Goal: Task Accomplishment & Management: Use online tool/utility

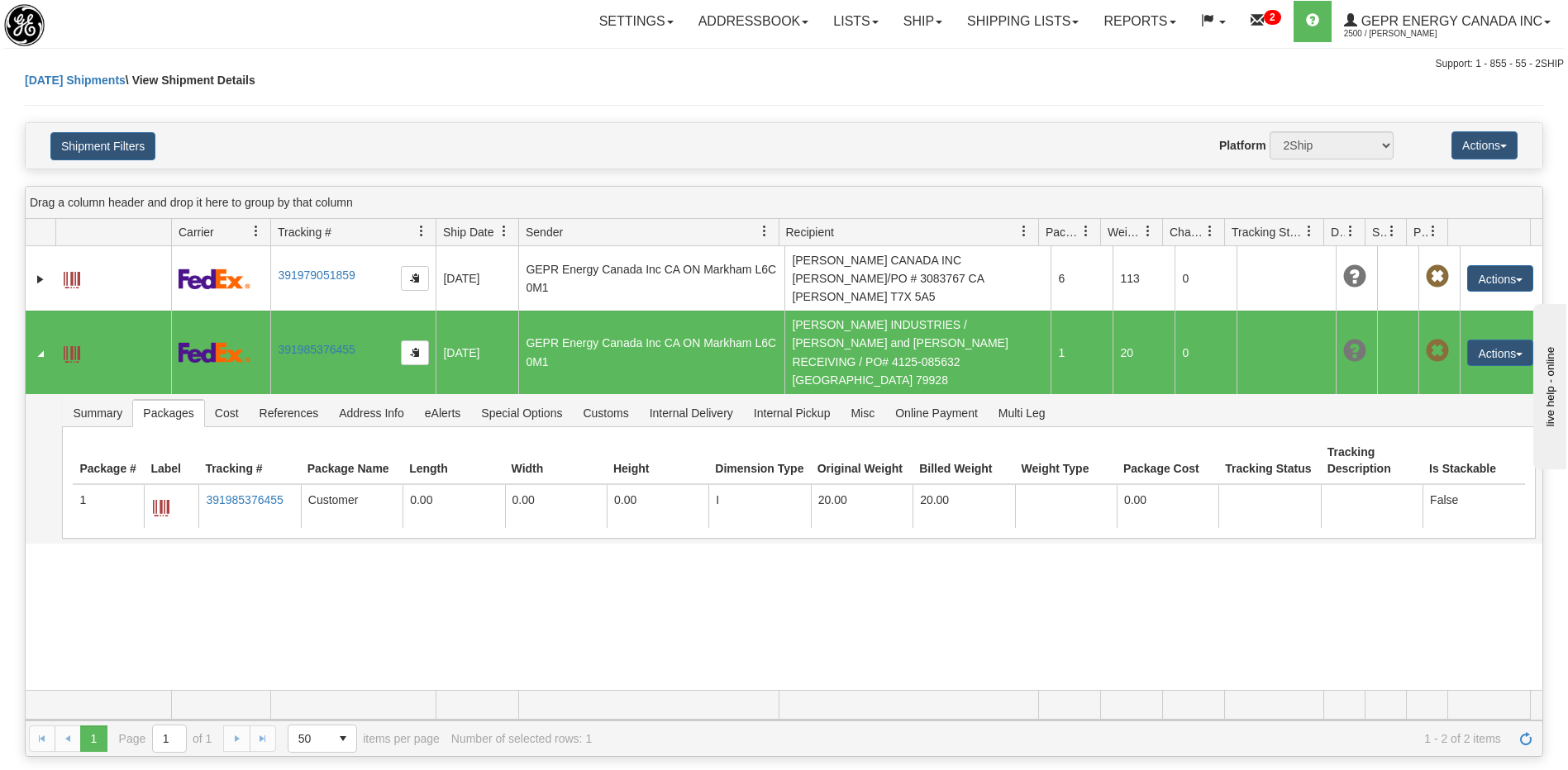
click at [1027, 540] on div "31432581 2500 391979051859 08/11/2025 08/11/2025 10:49:58 AM GEPR Energy Canada…" at bounding box center [784, 468] width 1516 height 444
drag, startPoint x: 1168, startPoint y: 588, endPoint x: 1168, endPoint y: 570, distance: 18.0
click at [1168, 585] on div "31432581 2500 391979051859 08/11/2025 08/11/2025 10:49:58 AM GEPR Energy Canada…" at bounding box center [784, 468] width 1516 height 444
click at [972, 328] on td "EATON INDUSTRIES / Kuehne and Nagel RECEIVING / PO# 4125-085632 US TX EL PASO 7…" at bounding box center [918, 351] width 267 height 83
click at [968, 310] on td "EATON INDUSTRIES / Kuehne and Nagel RECEIVING / PO# 4125-085632 US TX EL PASO 7…" at bounding box center [918, 351] width 267 height 83
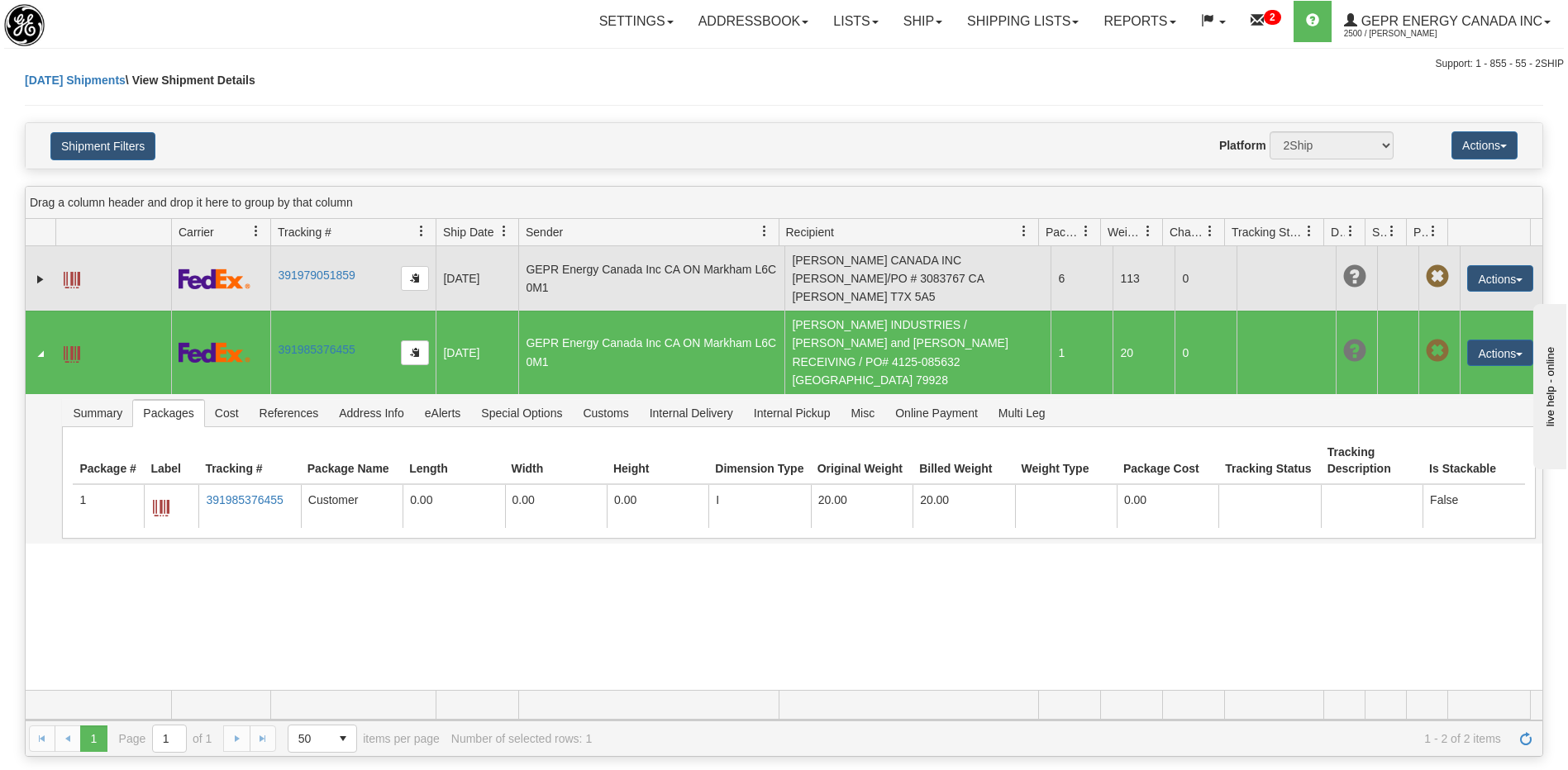
click at [959, 269] on td "POWELL CANADA INC Vicky Whiffen/PO # 3083767 CA AB ACHESON T7X 5A5" at bounding box center [918, 278] width 267 height 64
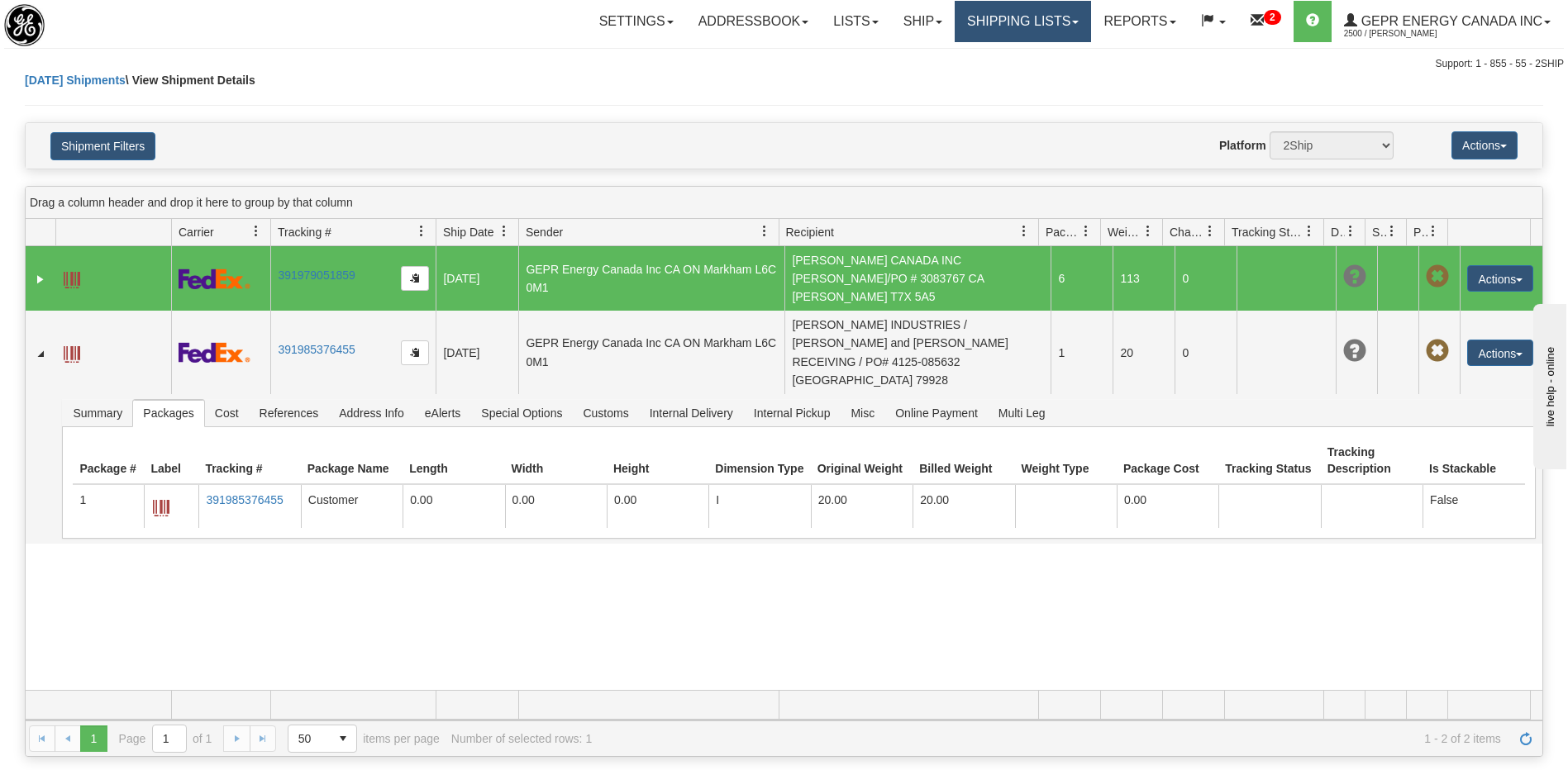
click at [1032, 33] on link "Shipping lists" at bounding box center [1022, 21] width 136 height 41
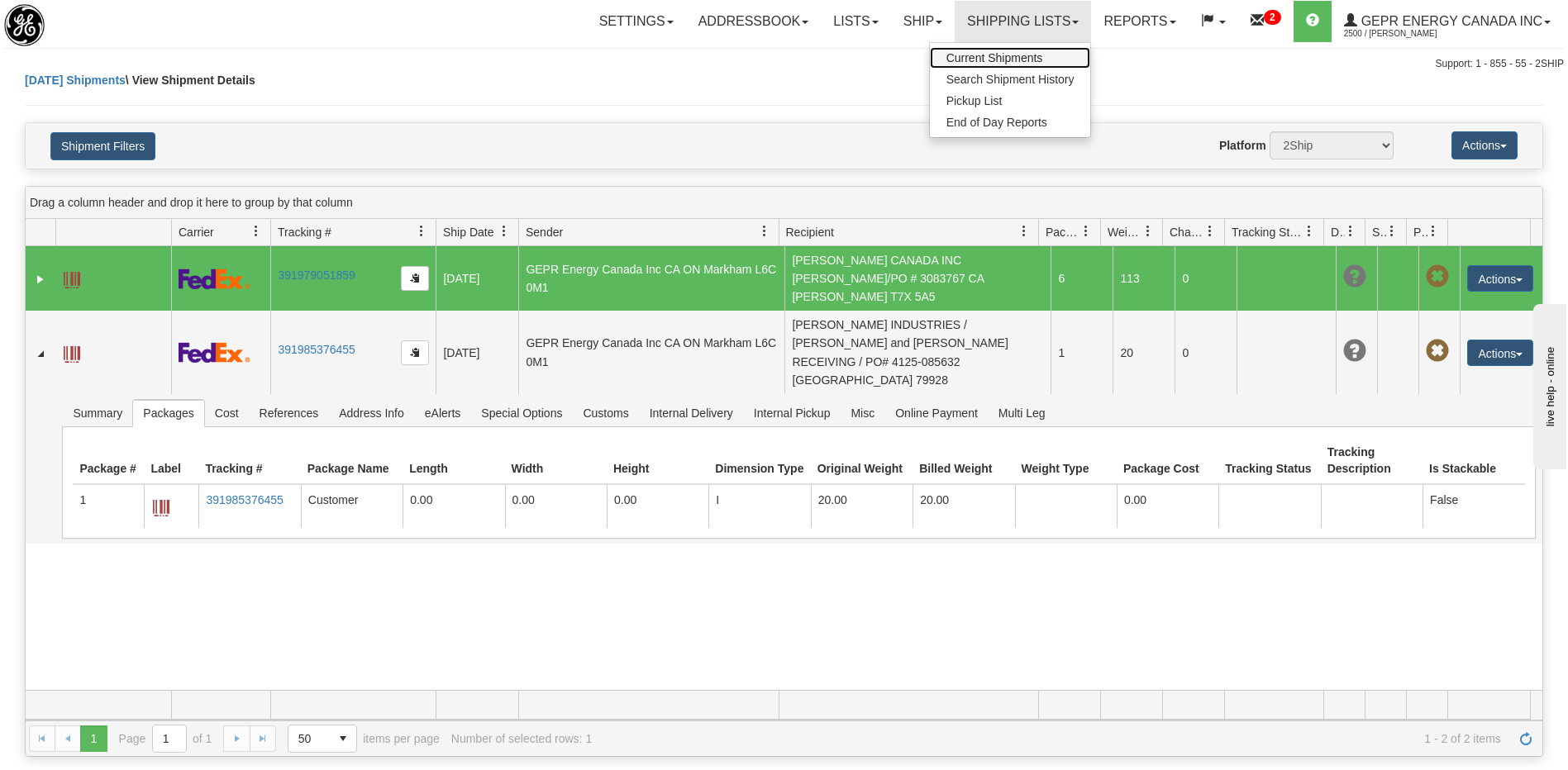
click at [996, 57] on span "Current Shipments" at bounding box center [995, 57] width 97 height 13
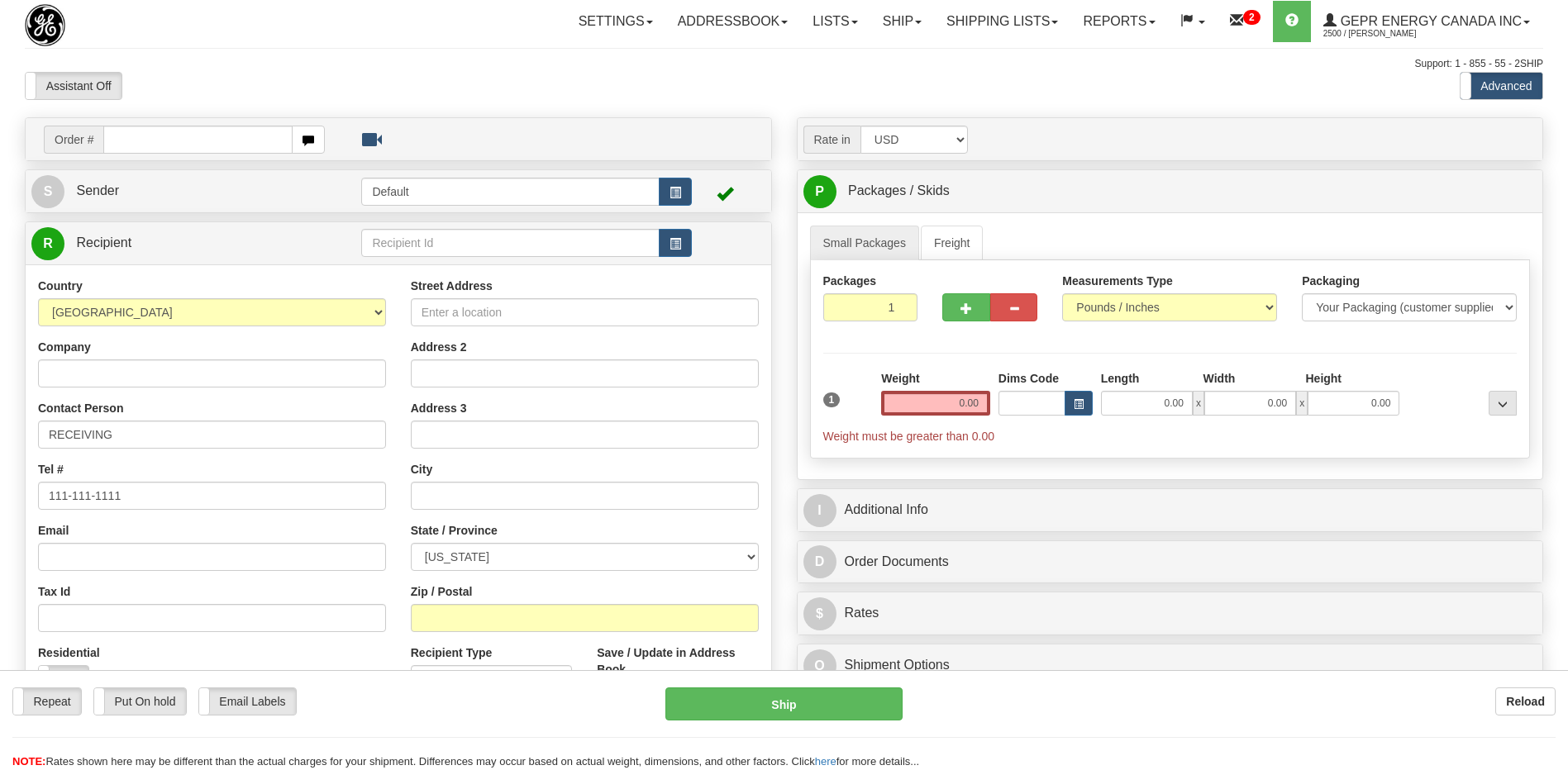
select select "US"
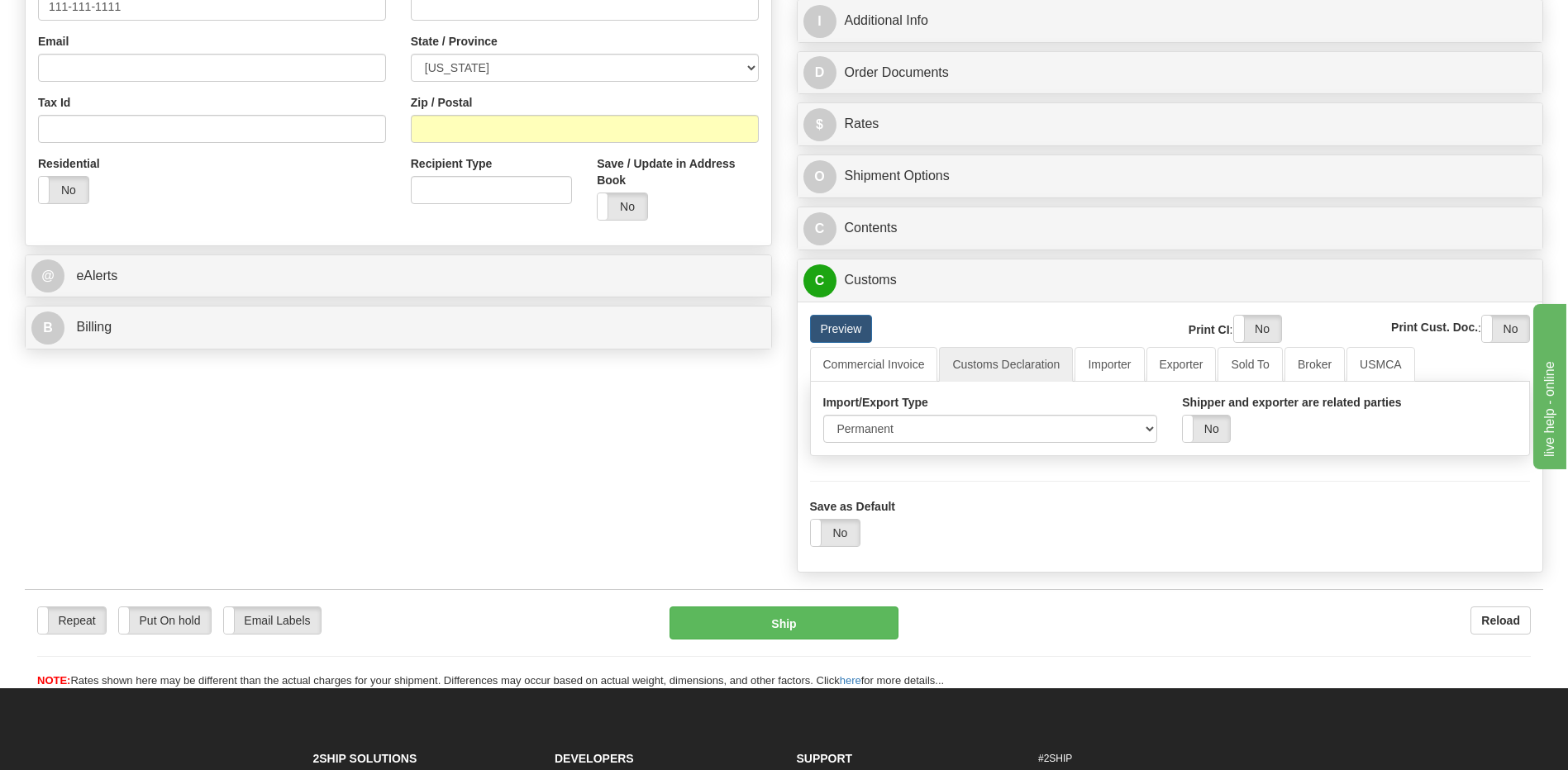
scroll to position [495, 0]
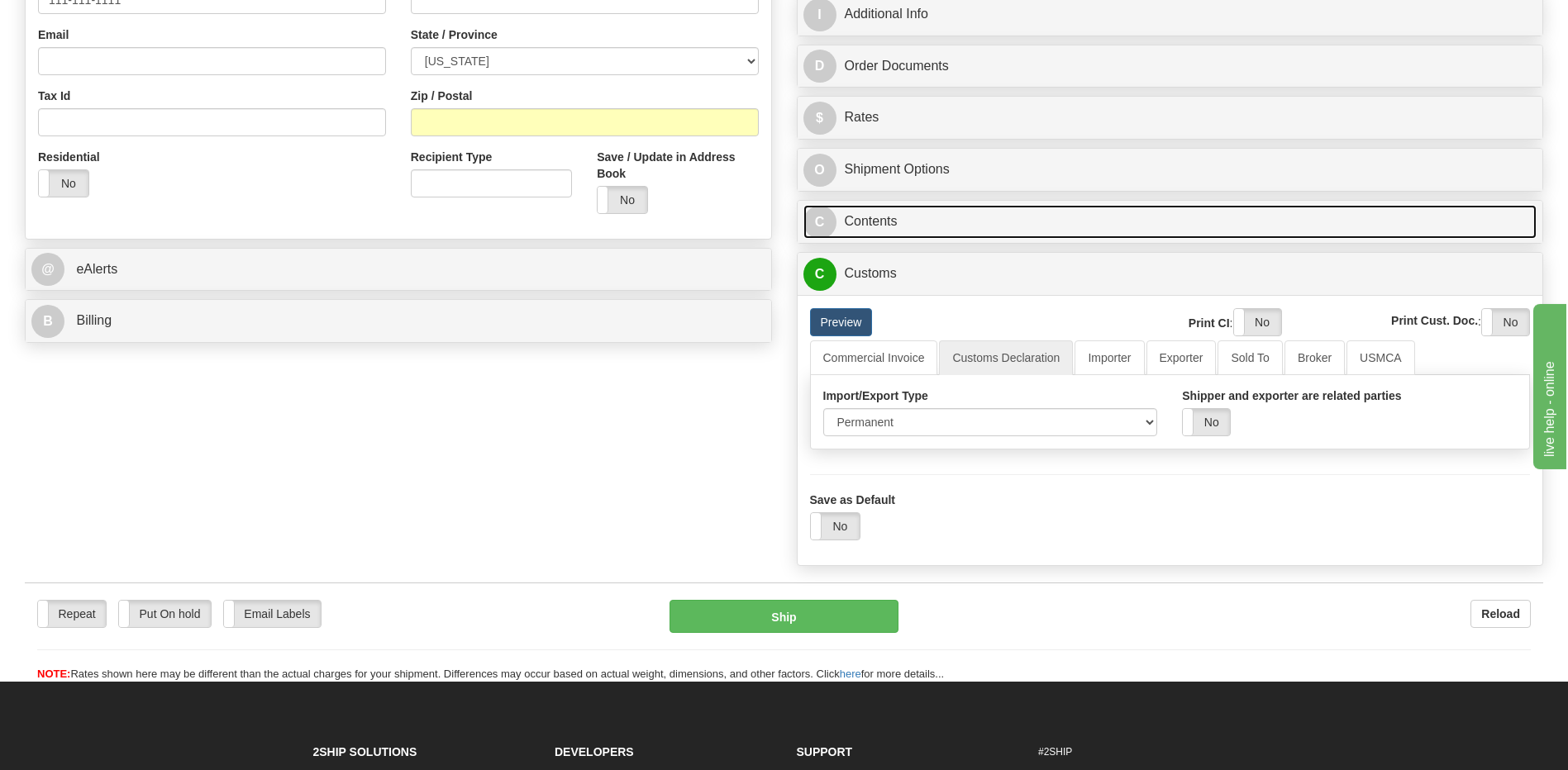
click at [930, 210] on link "C Contents" at bounding box center [1170, 222] width 733 height 34
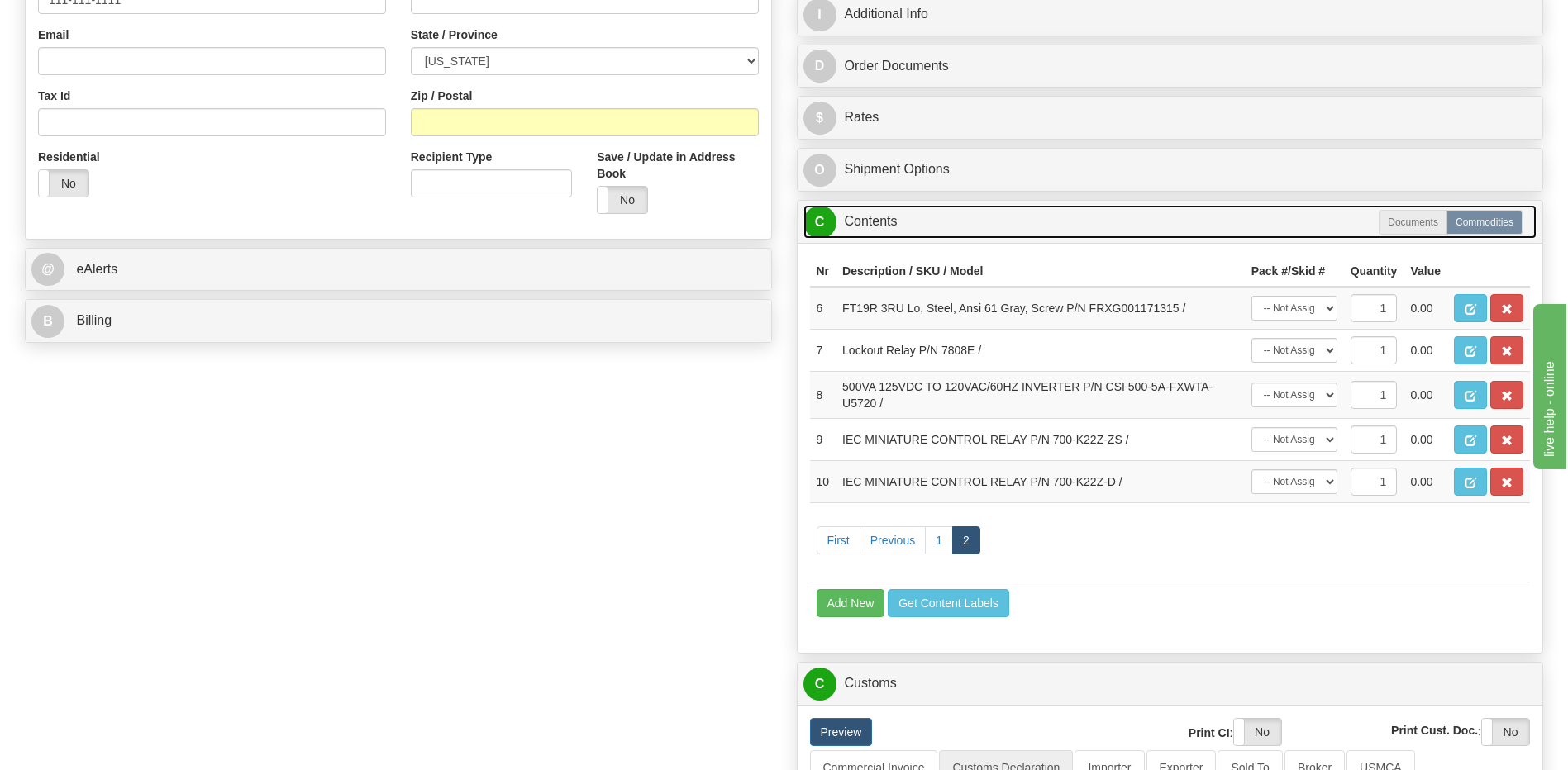
click at [930, 210] on link "C Contents" at bounding box center [1170, 222] width 733 height 34
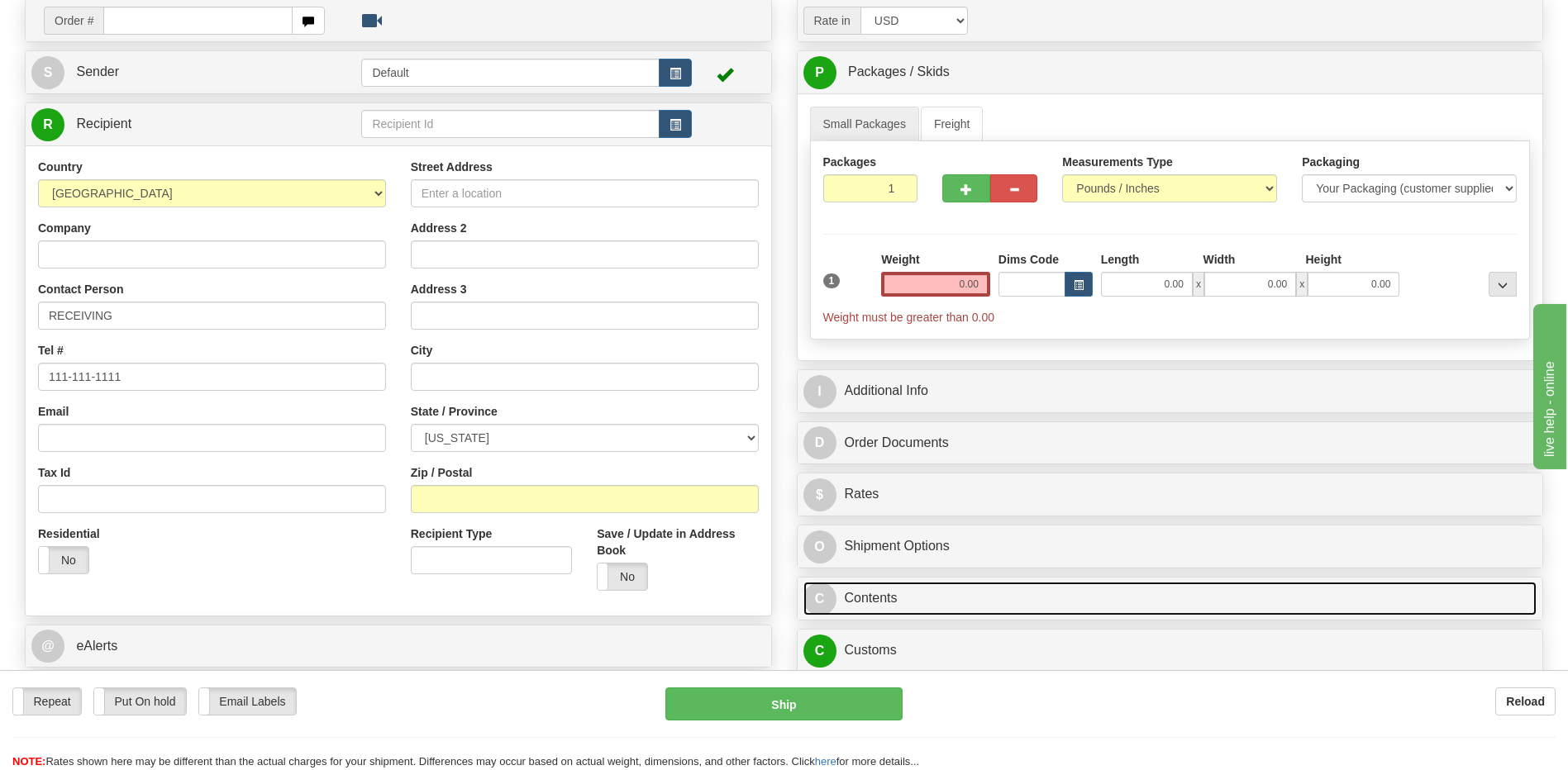
scroll to position [0, 0]
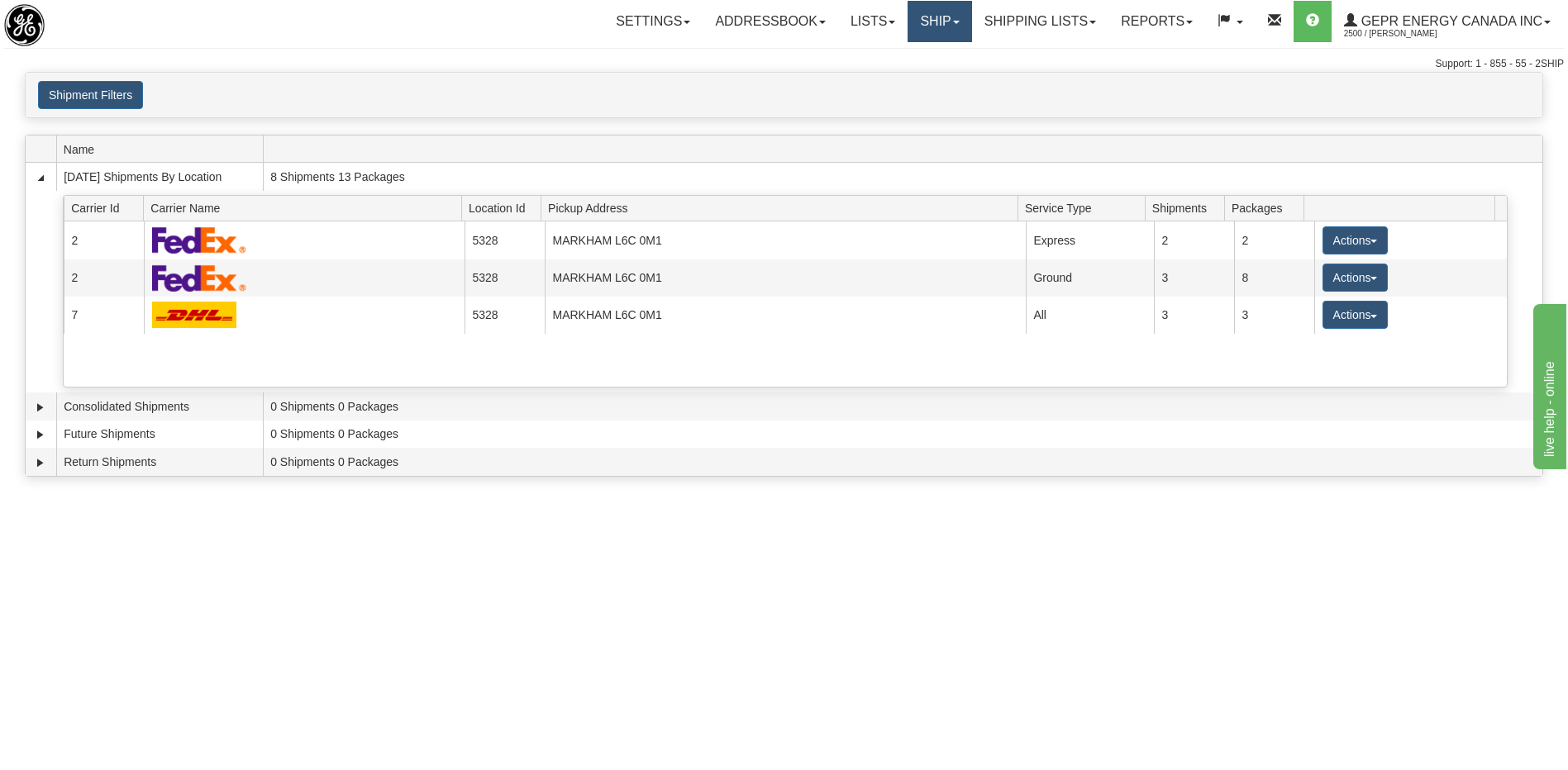
click at [928, 16] on link "Ship" at bounding box center [939, 21] width 64 height 41
click at [863, 60] on span "Ship Screen" at bounding box center [869, 57] width 63 height 13
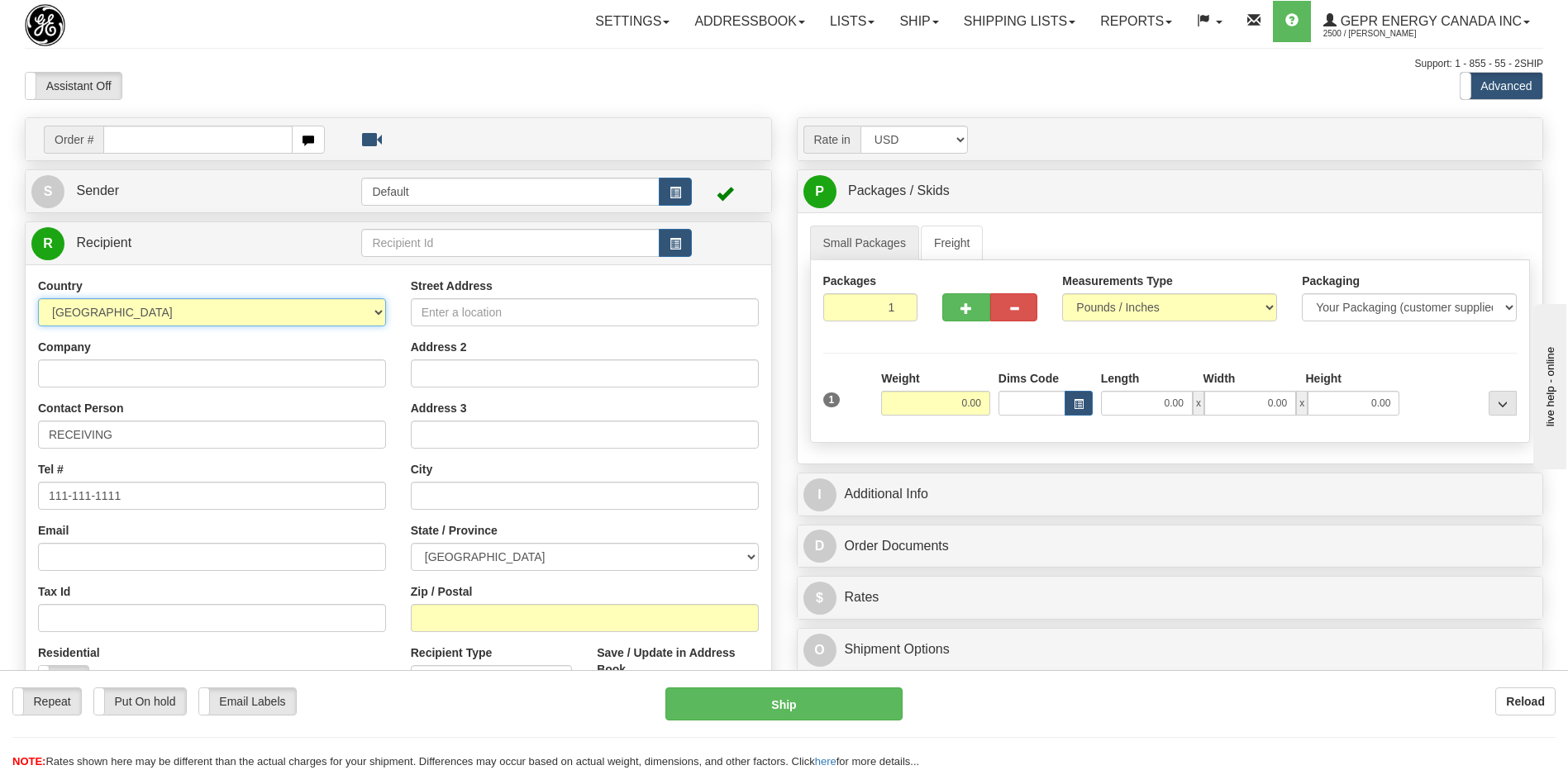
click at [97, 321] on select "AFGHANISTAN ALAND ISLANDS ALBANIA ALGERIA AMERICAN SAMOA ANDORRA ANGOLA ANGUILL…" at bounding box center [212, 312] width 348 height 28
select select "CN"
click at [38, 299] on select "AFGHANISTAN ALAND ISLANDS ALBANIA ALGERIA AMERICAN SAMOA ANDORRA ANGOLA ANGUILL…" at bounding box center [212, 312] width 348 height 28
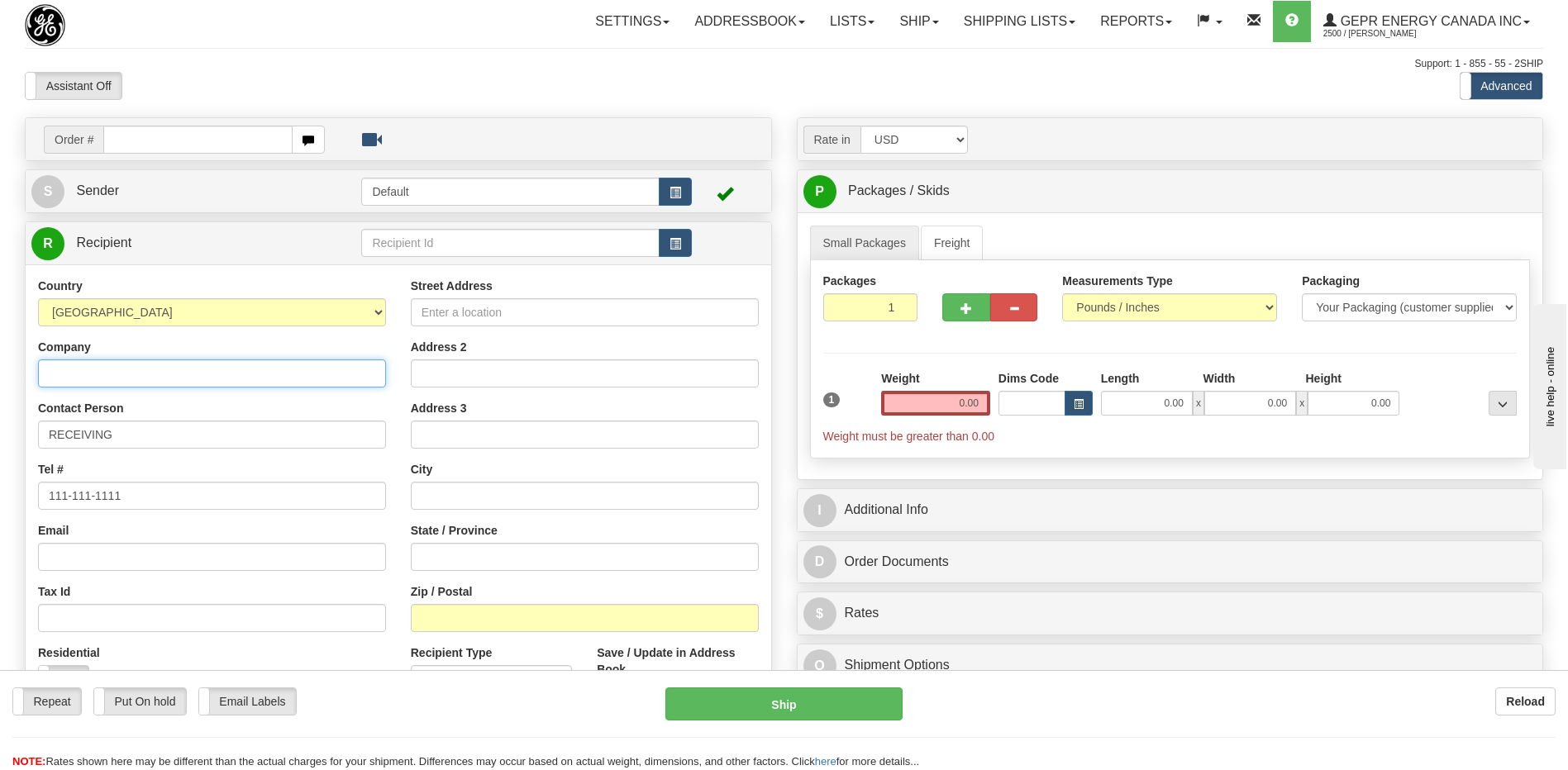
click at [81, 381] on input "Company" at bounding box center [212, 373] width 348 height 28
paste input "XDGE Automation Co., Ltd."
type input "XDGE Automation Co., Ltd."
drag, startPoint x: 151, startPoint y: 431, endPoint x: 0, endPoint y: 438, distance: 151.2
click at [0, 440] on html "Training Course Close Toggle navigation Settings Shipping Preferences New Sende…" at bounding box center [784, 385] width 1568 height 770
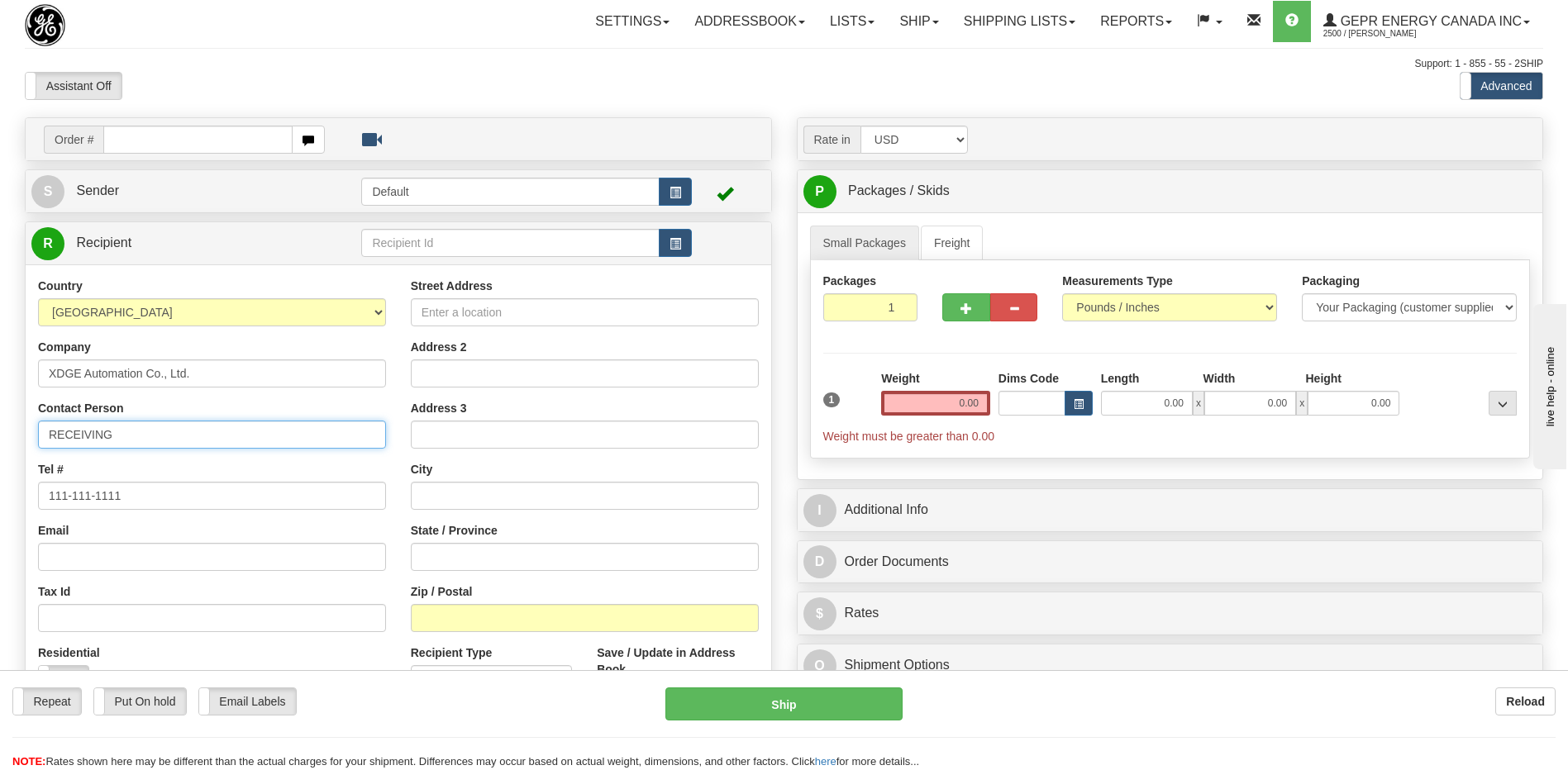
paste input "Attn: Xuchu Li"
type input "Attn: Xuchu Li"
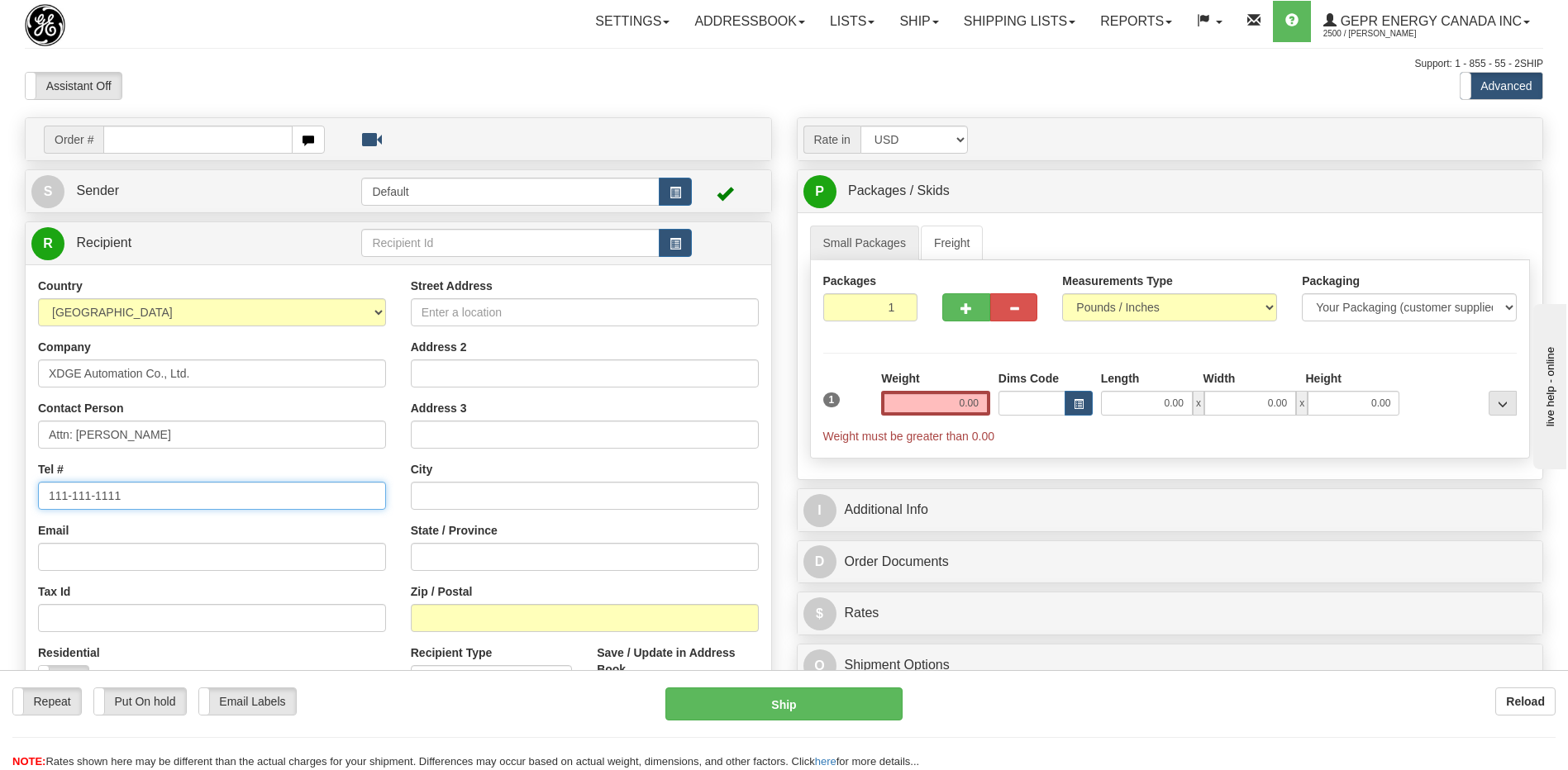
drag, startPoint x: 126, startPoint y: 501, endPoint x: -4, endPoint y: 486, distance: 130.9
click at [0, 486] on html "Training Course Close Toggle navigation Settings Shipping Preferences New Sende…" at bounding box center [784, 385] width 1568 height 770
paste input "+86 29 8834 7514"
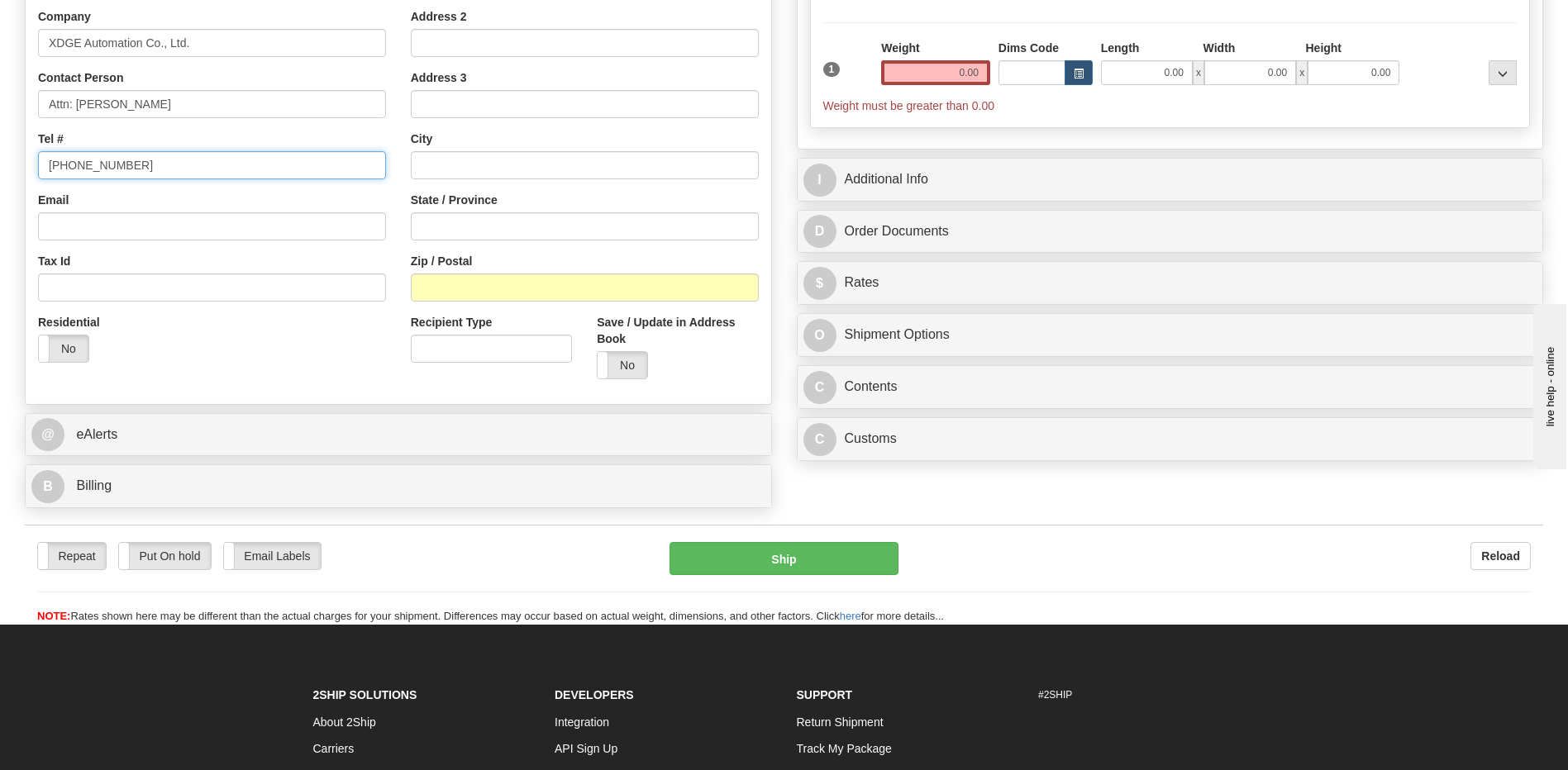
type input "+86 29 8834 7514"
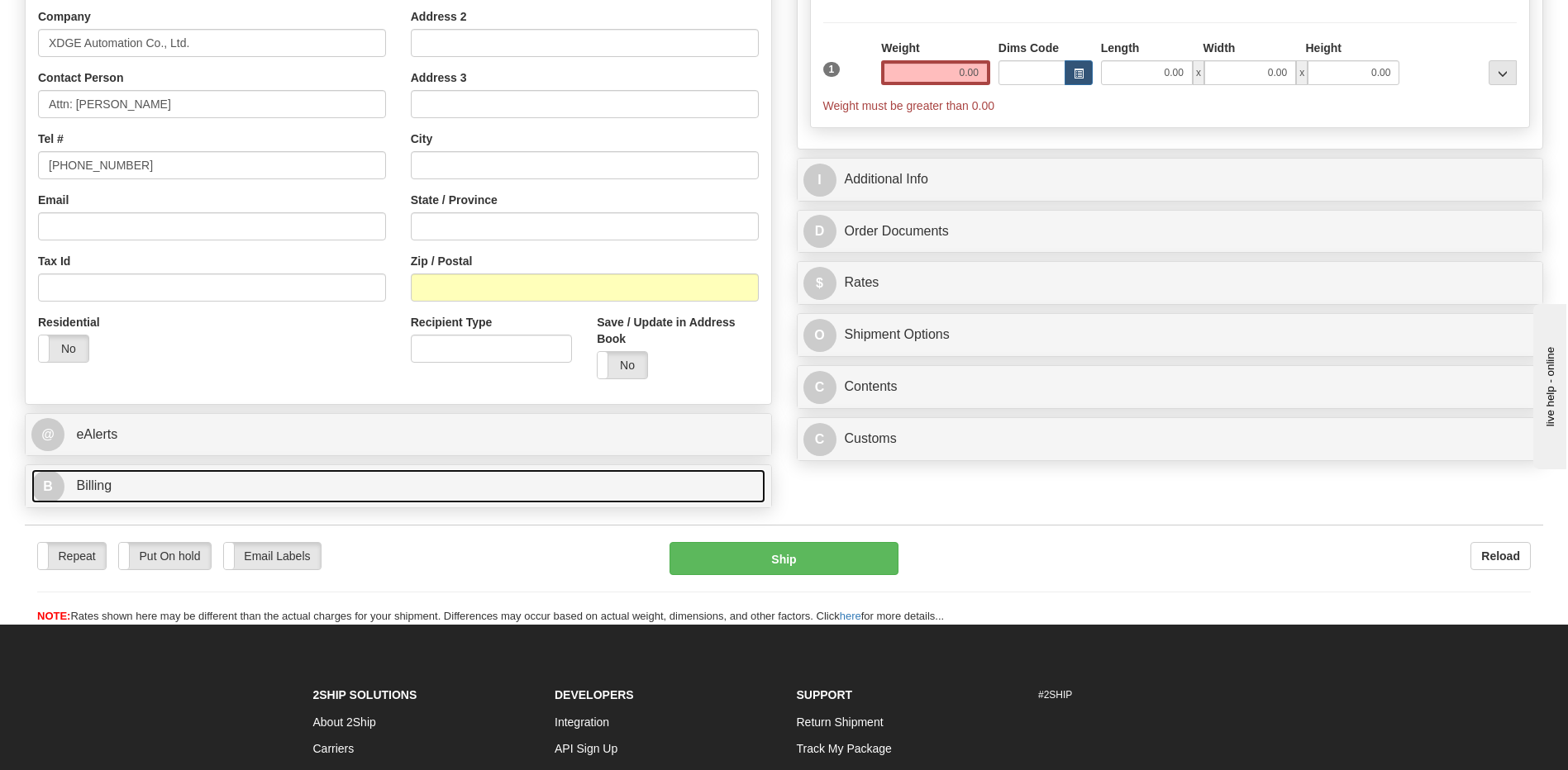
click at [215, 485] on link "B Billing" at bounding box center [398, 487] width 733 height 34
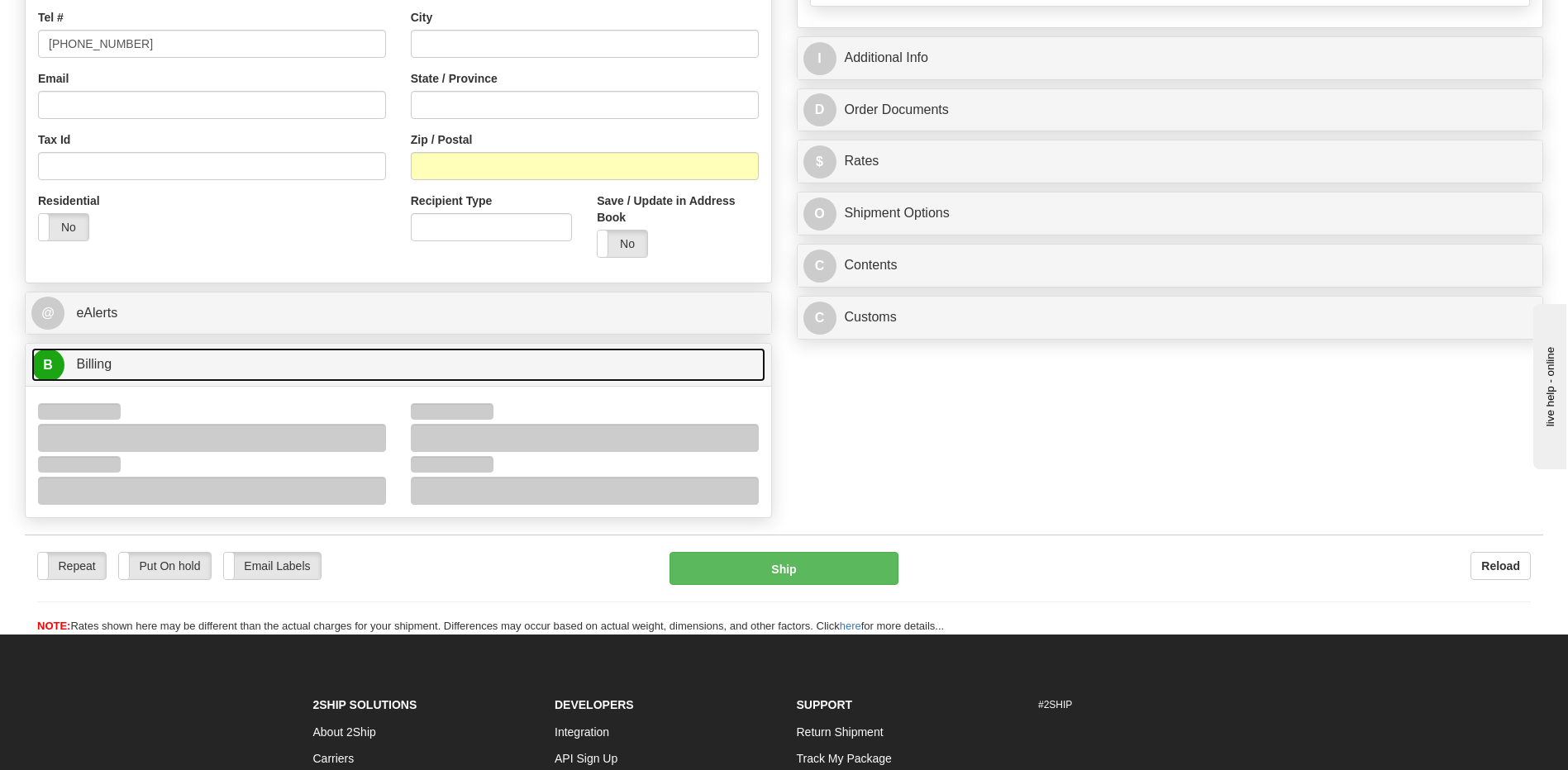
scroll to position [579, 0]
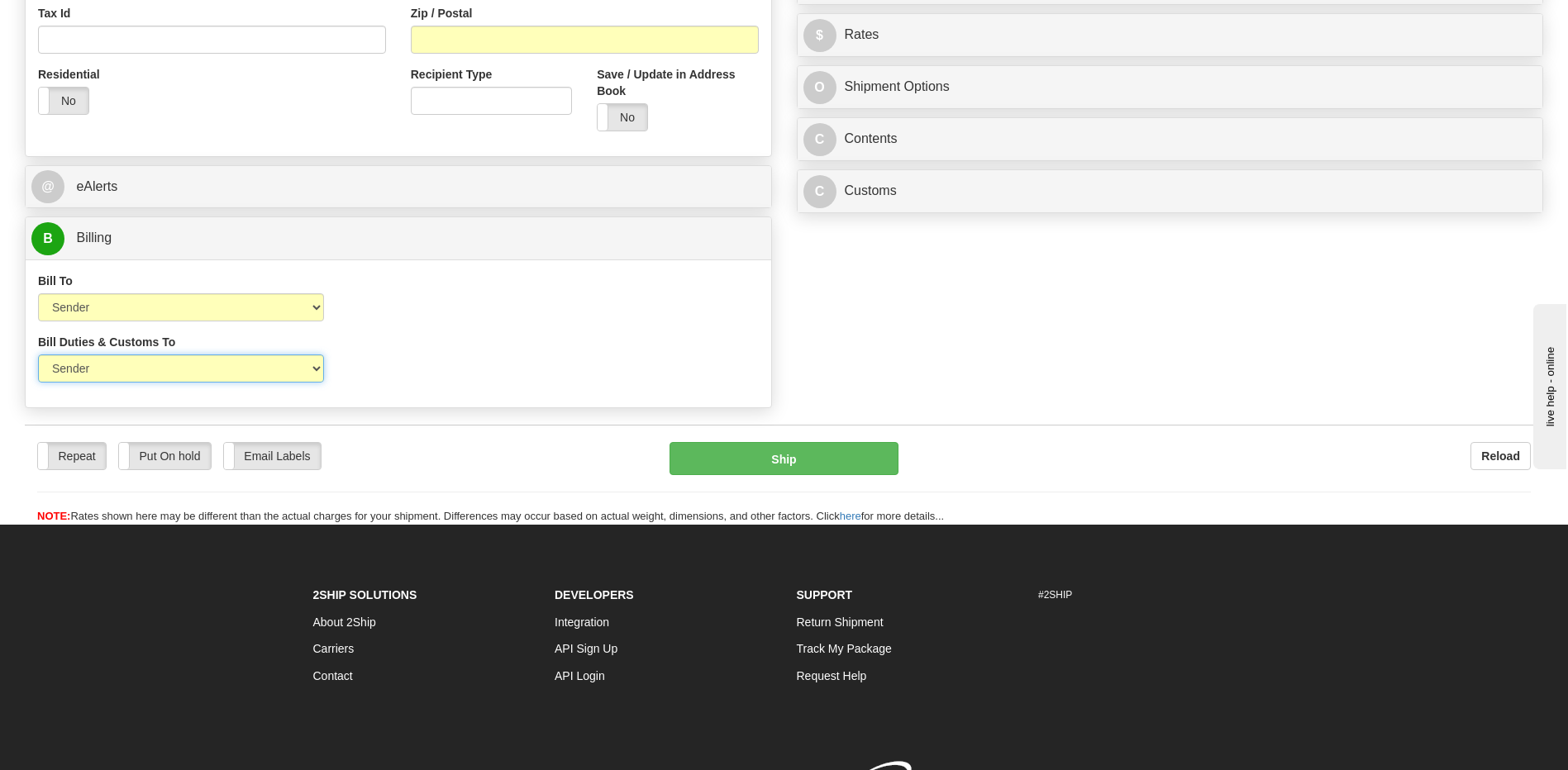
click at [271, 375] on select "Sender Recipient Third Party" at bounding box center [182, 368] width 286 height 28
select select "2"
click at [38, 354] on select "Sender Recipient Third Party" at bounding box center [182, 368] width 286 height 28
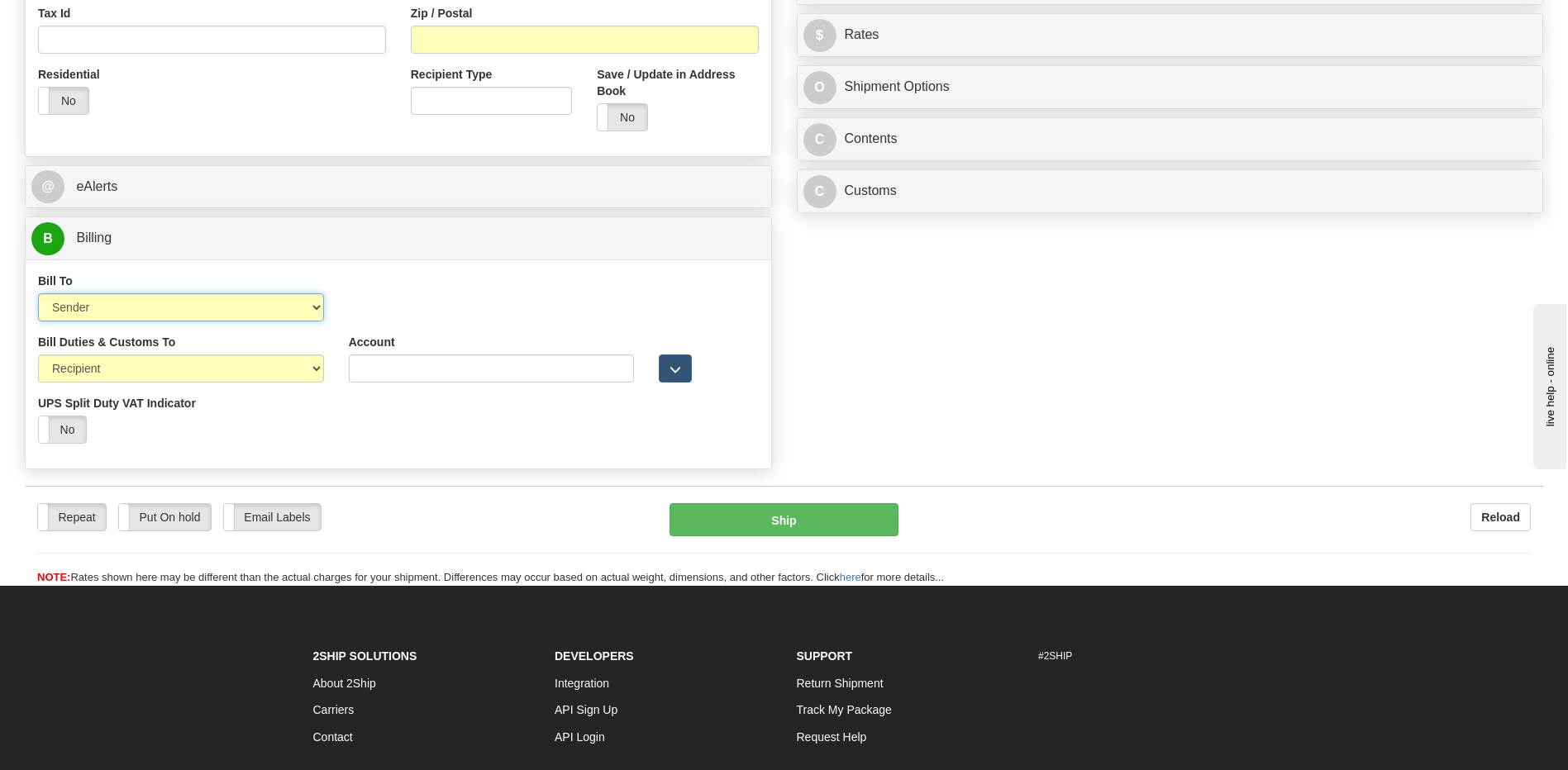
click at [241, 306] on select "Sender Recipient Third Party Collect" at bounding box center [182, 307] width 286 height 28
select select "2"
click at [38, 293] on select "Sender Recipient Third Party Collect" at bounding box center [182, 307] width 286 height 28
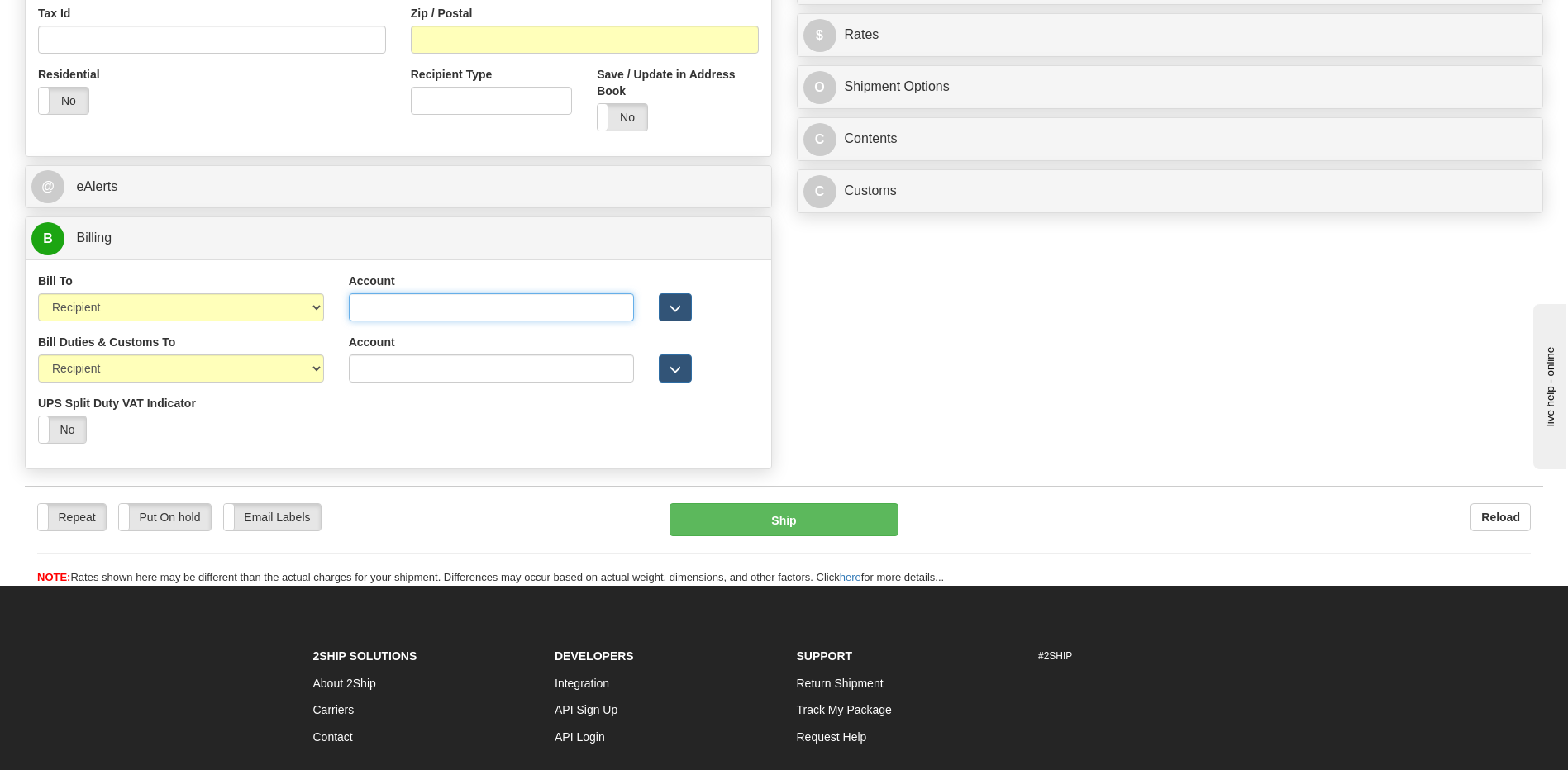
click at [353, 307] on input "Account" at bounding box center [492, 307] width 286 height 28
paste input "384344631"
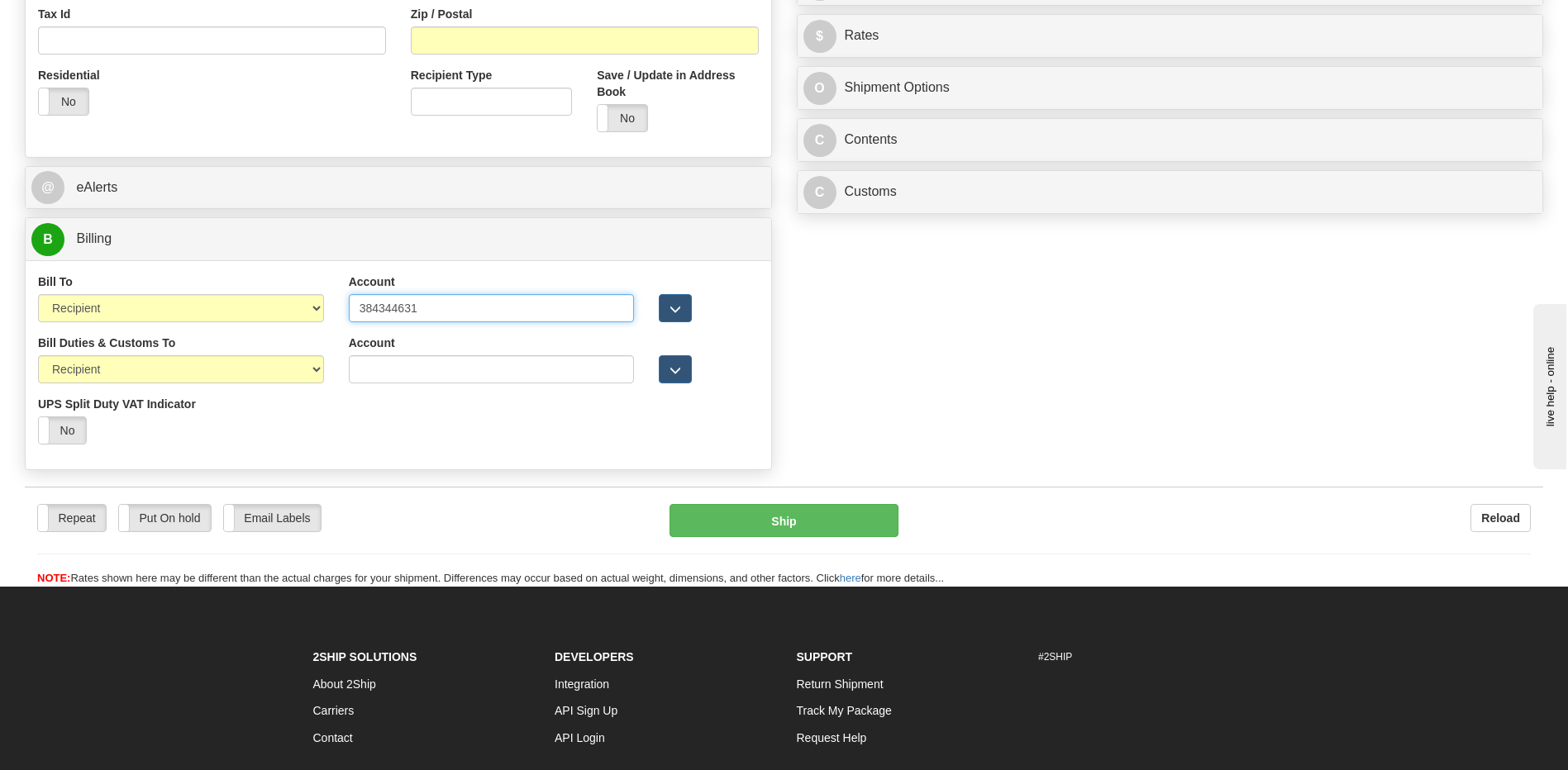
scroll to position [413, 0]
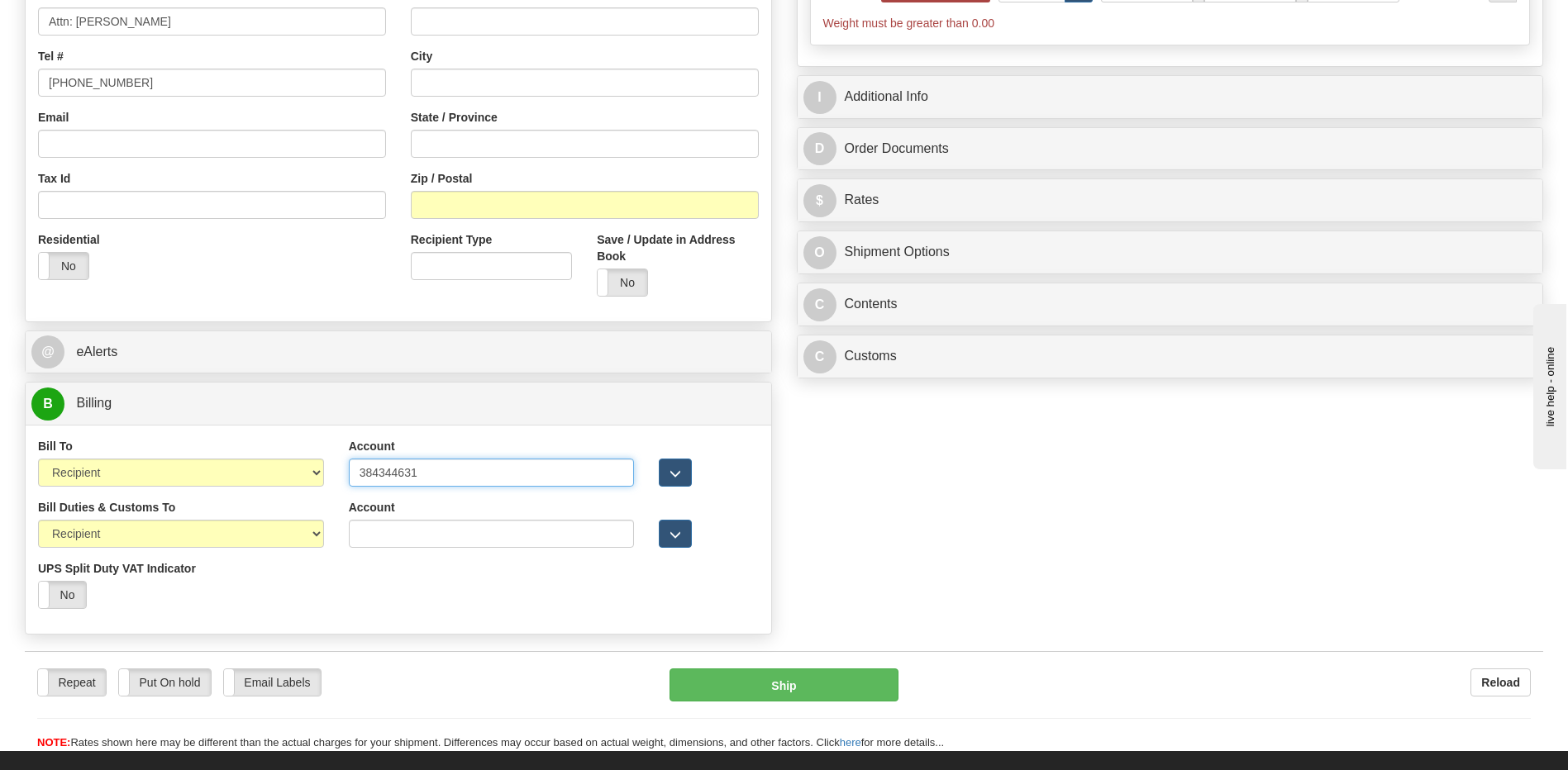
type input "384344631"
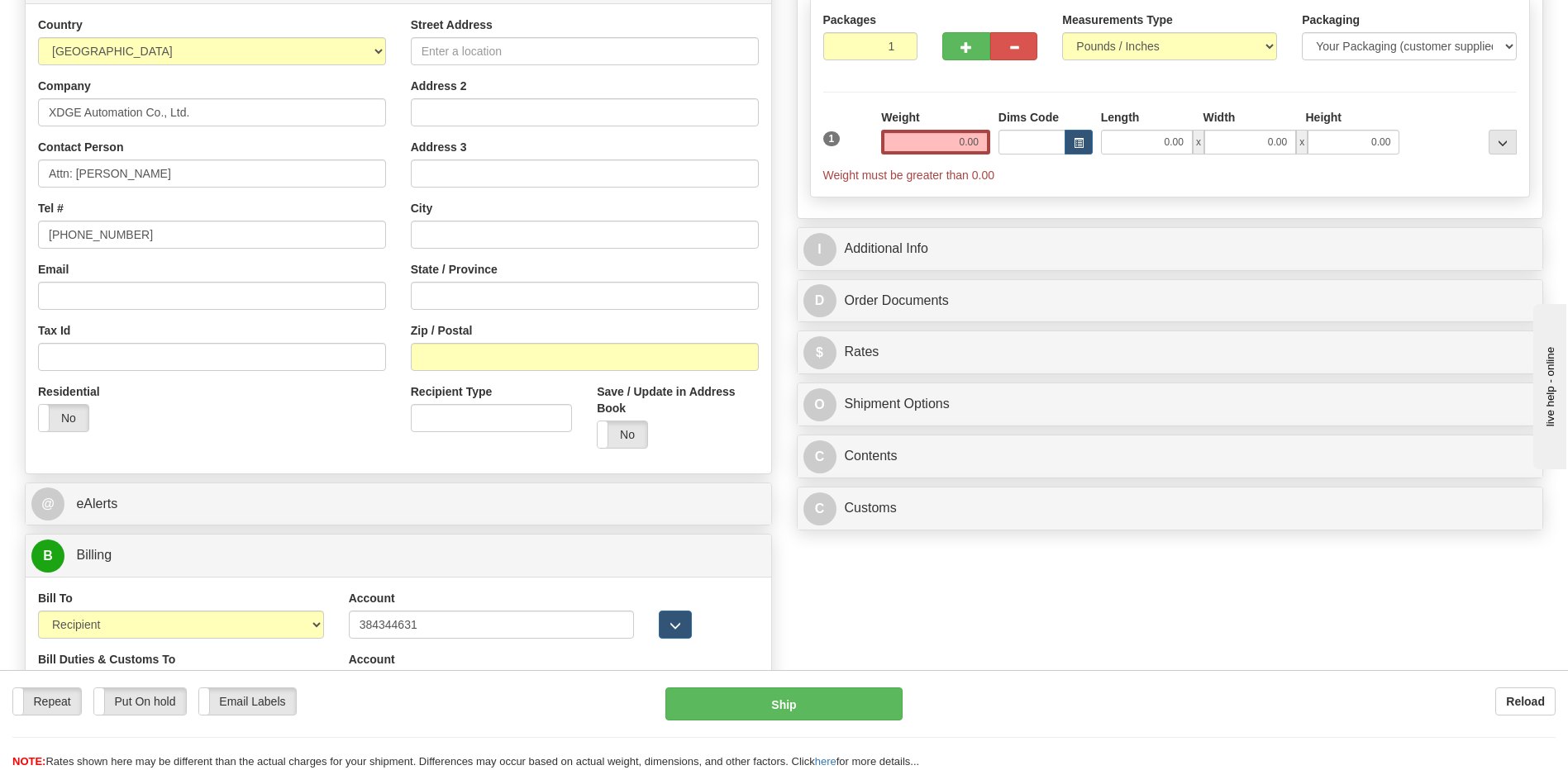
scroll to position [248, 0]
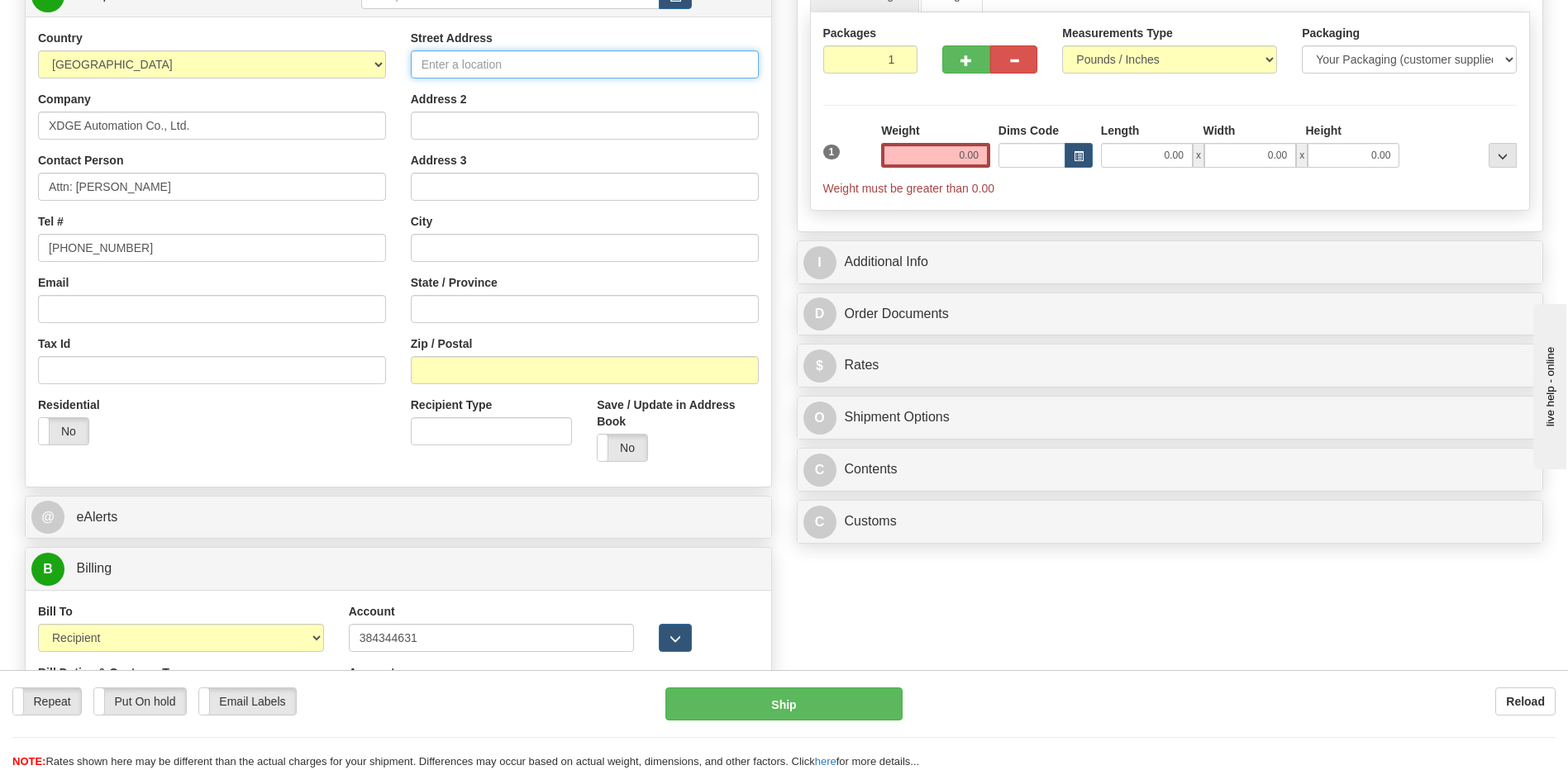
click at [448, 69] on input "Street Address" at bounding box center [584, 63] width 348 height 28
paste input "No.101 Fengcheng 6 Road"
type input "No.101 Fengcheng 6 Road"
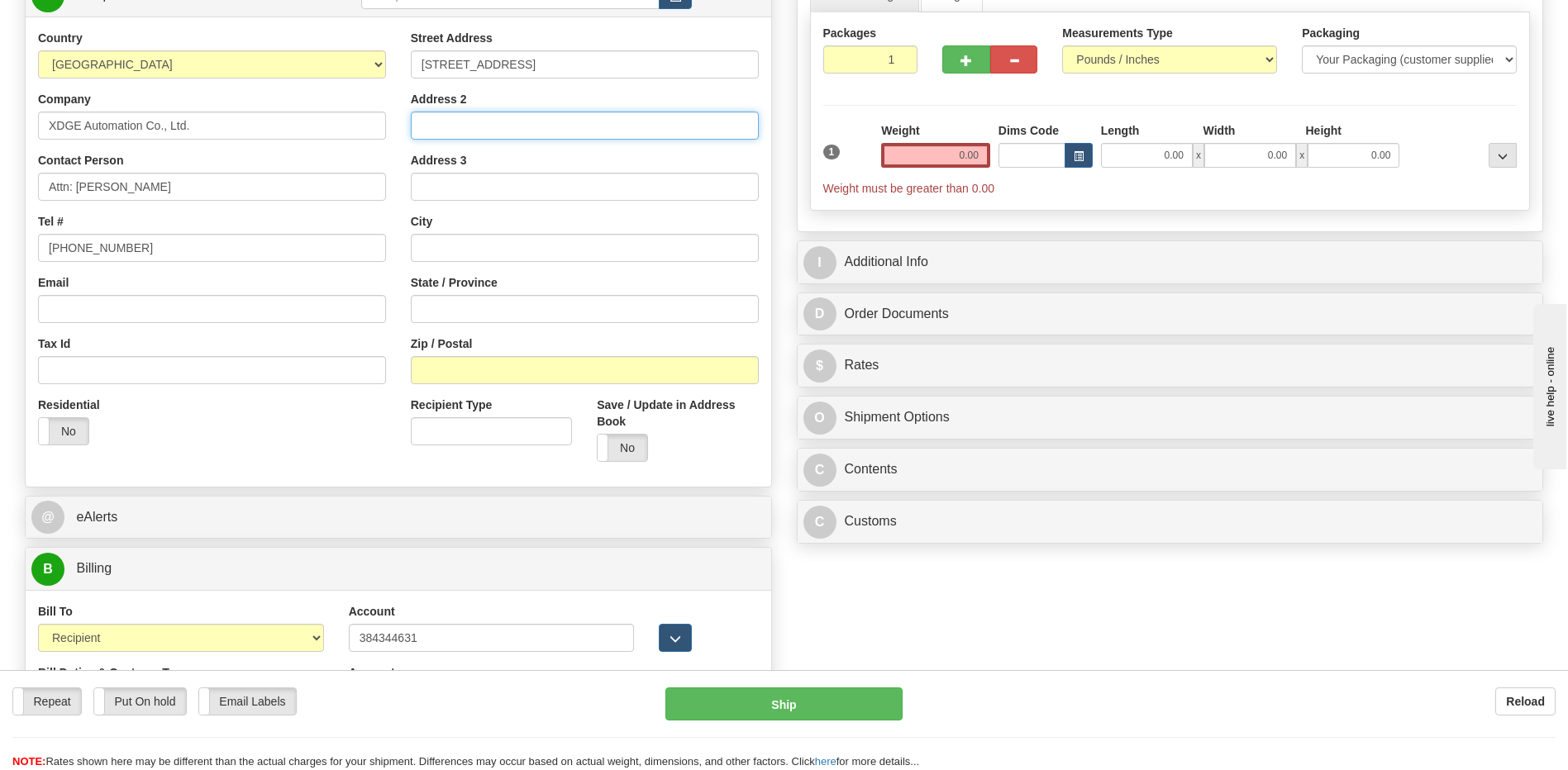
click at [423, 125] on input "Address 2" at bounding box center [584, 125] width 348 height 28
paste input "Economic and Technological Development Zone"
type input "Economic and Technological Development Zone"
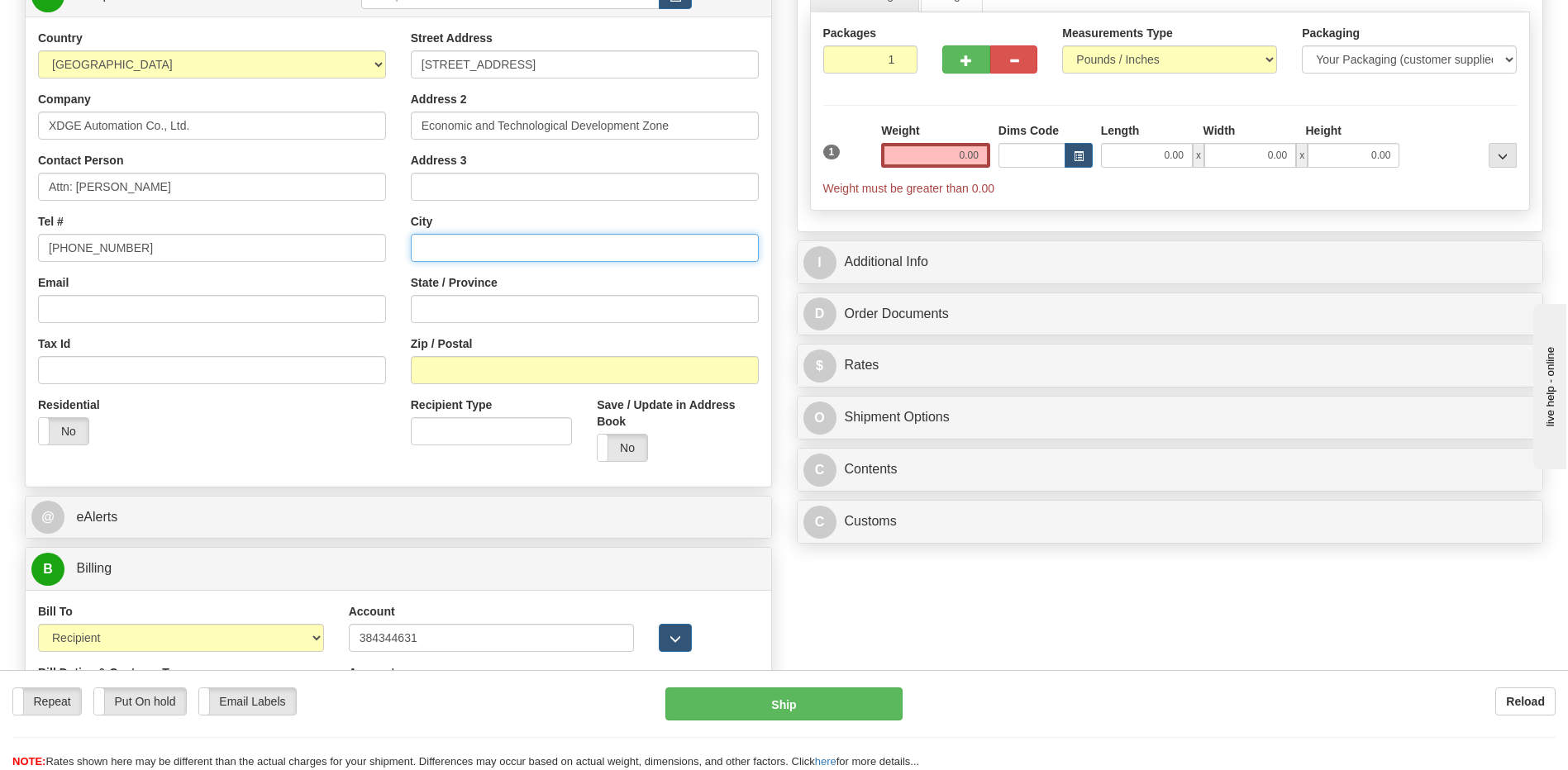
click at [453, 249] on input "text" at bounding box center [584, 247] width 348 height 28
paste input "Xi'an"
type input "Xi'an"
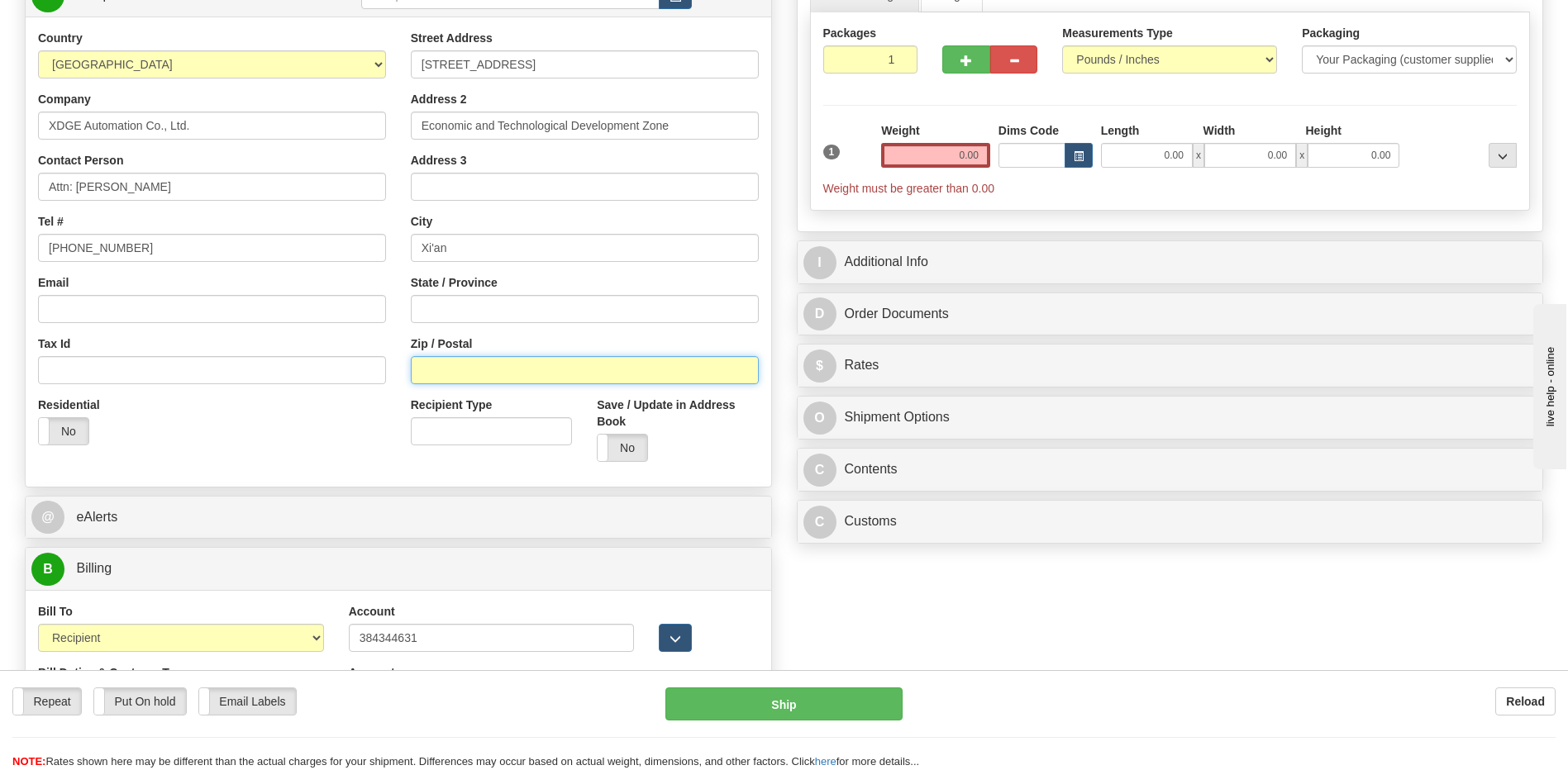
click at [483, 375] on input "Zip / Postal" at bounding box center [584, 369] width 348 height 28
paste input "710018"
type input "710018"
click at [277, 438] on div "Residential Yes No" at bounding box center [212, 427] width 373 height 61
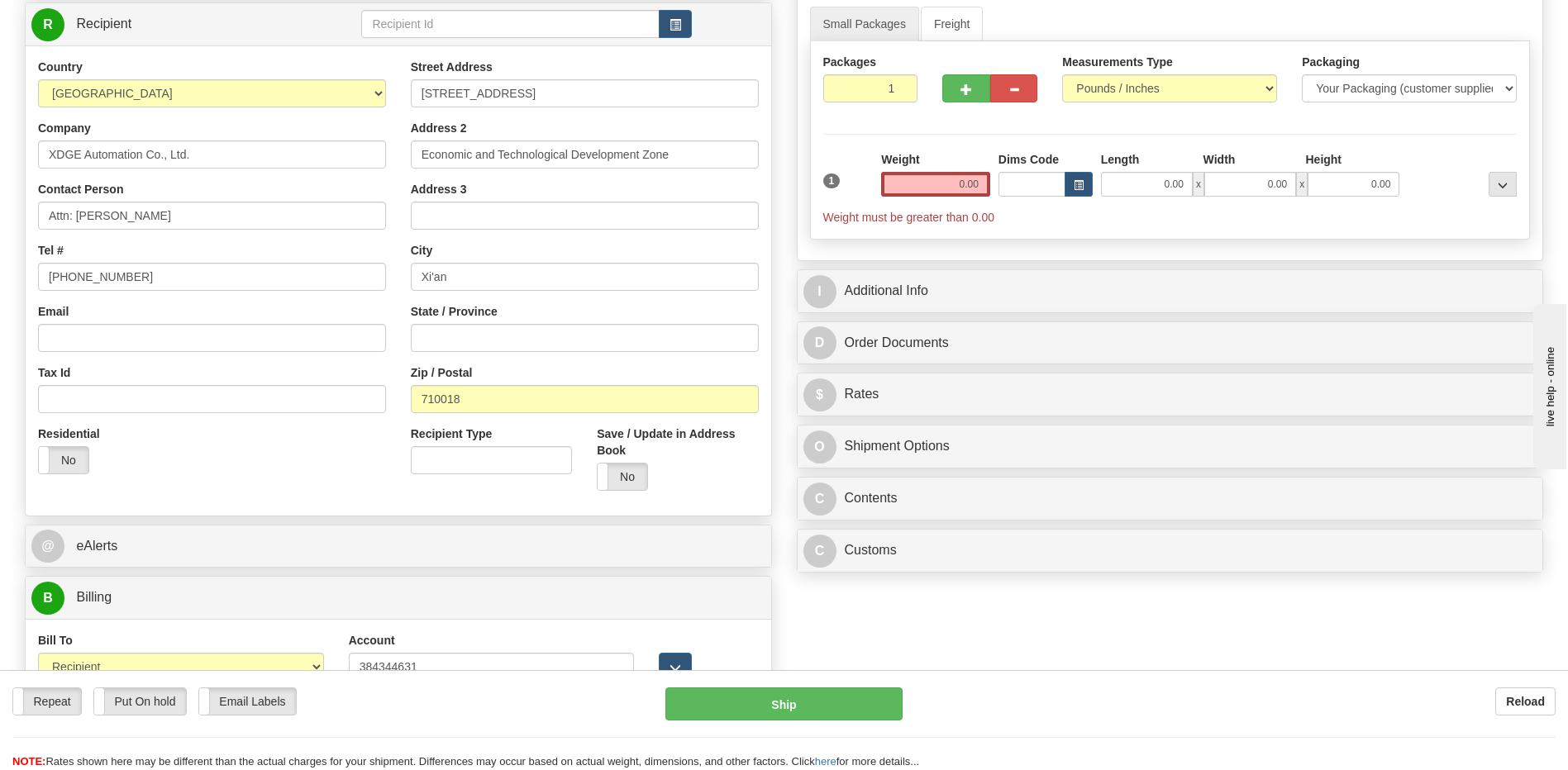
scroll to position [82, 0]
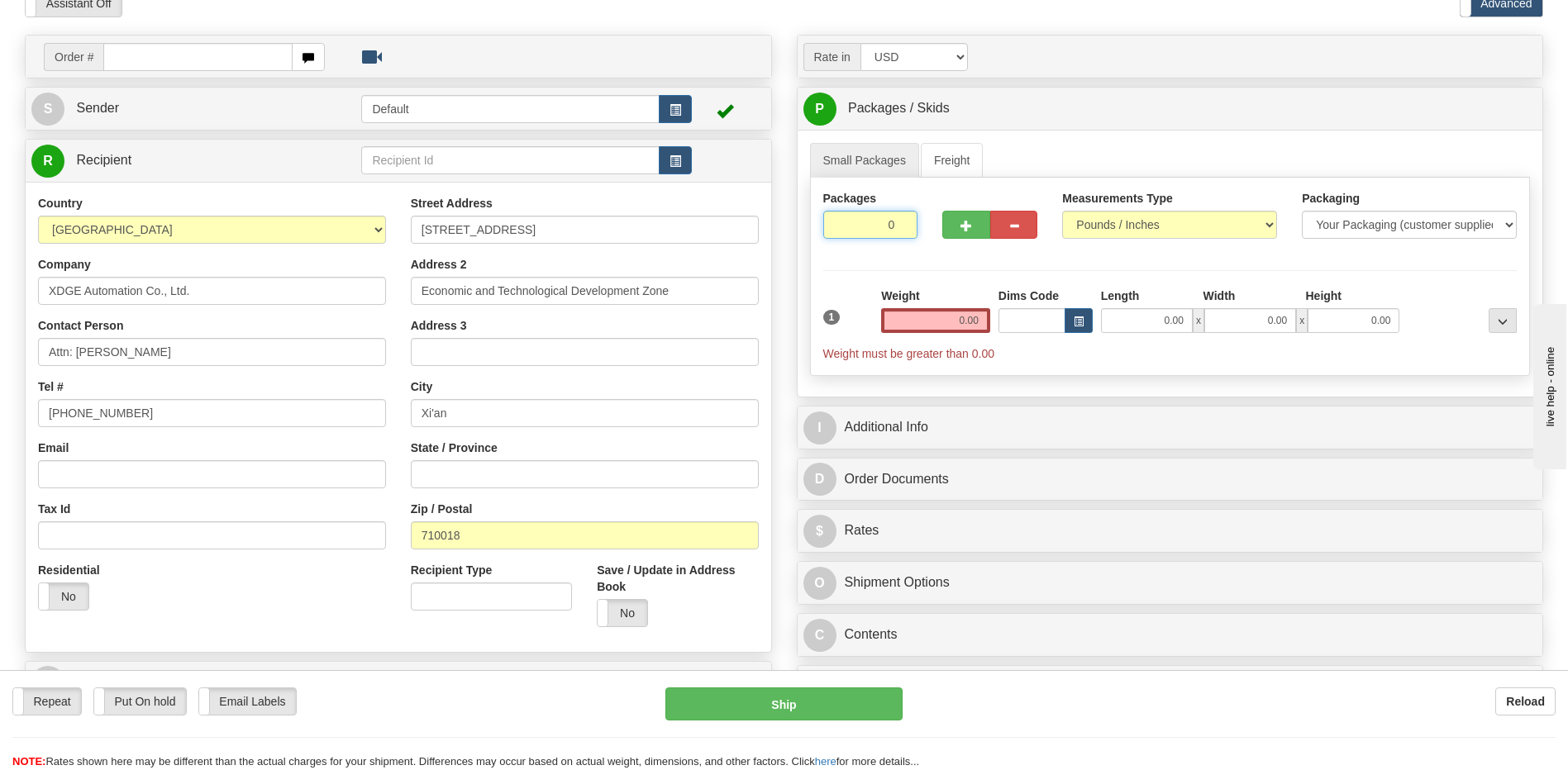
click at [897, 227] on input "0" at bounding box center [870, 224] width 95 height 28
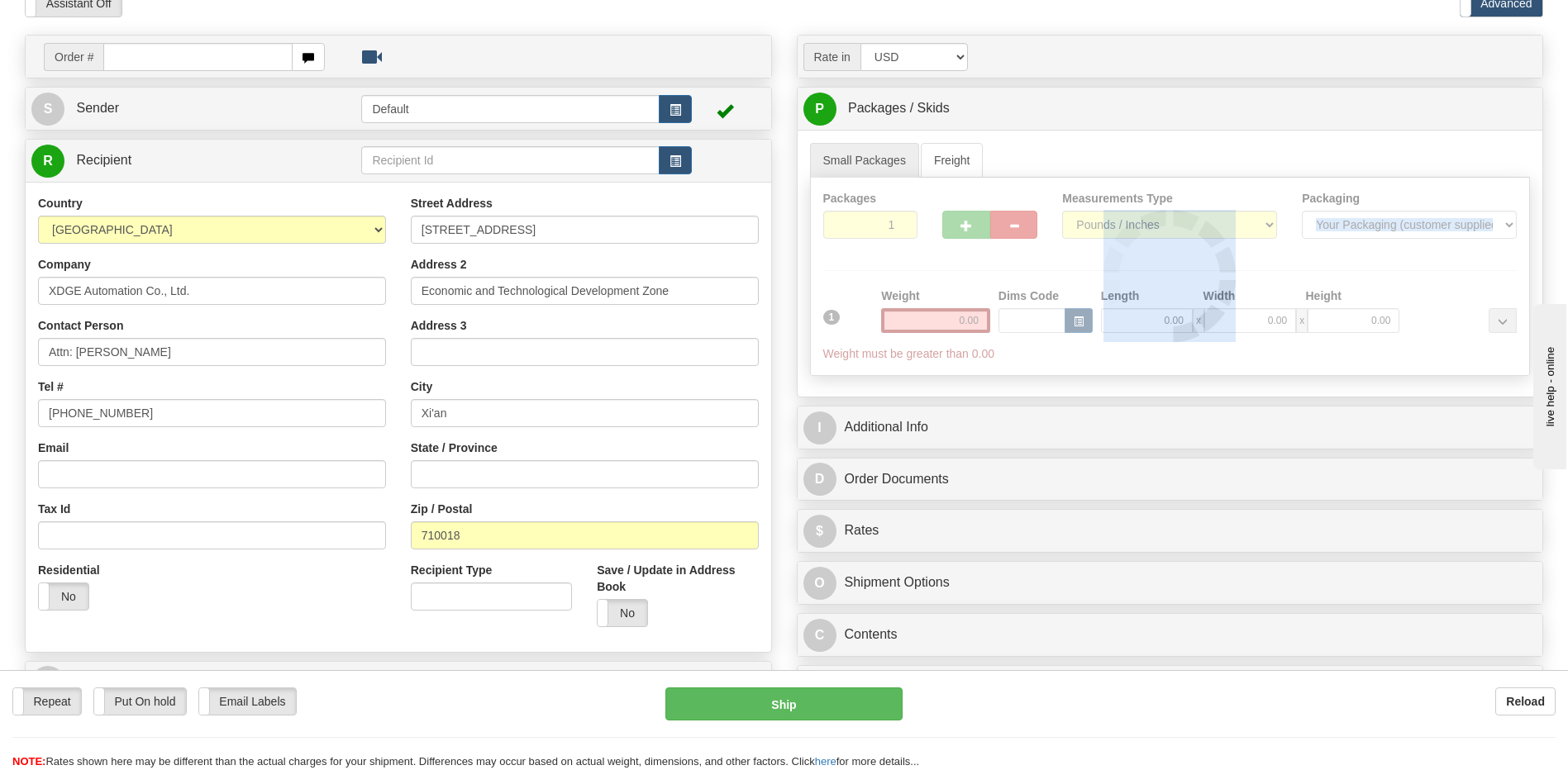
click at [897, 227] on div at bounding box center [1170, 276] width 719 height 198
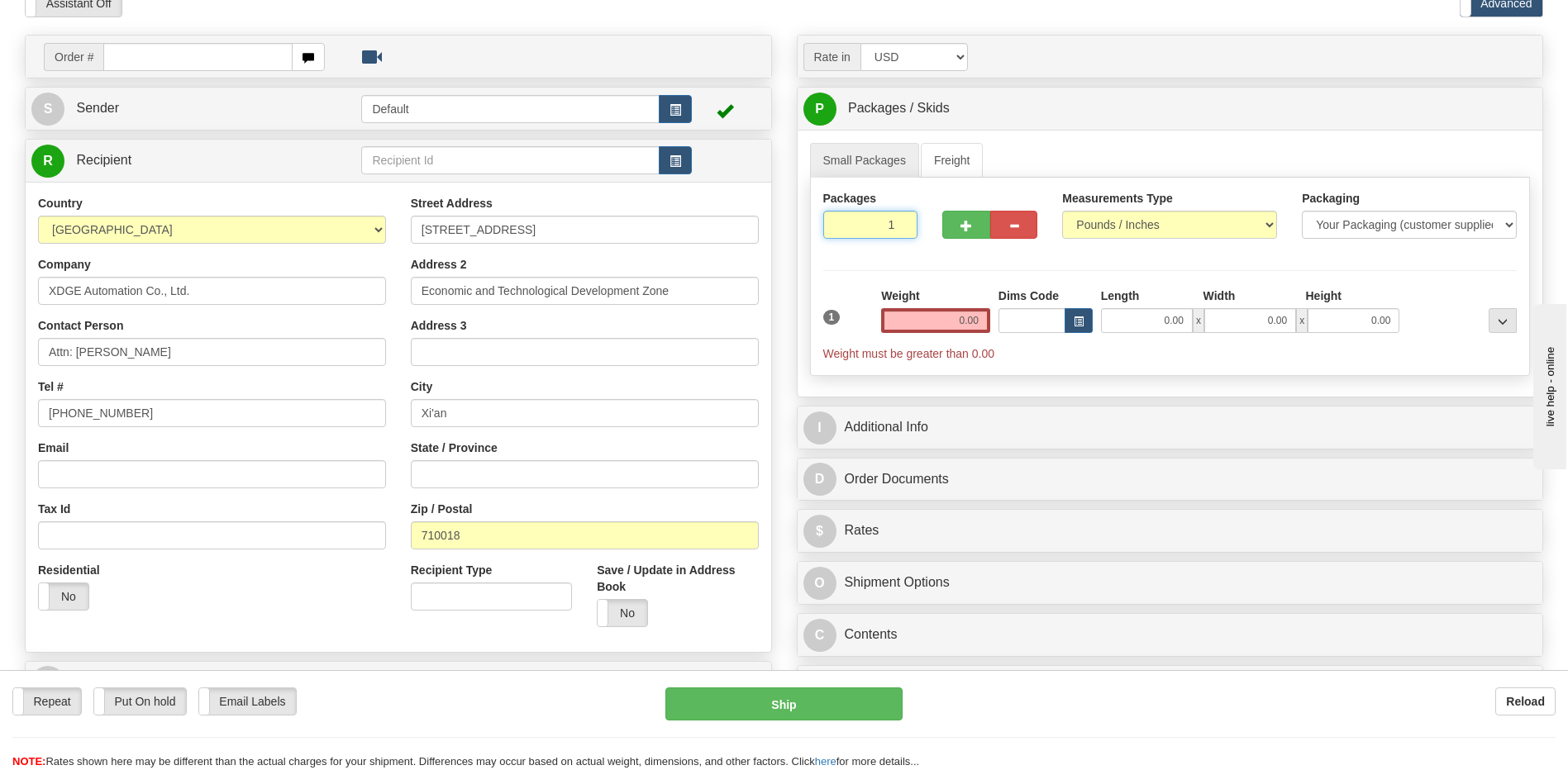
drag, startPoint x: 897, startPoint y: 227, endPoint x: 886, endPoint y: 222, distance: 12.1
click at [886, 222] on input "1" at bounding box center [870, 224] width 95 height 28
type input "2"
click at [935, 328] on input "0.00" at bounding box center [936, 321] width 109 height 25
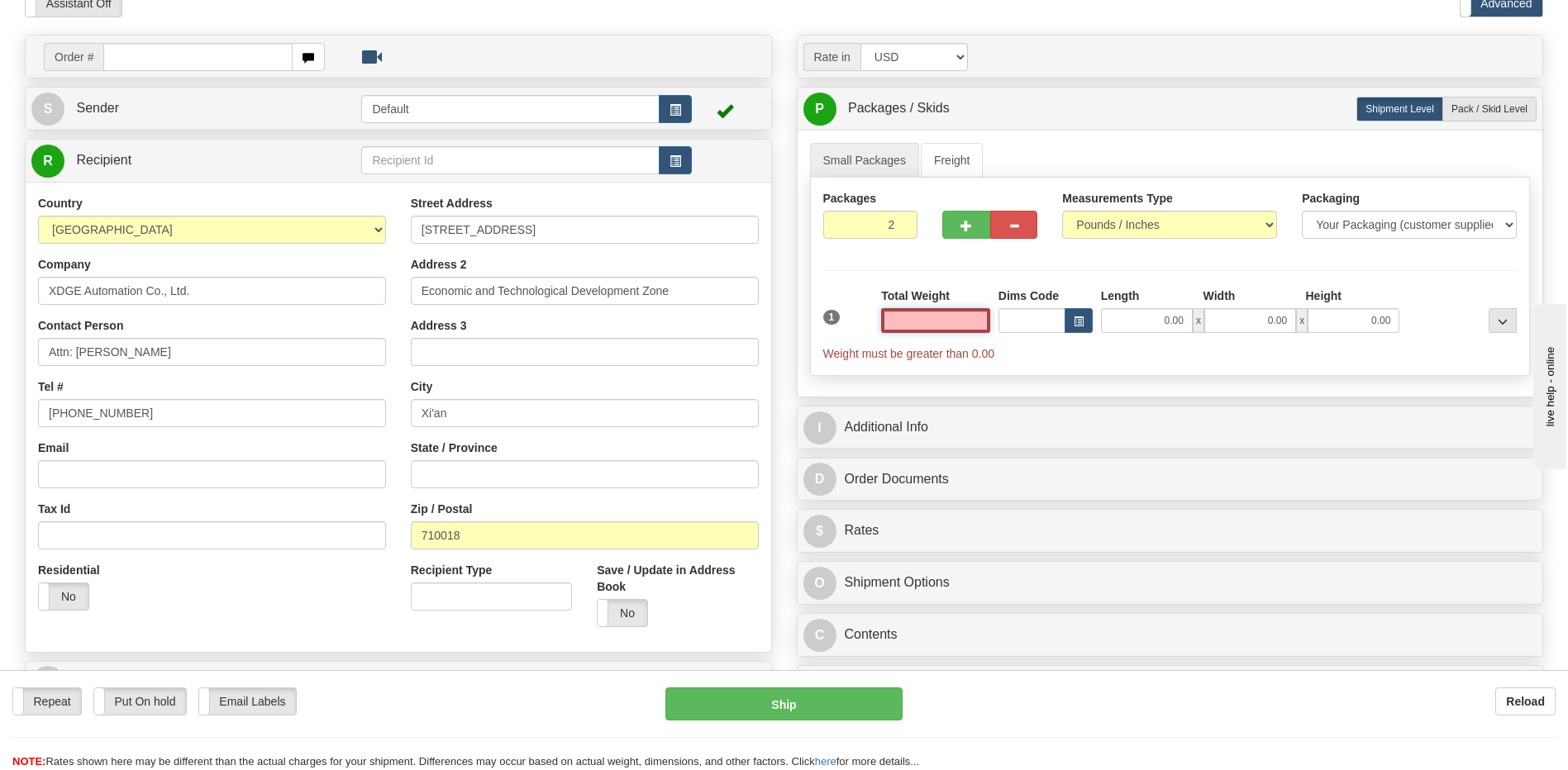
click at [960, 321] on input "text" at bounding box center [936, 321] width 109 height 25
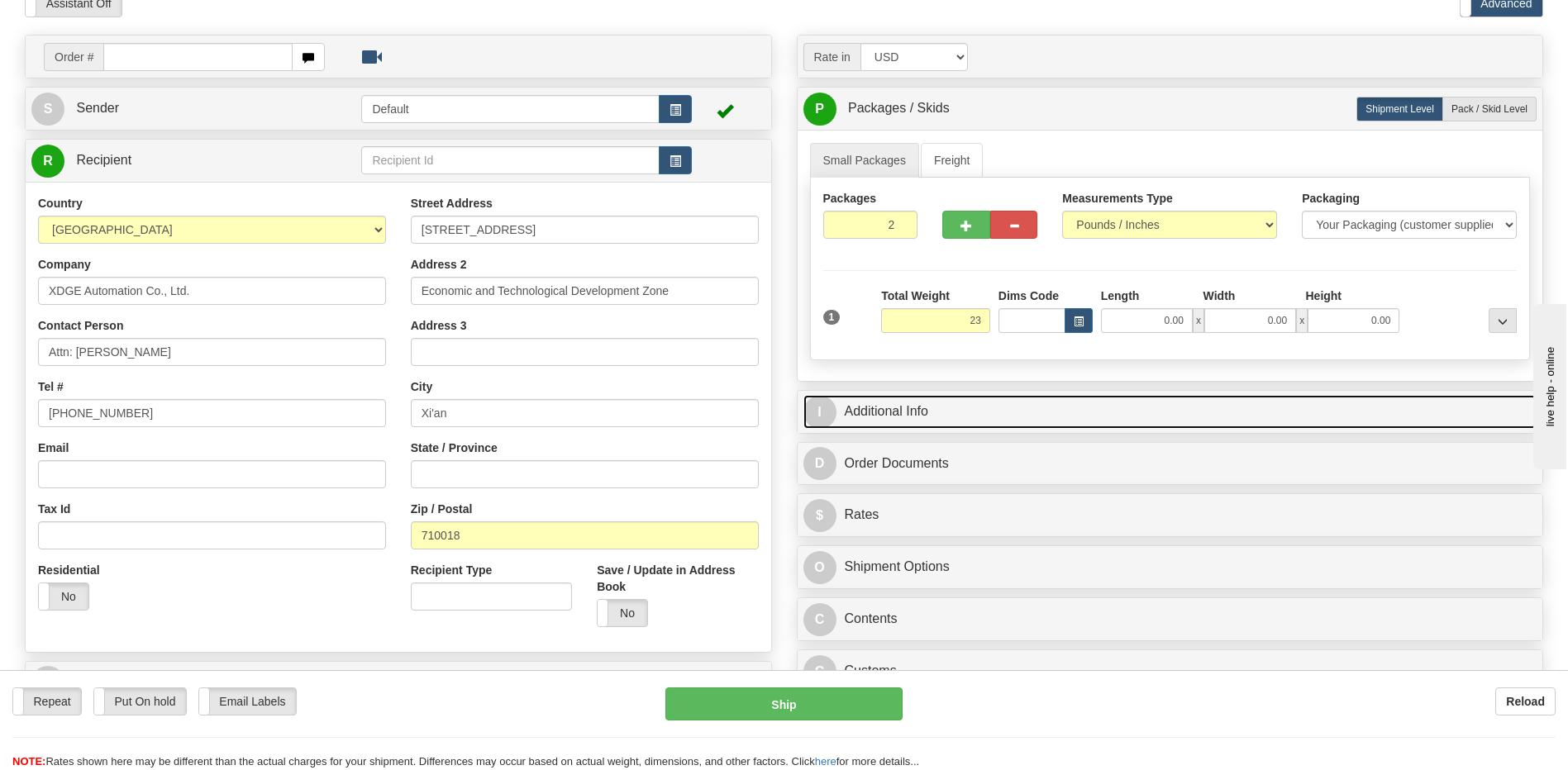
type input "23.00"
click at [1011, 398] on link "I Additional Info" at bounding box center [1170, 412] width 733 height 34
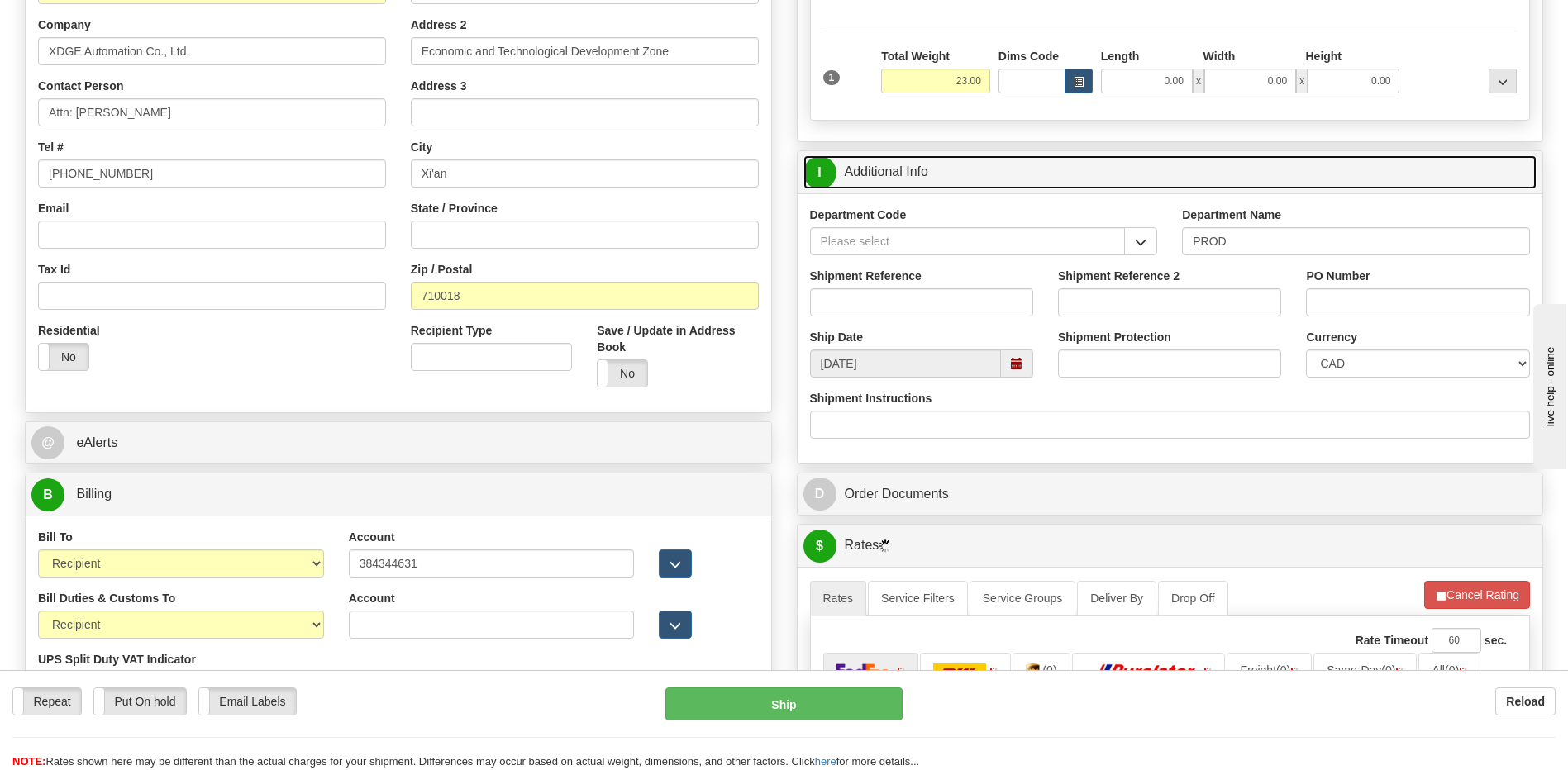
scroll to position [331, 0]
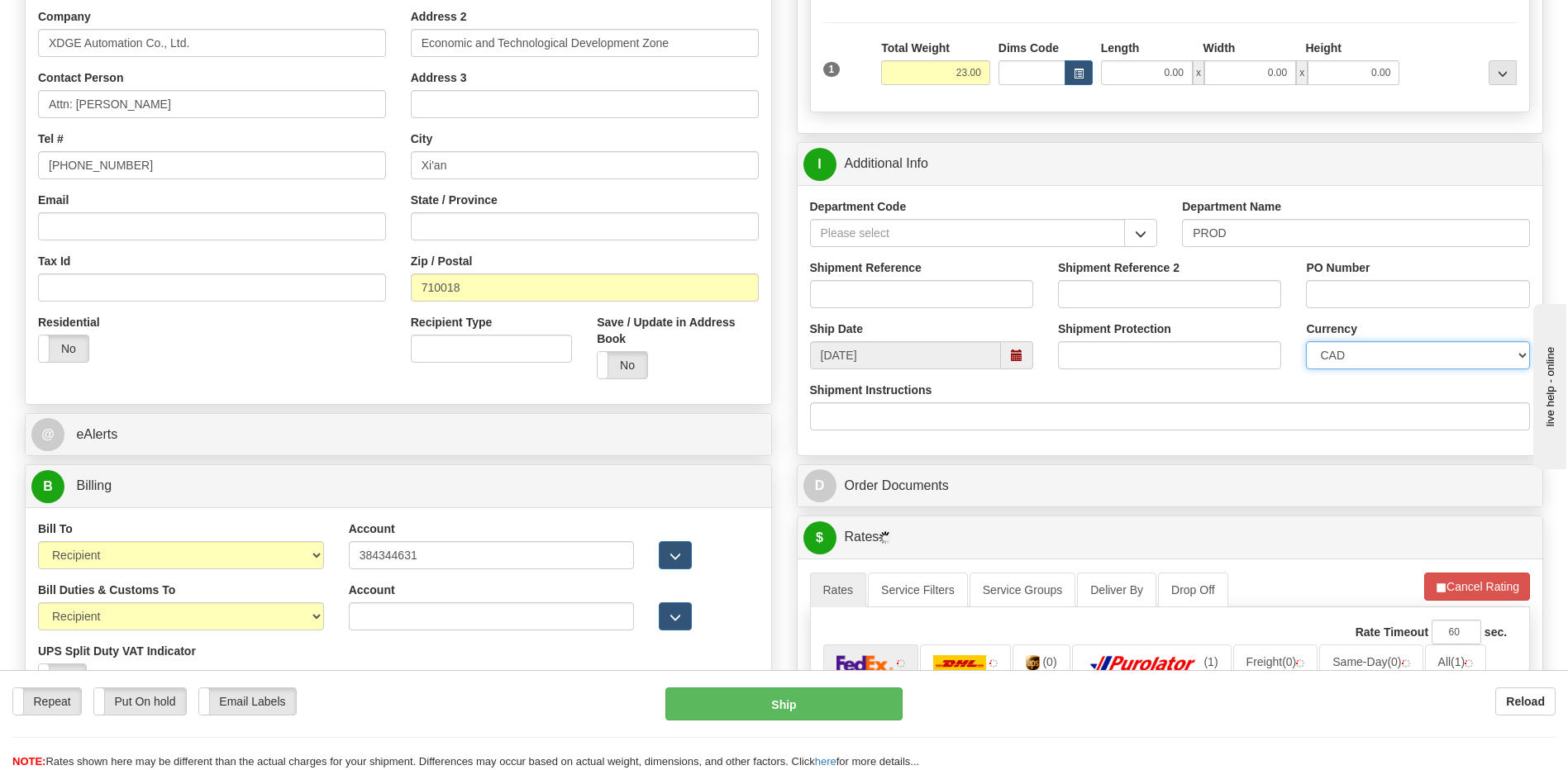
click at [1375, 361] on select "CAD USD EUR ZAR RON ANG ARN AUD AUS AWG BBD BFR BGN BHD BMD BND BRC BRL CHP CKZ…" at bounding box center [1417, 355] width 223 height 28
select select "1"
click at [1306, 342] on select "CAD USD EUR ZAR RON ANG ARN AUD AUS AWG BBD BFR BGN BHD BMD BND BRC BRL CHP CKZ…" at bounding box center [1417, 355] width 223 height 28
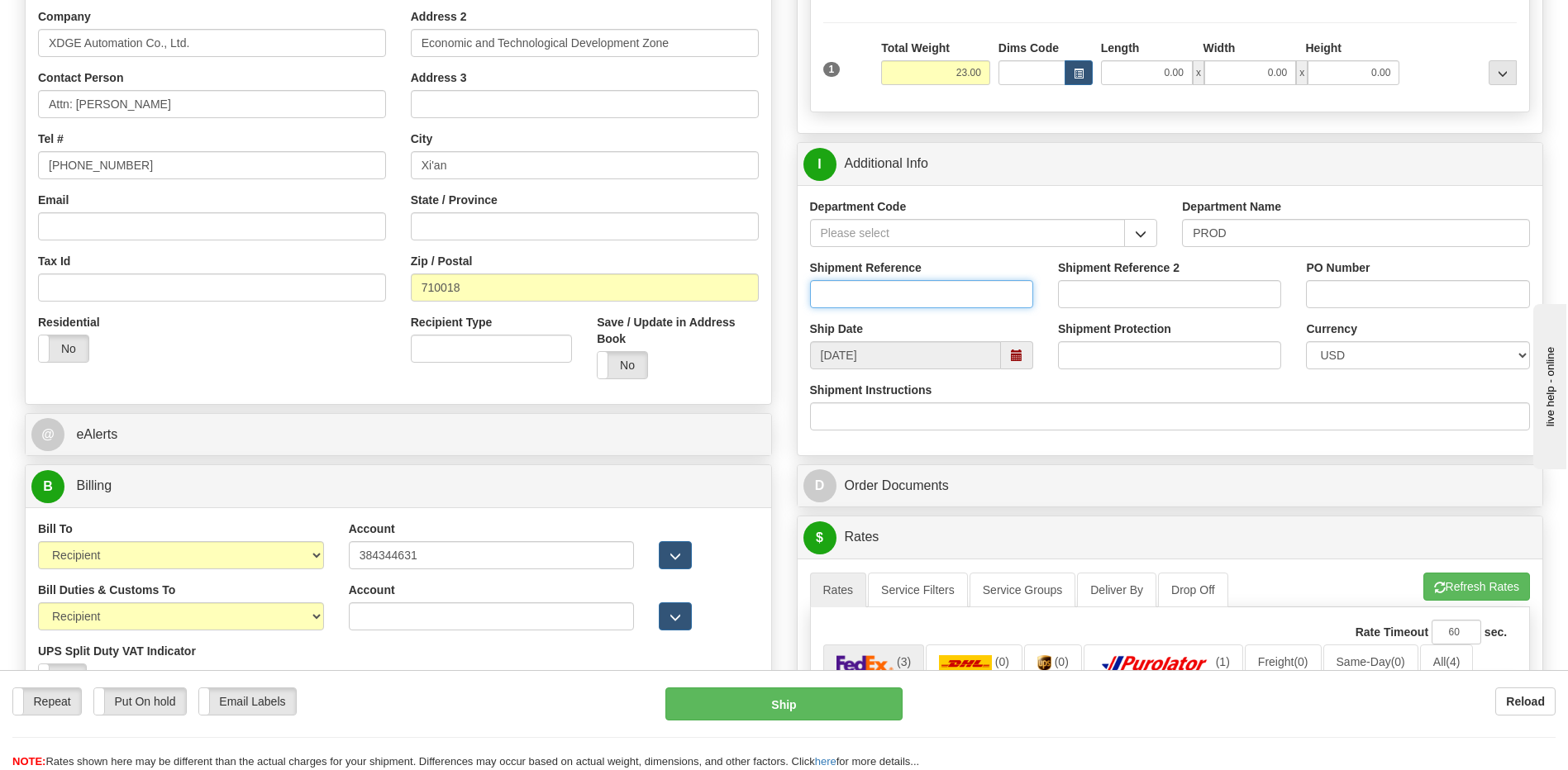
click at [969, 296] on input "Shipment Reference" at bounding box center [920, 293] width 223 height 28
type input "5399004165"
click at [1368, 279] on div "PO Number" at bounding box center [1417, 283] width 223 height 49
click at [1384, 294] on input "PO Number" at bounding box center [1417, 293] width 223 height 28
click at [1404, 293] on input "450138" at bounding box center [1417, 293] width 223 height 28
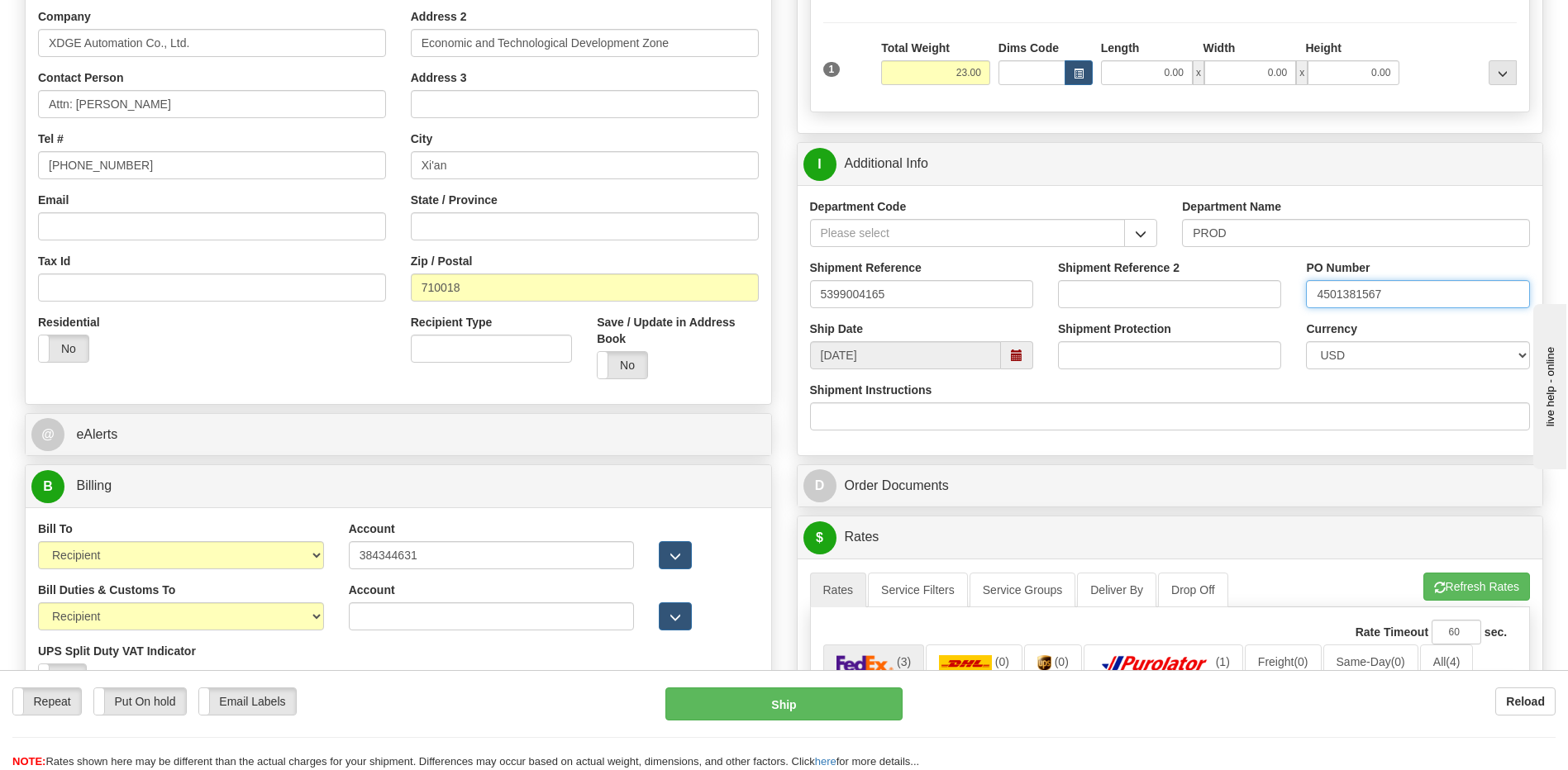
type input "4501381567"
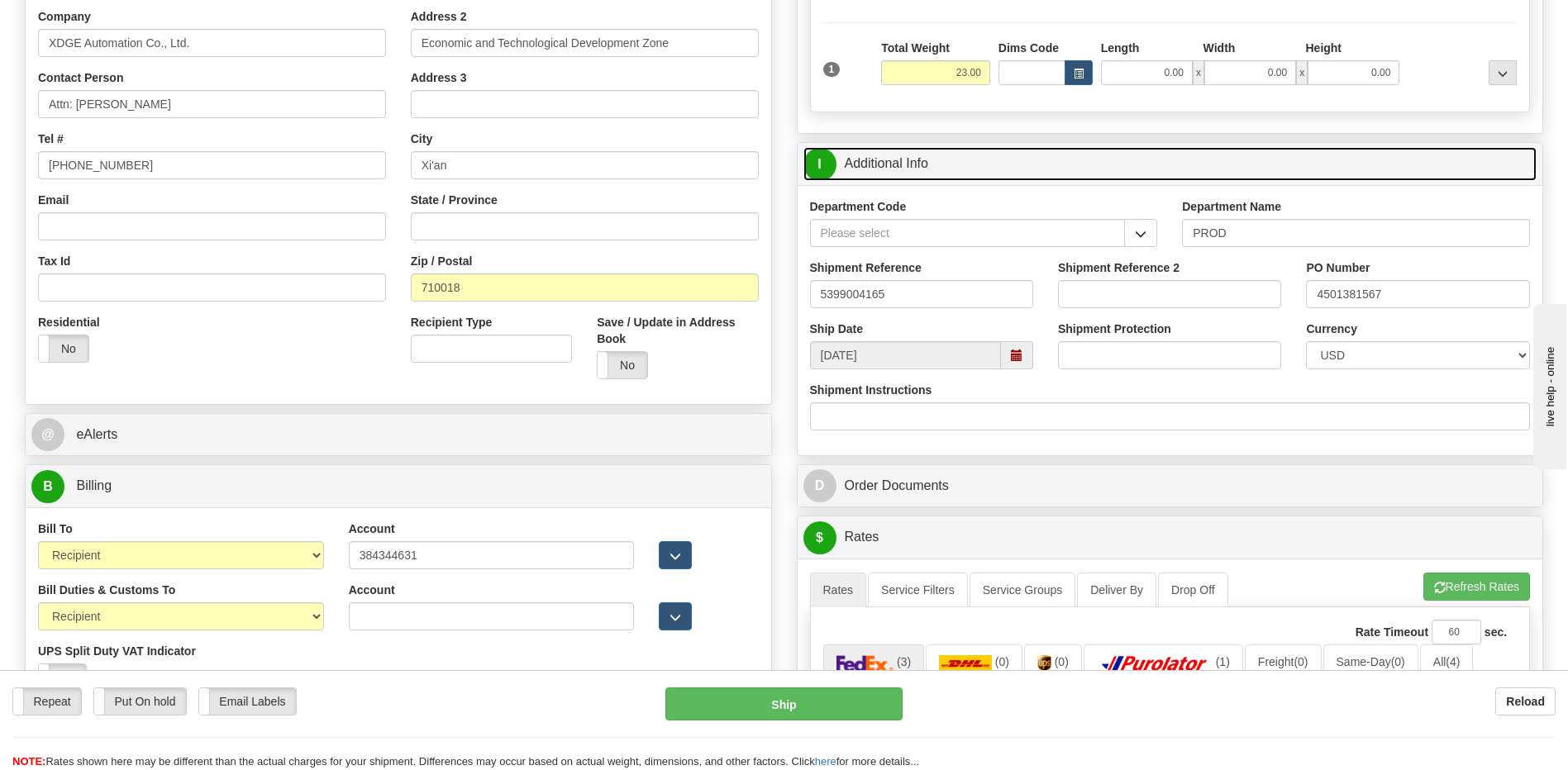
click at [901, 166] on link "I Additional Info" at bounding box center [1170, 164] width 733 height 34
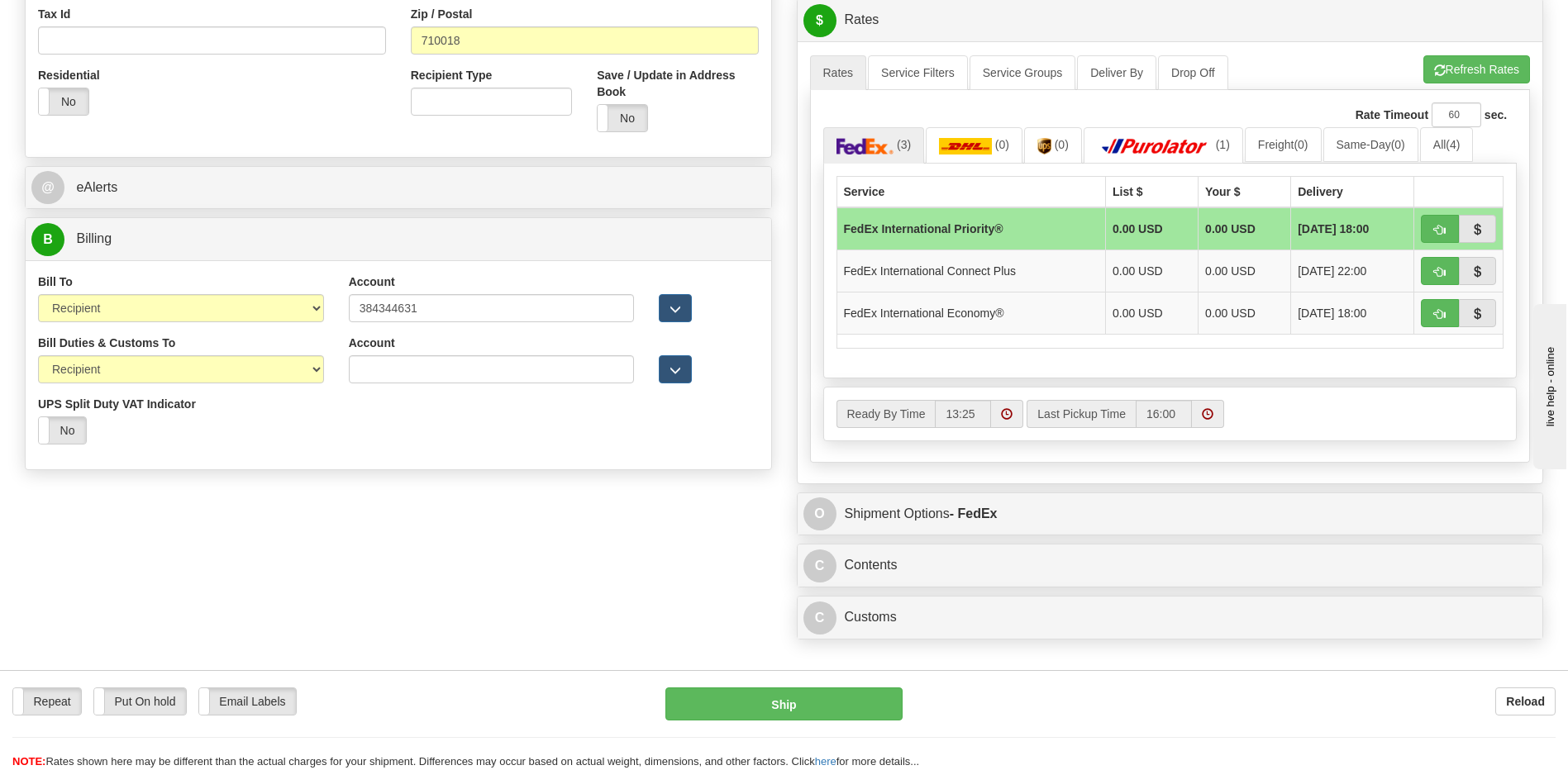
scroll to position [579, 0]
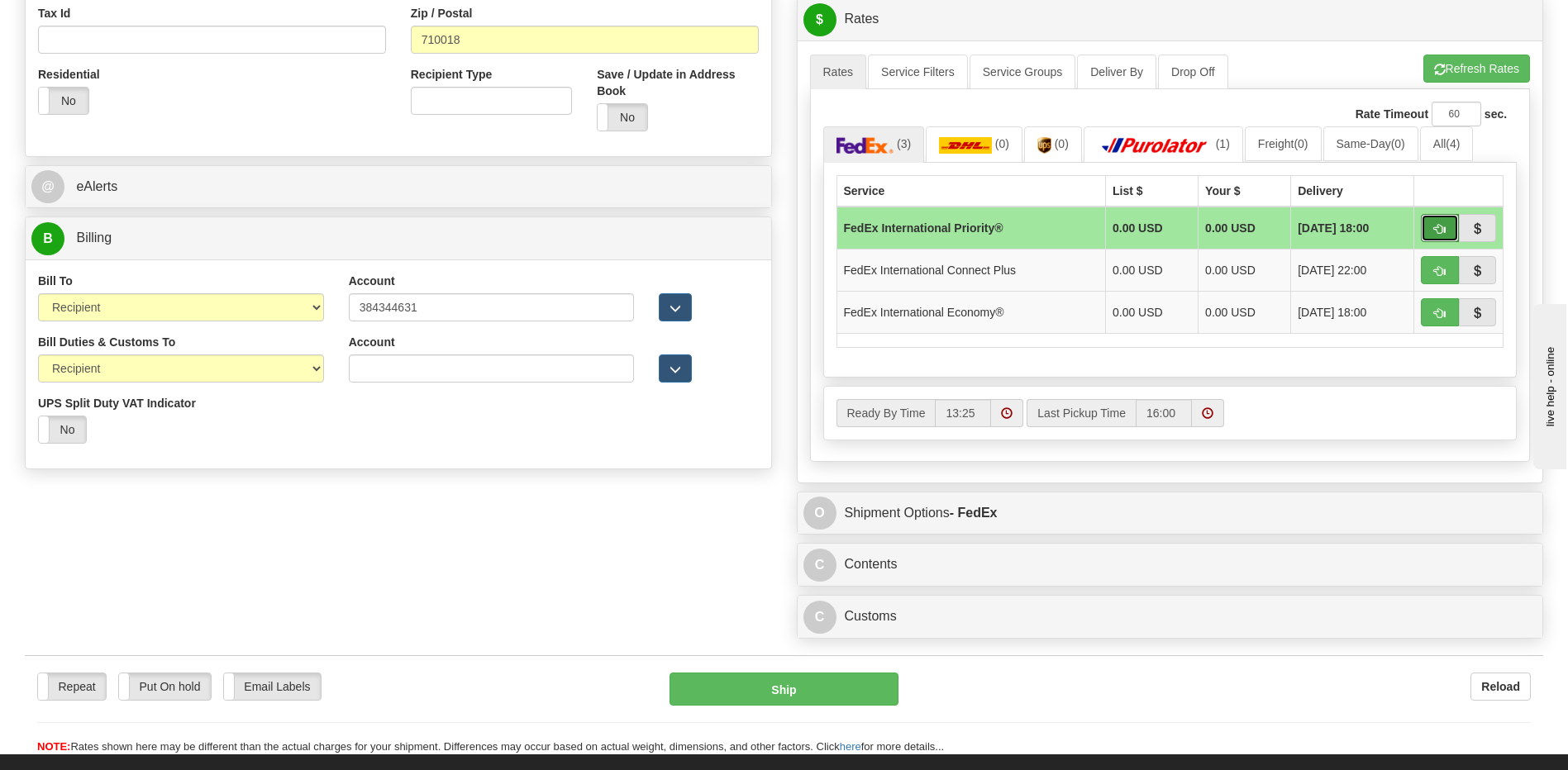
click at [1432, 228] on button "button" at bounding box center [1439, 227] width 38 height 28
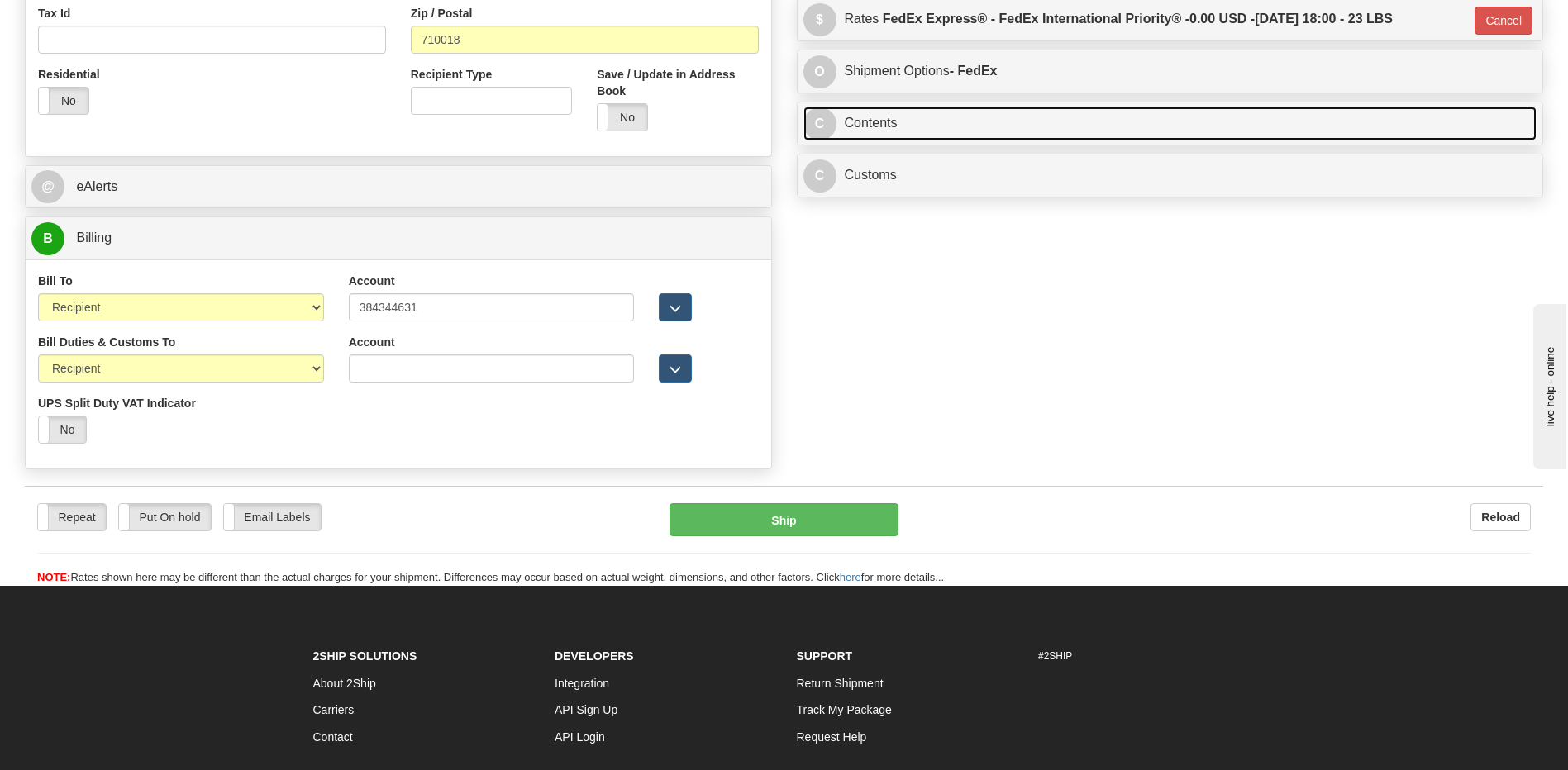
click at [968, 125] on link "C Contents" at bounding box center [1170, 123] width 733 height 34
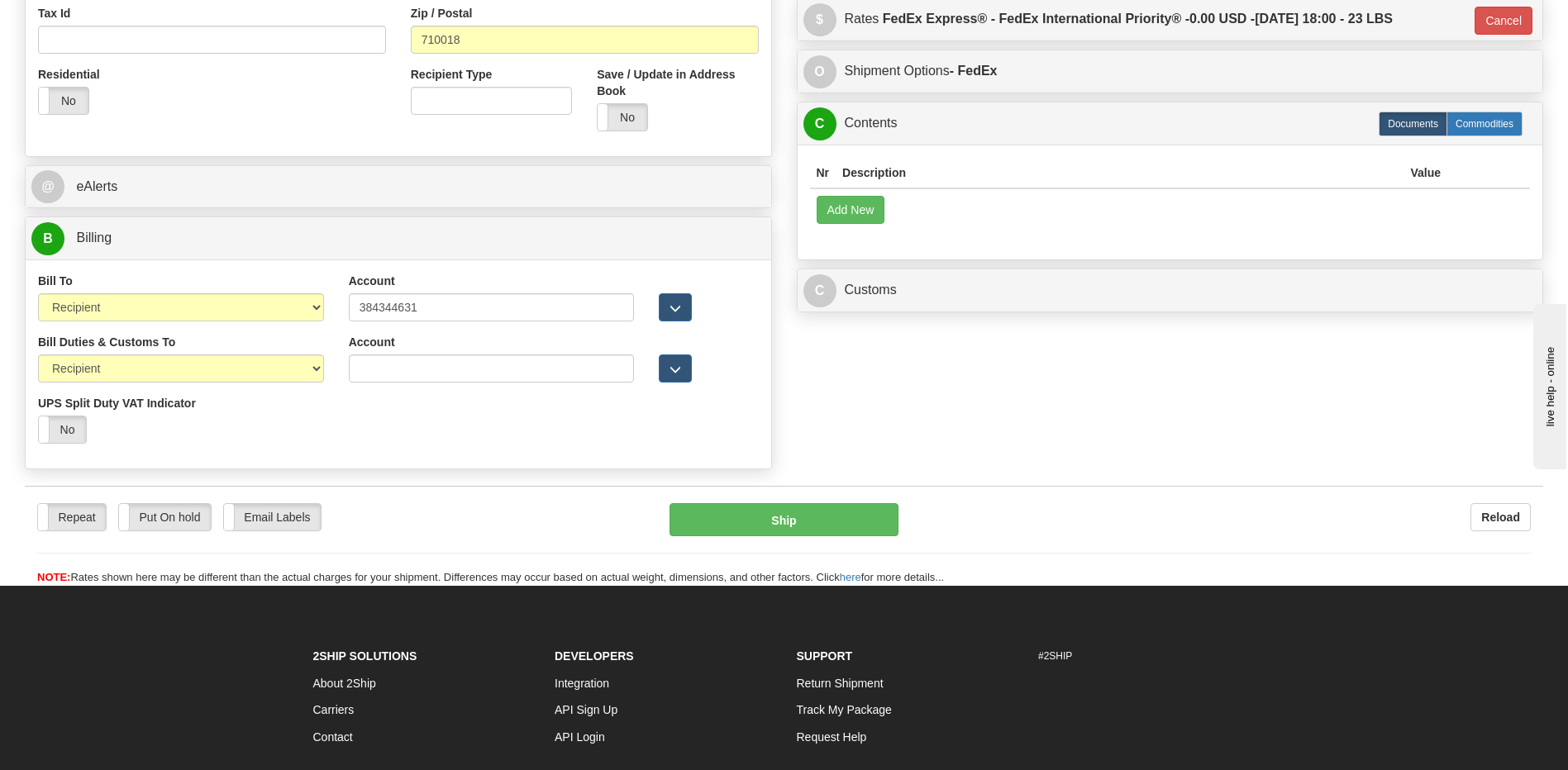
click at [1478, 126] on label "Commodities" at bounding box center [1484, 124] width 76 height 25
type input "01"
radio input "true"
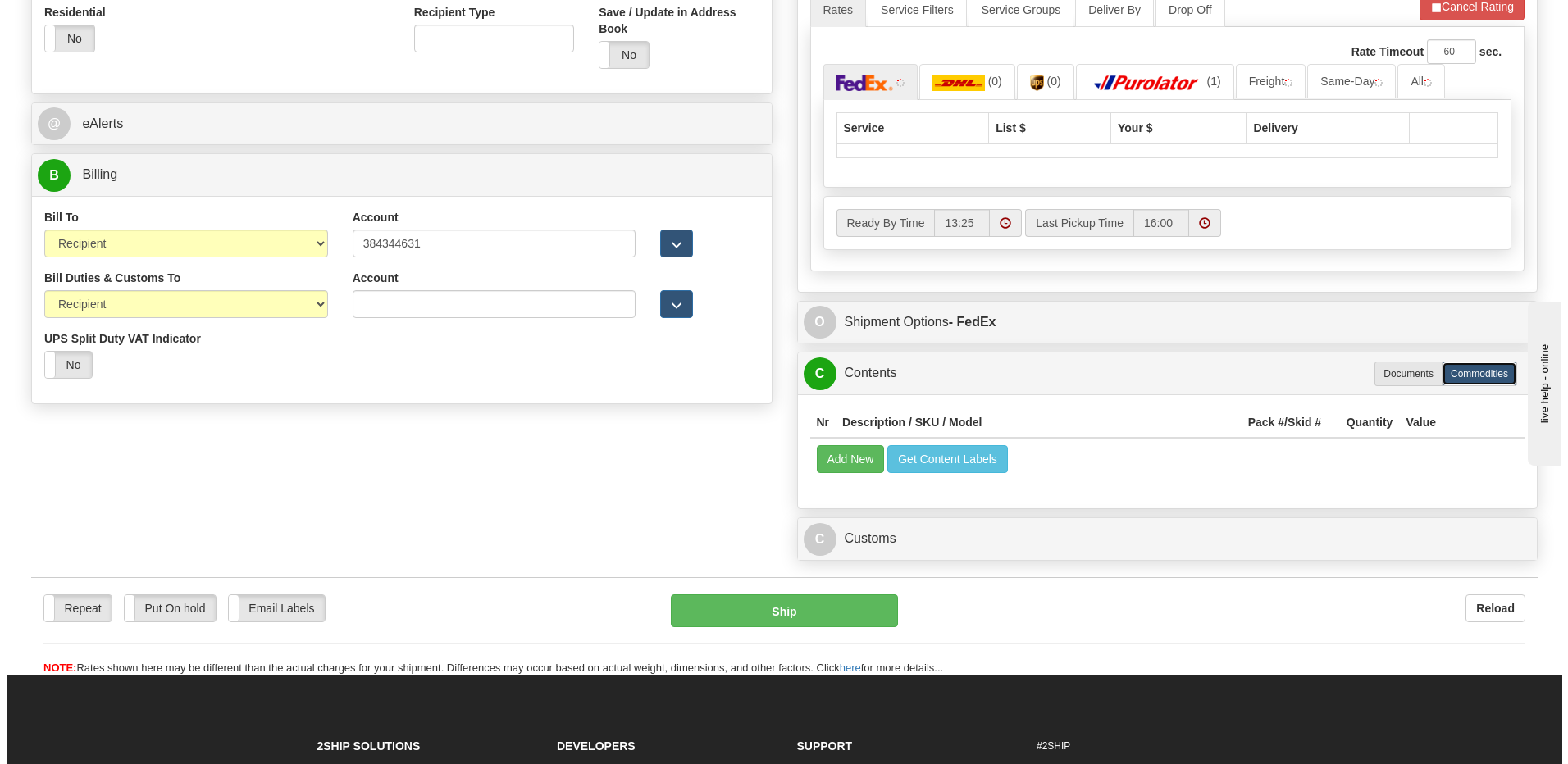
scroll to position [820, 0]
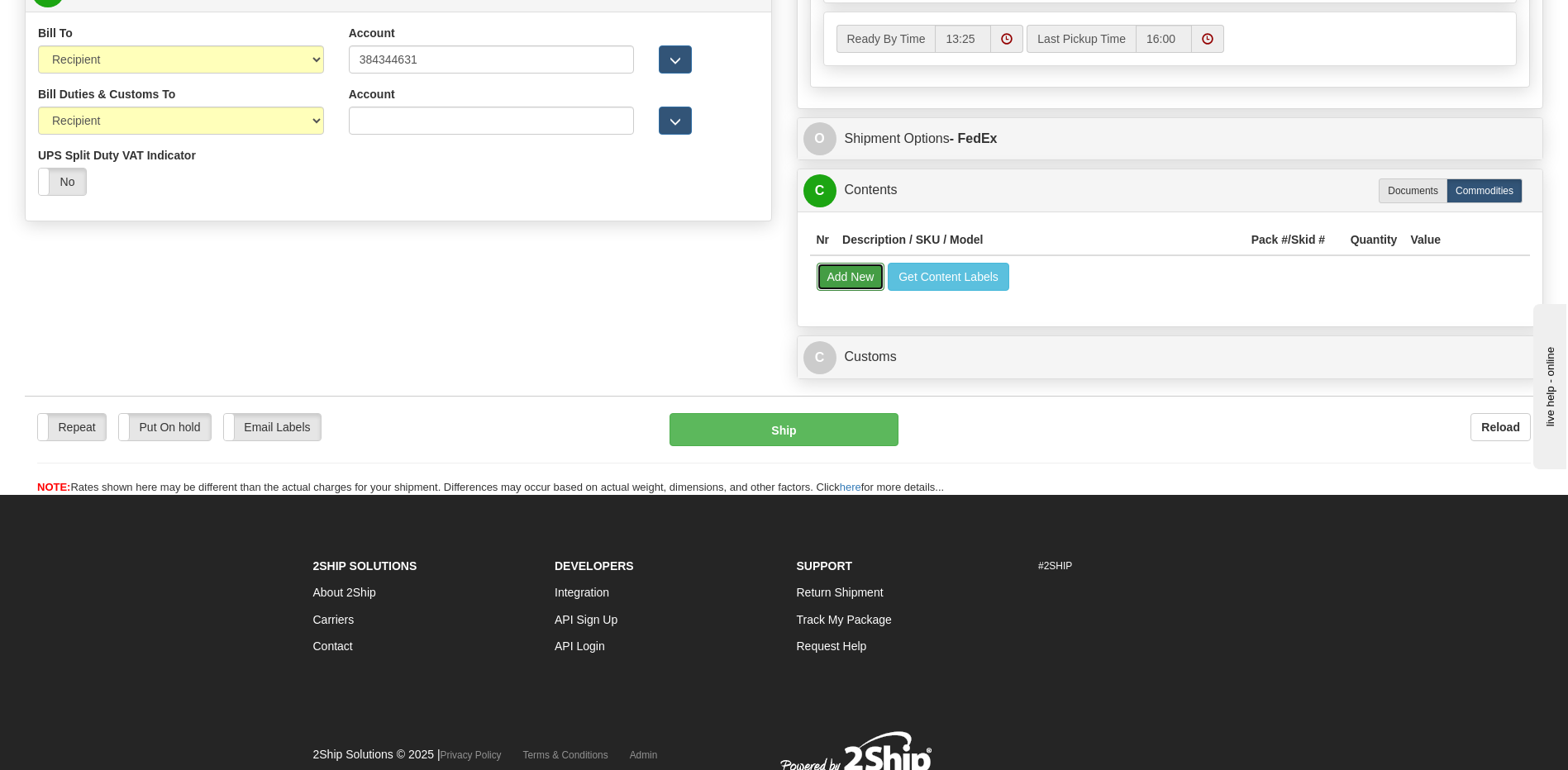
click at [858, 269] on button "Add New" at bounding box center [851, 276] width 69 height 28
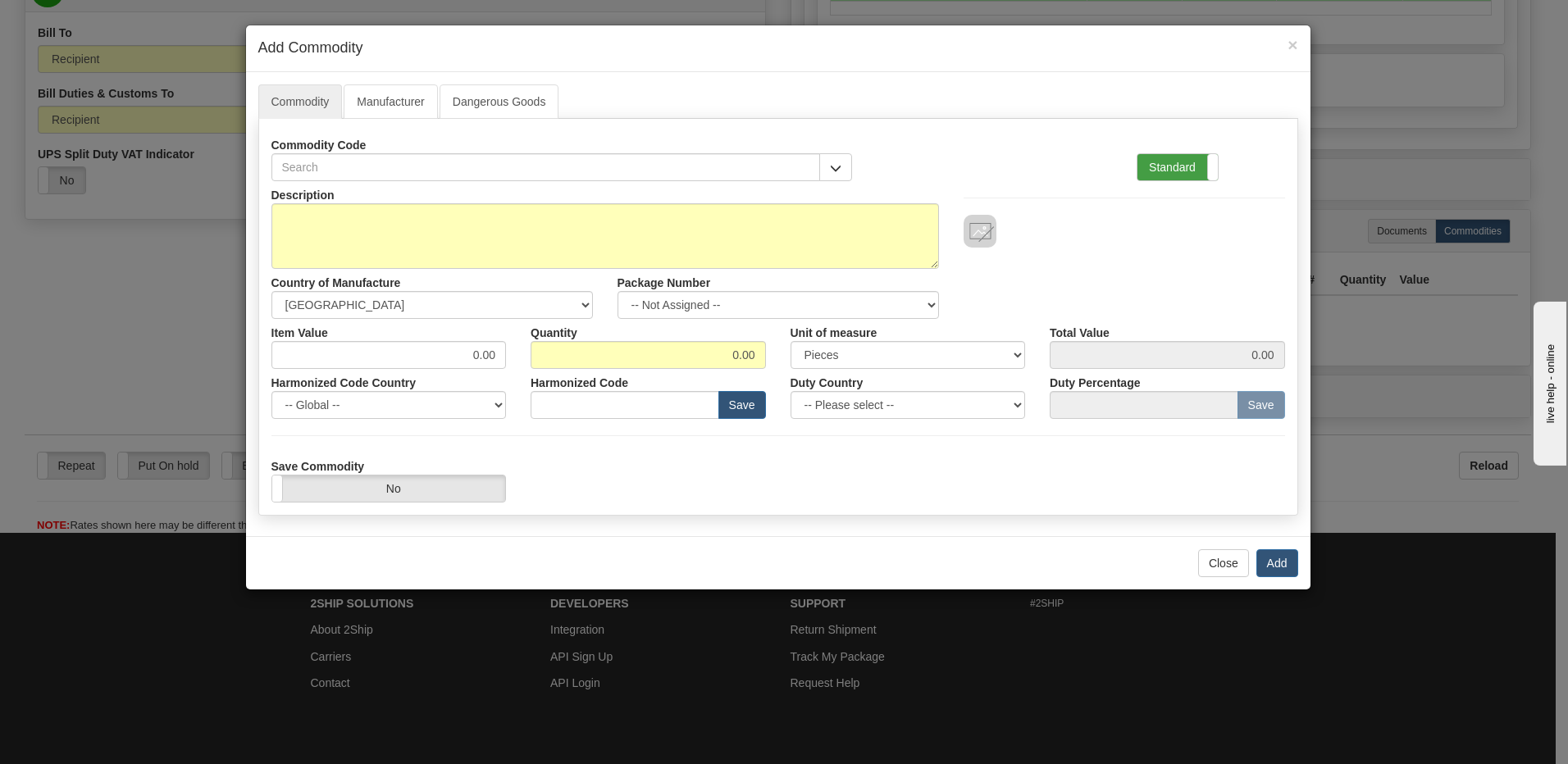
click at [1170, 159] on label "Standard" at bounding box center [1178, 168] width 81 height 27
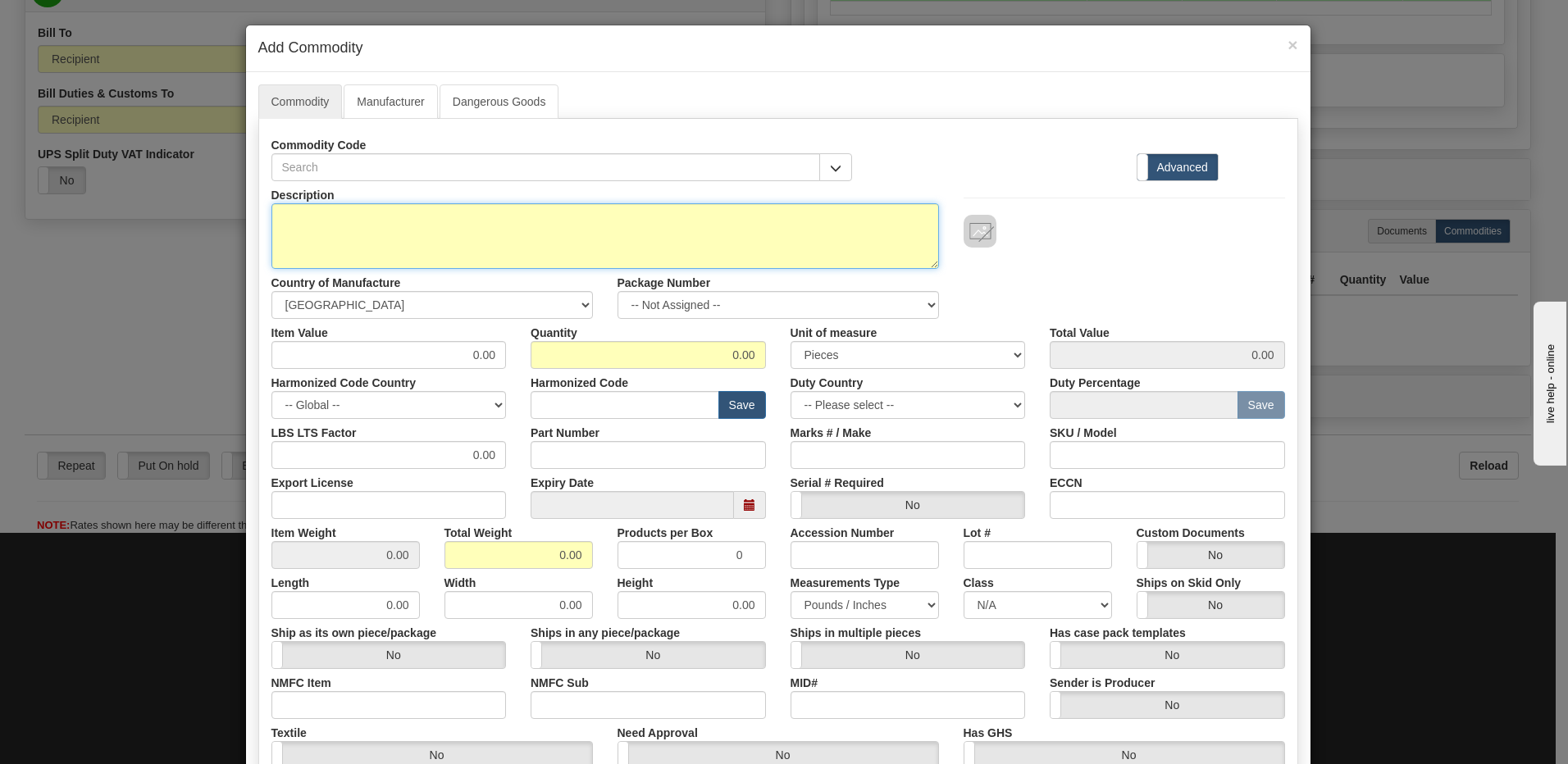
click at [320, 222] on textarea "Description" at bounding box center [605, 236] width 667 height 66
paste textarea "E8S-AFS-18"
type textarea "E8S-AFS-18"
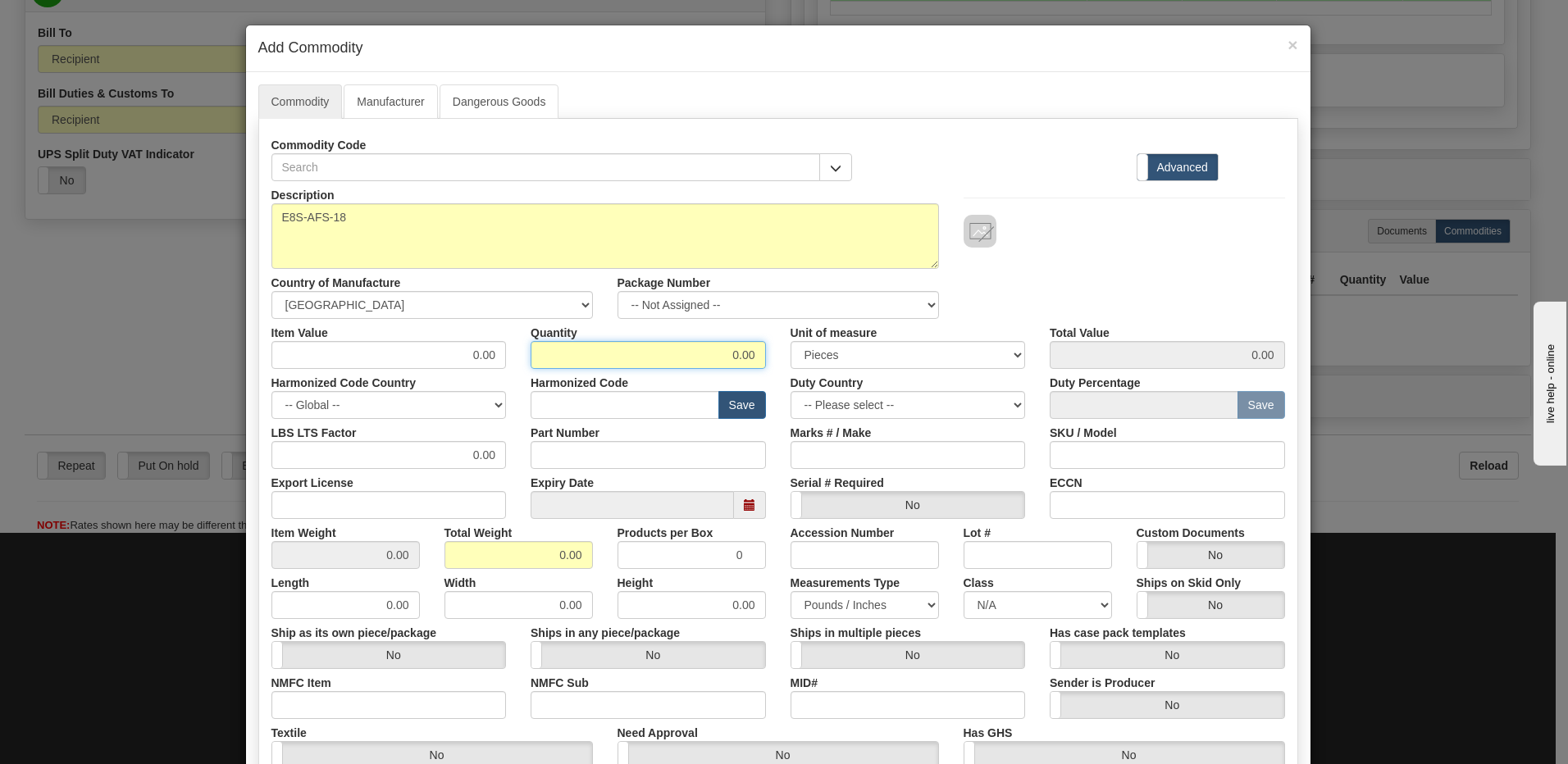
drag, startPoint x: 660, startPoint y: 357, endPoint x: 961, endPoint y: 392, distance: 303.0
click at [961, 392] on div "Description E8S-AFS-18 Country of Manufacture -- Unknown -- AFGHANISTAN ALAND I…" at bounding box center [778, 541] width 1013 height 721
type input "1"
click at [461, 560] on input "0.00" at bounding box center [518, 555] width 148 height 28
drag, startPoint x: 462, startPoint y: 560, endPoint x: 642, endPoint y: 560, distance: 180.0
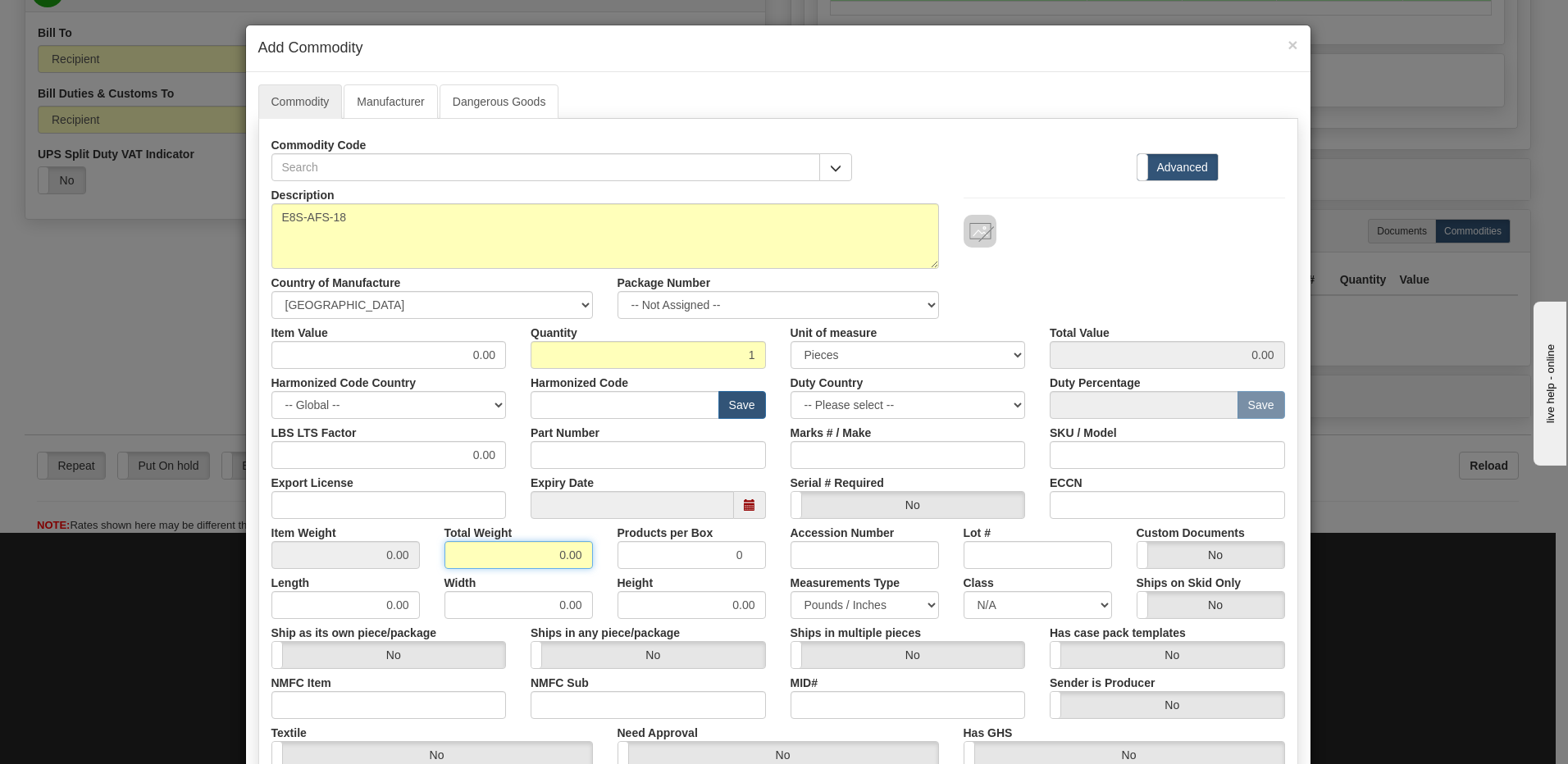
click at [631, 559] on div "Item Weight 0.00 Total Weight 0.00 Products per Box 0 Accession Number Lot # Cu…" at bounding box center [778, 544] width 1038 height 50
type input "1"
type input "1.0000"
click at [619, 405] on input "text" at bounding box center [625, 405] width 189 height 28
type input "8536.49.00"
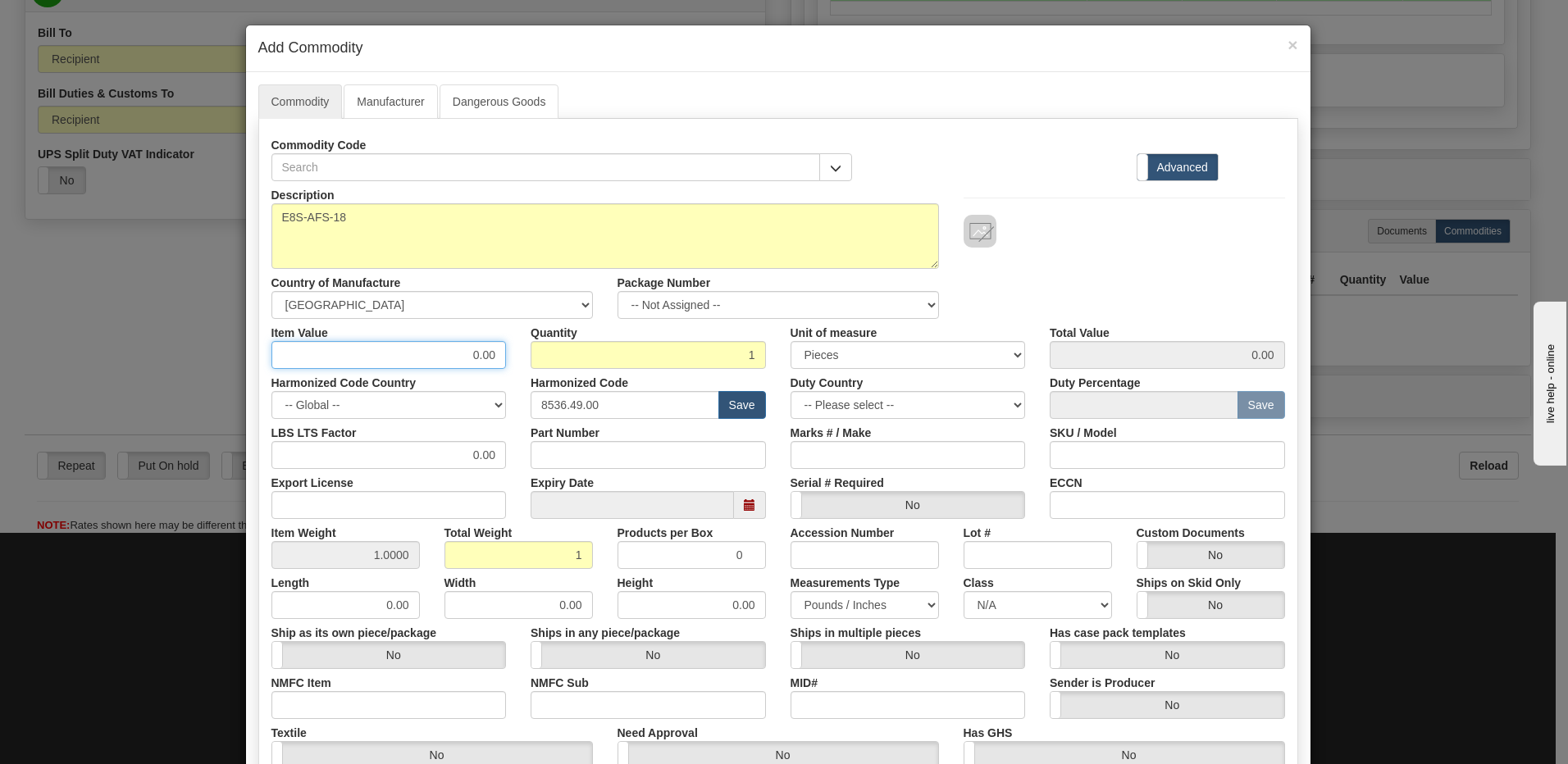
drag, startPoint x: 445, startPoint y: 346, endPoint x: 563, endPoint y: 360, distance: 118.8
click at [563, 360] on div "Item Value 0.00 Quantity 1 Unit of measure 3 Thousand Square Inches Adjustments…" at bounding box center [778, 343] width 1038 height 50
type input "397.53"
click at [563, 360] on input "1" at bounding box center [648, 354] width 235 height 28
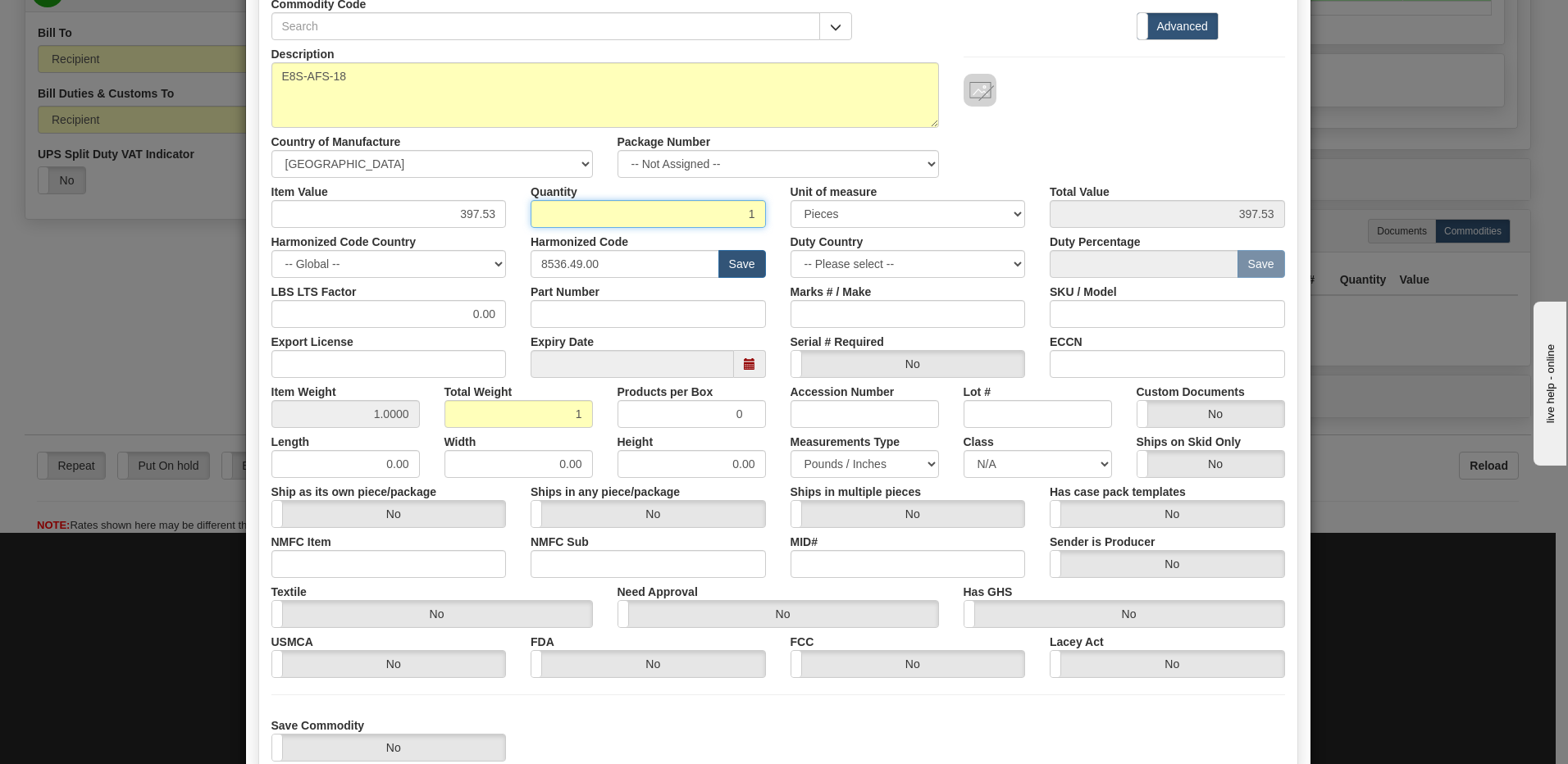
scroll to position [251, 0]
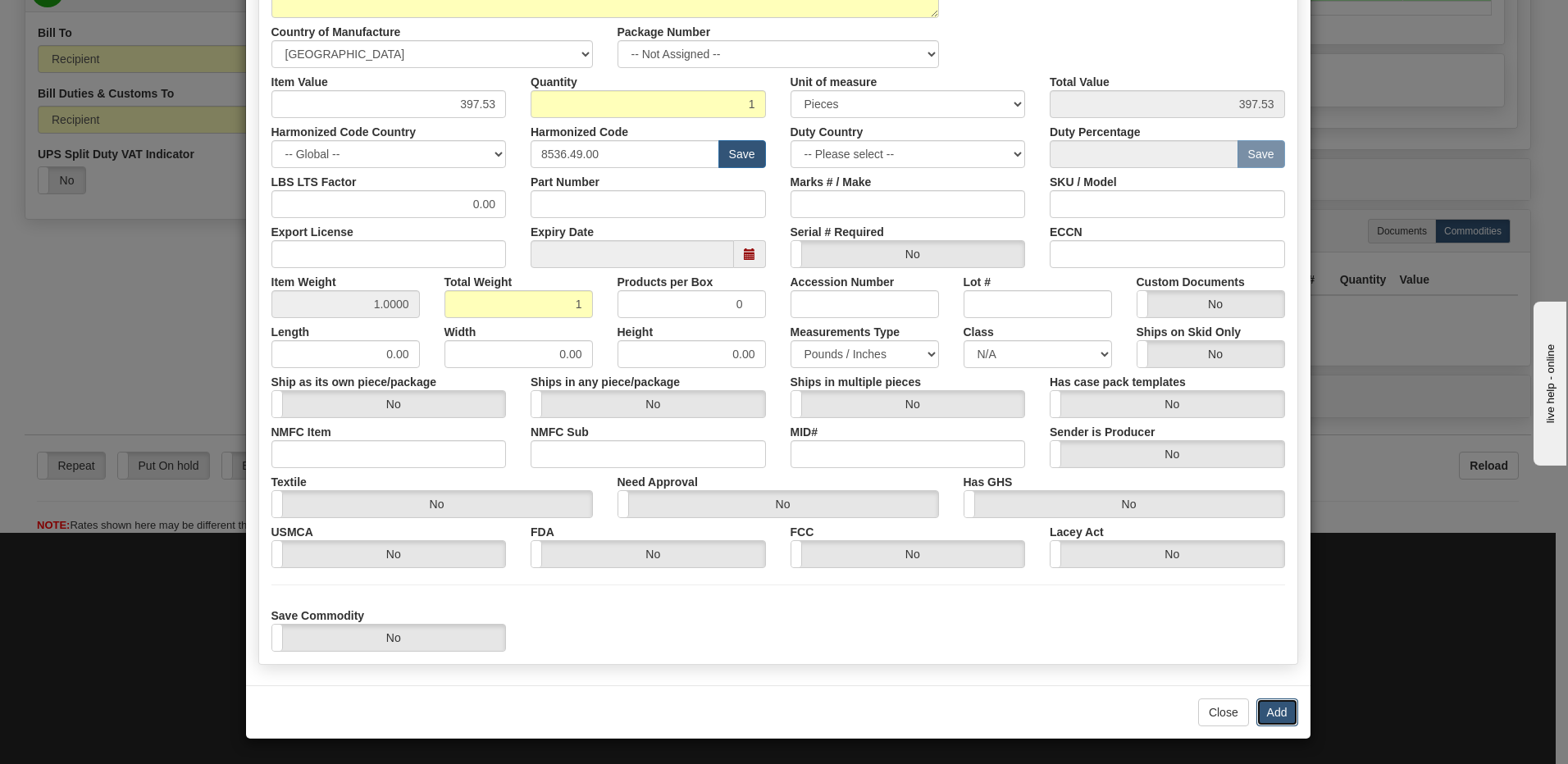
click at [1273, 710] on button "Add" at bounding box center [1277, 712] width 42 height 28
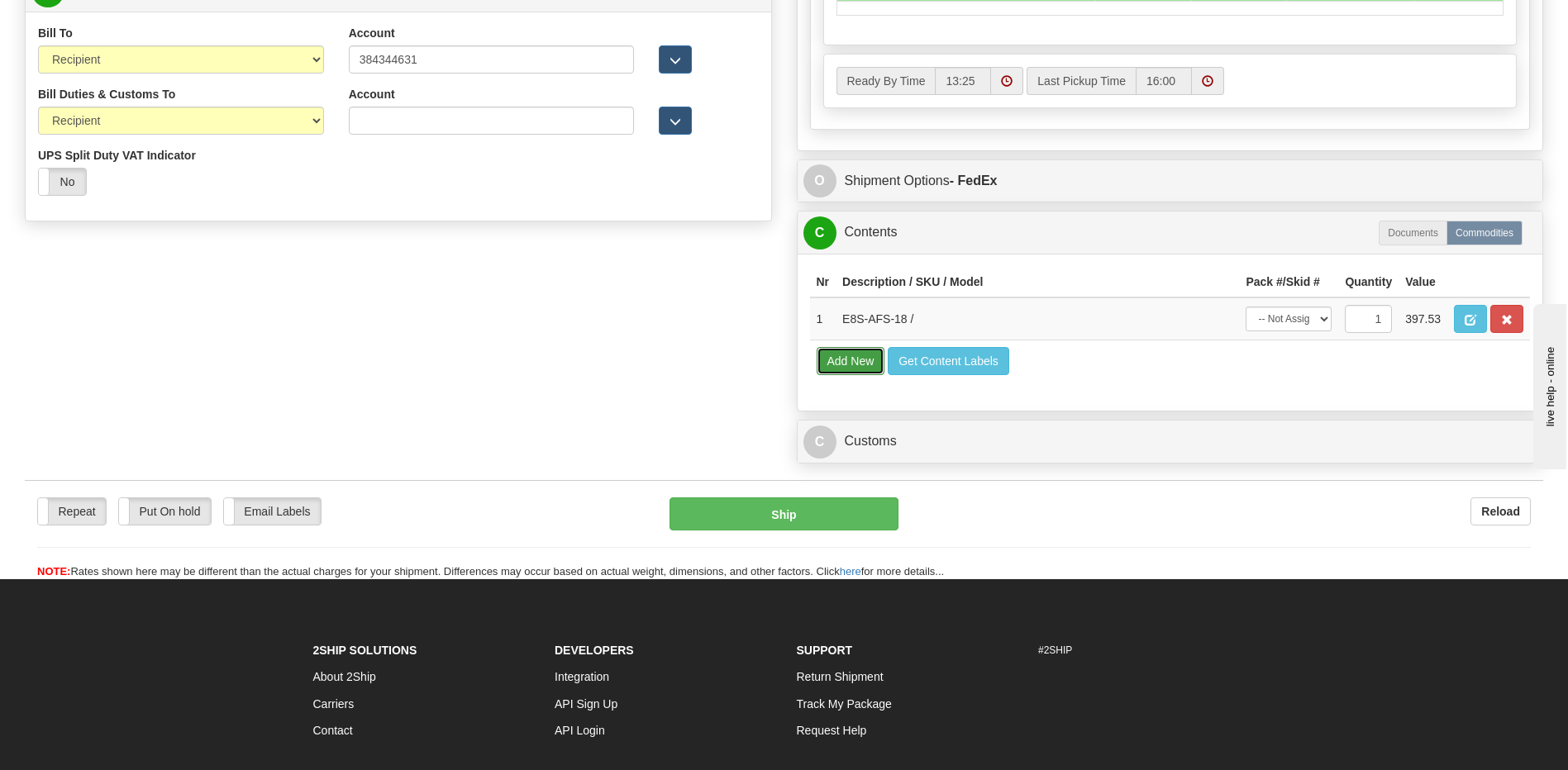
click at [843, 366] on button "Add New" at bounding box center [851, 360] width 69 height 28
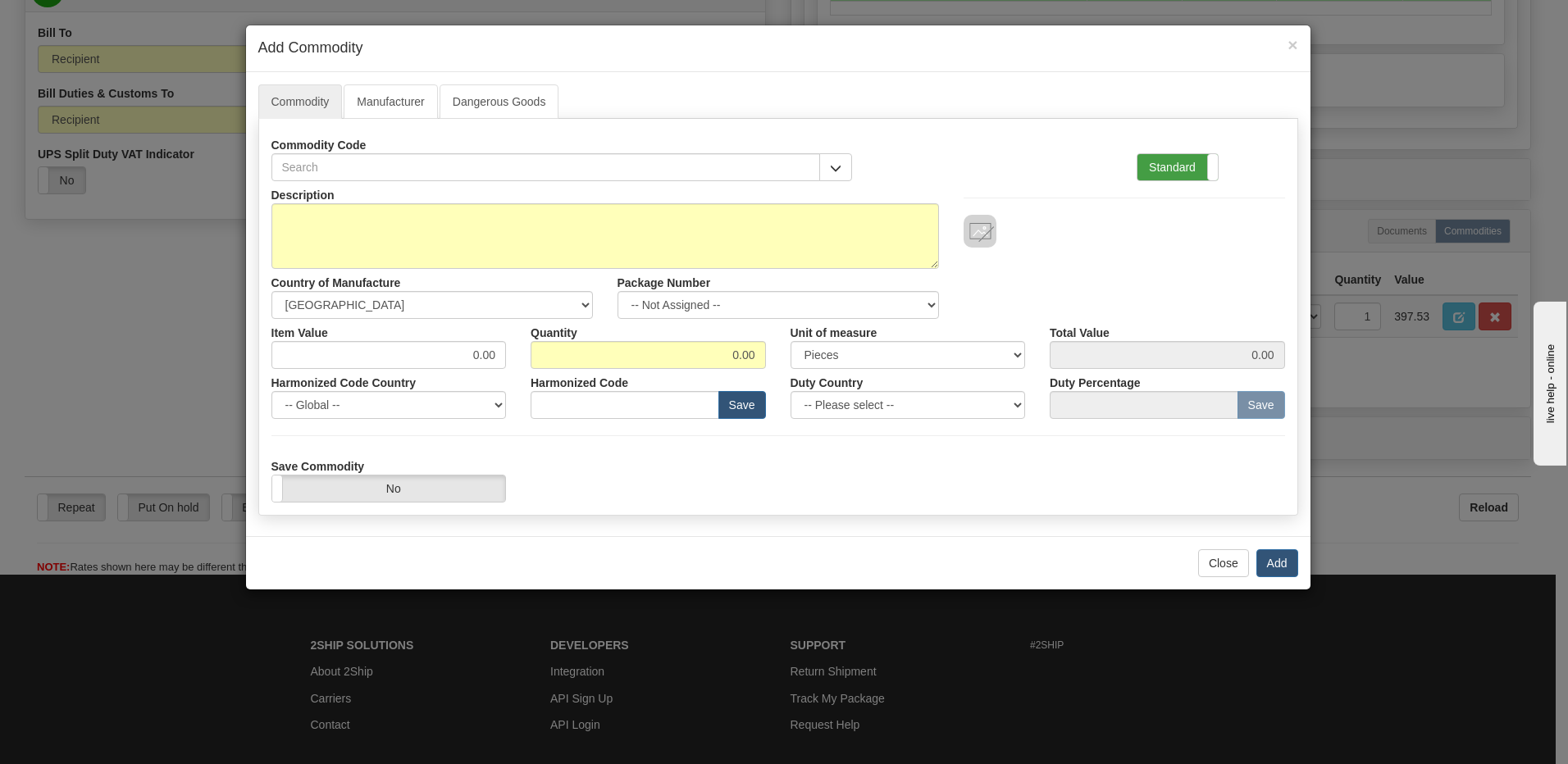
click at [1171, 173] on label "Standard" at bounding box center [1178, 168] width 81 height 27
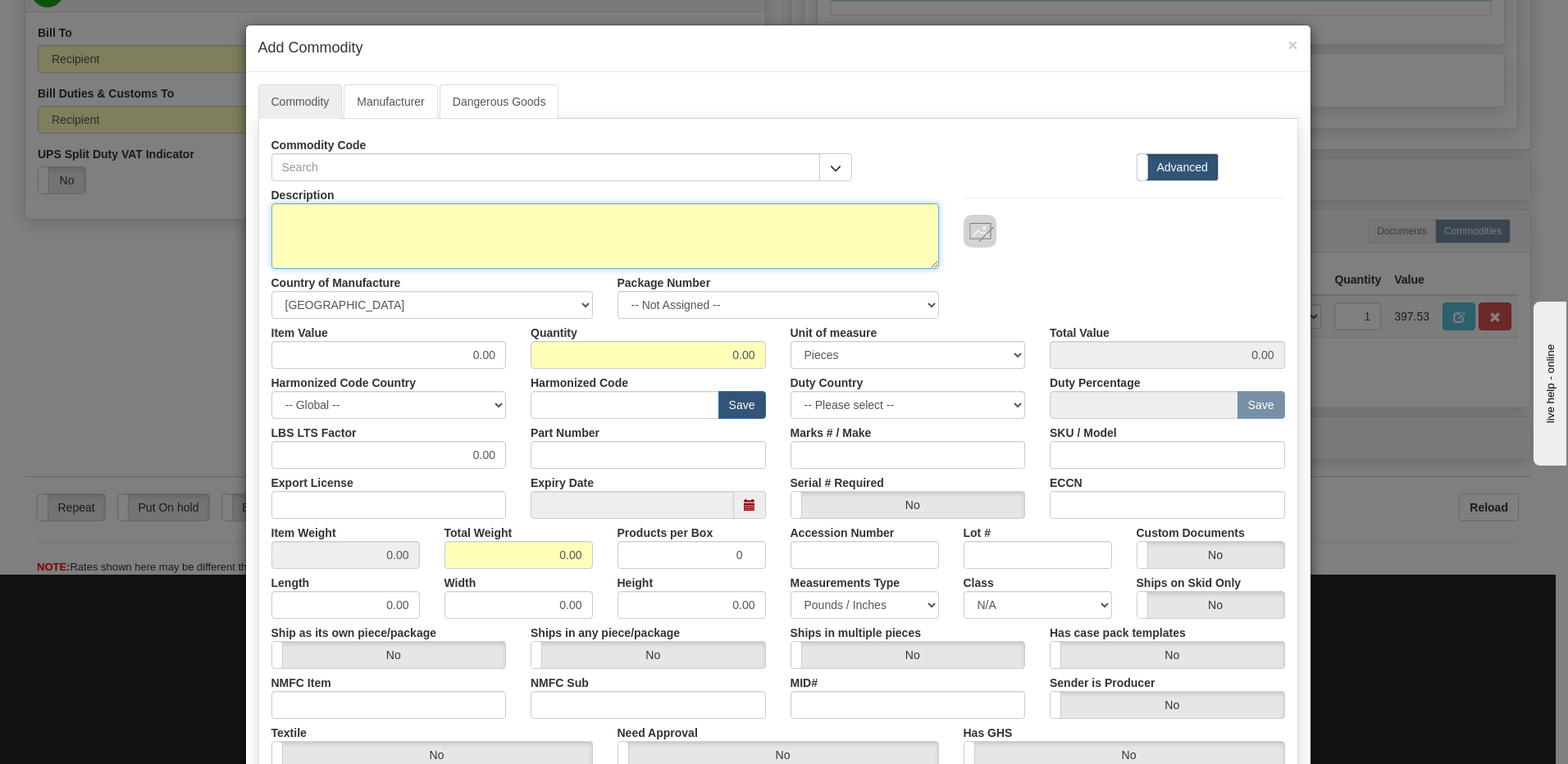
click at [360, 232] on textarea "Description" at bounding box center [605, 236] width 667 height 66
paste textarea "E850-24485-042X"
type textarea "E850-24485-042X"
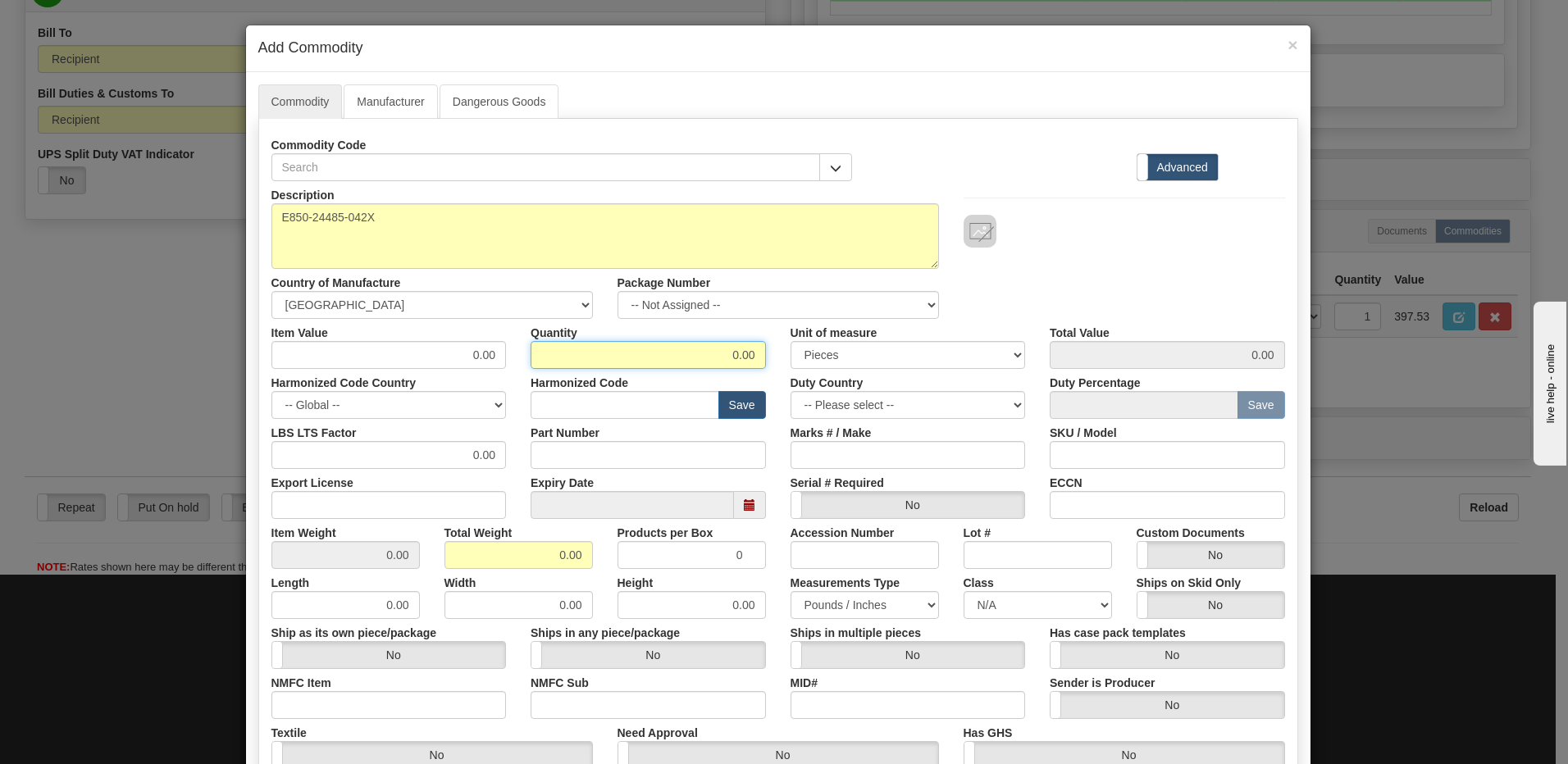
drag, startPoint x: 676, startPoint y: 342, endPoint x: 886, endPoint y: 378, distance: 213.1
click at [886, 378] on div "Description E850-24485-042X Country of Manufacture -- Unknown -- AFGHANISTAN AL…" at bounding box center [778, 541] width 1013 height 721
type input "1"
drag, startPoint x: 445, startPoint y: 555, endPoint x: 465, endPoint y: 556, distance: 20.0
click at [445, 555] on input "0.00" at bounding box center [518, 555] width 148 height 28
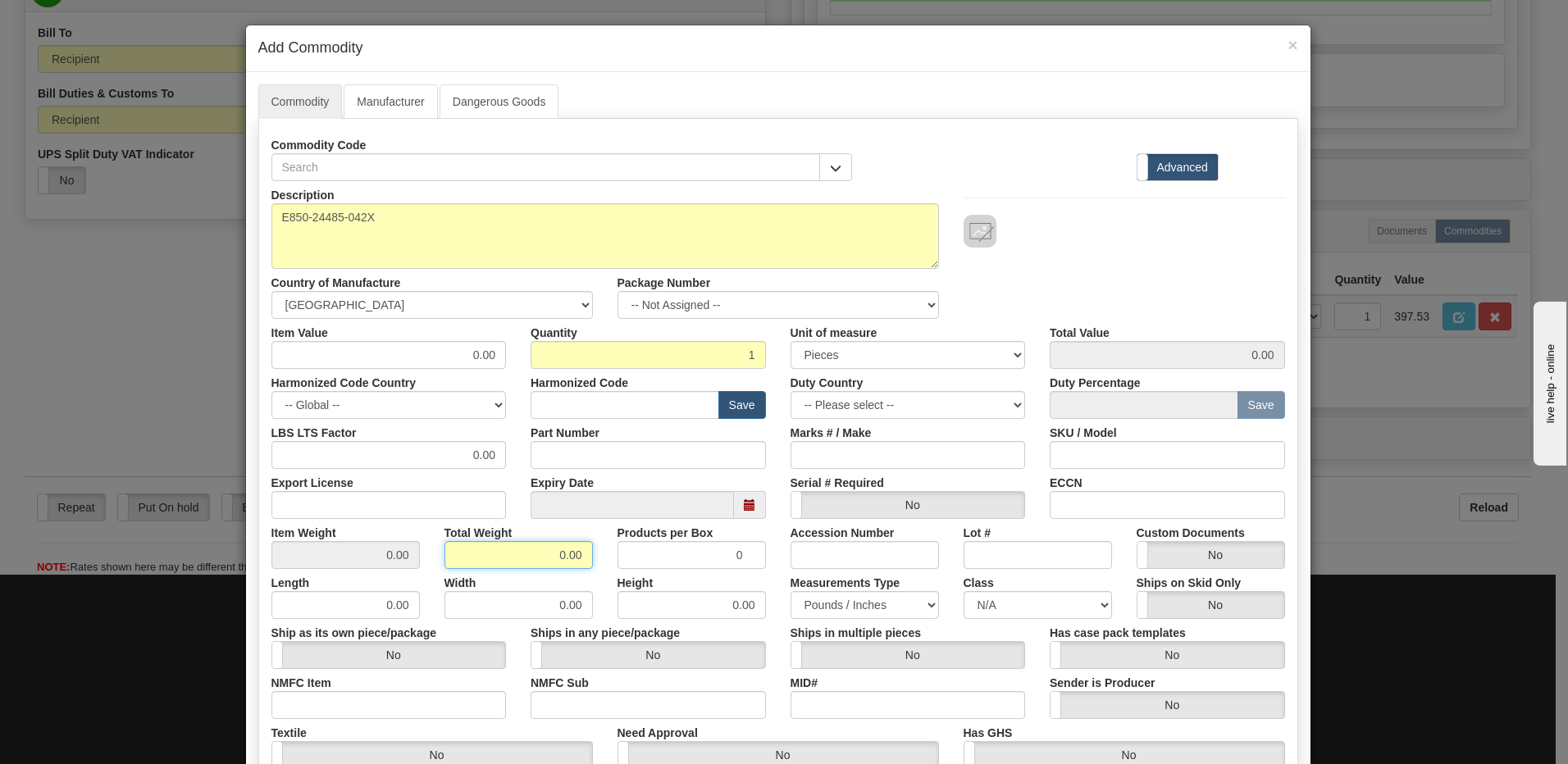
drag, startPoint x: 485, startPoint y: 556, endPoint x: 706, endPoint y: 562, distance: 221.1
click at [706, 562] on div "Item Weight 0.00 Total Weight 0.00 Products per Box 0 Accession Number Lot # Cu…" at bounding box center [778, 544] width 1038 height 50
type input "1"
type input "1.0000"
click at [653, 403] on input "text" at bounding box center [625, 405] width 189 height 28
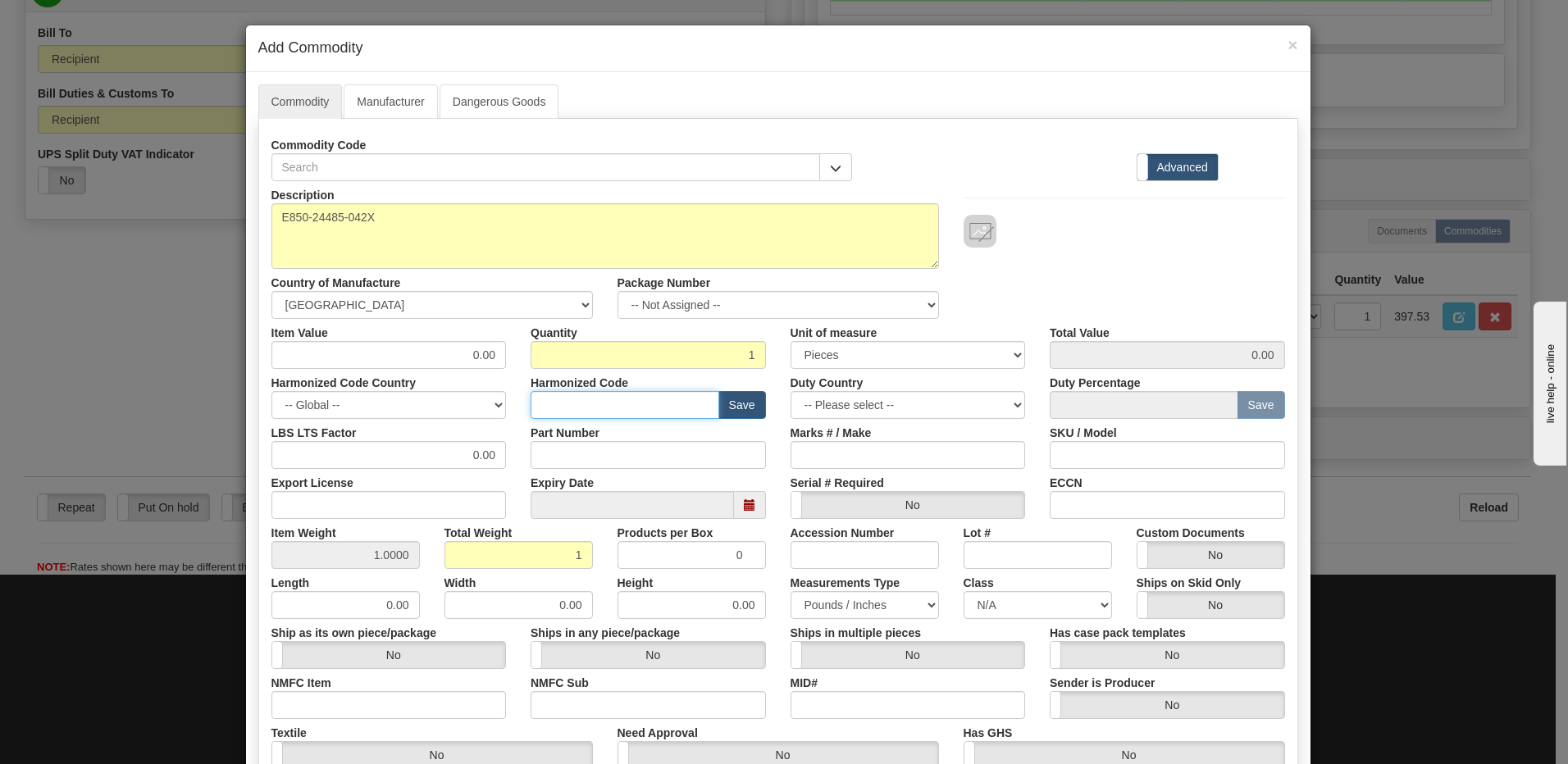
type input "8536.49.00"
drag, startPoint x: 437, startPoint y: 360, endPoint x: 589, endPoint y: 347, distance: 152.6
click at [589, 347] on div "Item Value 0.00 Quantity 1 Unit of measure 3 Thousand Square Inches Adjustments…" at bounding box center [778, 343] width 1038 height 50
click at [435, 359] on input "0.00" at bounding box center [389, 354] width 235 height 28
drag, startPoint x: 473, startPoint y: 355, endPoint x: 526, endPoint y: 351, distance: 53.2
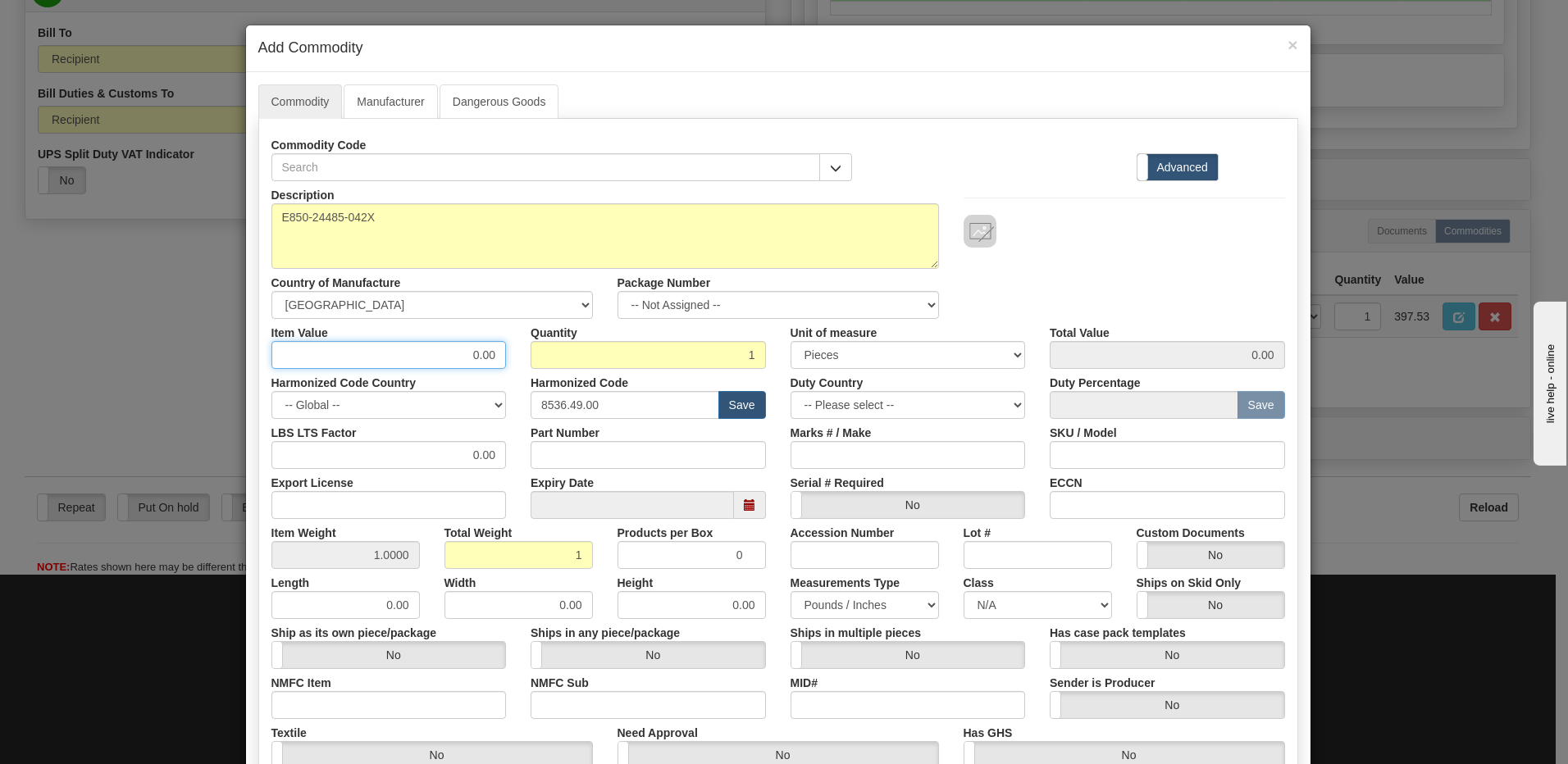
click at [526, 351] on div "Item Value 0.00 Quantity 1 Unit of measure 3 Thousand Square Inches Adjustments…" at bounding box center [778, 343] width 1038 height 50
type input "4639.78"
click at [641, 363] on input "1" at bounding box center [648, 354] width 235 height 28
click at [1019, 530] on div "Lot #" at bounding box center [1037, 544] width 173 height 50
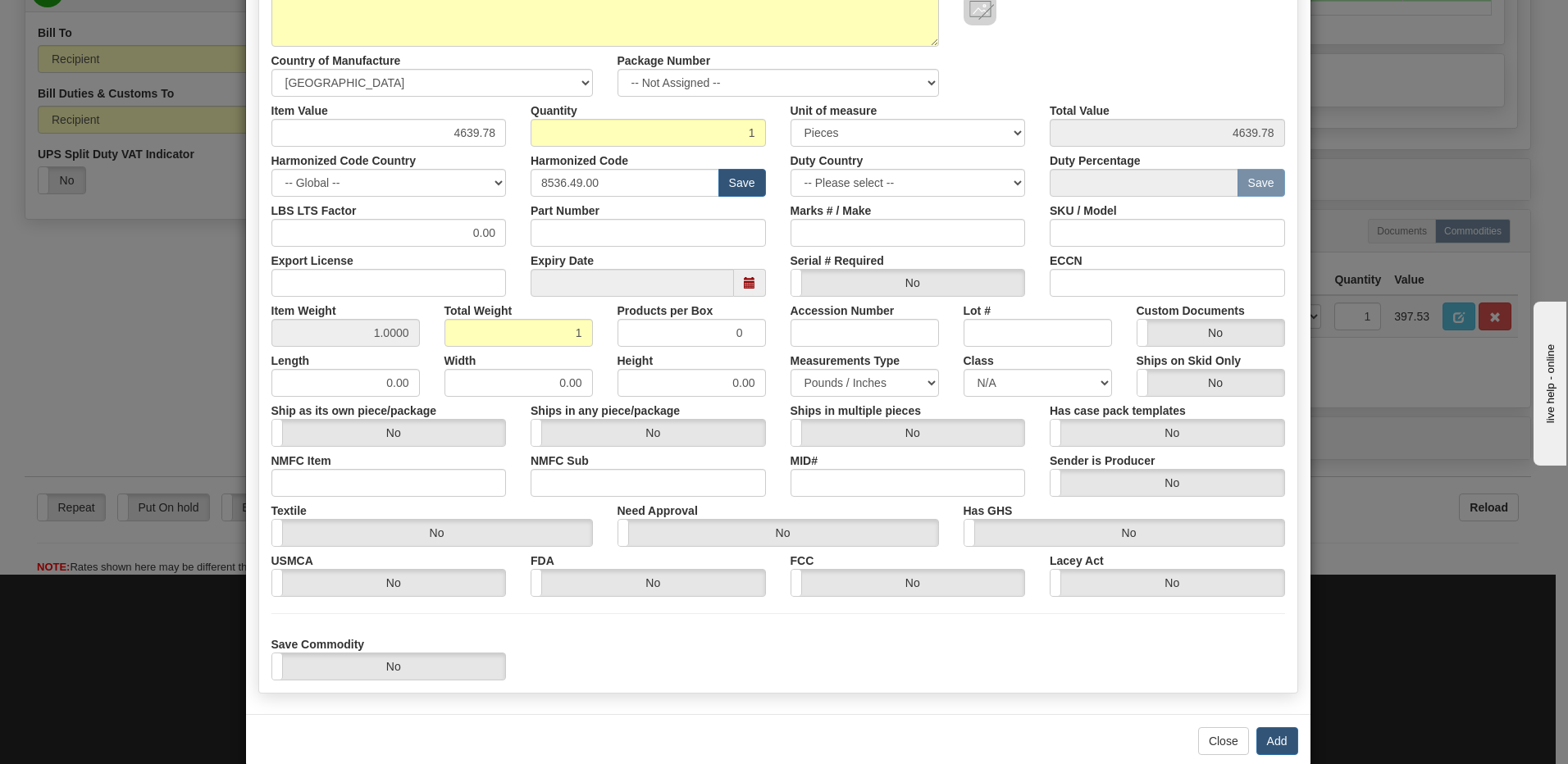
scroll to position [246, 0]
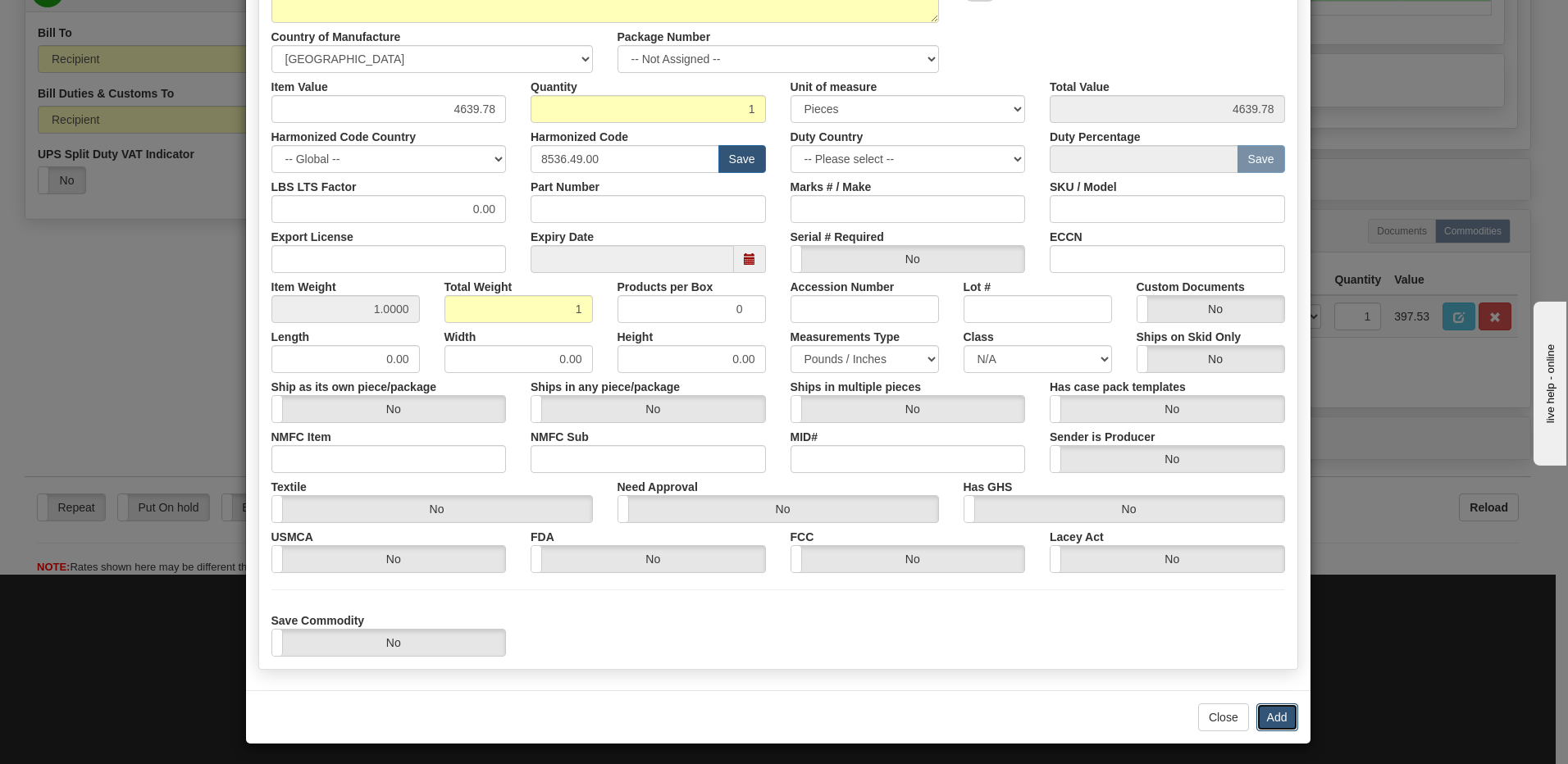
click at [1265, 720] on button "Add" at bounding box center [1277, 717] width 42 height 28
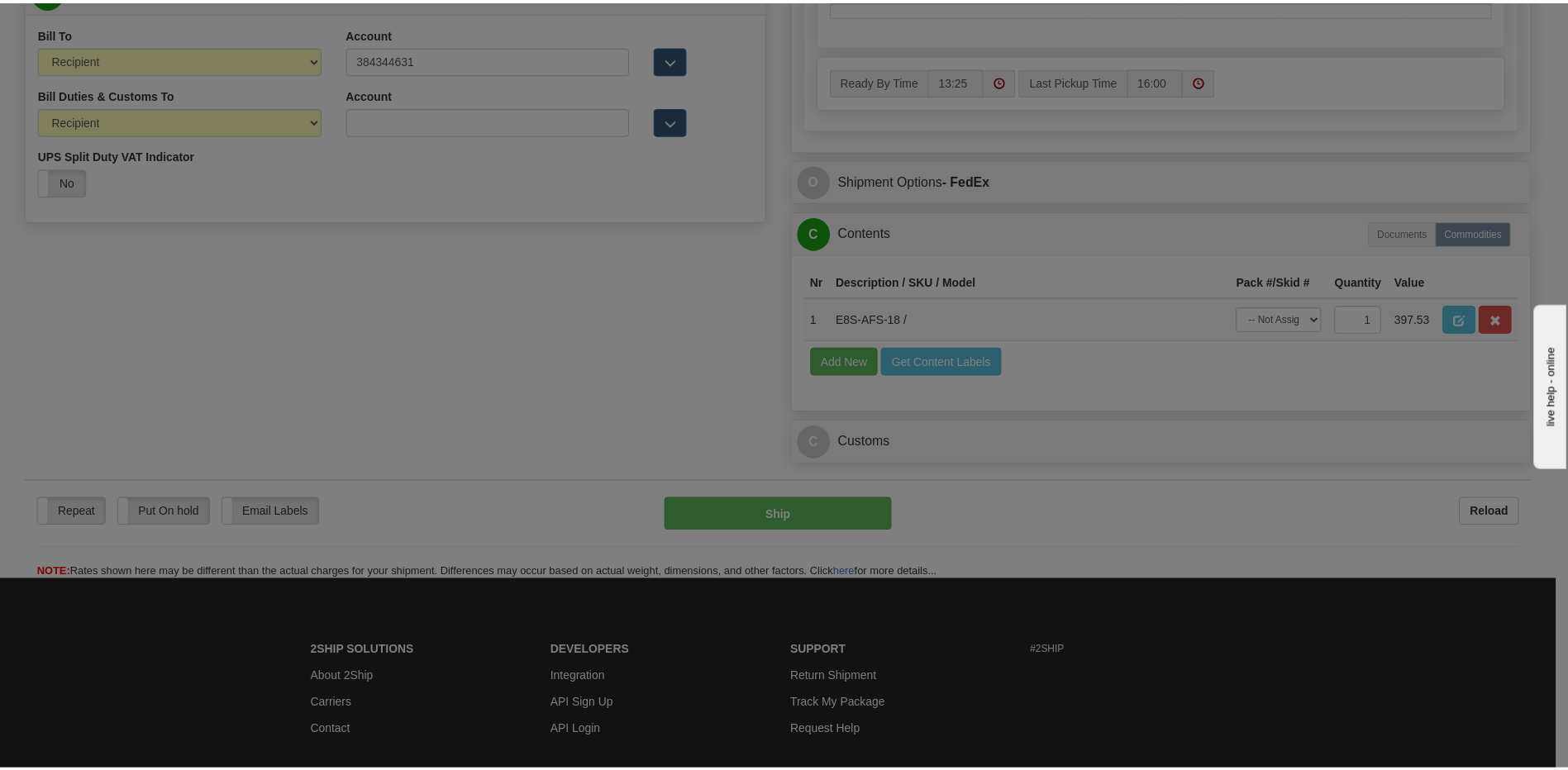
scroll to position [0, 0]
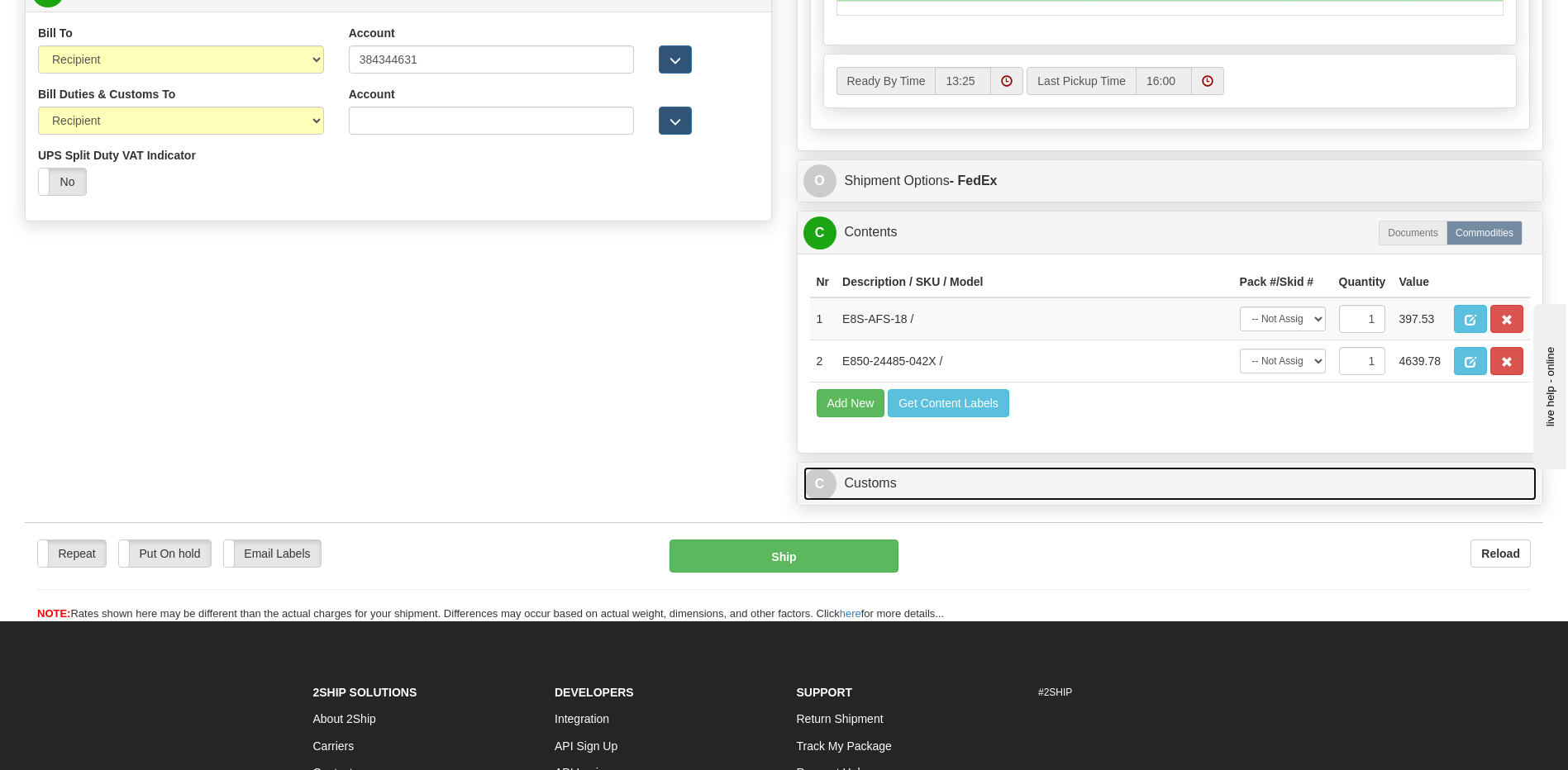
click at [954, 495] on link "C Customs" at bounding box center [1170, 484] width 733 height 34
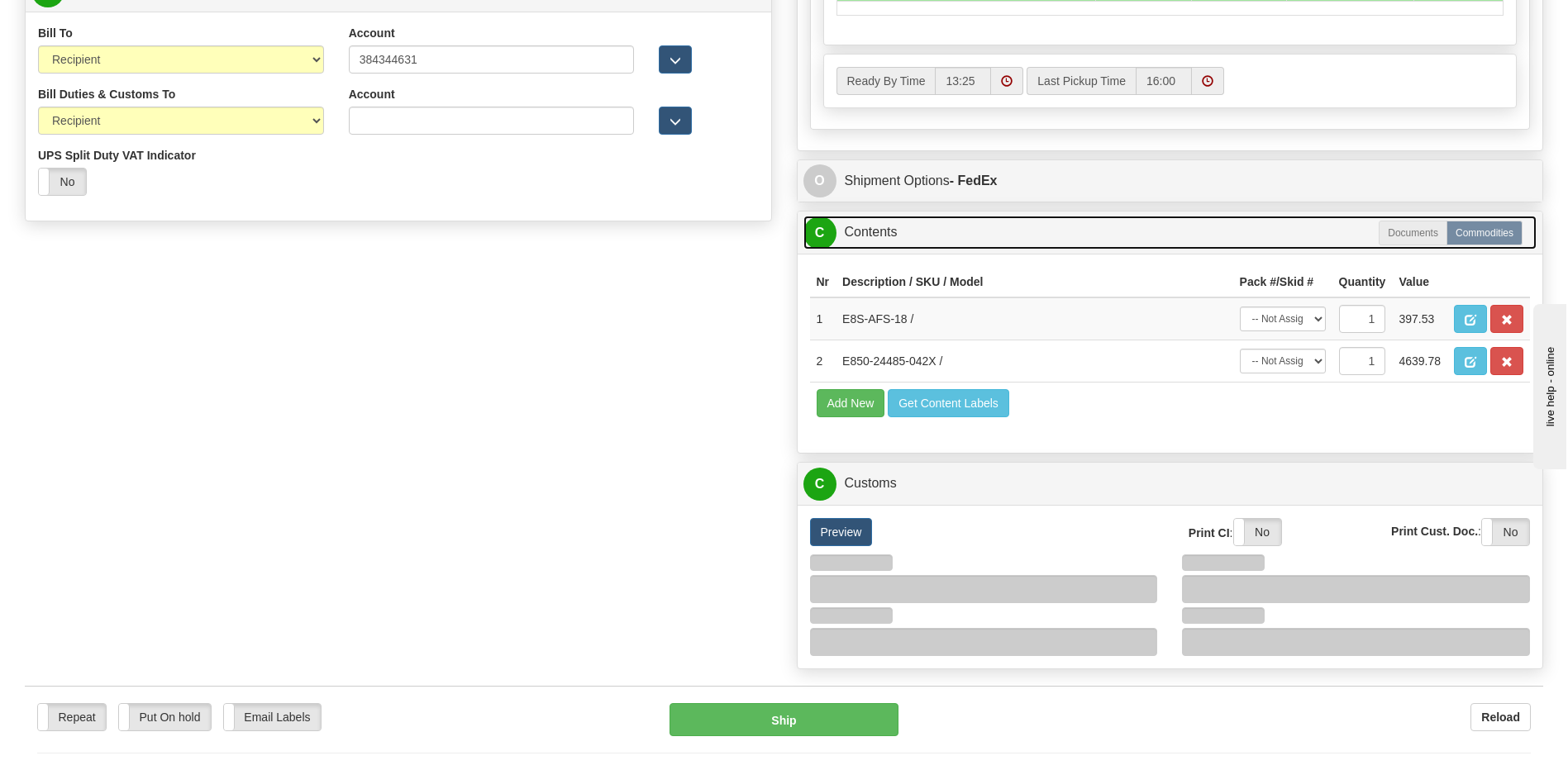
click at [920, 244] on link "C Contents" at bounding box center [1170, 233] width 733 height 34
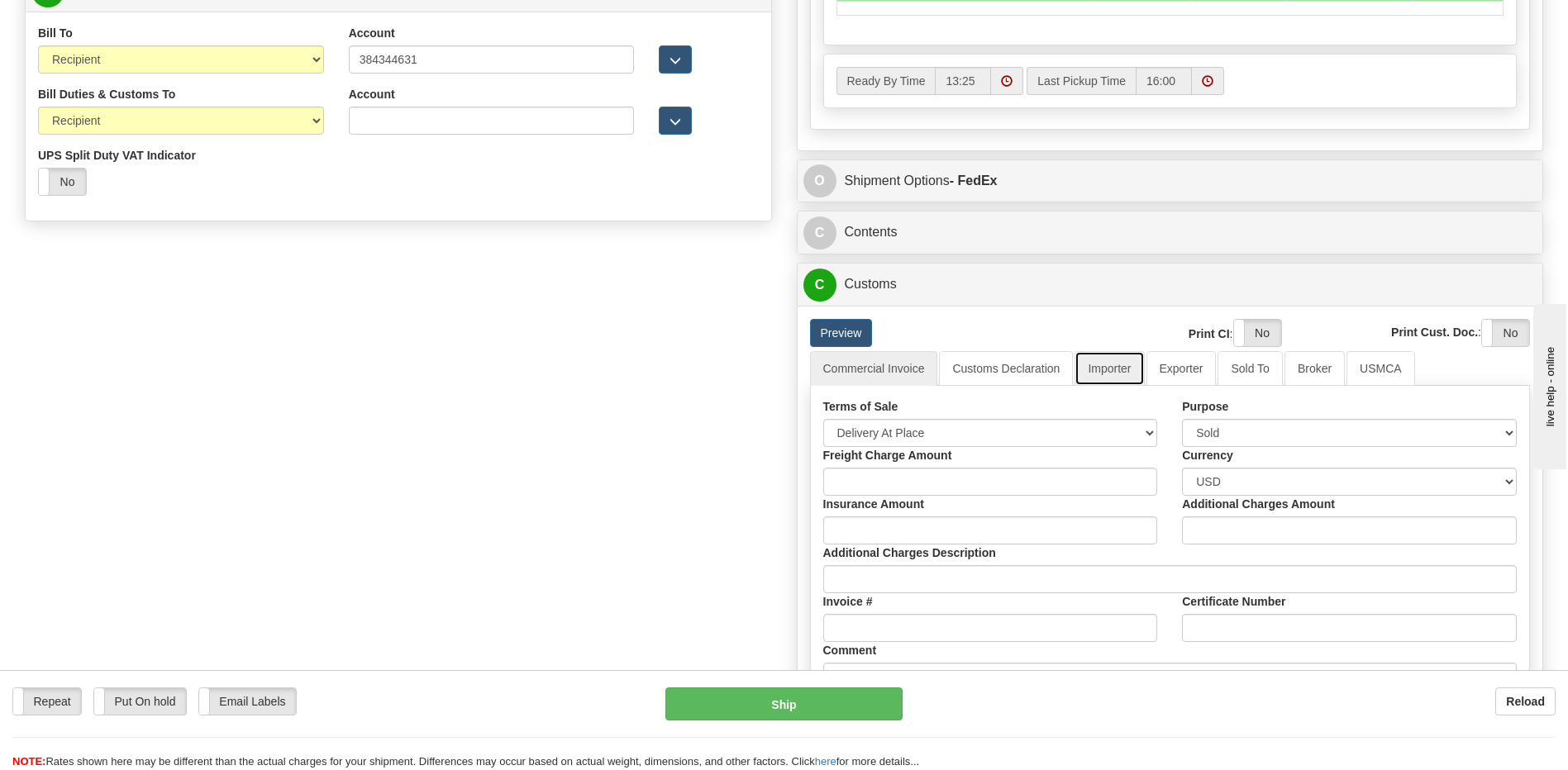
click at [1107, 375] on link "Importer" at bounding box center [1109, 368] width 70 height 35
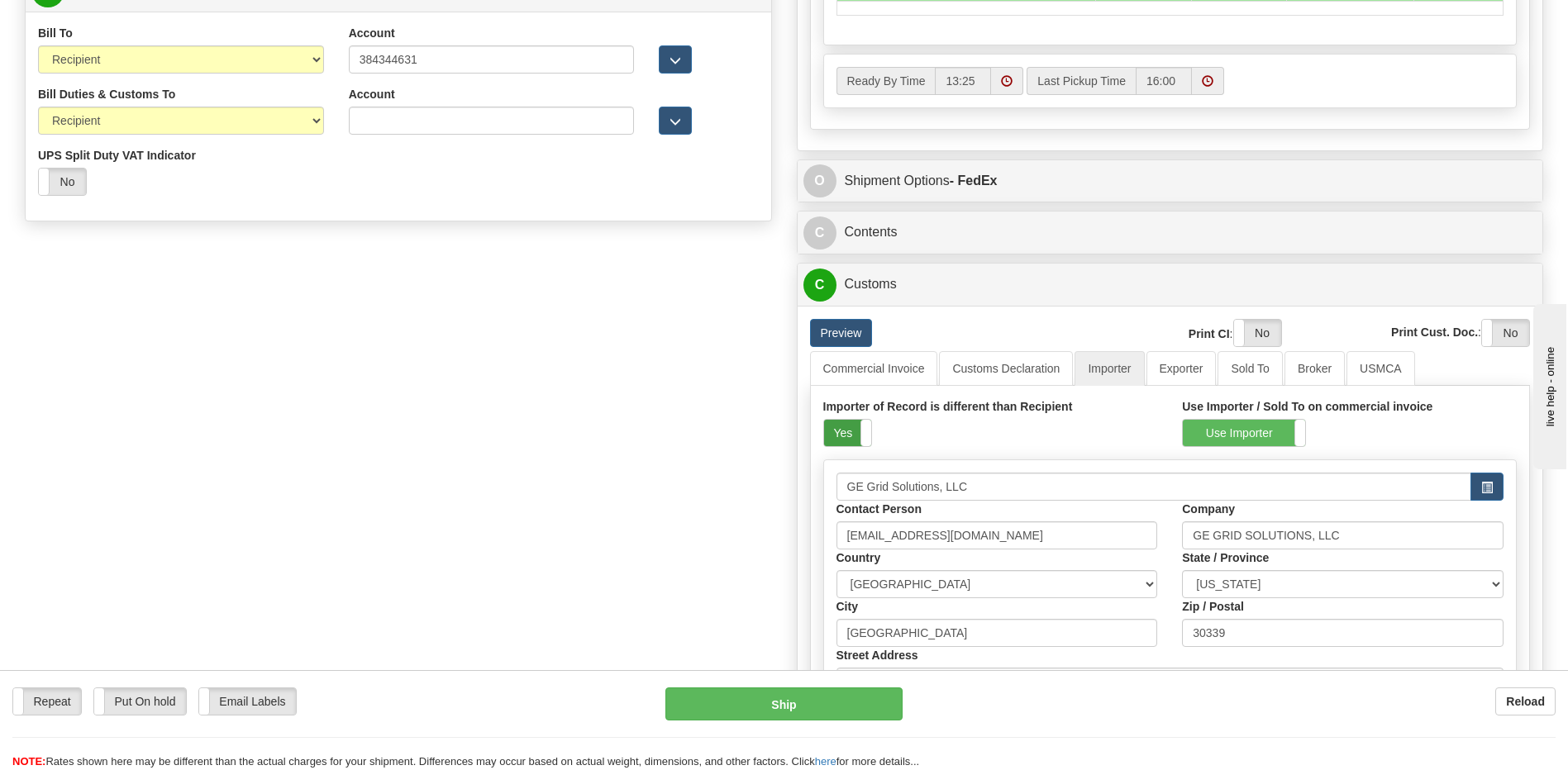
click at [851, 432] on label "Yes" at bounding box center [847, 433] width 47 height 27
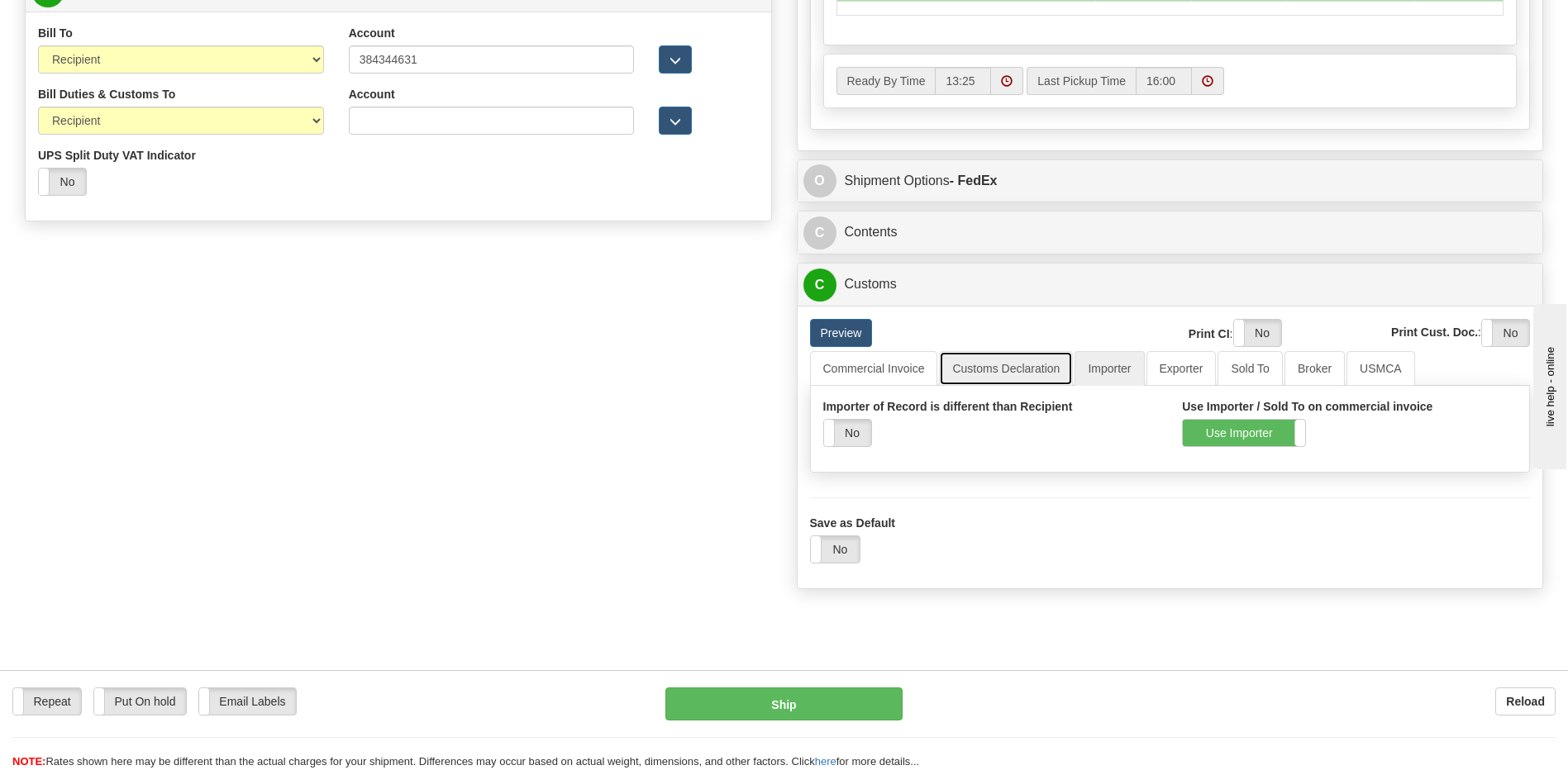
click at [975, 366] on link "Customs Declaration" at bounding box center [1006, 368] width 134 height 35
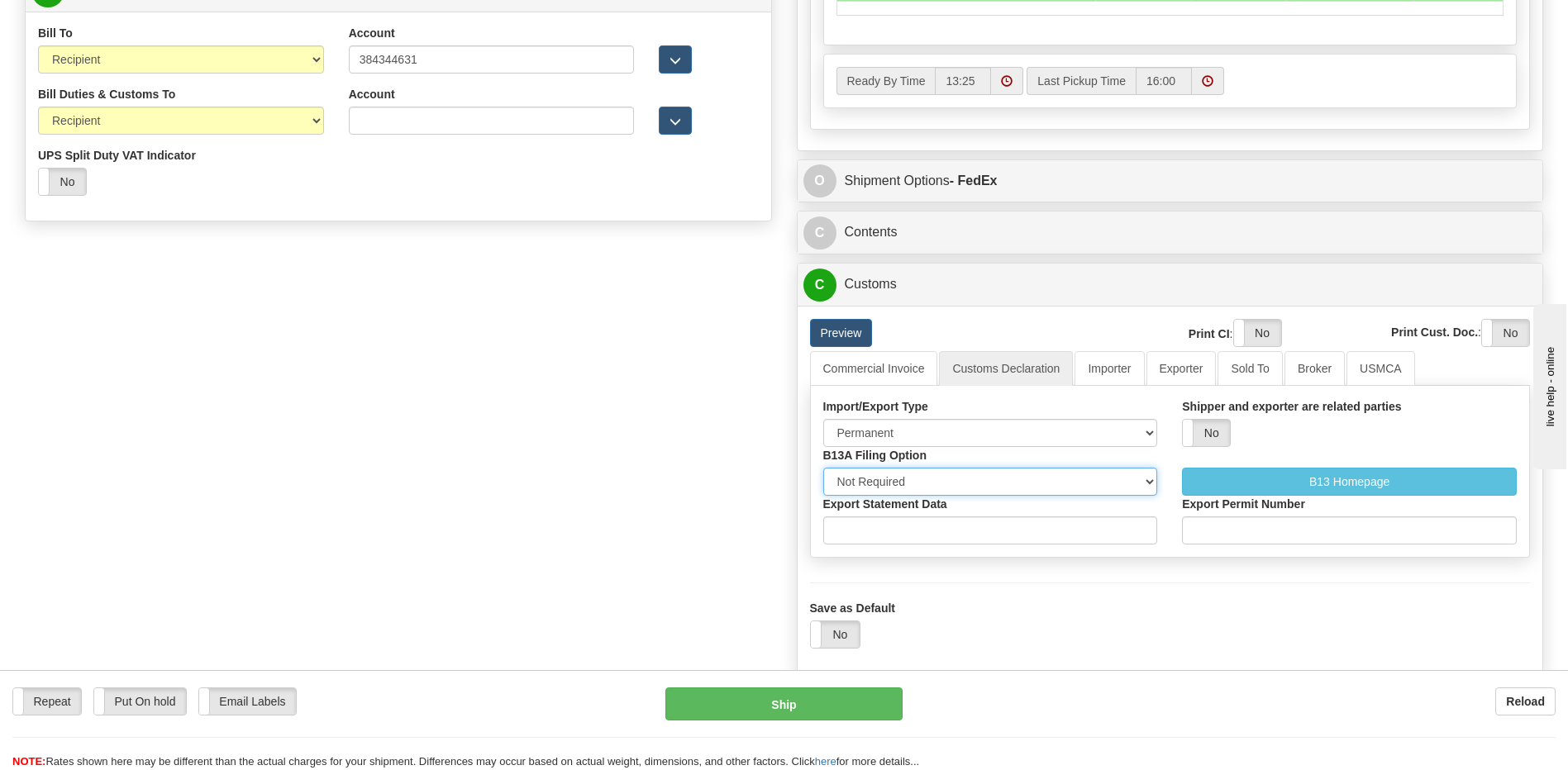
click at [941, 485] on select "Not Required Manual Electronic Summary Reporting" at bounding box center [990, 481] width 335 height 28
select select "3"
click at [823, 468] on select "Not Required Manual Electronic Summary Reporting" at bounding box center [990, 481] width 335 height 28
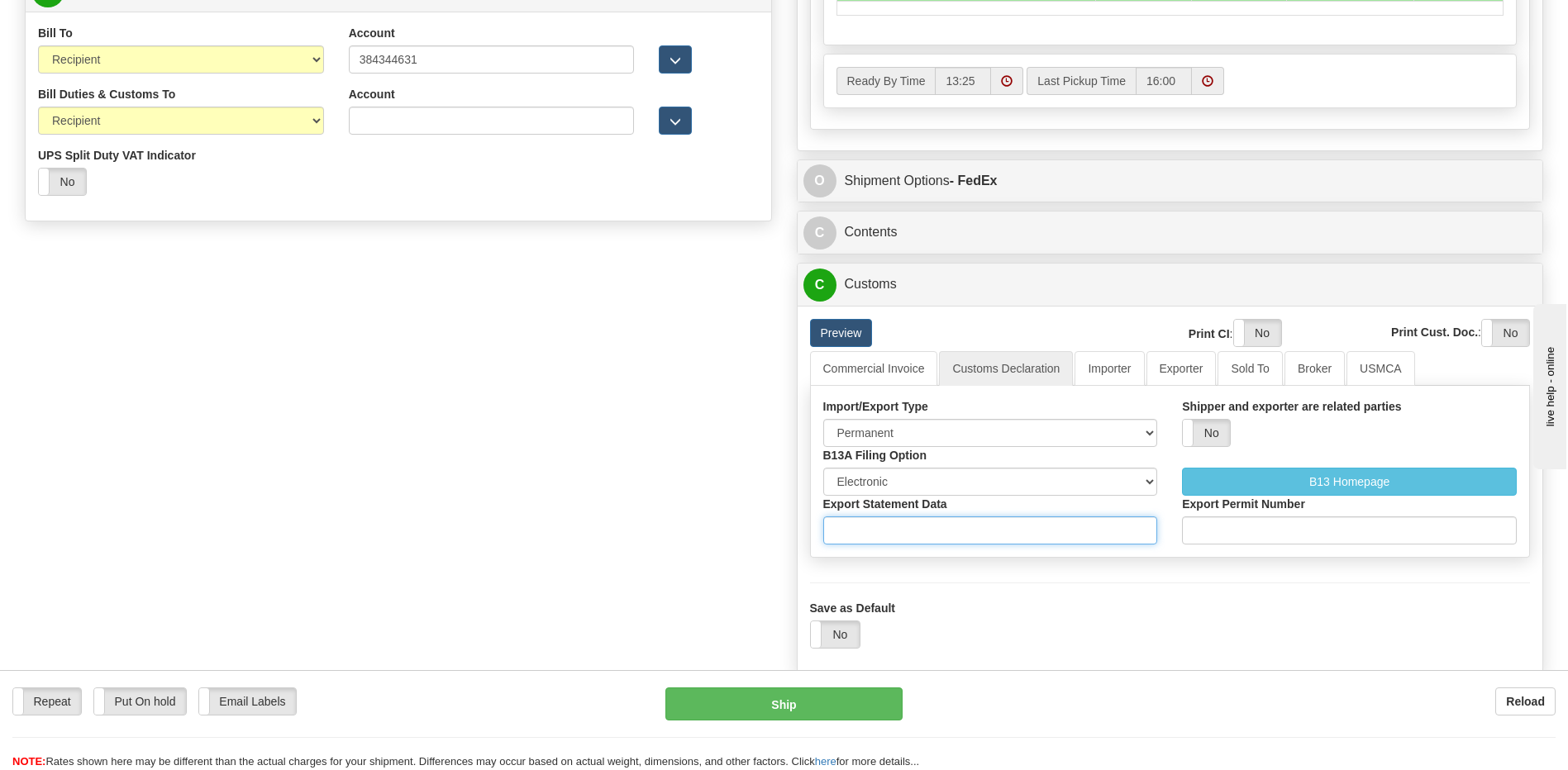
click at [922, 528] on input "Export Statement Data" at bounding box center [990, 529] width 335 height 28
type input "11111111111111111"
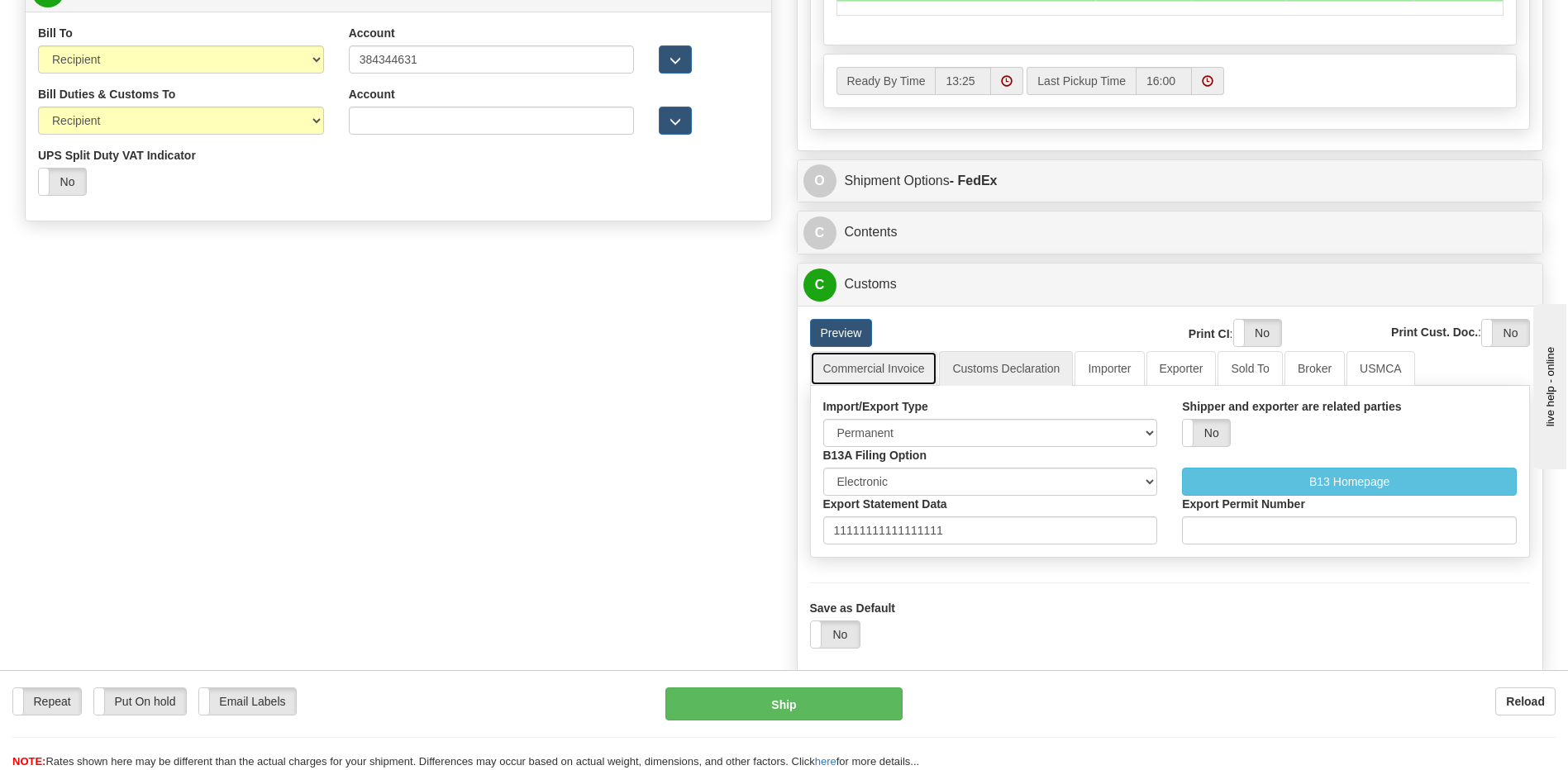
click at [898, 383] on link "Commercial Invoice" at bounding box center [873, 368] width 128 height 35
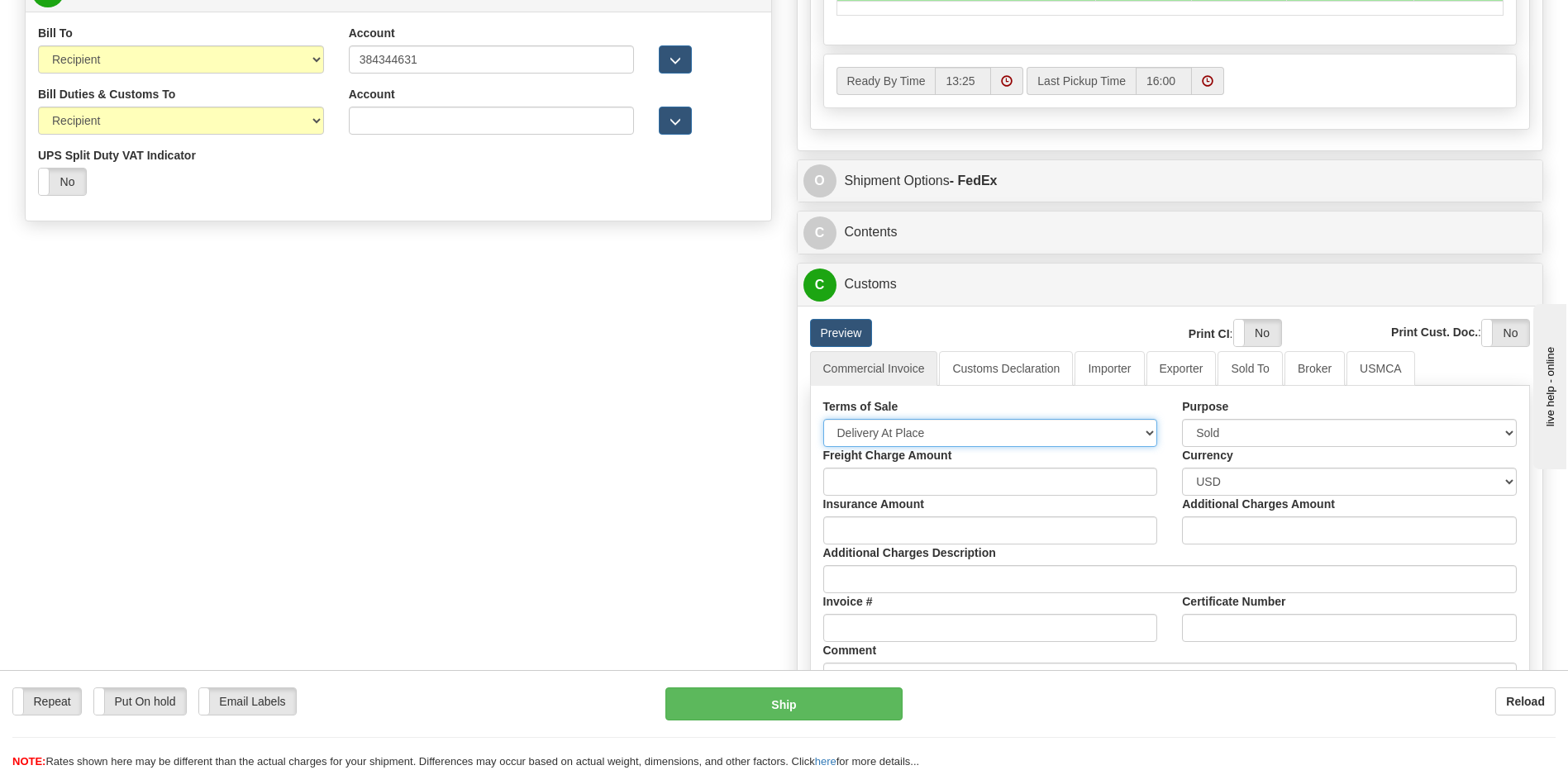
click at [901, 429] on select "Free Carrier Free On Board Ex Works Delivered Duty Unpaid Delivered Duty Paid C…" at bounding box center [990, 432] width 335 height 28
select select "7"
click at [823, 419] on select "Free Carrier Free On Board Ex Works Delivered Duty Unpaid Delivered Duty Paid C…" at bounding box center [990, 432] width 335 height 28
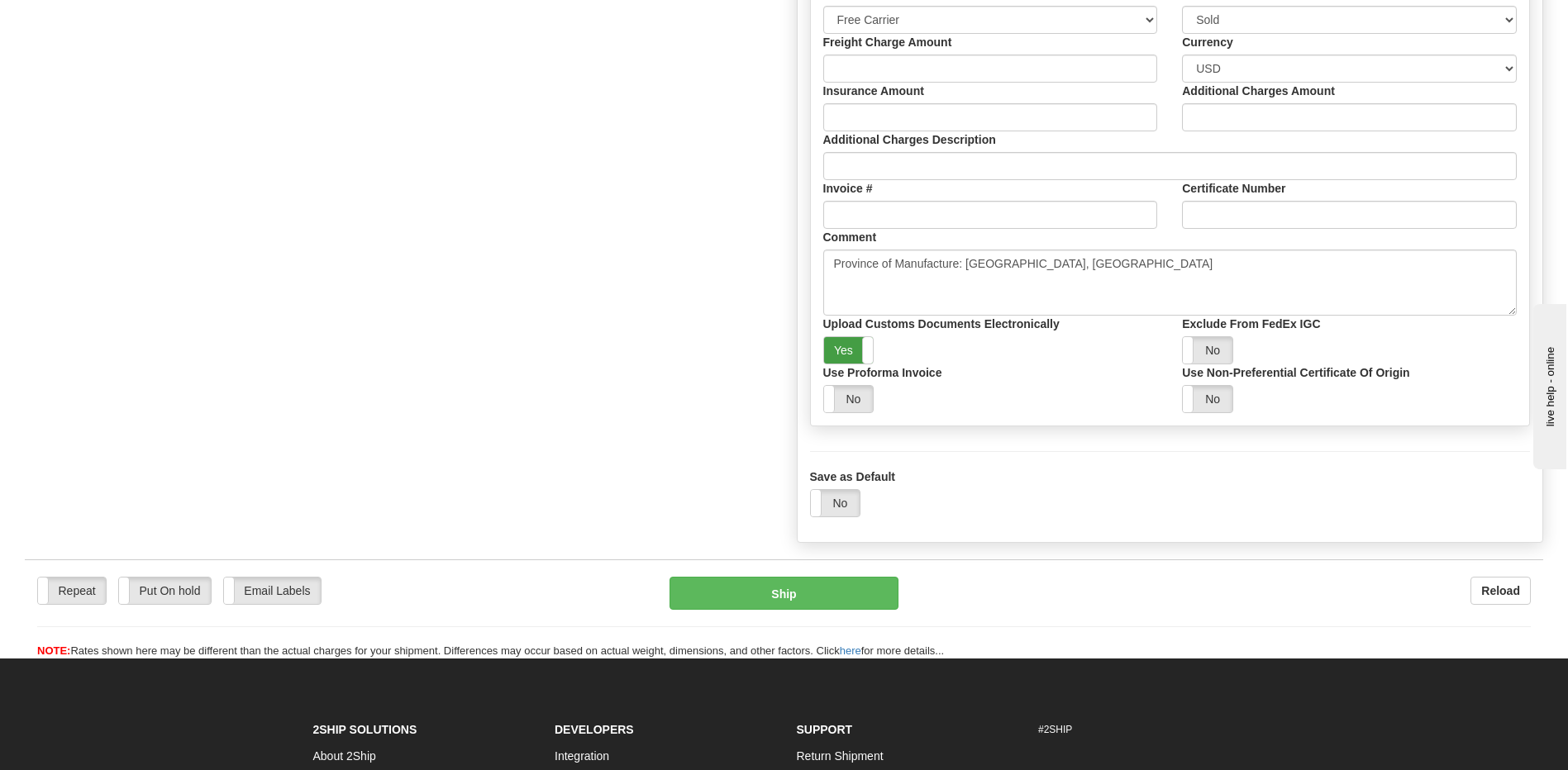
click at [838, 354] on label "Yes" at bounding box center [848, 351] width 49 height 27
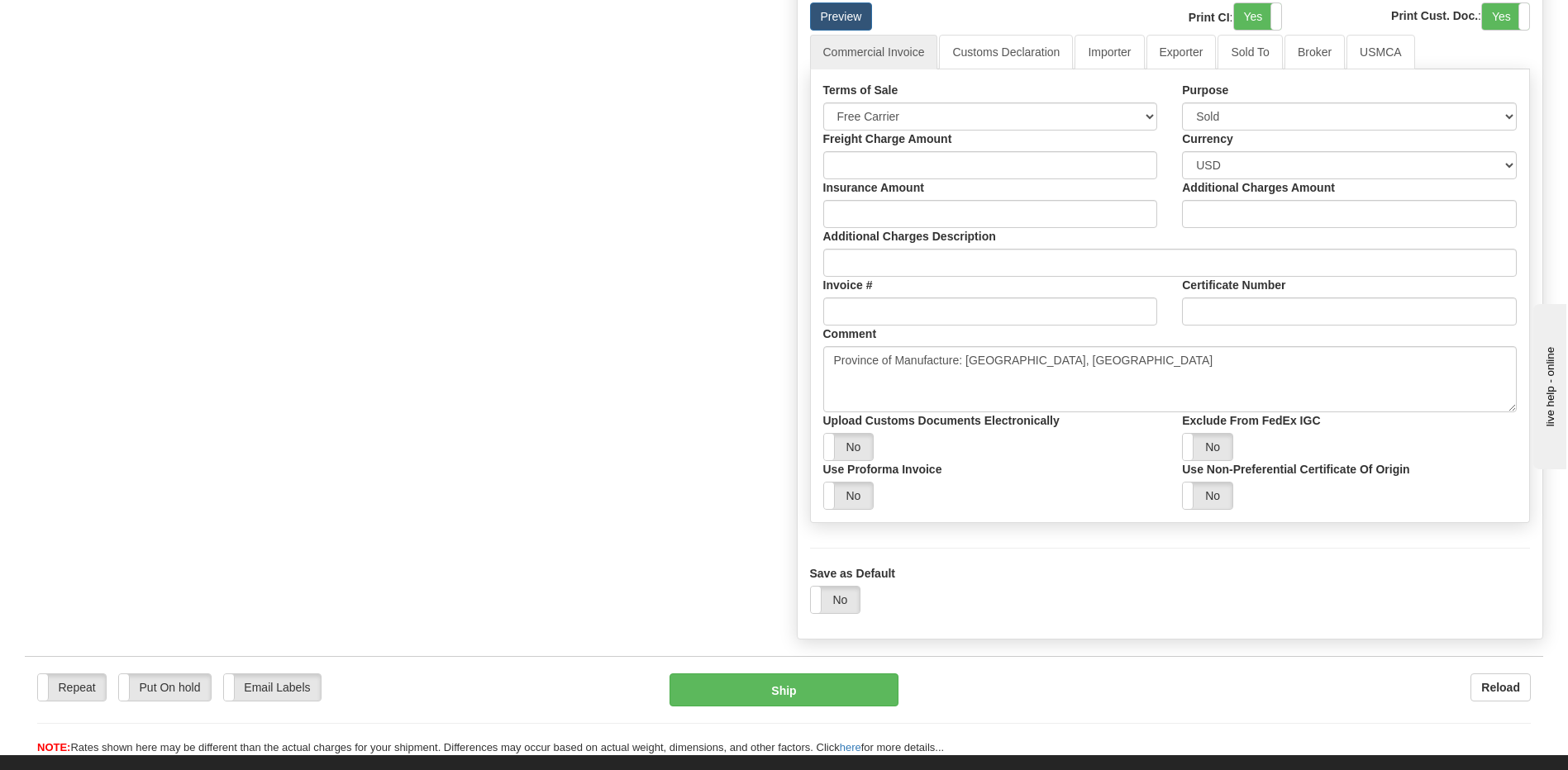
scroll to position [992, 0]
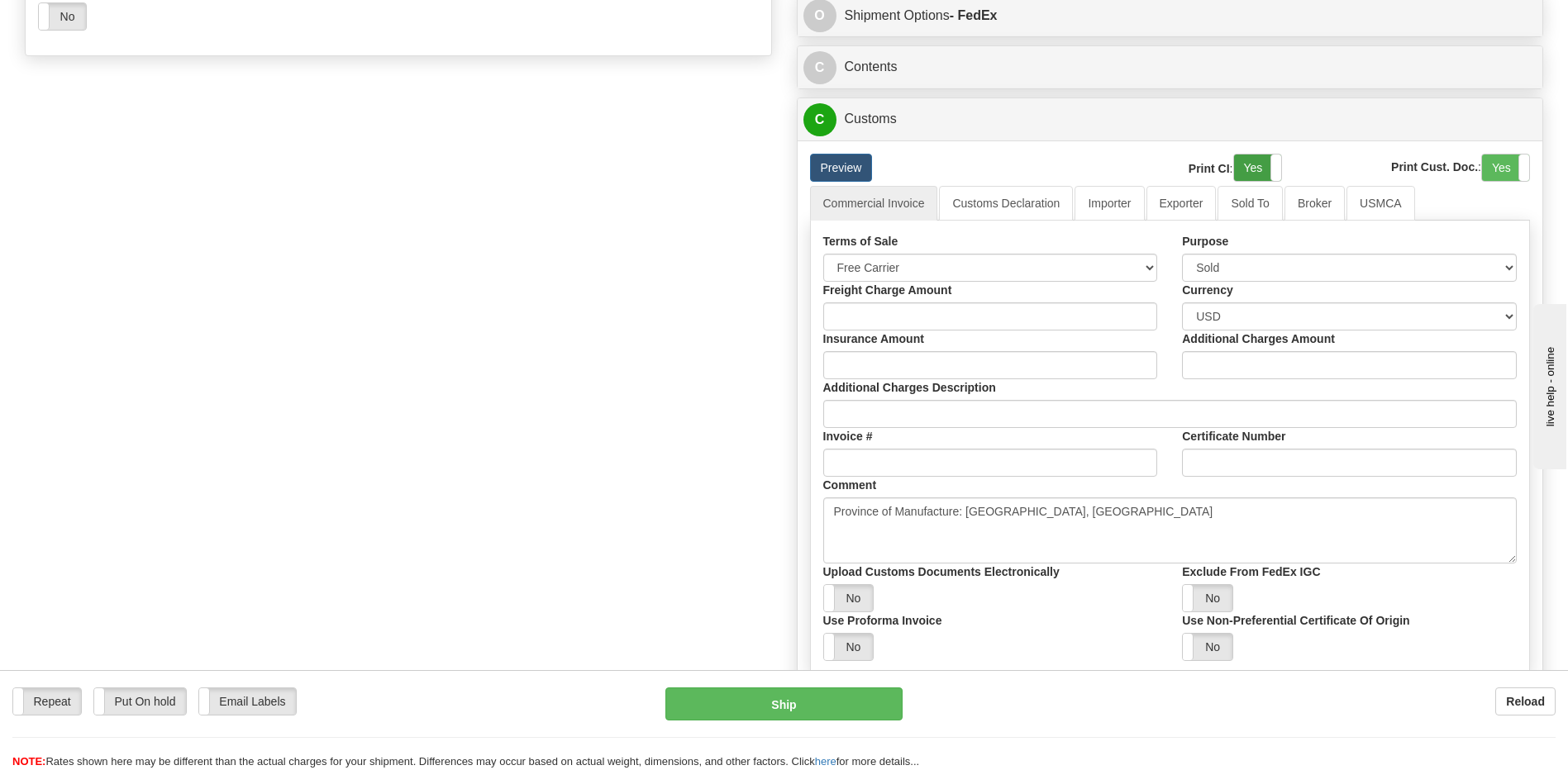
click at [1267, 167] on label "Yes" at bounding box center [1257, 168] width 47 height 27
click at [1503, 172] on label "Yes" at bounding box center [1505, 168] width 47 height 27
click at [1115, 209] on link "Importer" at bounding box center [1109, 203] width 70 height 35
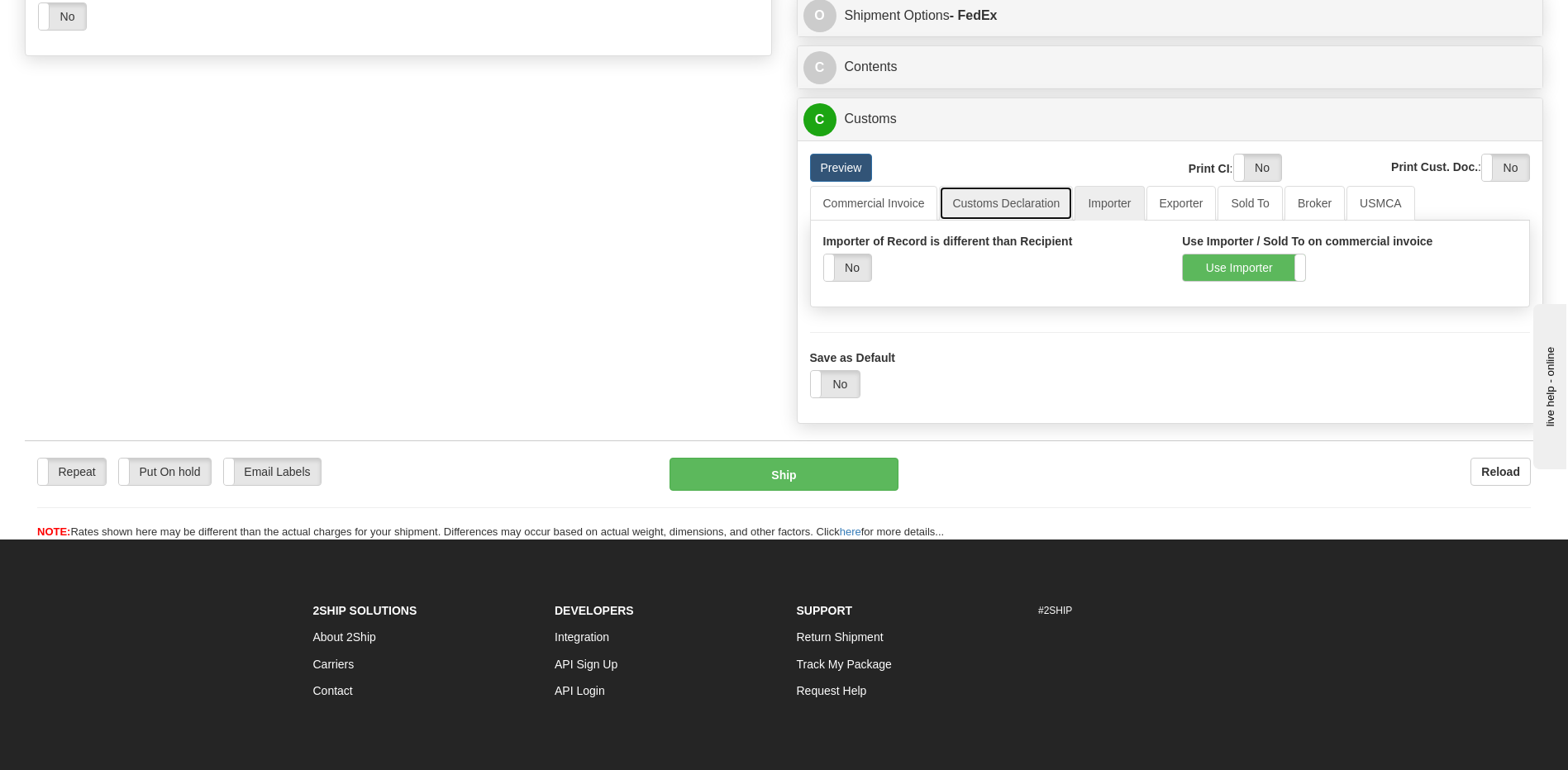
click at [986, 207] on link "Customs Declaration" at bounding box center [1006, 203] width 134 height 35
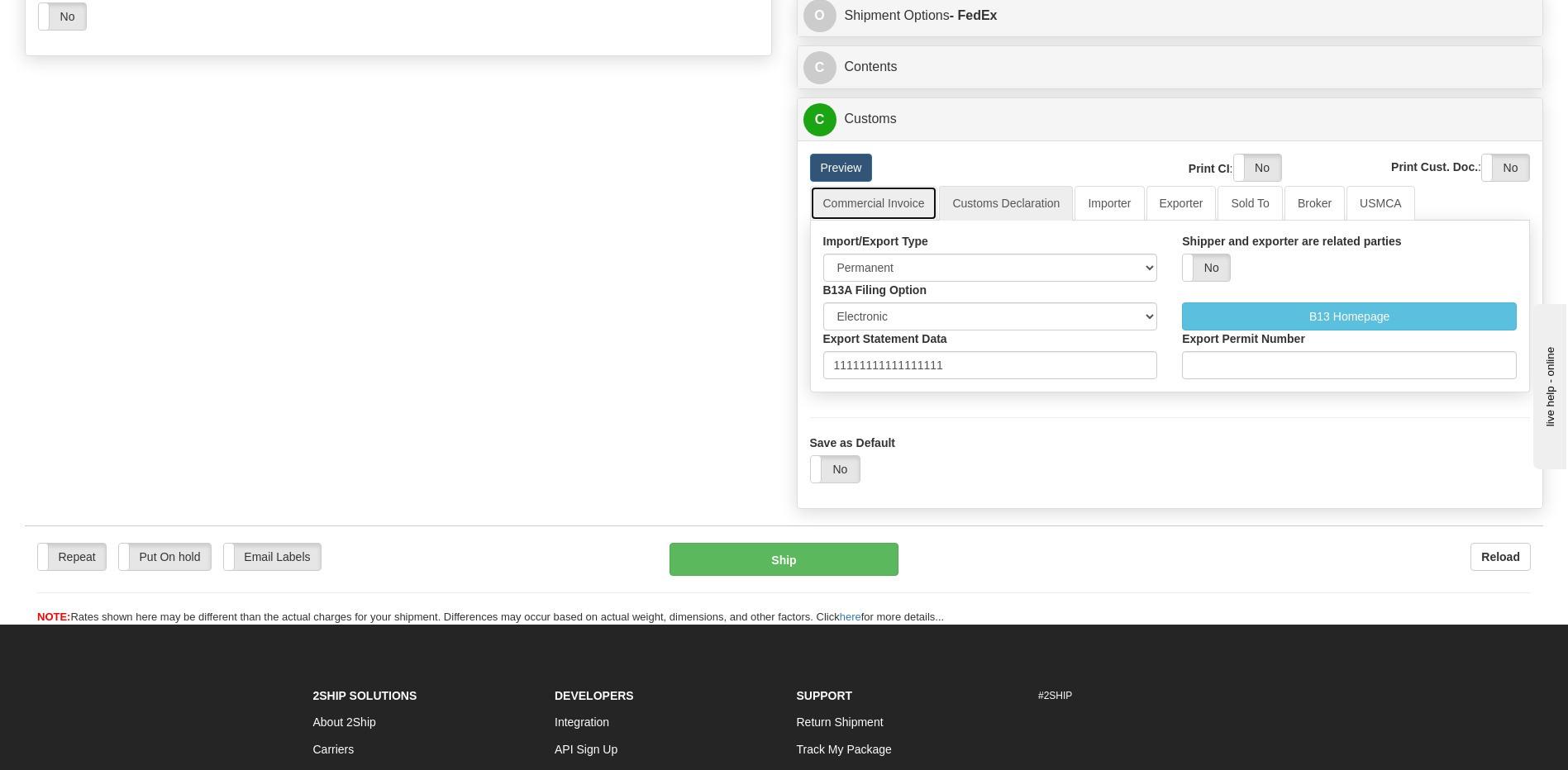
click at [886, 210] on link "Commercial Invoice" at bounding box center [873, 203] width 128 height 35
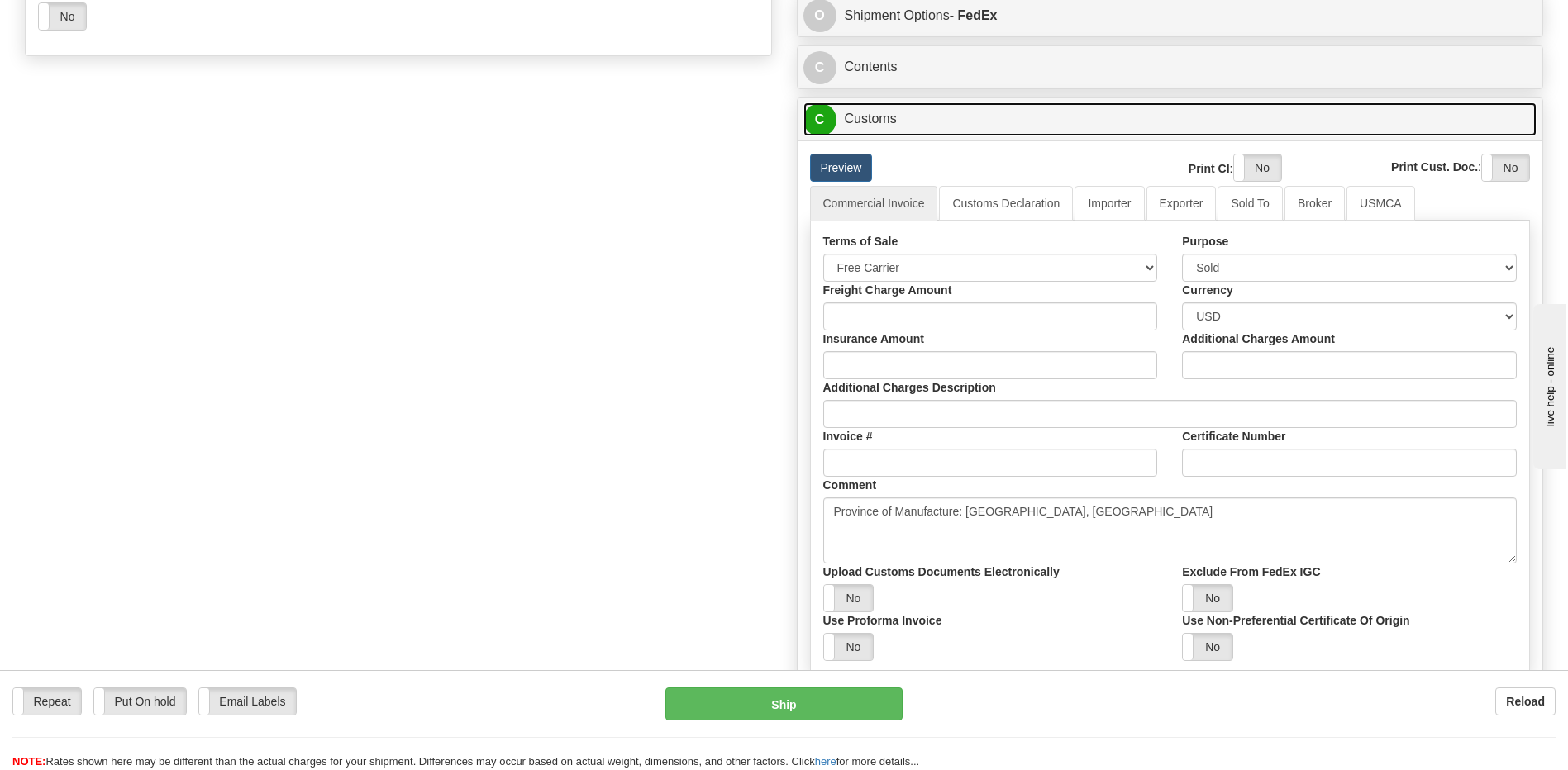
click at [889, 114] on link "C Customs" at bounding box center [1170, 120] width 733 height 34
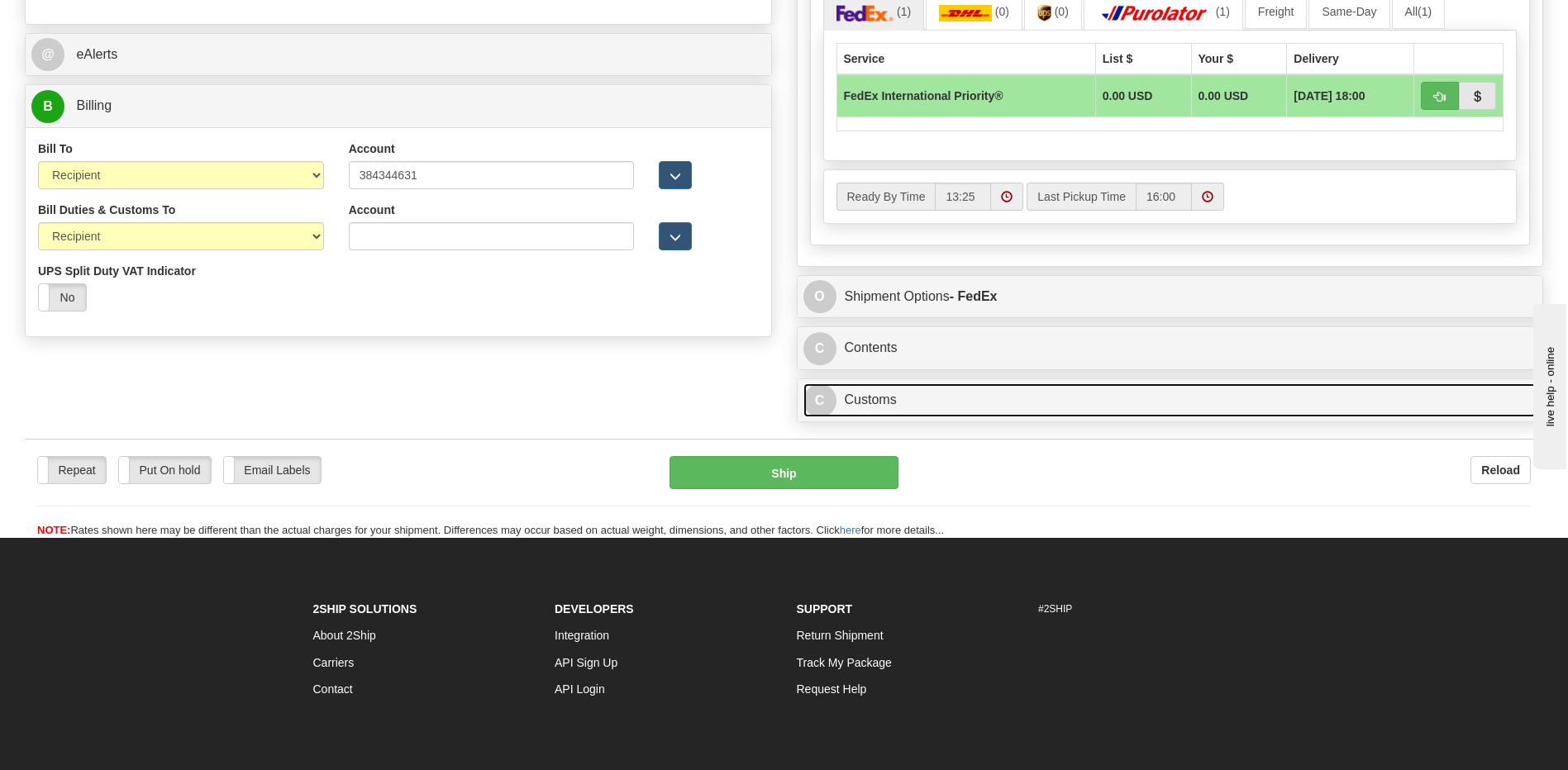
scroll to position [573, 0]
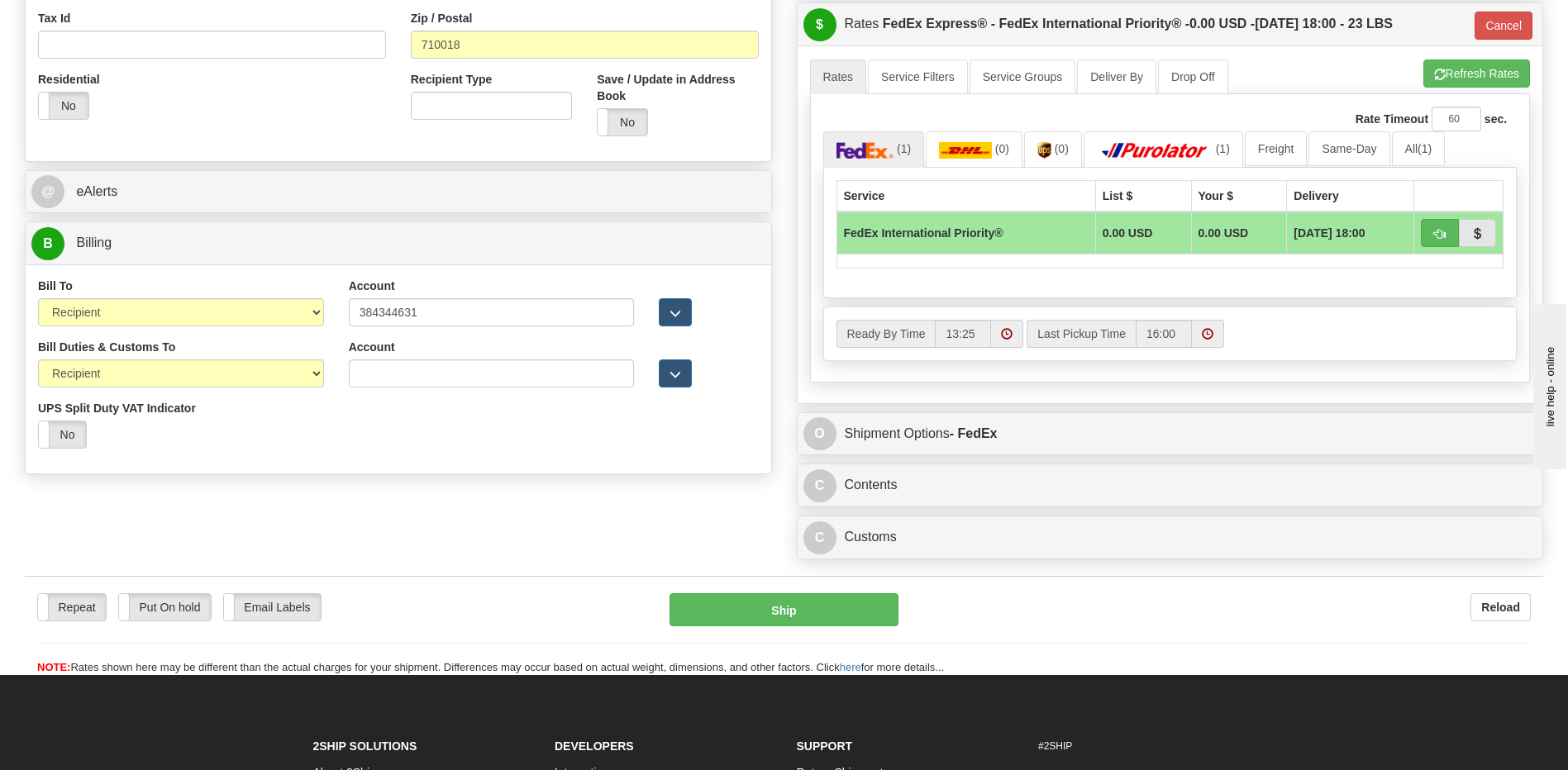
click at [233, 261] on div "B Billing" at bounding box center [398, 243] width 745 height 42
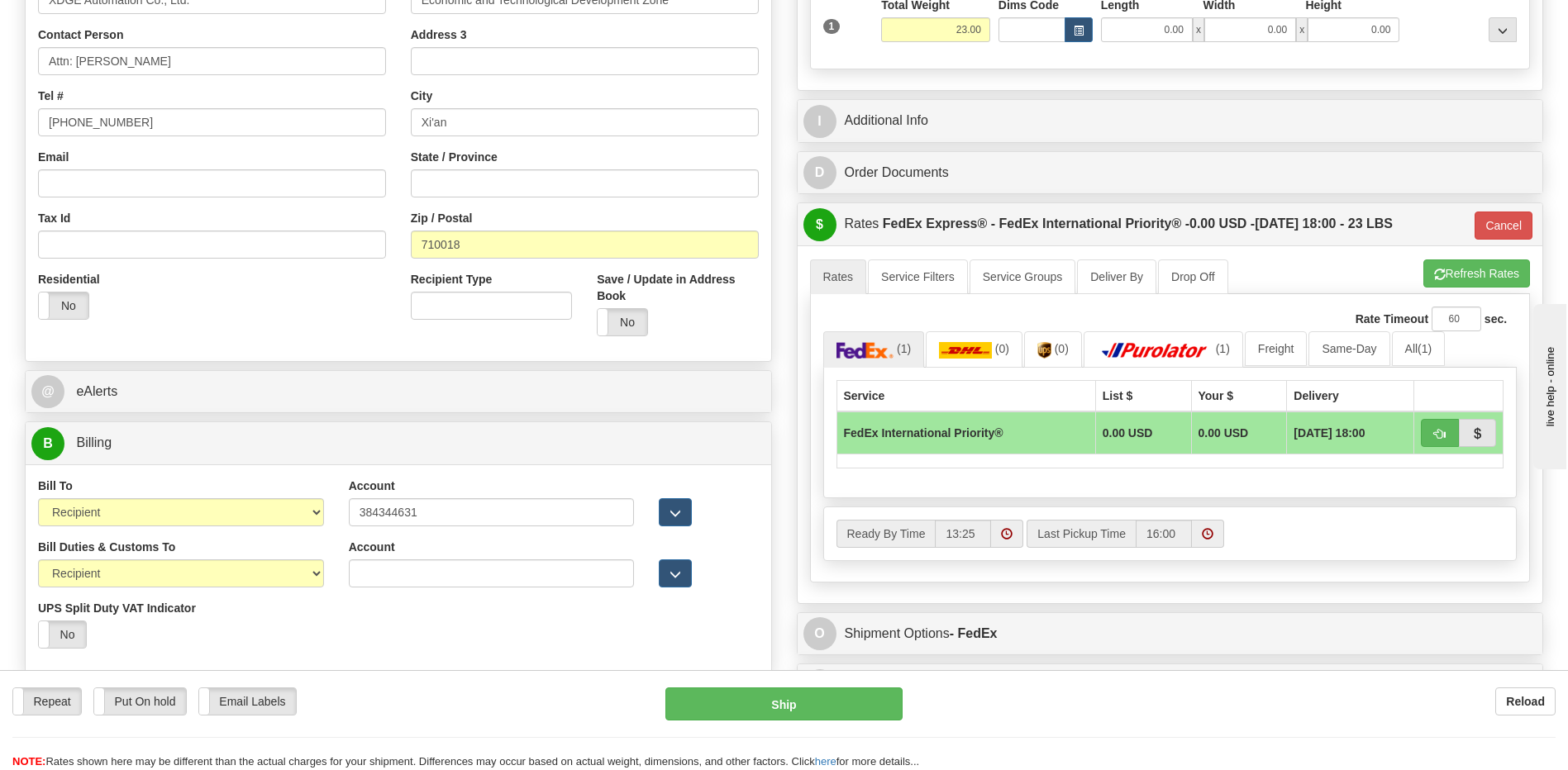
scroll to position [326, 0]
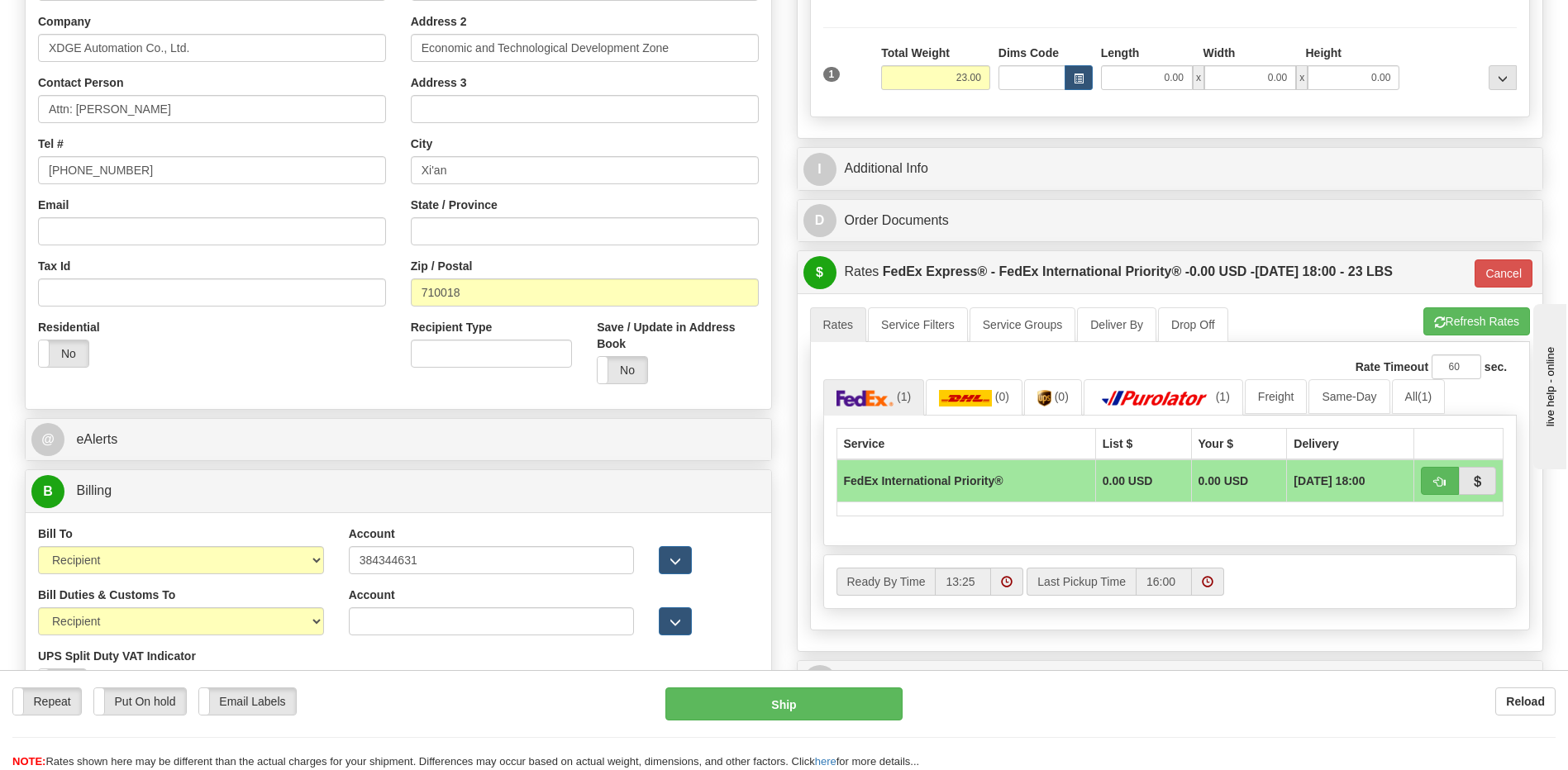
click at [1098, 301] on div "A change has been made which could impact your rate estimate. To ensure the est…" at bounding box center [1170, 471] width 745 height 357
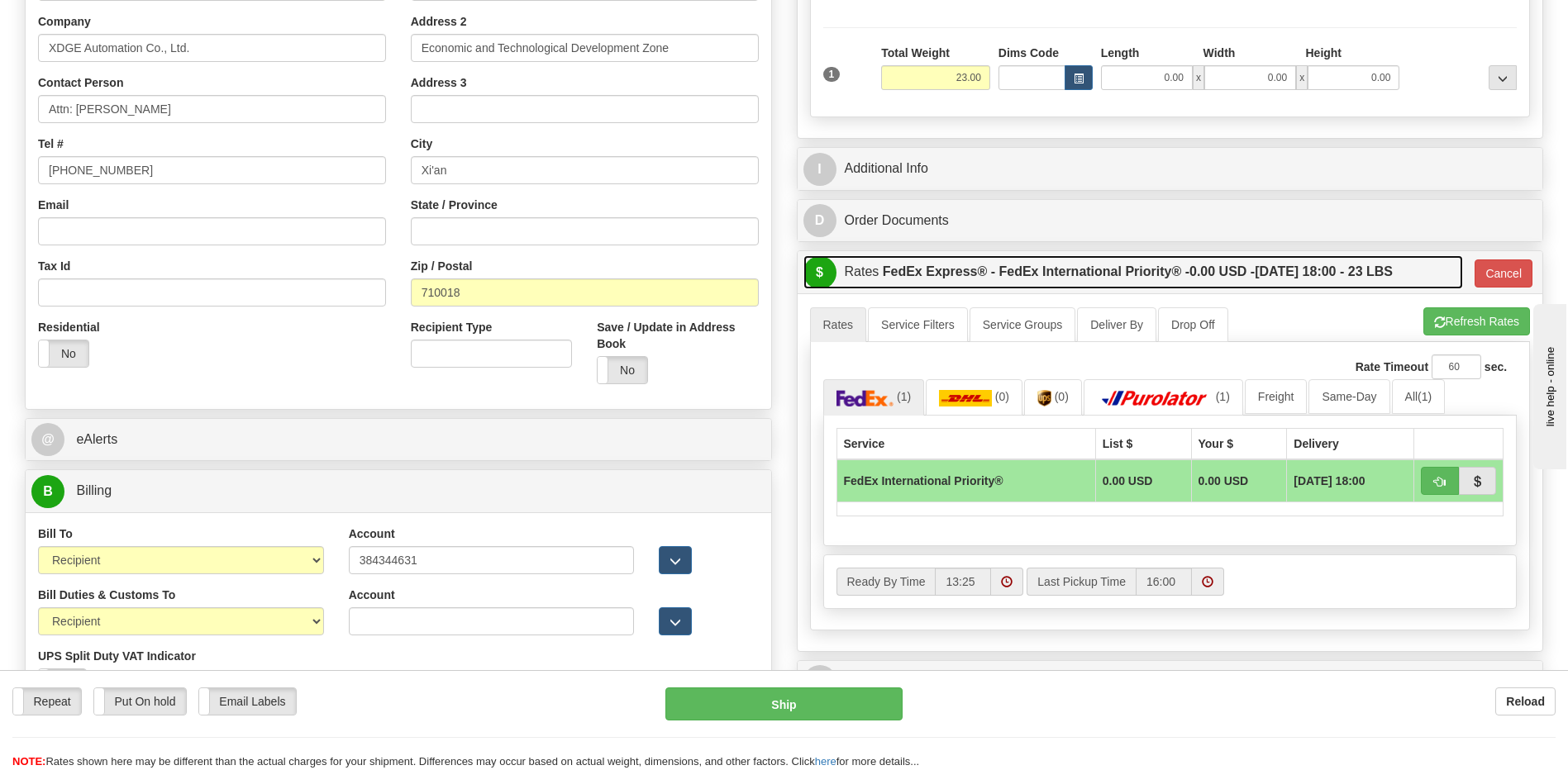
click at [1061, 275] on label "FedEx Express® - FedEx International Priority® - 0.00 USD - 08/15/2025 18:00 - …" at bounding box center [1138, 272] width 510 height 33
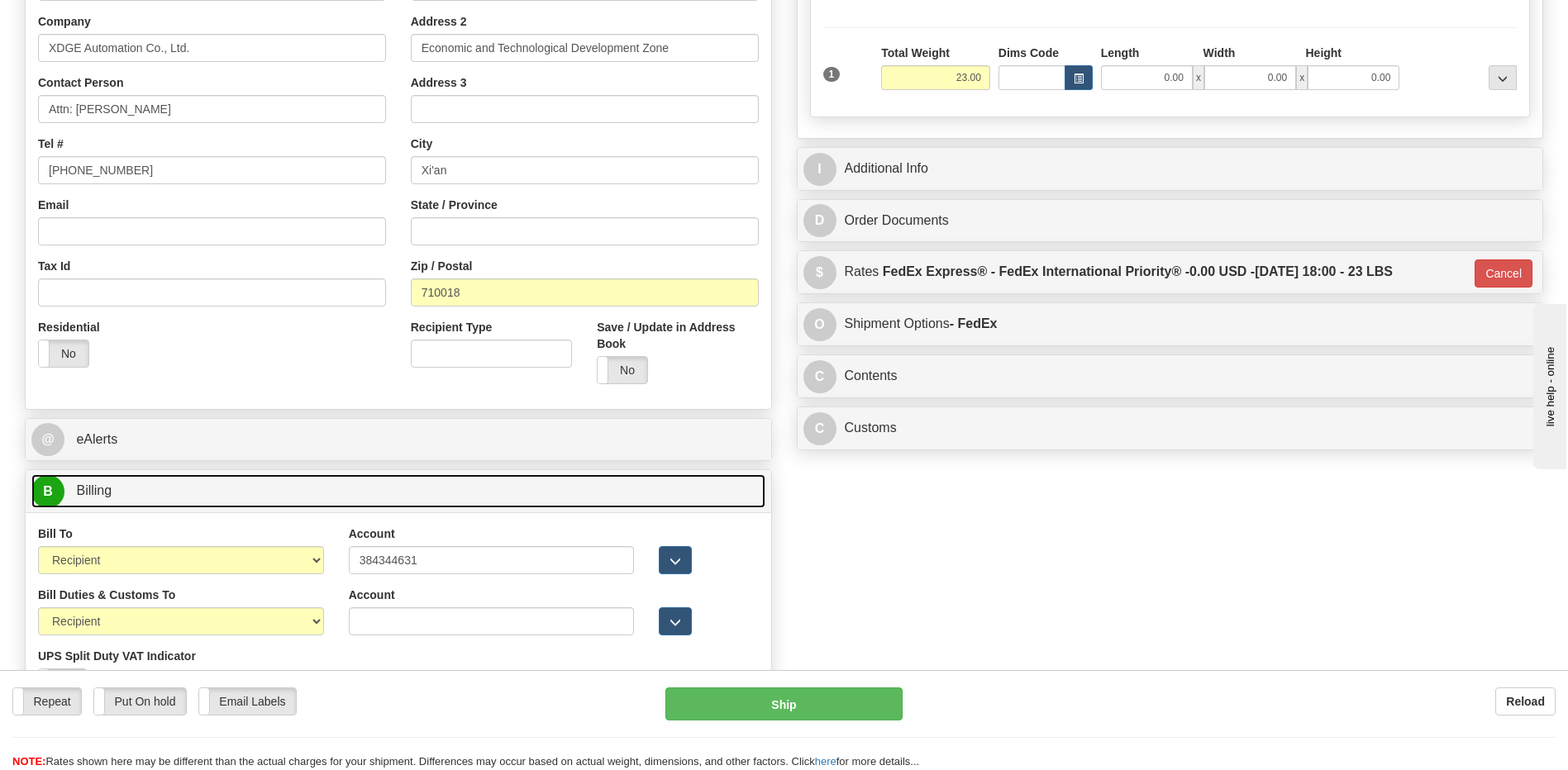
click at [282, 488] on link "B Billing" at bounding box center [398, 491] width 733 height 34
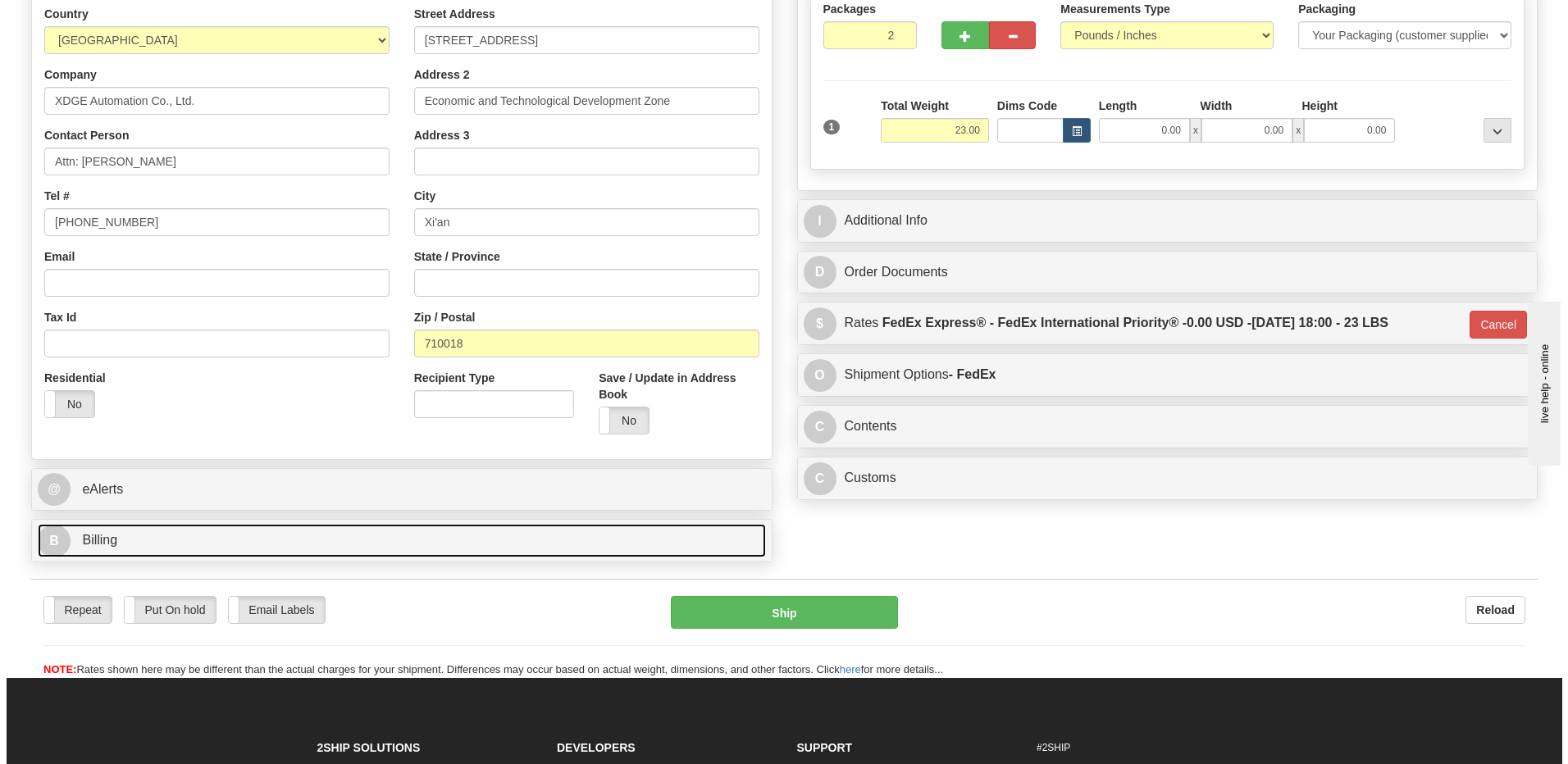
scroll to position [159, 0]
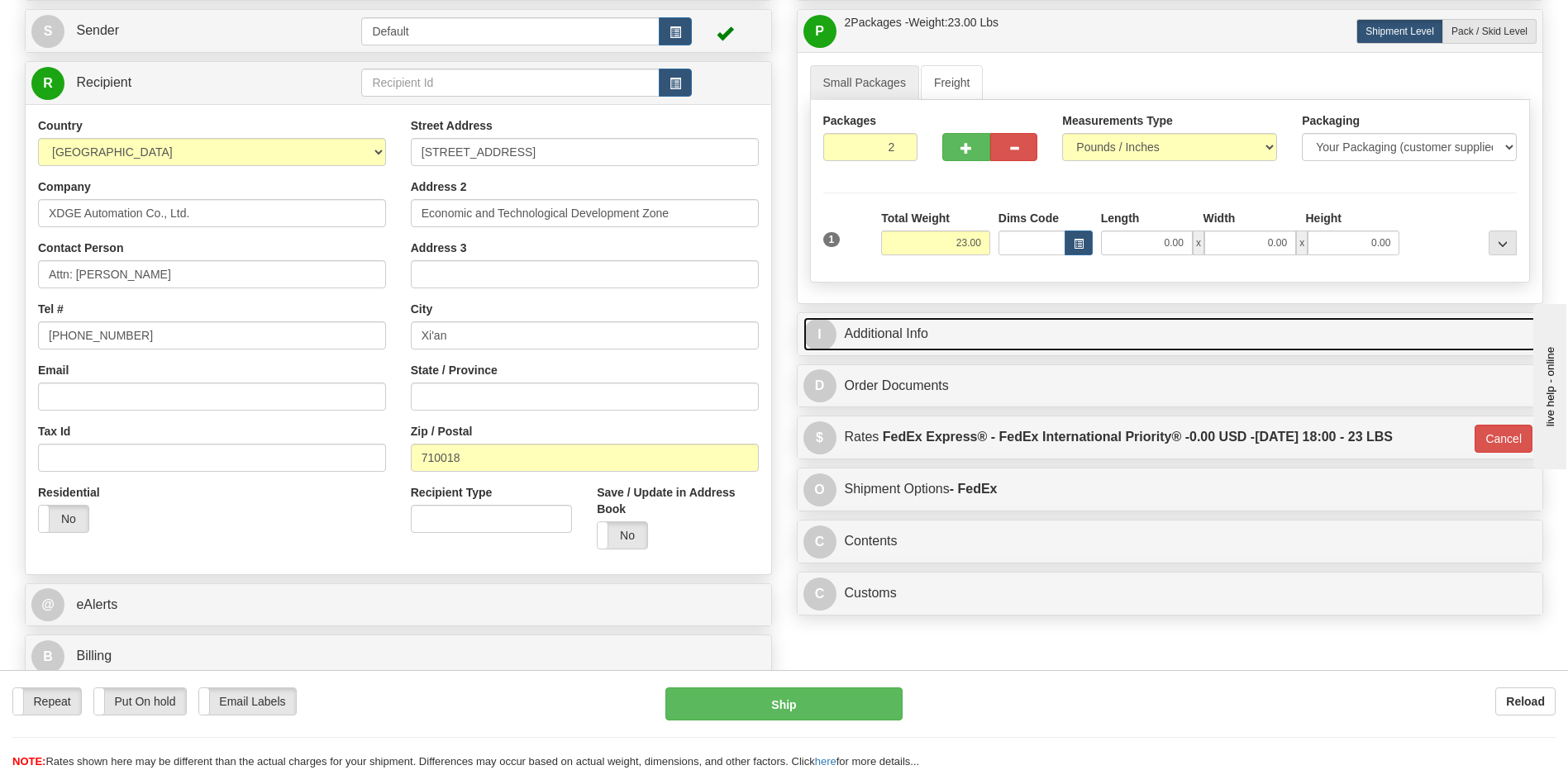
click at [909, 329] on link "I Additional Info" at bounding box center [1170, 334] width 733 height 34
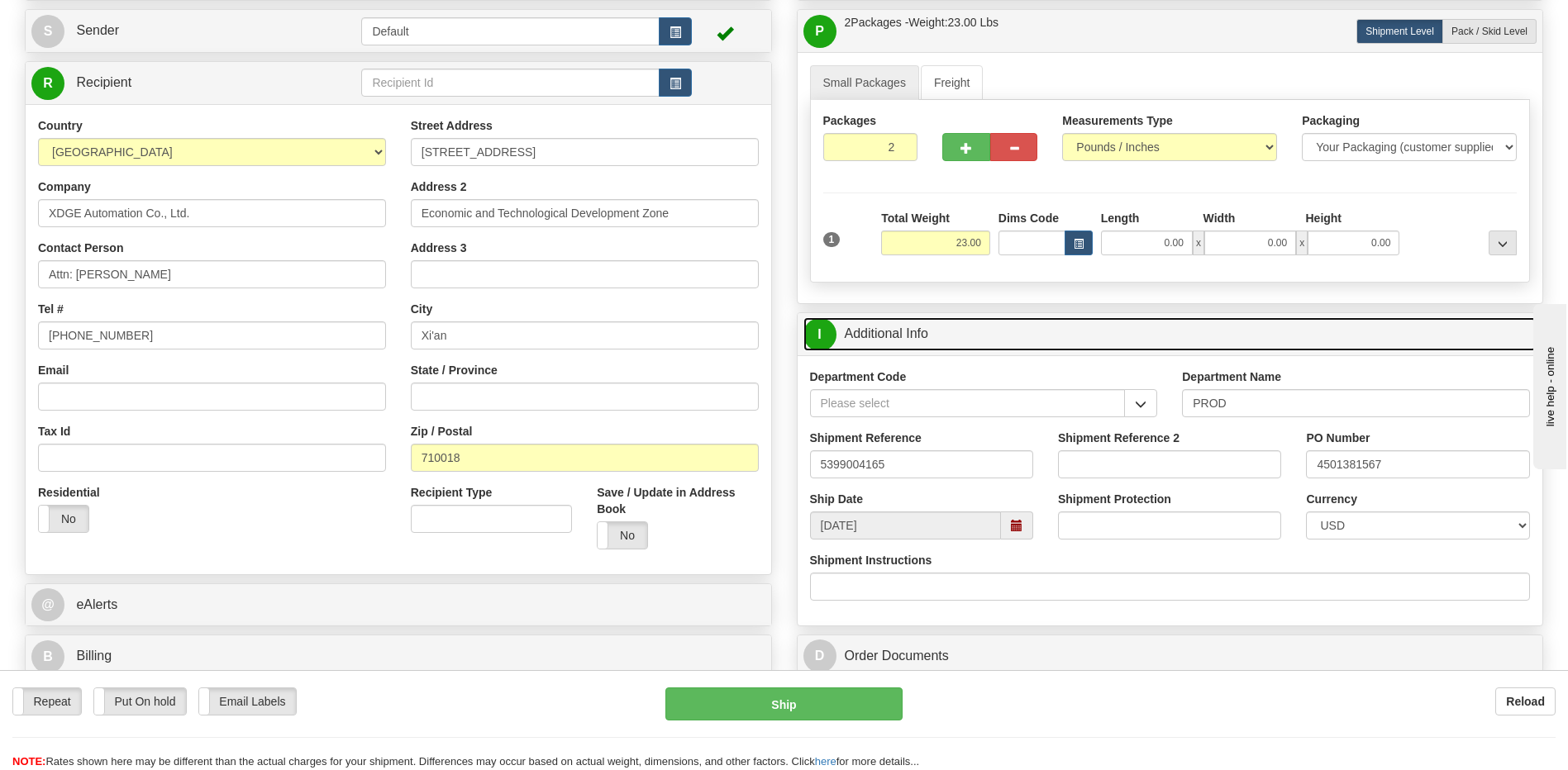
click at [909, 329] on link "I Additional Info" at bounding box center [1170, 334] width 733 height 34
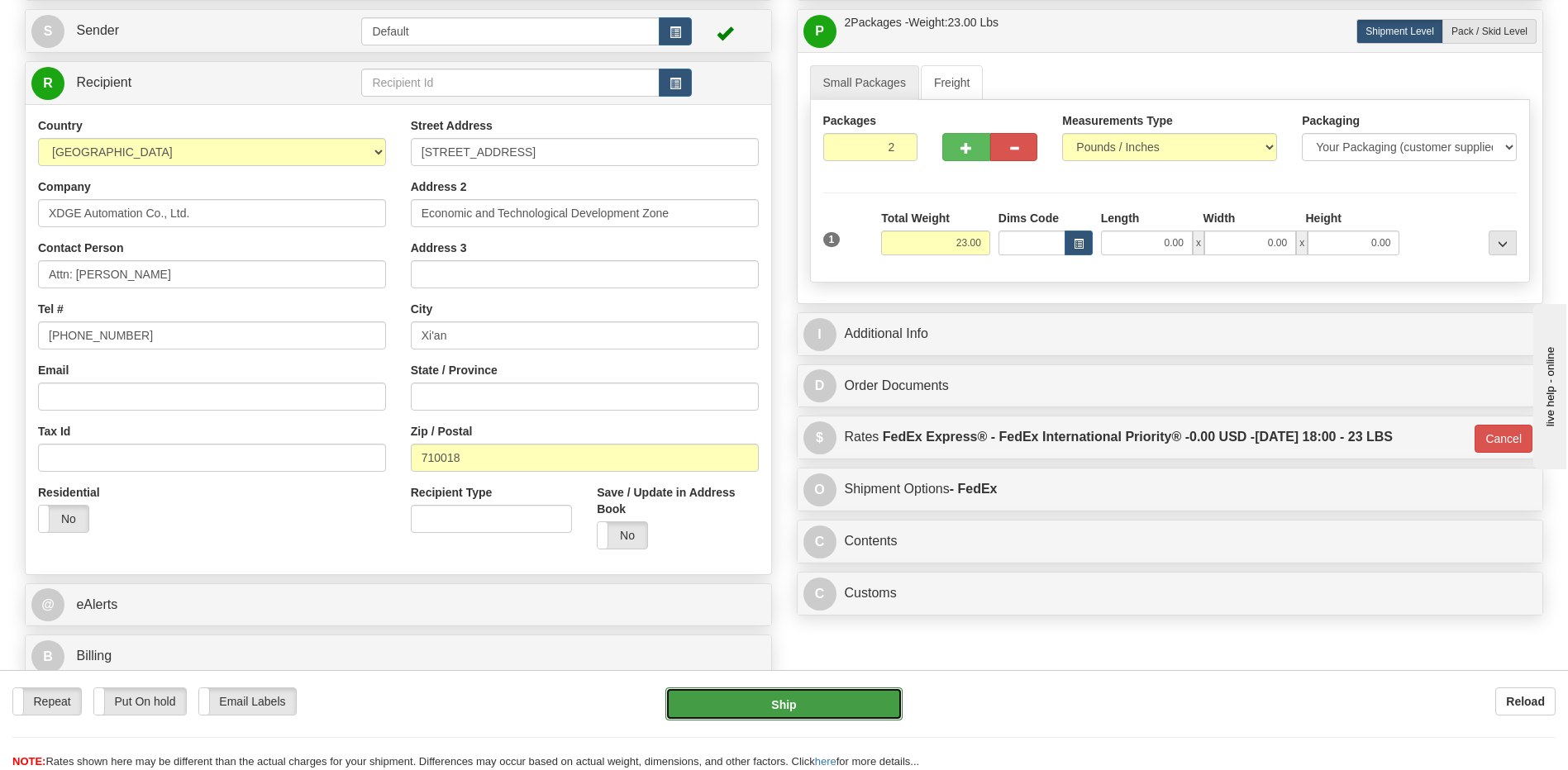
click at [747, 710] on button "Ship" at bounding box center [784, 704] width 236 height 33
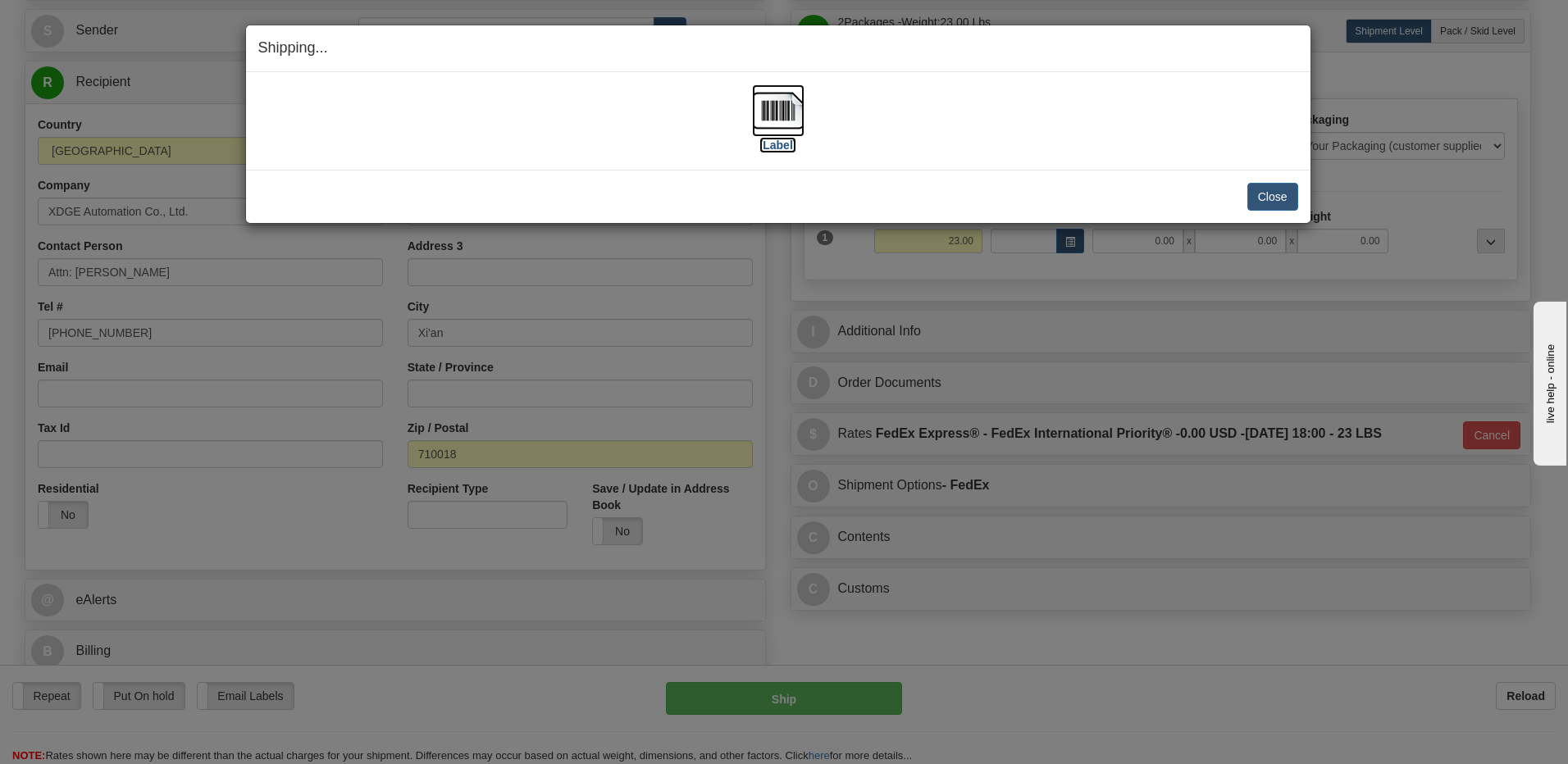
click at [784, 108] on img at bounding box center [777, 110] width 52 height 52
click at [1277, 199] on button "Close" at bounding box center [1272, 196] width 51 height 28
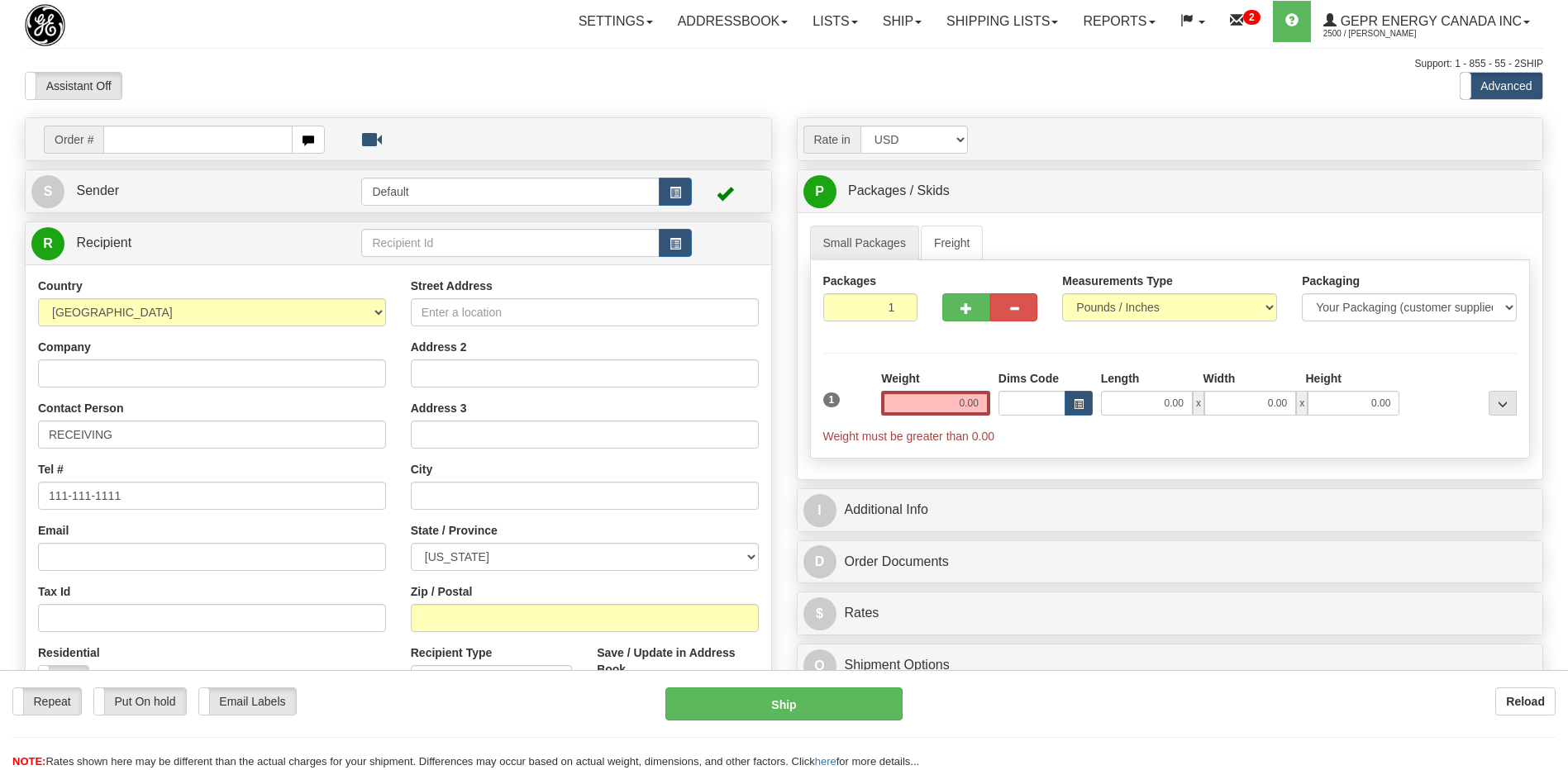
select select "US"
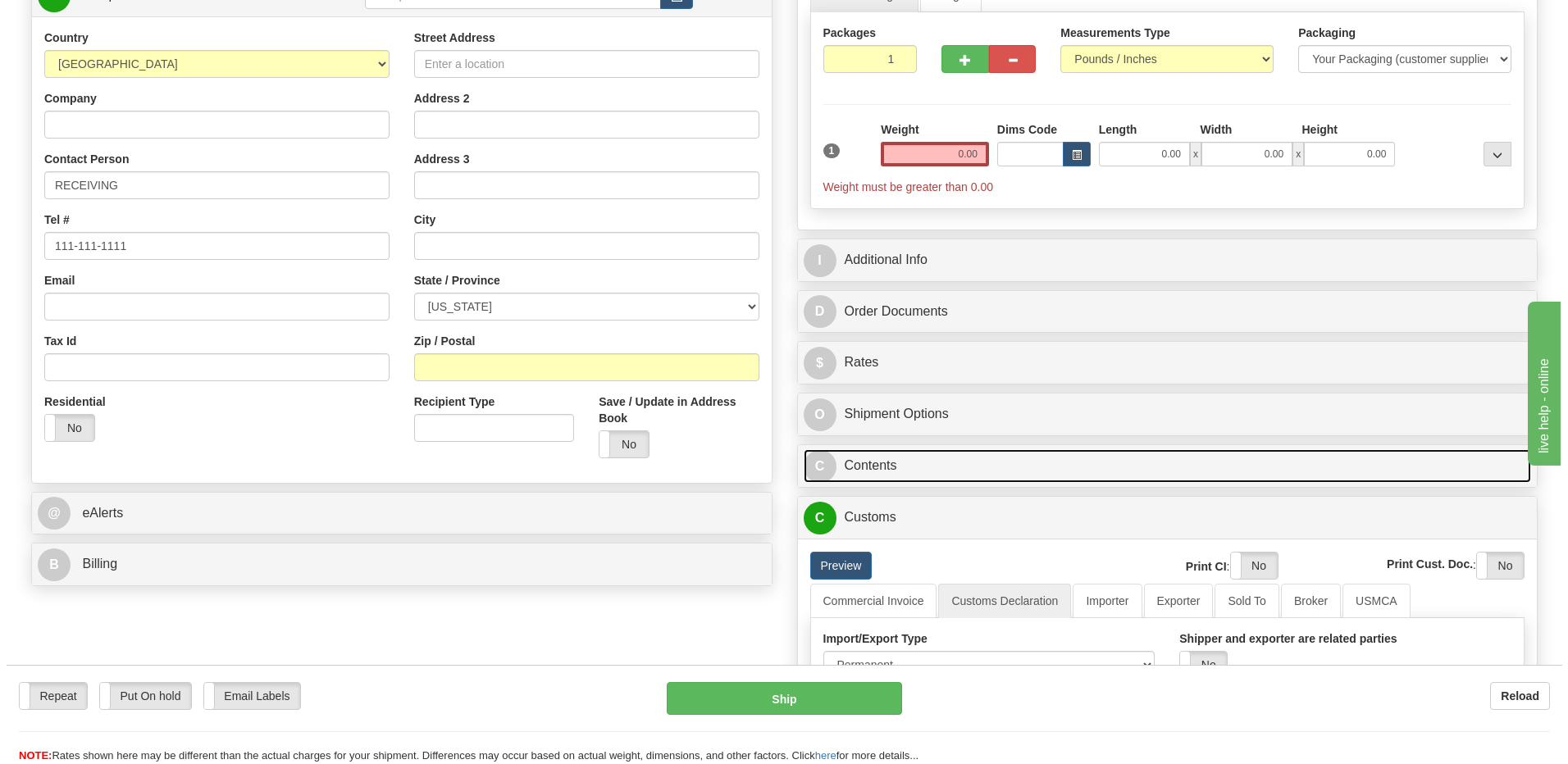
scroll to position [492, 0]
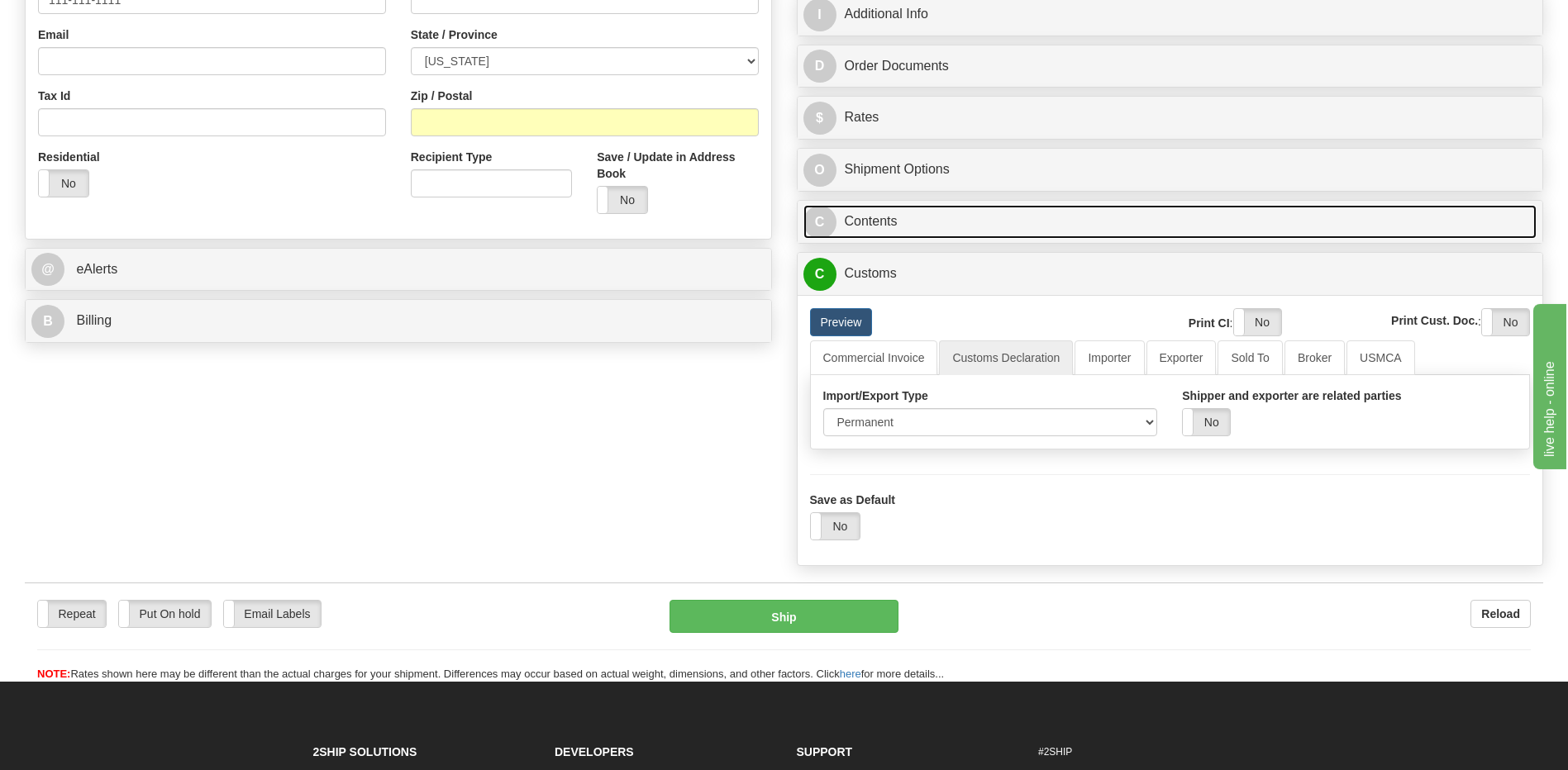
drag, startPoint x: 985, startPoint y: 224, endPoint x: 1053, endPoint y: 321, distance: 118.5
click at [985, 224] on link "C Contents" at bounding box center [1170, 222] width 733 height 34
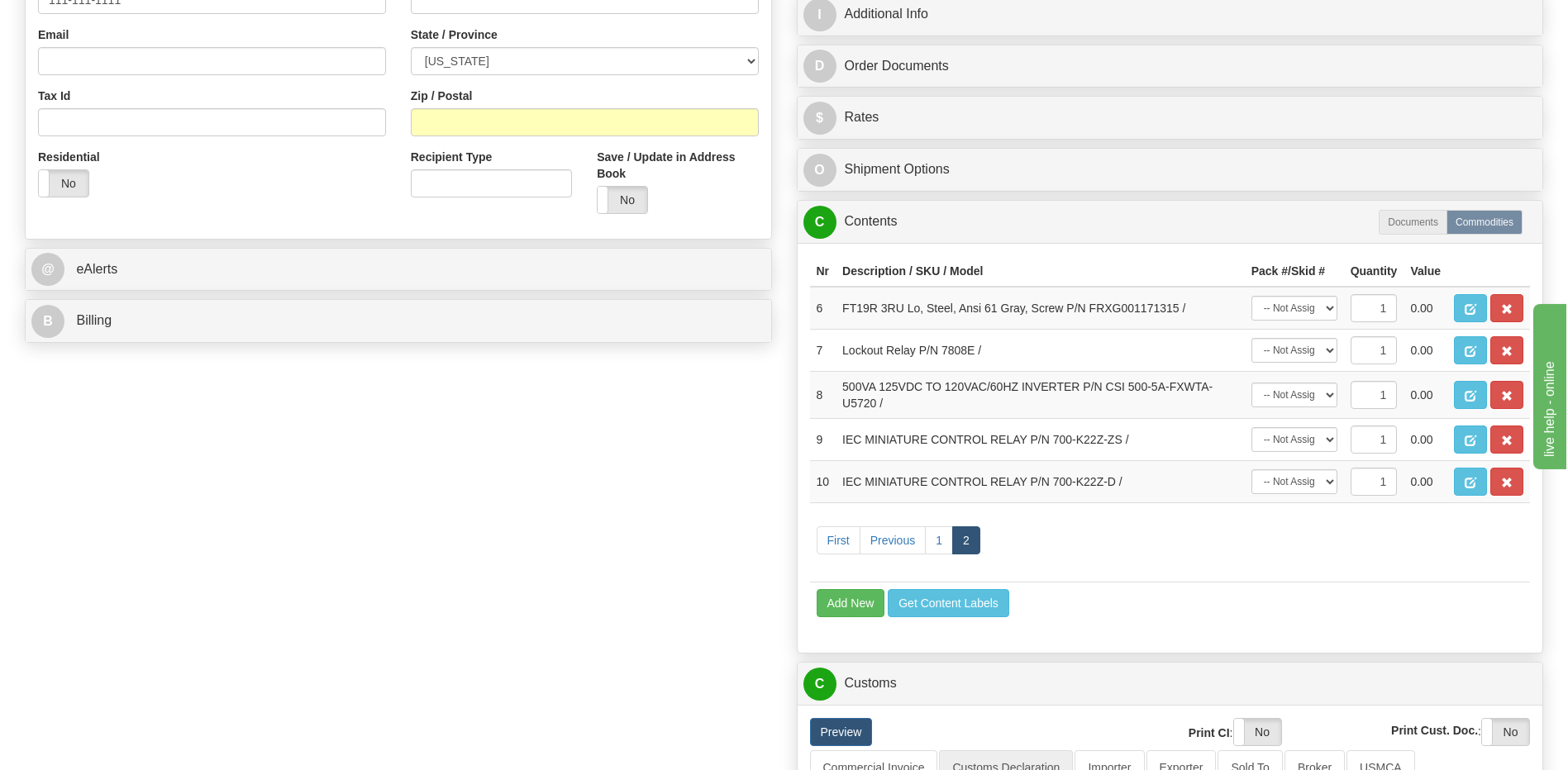
drag, startPoint x: 577, startPoint y: 534, endPoint x: 633, endPoint y: 544, distance: 56.9
click at [582, 531] on div "Order # S Sender Default" at bounding box center [784, 302] width 1543 height 1362
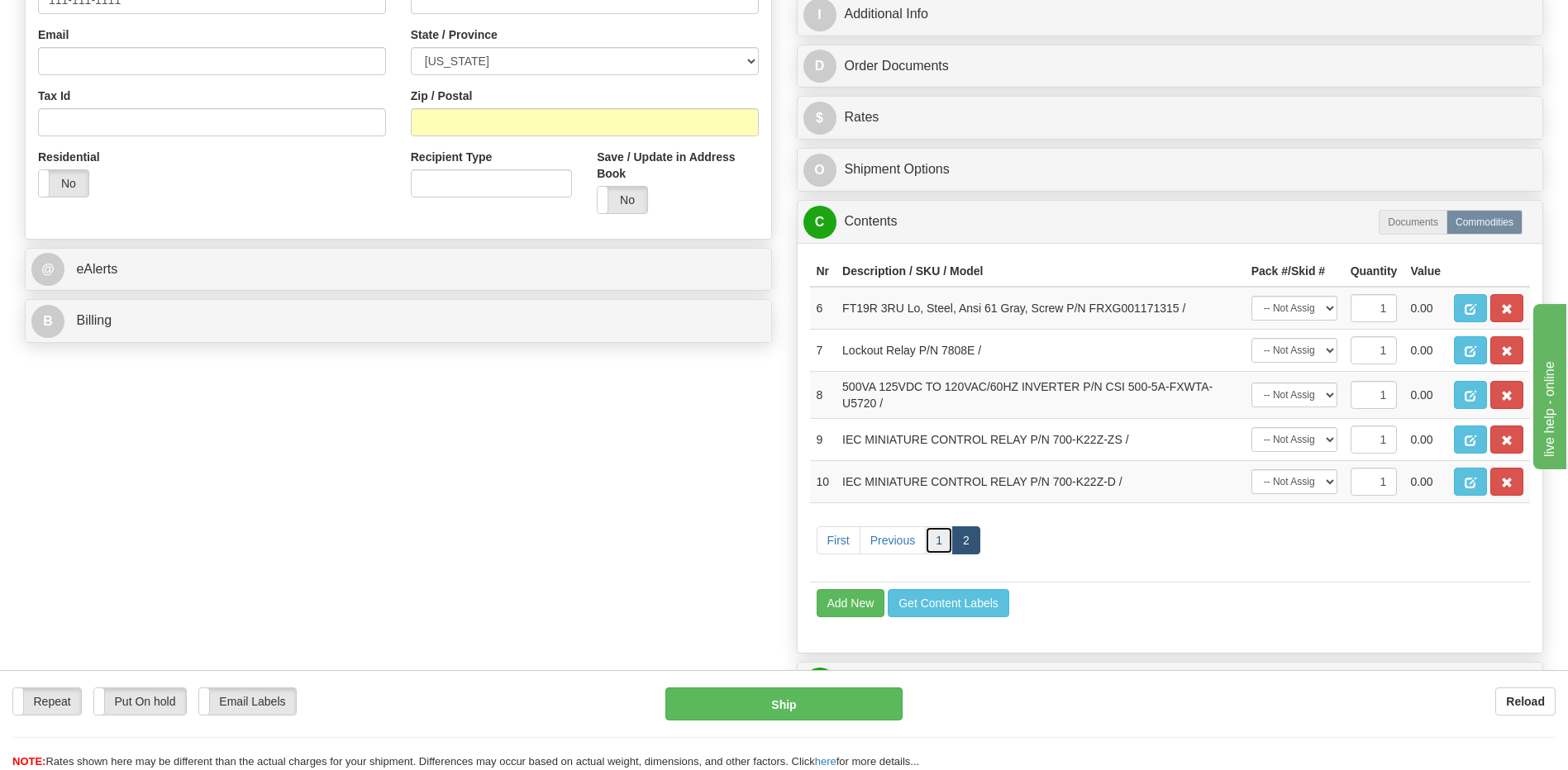
click at [935, 542] on link "1" at bounding box center [938, 540] width 28 height 28
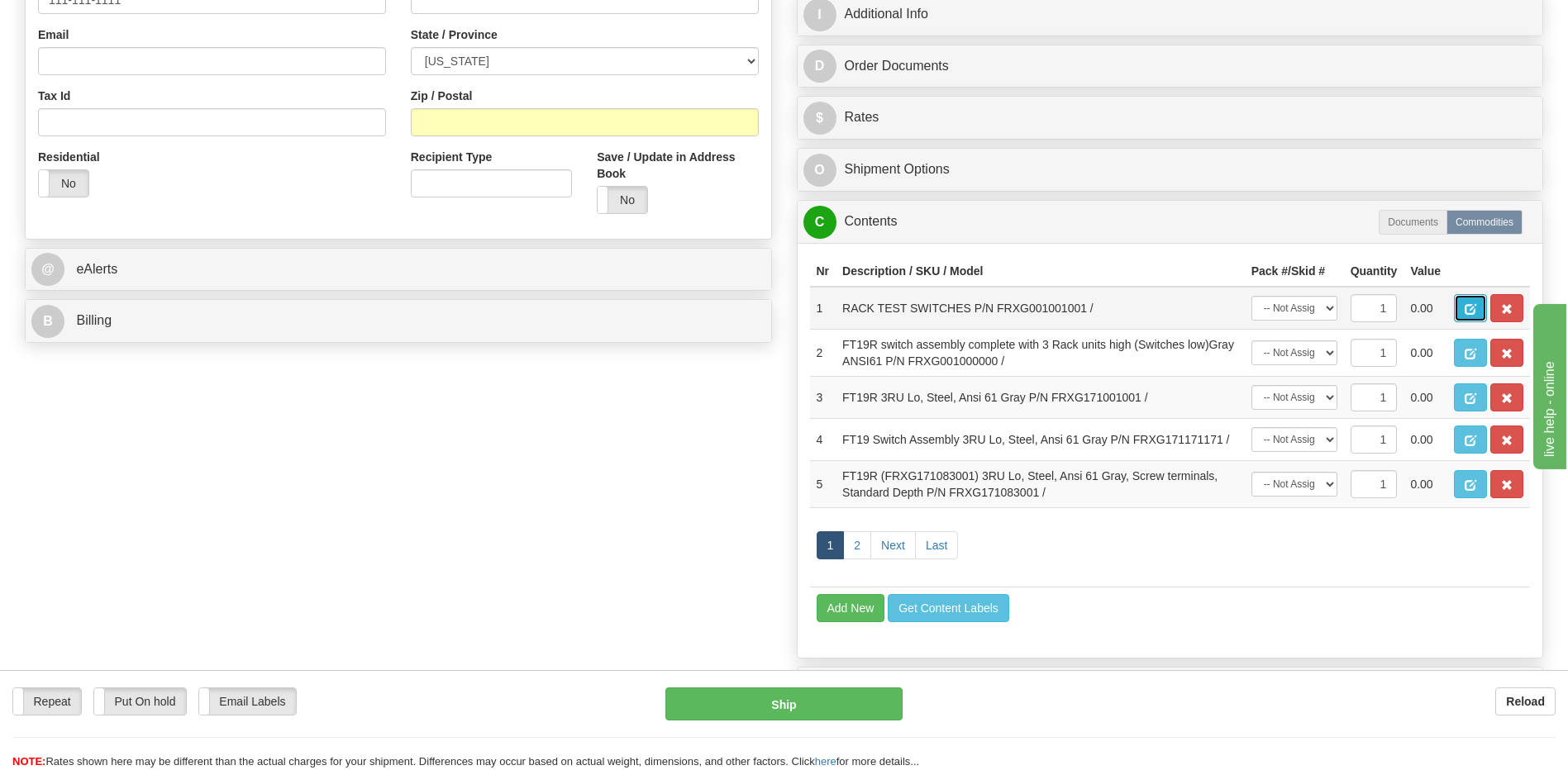
click at [1470, 304] on span "button" at bounding box center [1470, 309] width 12 height 11
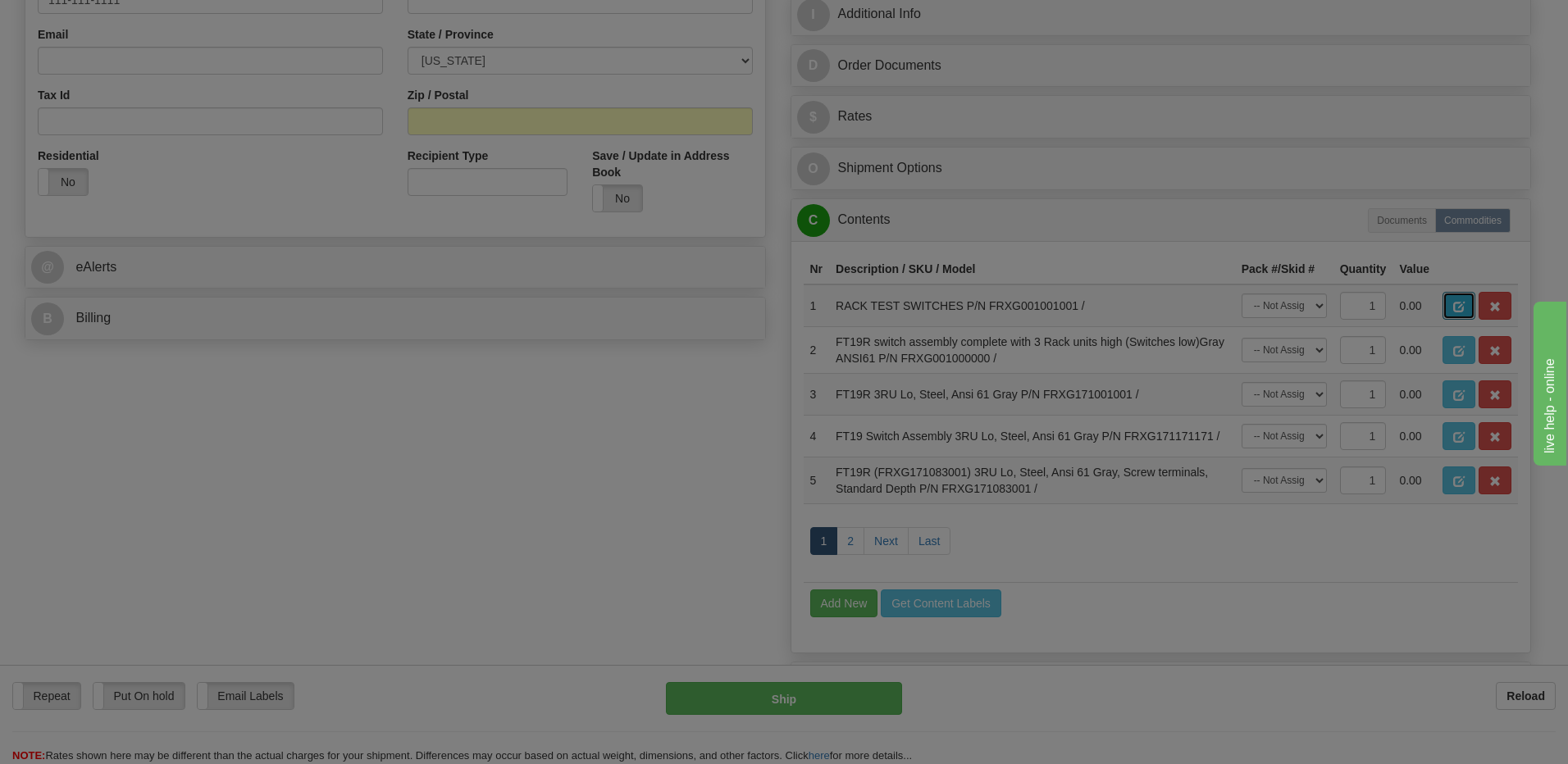
scroll to position [0, 0]
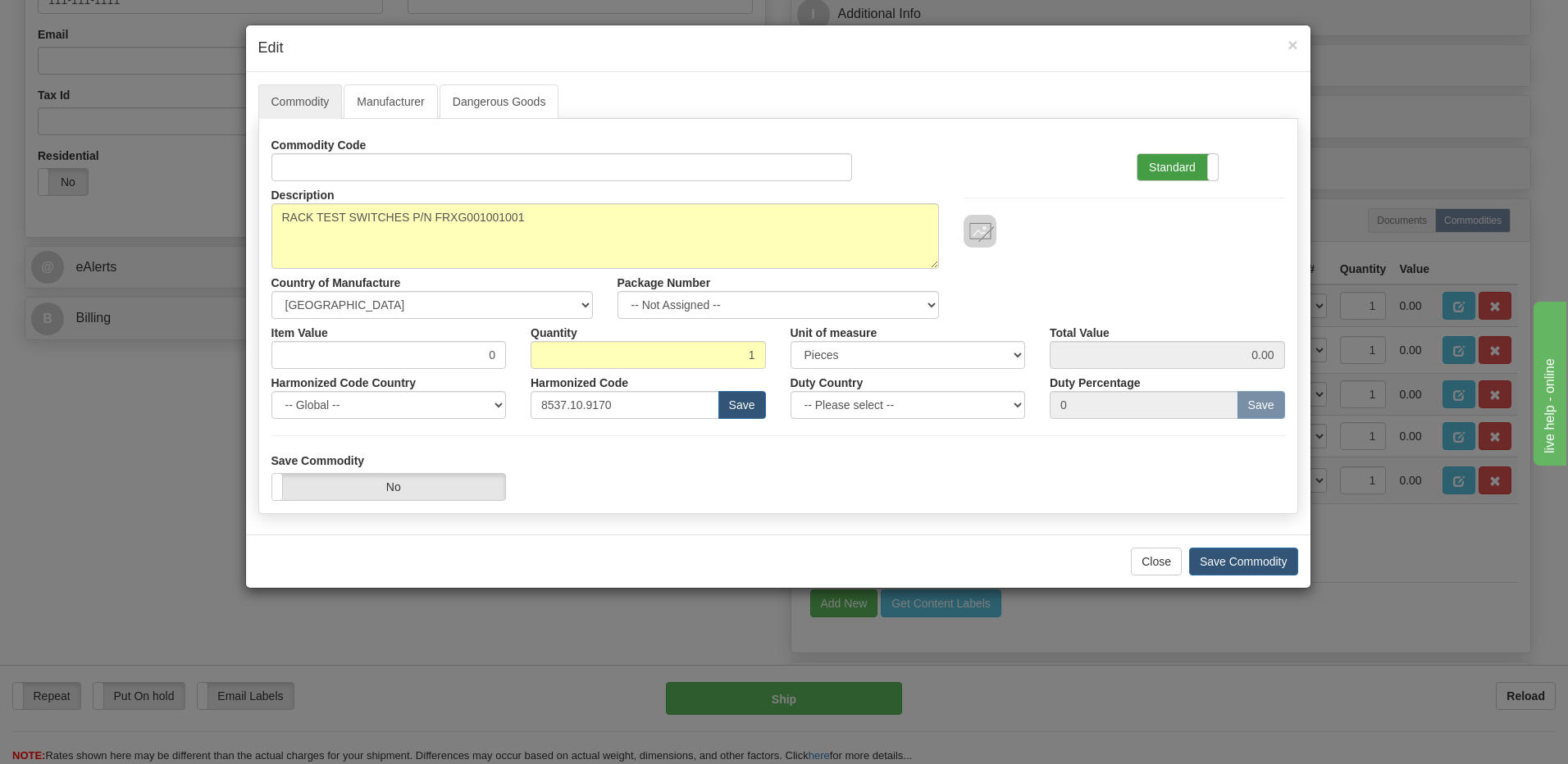
click at [1162, 170] on label "Standard" at bounding box center [1178, 168] width 81 height 27
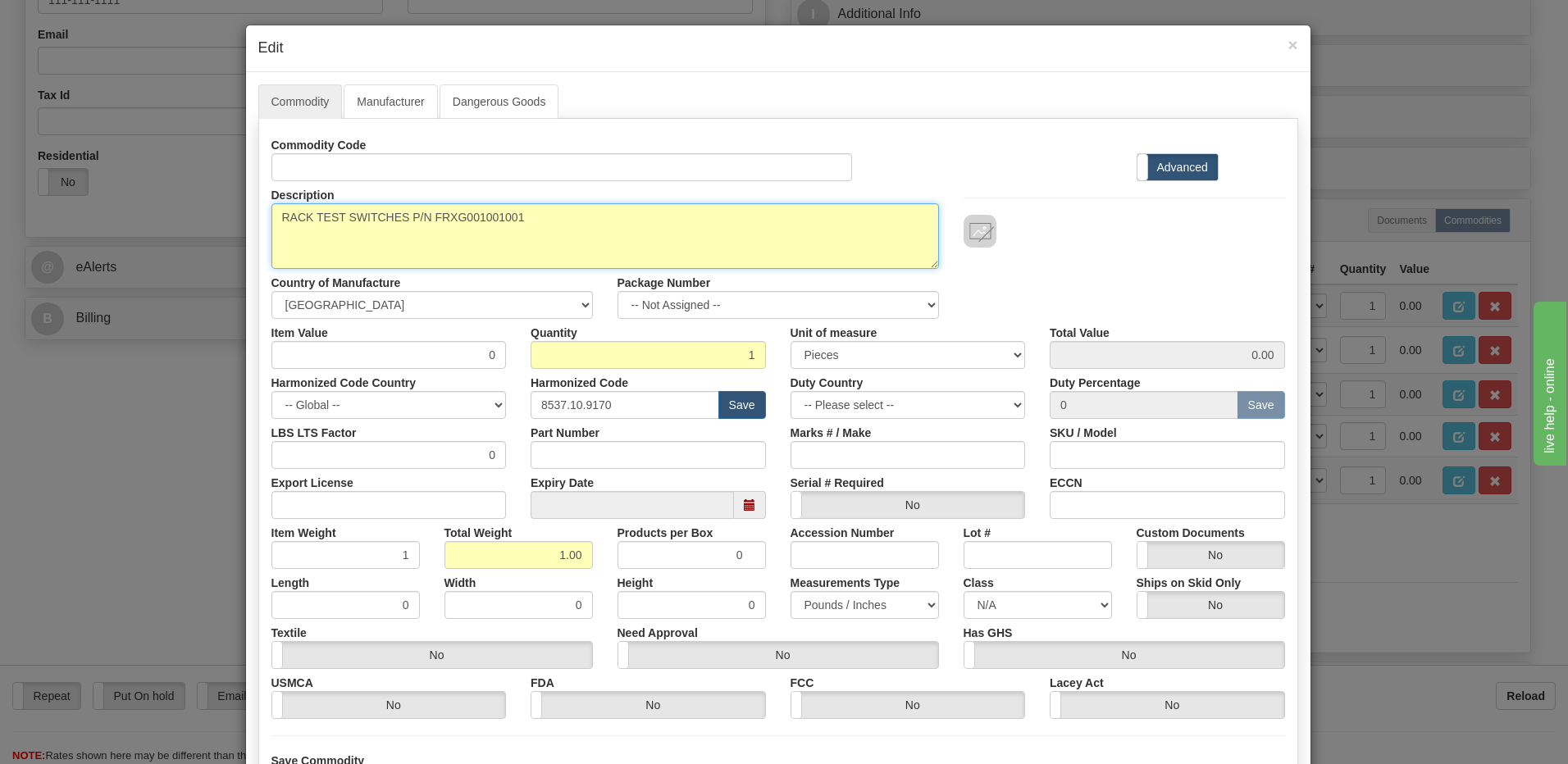
click at [486, 216] on textarea "RACK TEST SWITCHES P/N FRXG001001001" at bounding box center [605, 236] width 667 height 66
drag, startPoint x: 403, startPoint y: 215, endPoint x: 274, endPoint y: 219, distance: 129.1
click at [274, 219] on textarea "RACK TEST SWITCHES P/N FRXG001001001" at bounding box center [605, 236] width 667 height 66
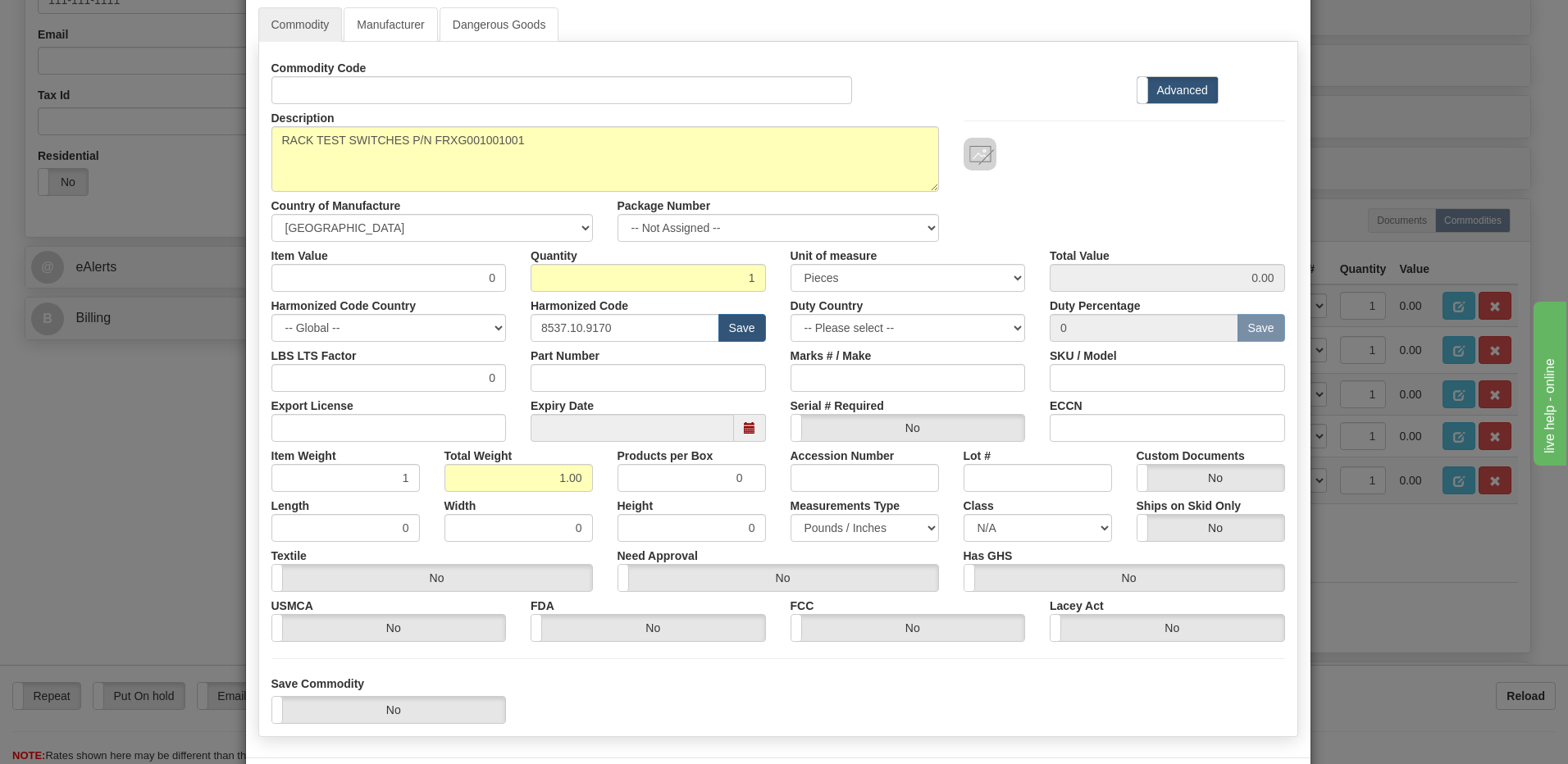
scroll to position [149, 0]
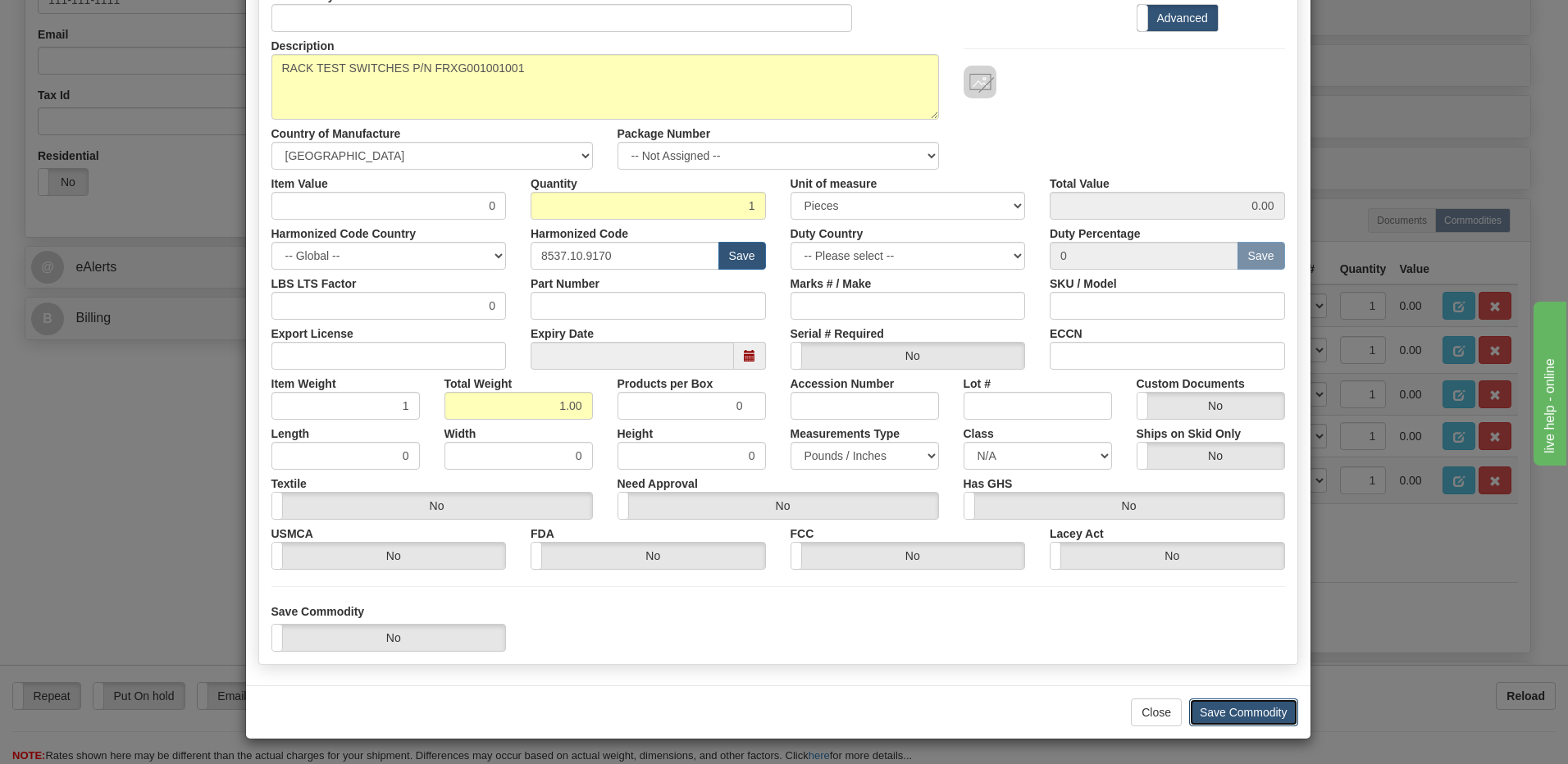
drag, startPoint x: 1209, startPoint y: 716, endPoint x: 1244, endPoint y: 707, distance: 36.1
click at [1209, 716] on button "Save Commodity" at bounding box center [1243, 712] width 109 height 28
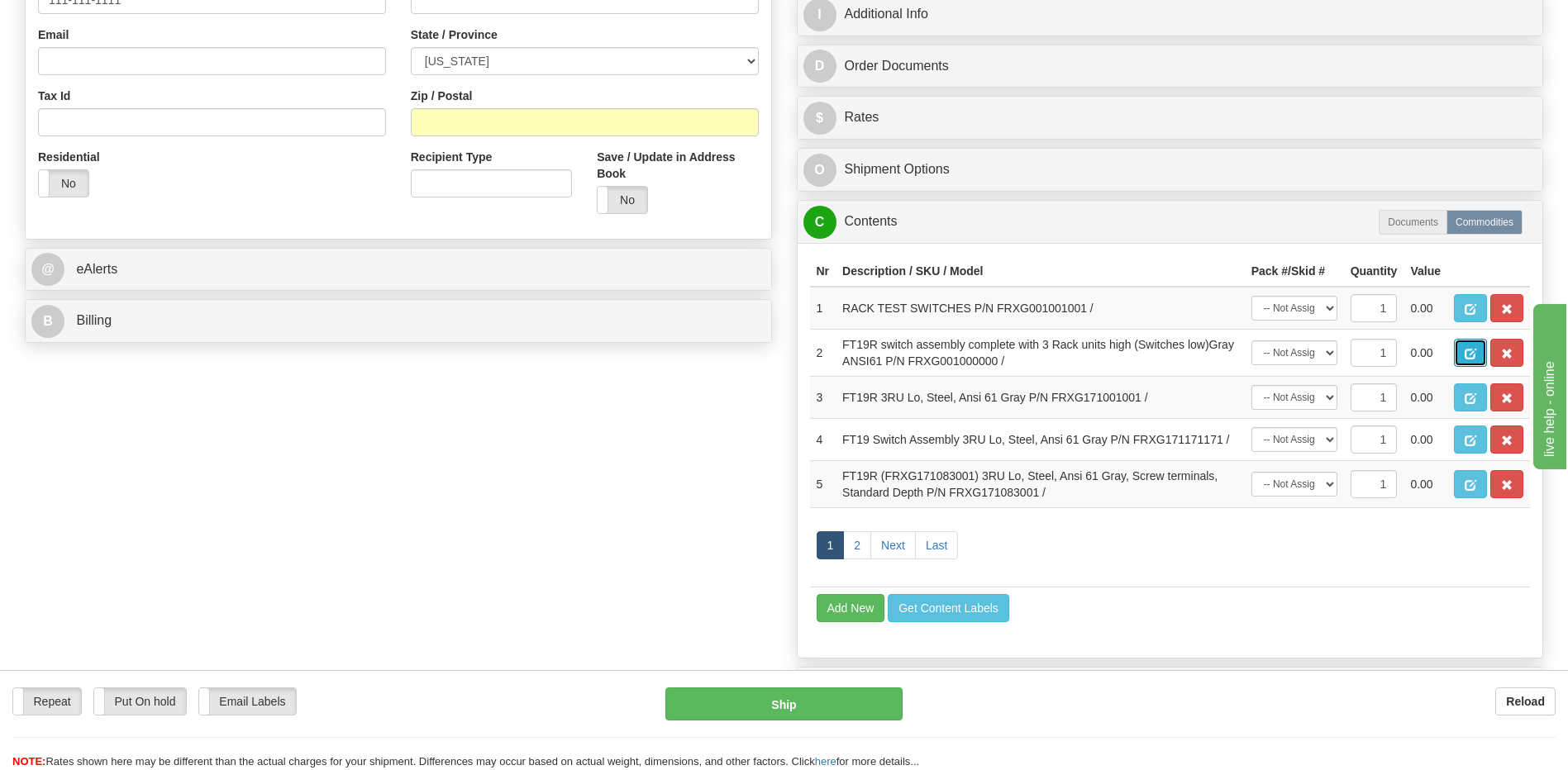
click at [1468, 350] on span "button" at bounding box center [1470, 354] width 12 height 11
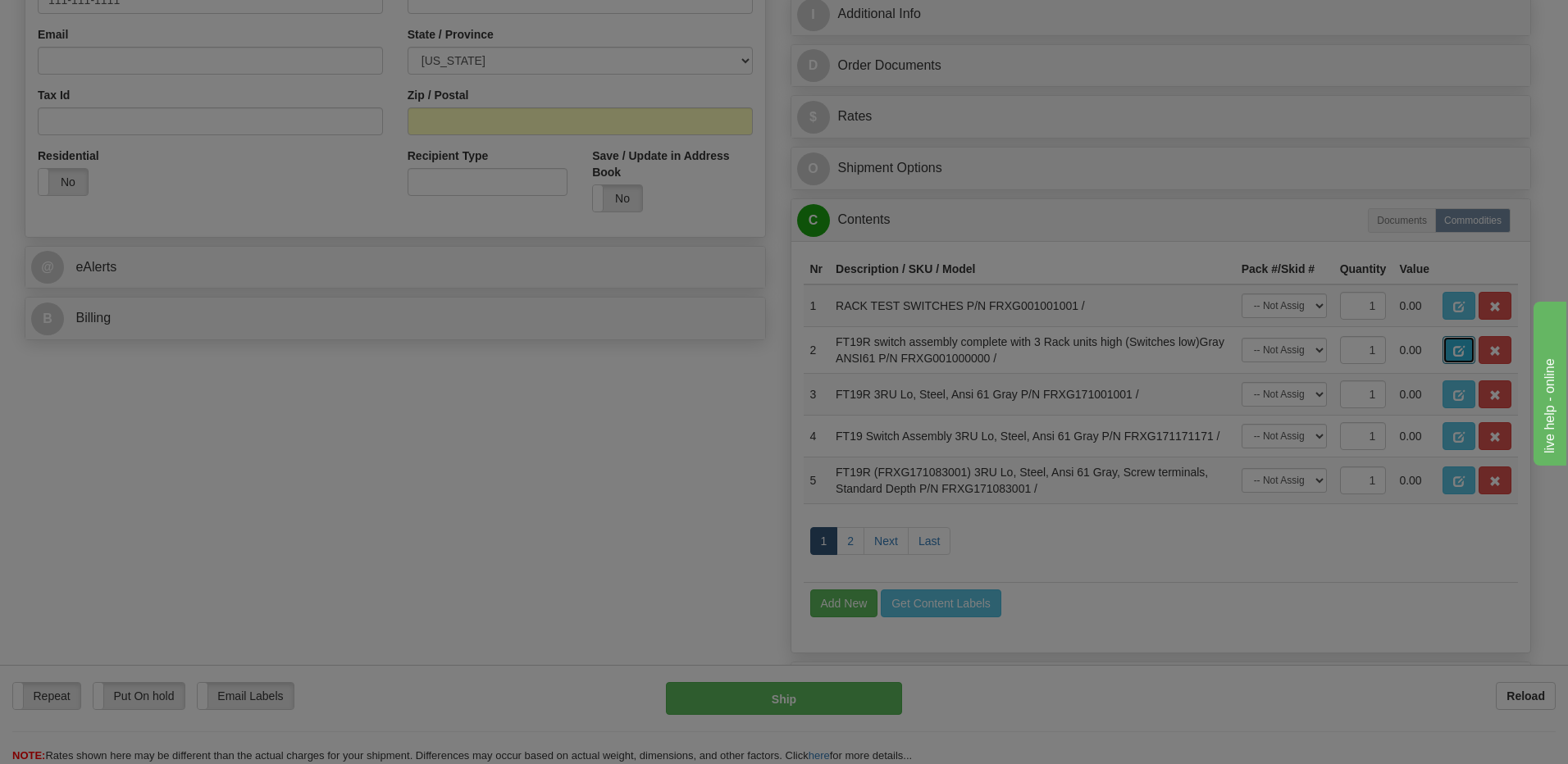
scroll to position [0, 0]
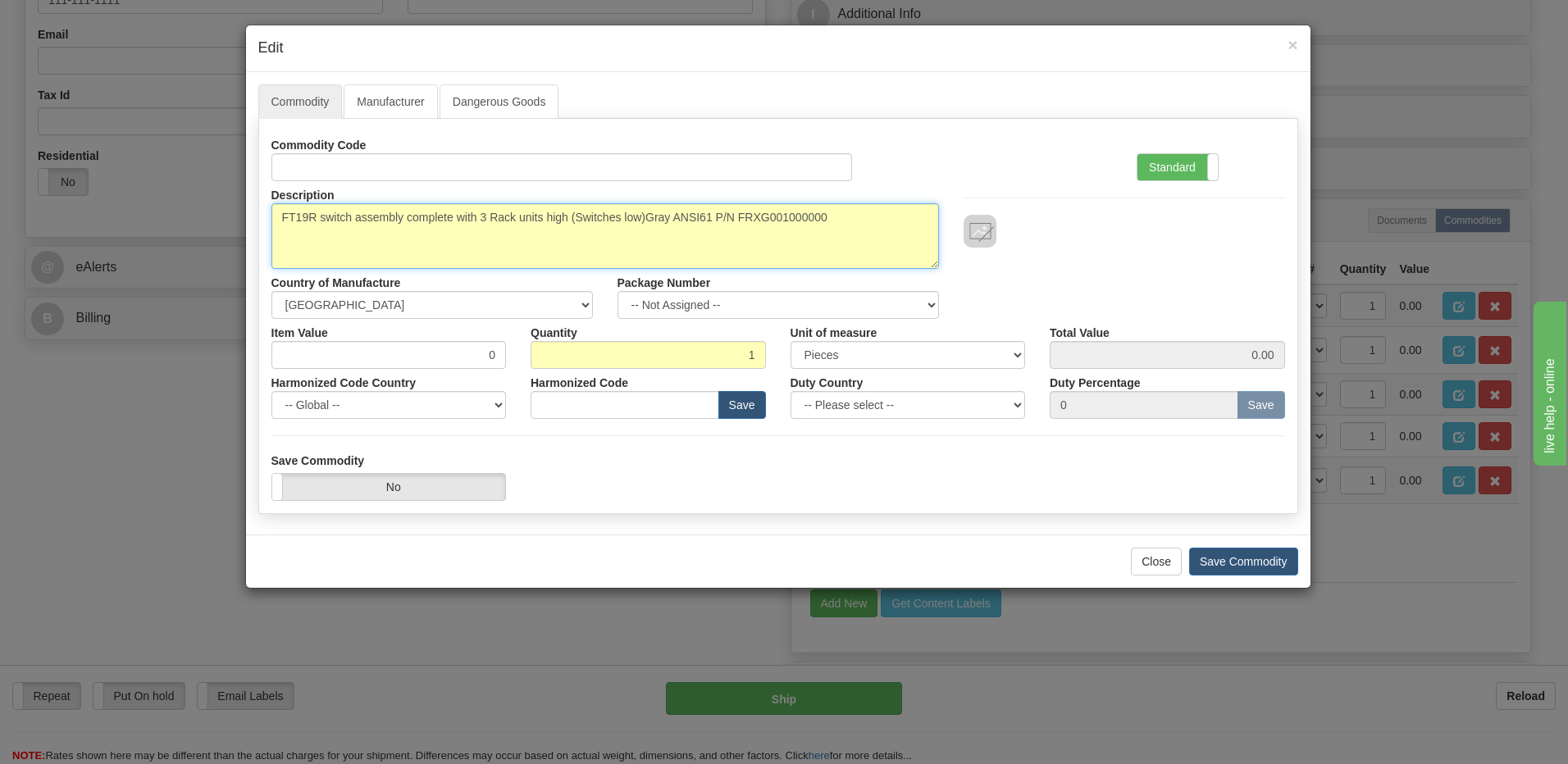
click at [774, 217] on textarea "FT19R switch assembly complete with 3 Rack units high (Switches low)Gray ANSI61…" at bounding box center [605, 236] width 667 height 66
drag, startPoint x: 711, startPoint y: 213, endPoint x: 259, endPoint y: 217, distance: 452.0
click at [259, 217] on div "Description FT19R switch assembly complete with 3 Rack units high (Switches low…" at bounding box center [605, 224] width 692 height 88
click at [563, 250] on textarea "FT19R switch assembly complete with 3 Rack units high (Switches low)Gray ANSI61…" at bounding box center [605, 236] width 667 height 66
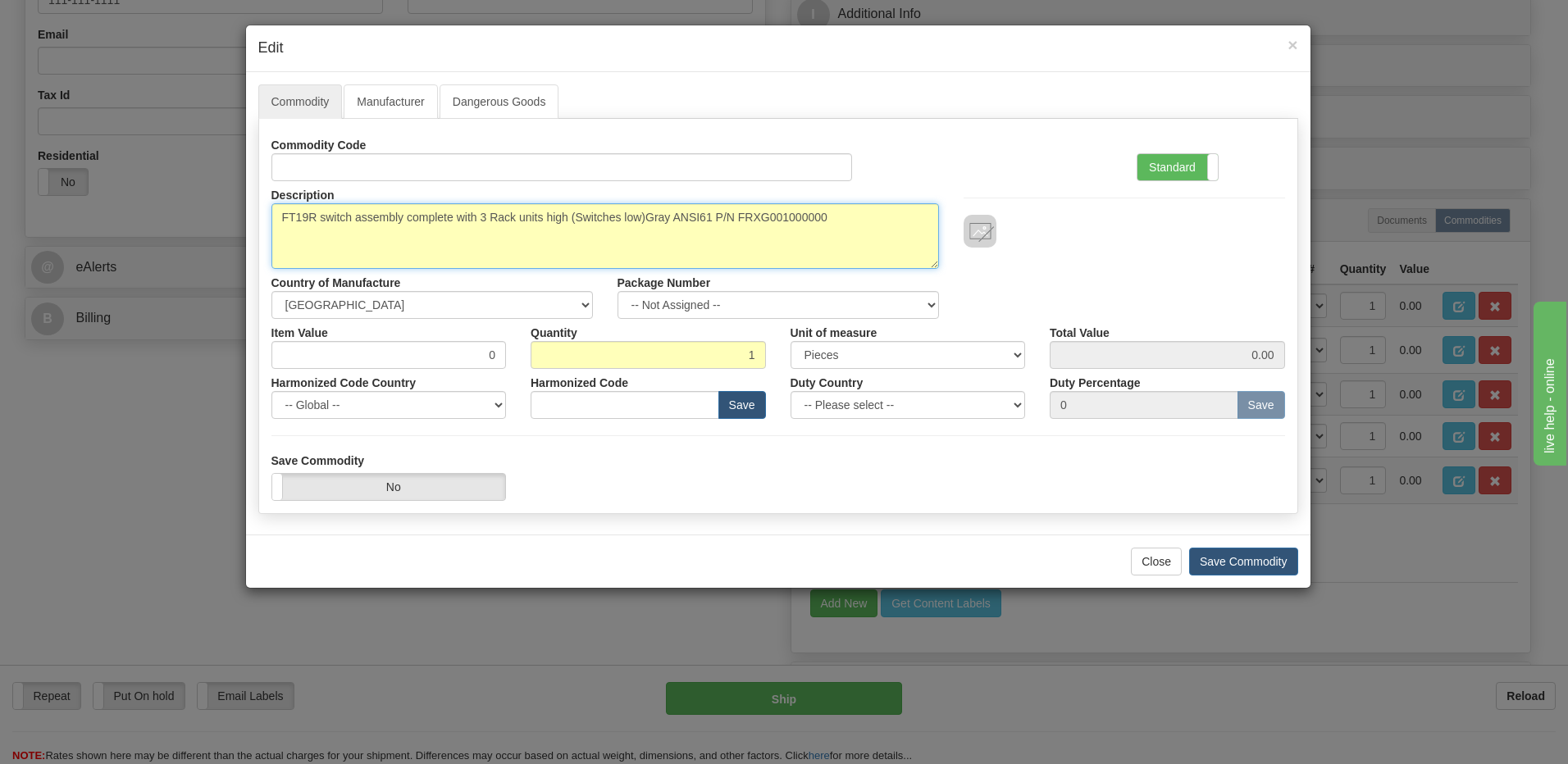
drag, startPoint x: 475, startPoint y: 218, endPoint x: 274, endPoint y: 216, distance: 201.0
click at [274, 216] on textarea "FT19R switch assembly complete with 3 Rack units high (Switches low)Gray ANSI61…" at bounding box center [605, 236] width 667 height 66
click at [527, 244] on textarea "FT19R switch assembly complete with 3 Rack units high (Switches low)Gray ANSI61…" at bounding box center [605, 236] width 667 height 66
drag, startPoint x: 480, startPoint y: 217, endPoint x: 712, endPoint y: 215, distance: 232.0
click at [712, 215] on textarea "FT19R switch assembly complete with 3 Rack units high (Switches low)Gray ANSI61…" at bounding box center [605, 236] width 667 height 66
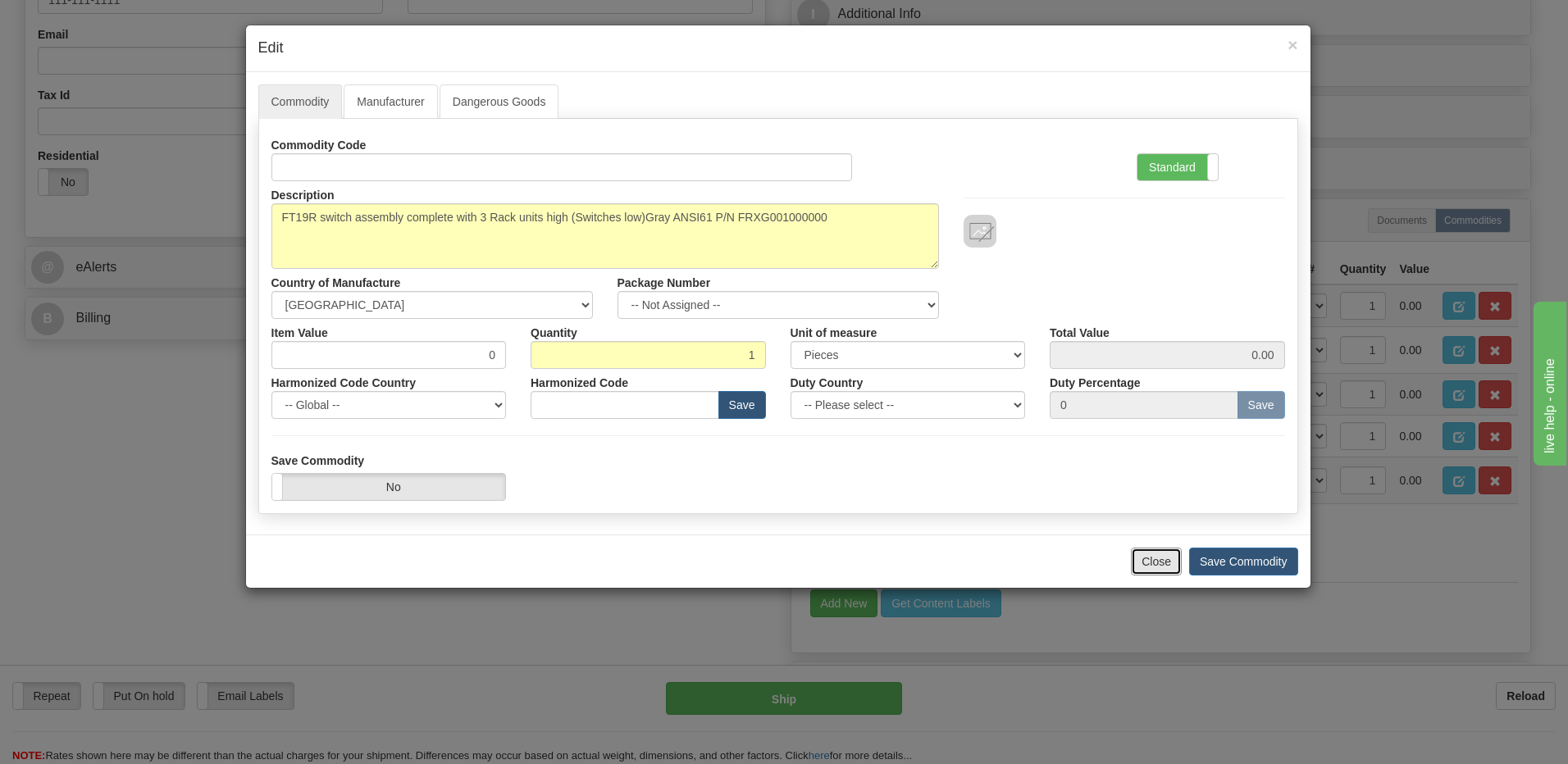
drag, startPoint x: 1162, startPoint y: 565, endPoint x: 1143, endPoint y: 562, distance: 19.2
click at [1162, 565] on button "Close" at bounding box center [1155, 561] width 51 height 28
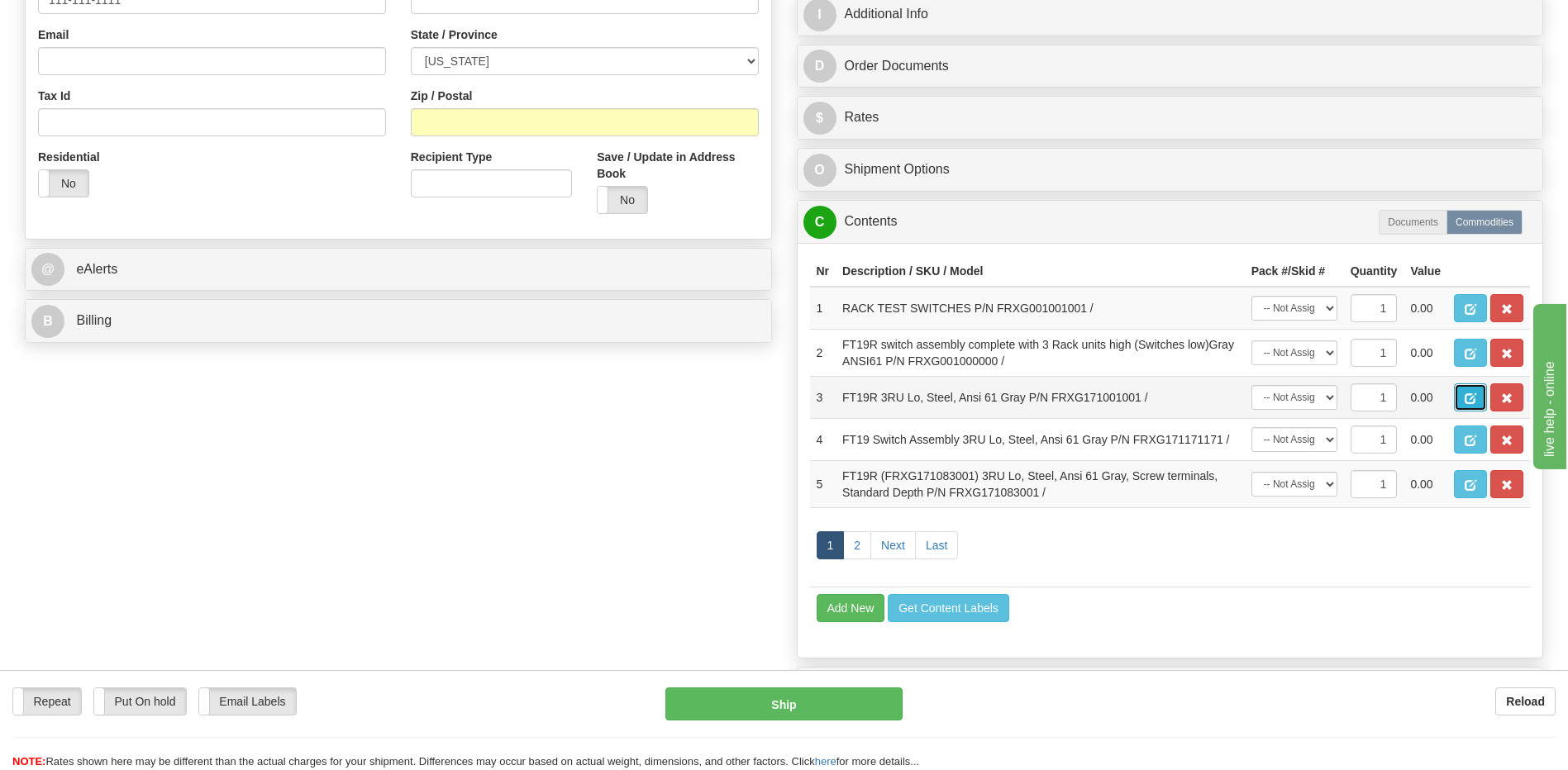
click at [1473, 397] on span "button" at bounding box center [1470, 399] width 12 height 11
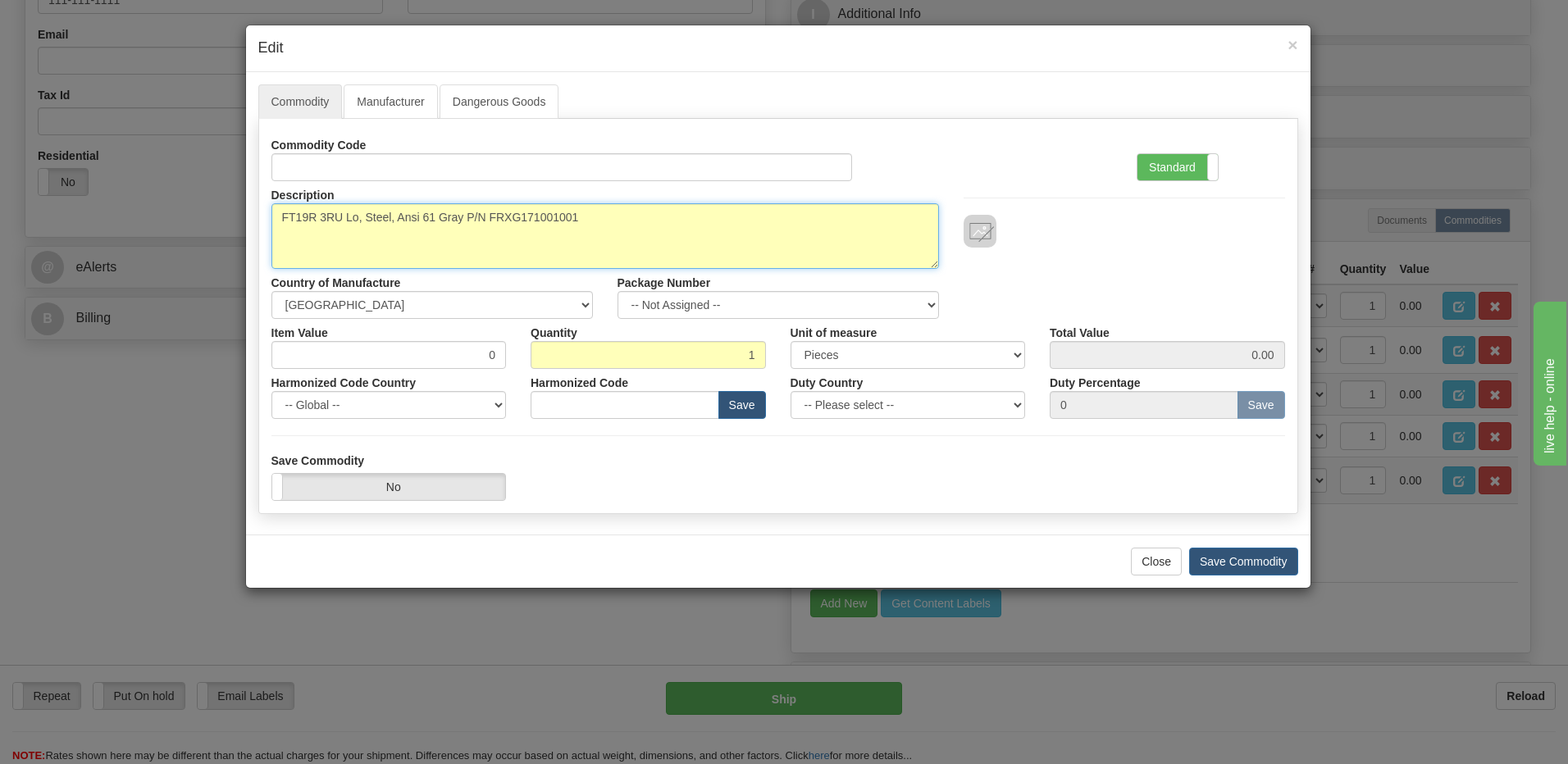
click at [534, 215] on textarea "FT19R 3RU Lo, Steel, Ansi 61 Gray P/N FRXG171001001" at bounding box center [605, 236] width 667 height 66
drag, startPoint x: 464, startPoint y: 217, endPoint x: 320, endPoint y: 219, distance: 144.0
click at [286, 219] on textarea "FT19R 3RU Lo, Steel, Ansi 61 Gray P/N FRXG171001001" at bounding box center [605, 236] width 667 height 66
drag, startPoint x: 320, startPoint y: 219, endPoint x: 293, endPoint y: 224, distance: 27.5
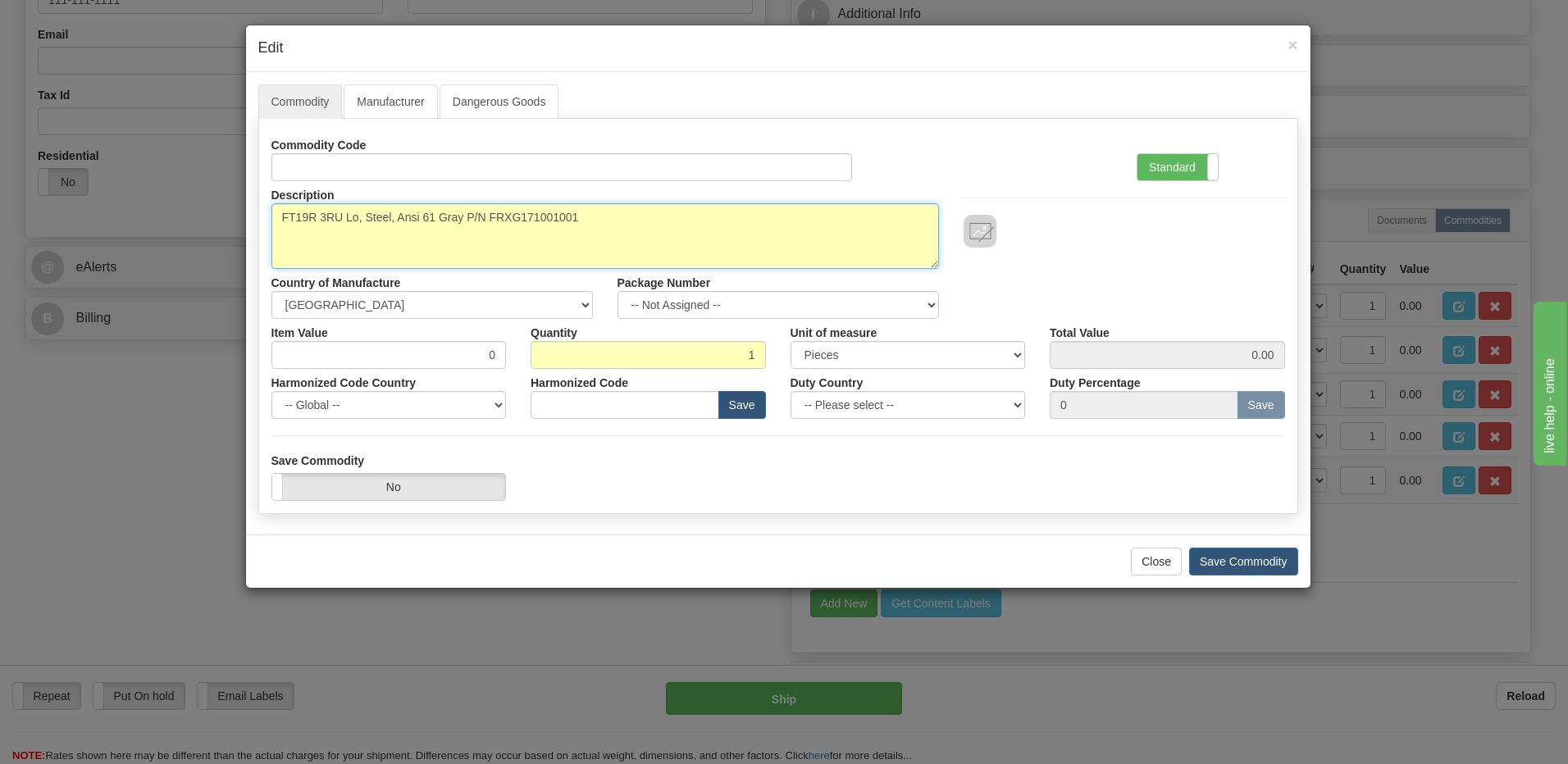
click at [300, 234] on textarea "FT19R 3RU Lo, Steel, Ansi 61 Gray P/N FRXG171001001" at bounding box center [605, 236] width 667 height 66
drag, startPoint x: 283, startPoint y: 217, endPoint x: 461, endPoint y: 213, distance: 178.0
click at [461, 213] on textarea "FT19R 3RU Lo, Steel, Ansi 61 Gray P/N FRXG171001001" at bounding box center [605, 236] width 667 height 66
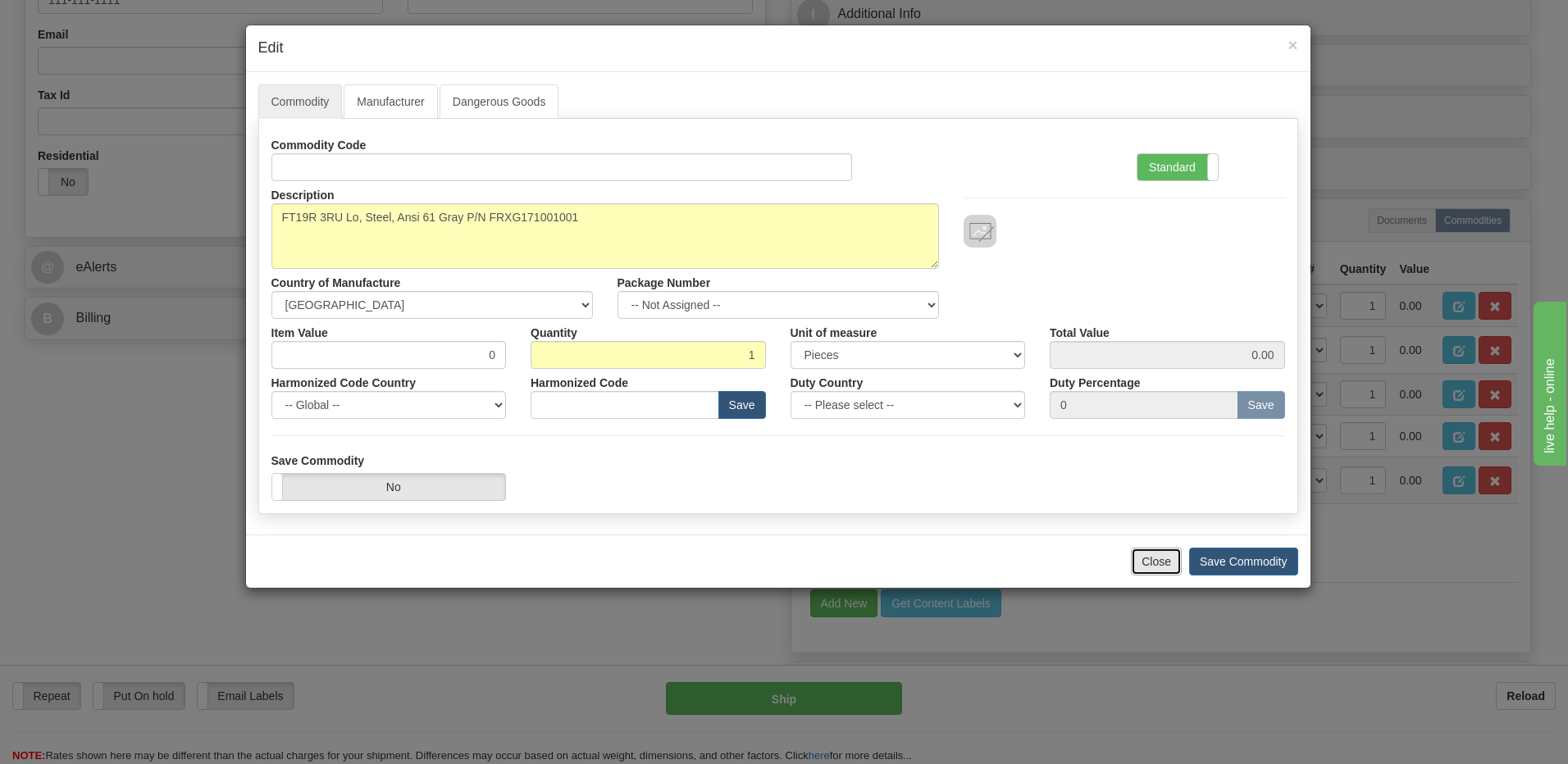
click at [1149, 562] on button "Close" at bounding box center [1155, 561] width 51 height 28
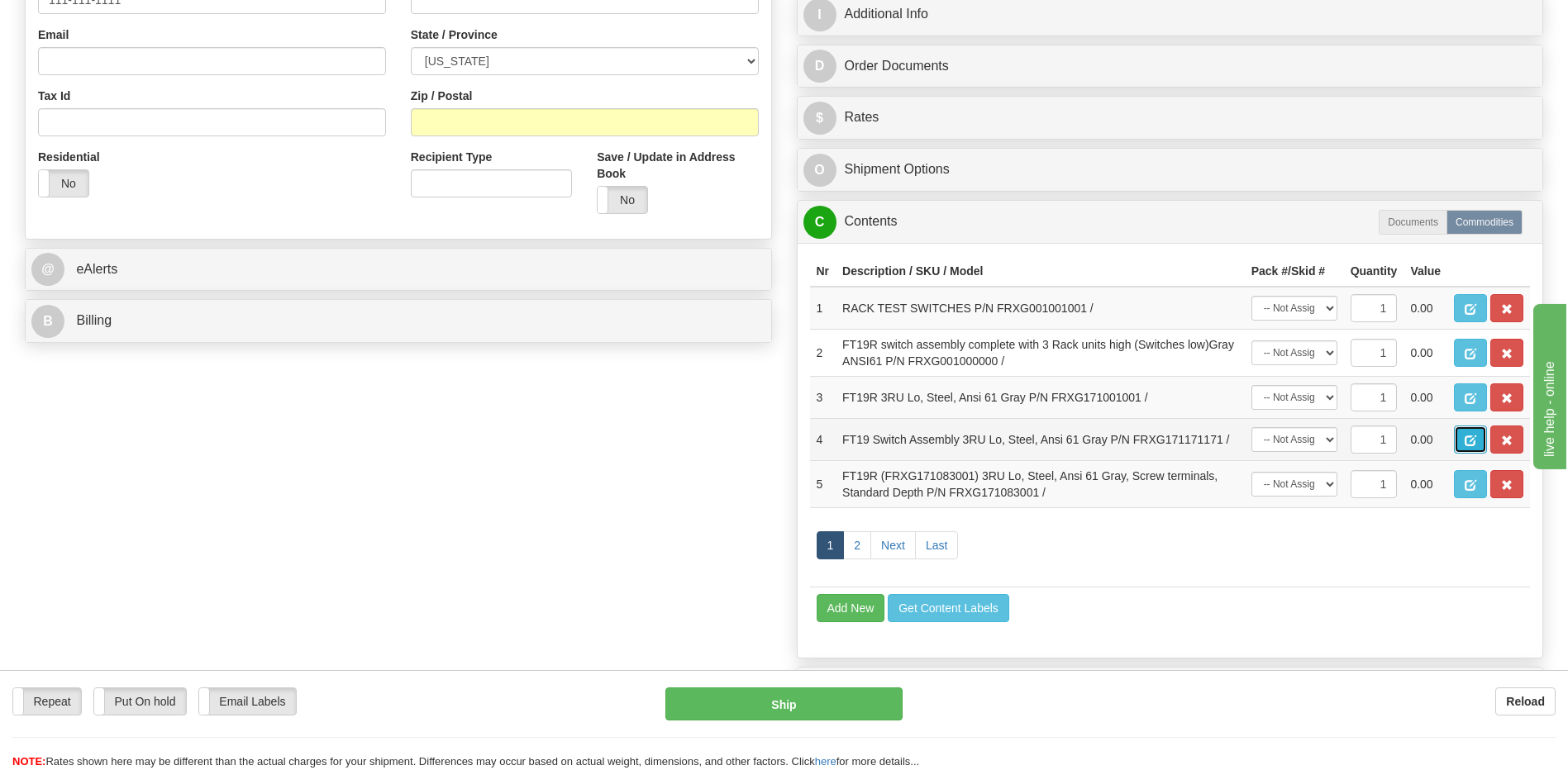
click at [1464, 444] on span "button" at bounding box center [1470, 441] width 12 height 11
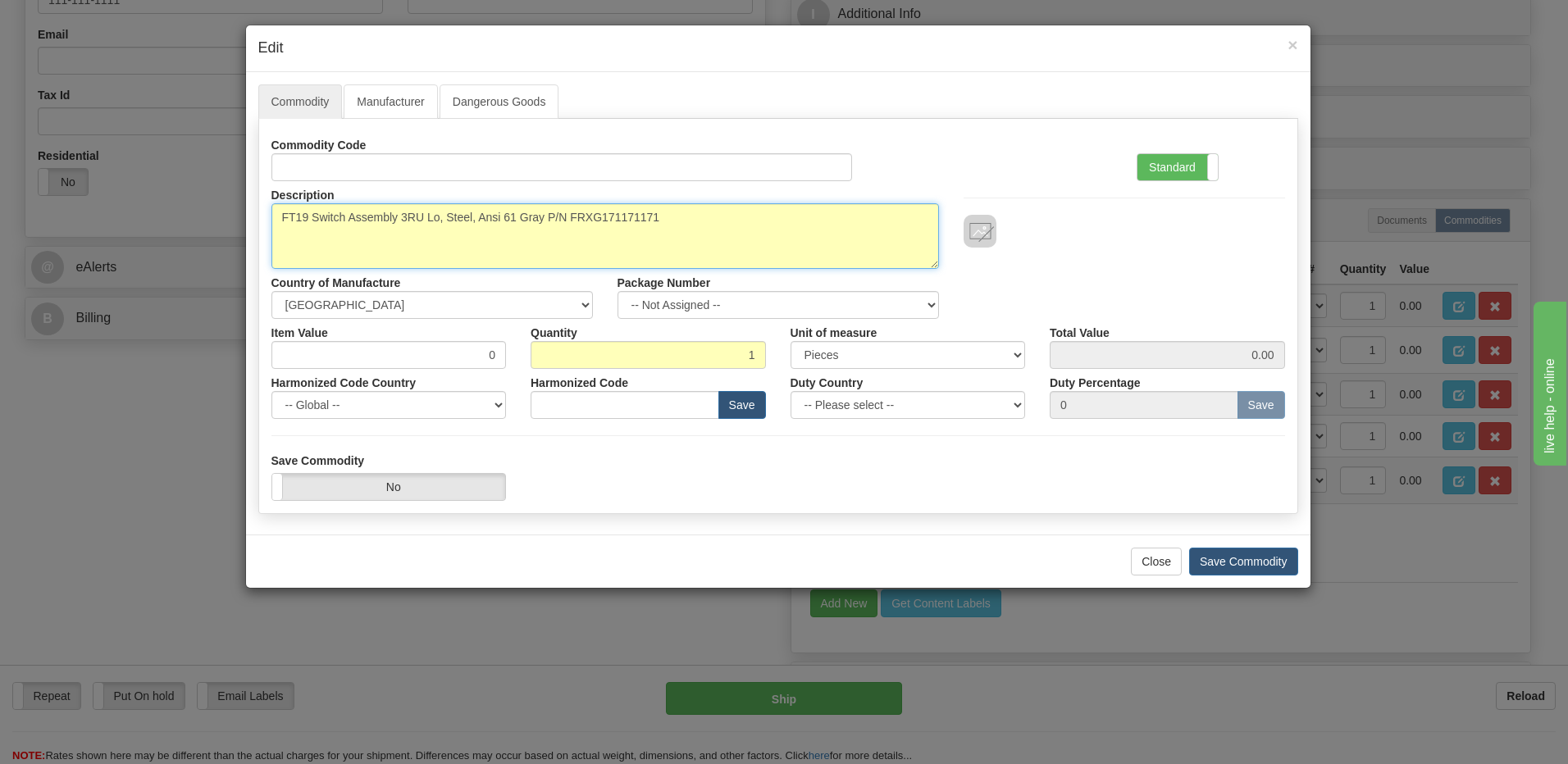
click at [608, 217] on textarea "FT19 Switch Assembly 3RU Lo, Steel, Ansi 61 Gray P/N FRXG171171171" at bounding box center [605, 236] width 667 height 66
drag, startPoint x: 544, startPoint y: 217, endPoint x: 264, endPoint y: 217, distance: 280.0
click at [264, 217] on div "Description FT19 Switch Assembly 3RU Lo, Steel, Ansi 61 Gray P/N FRXG171171171" at bounding box center [605, 224] width 692 height 88
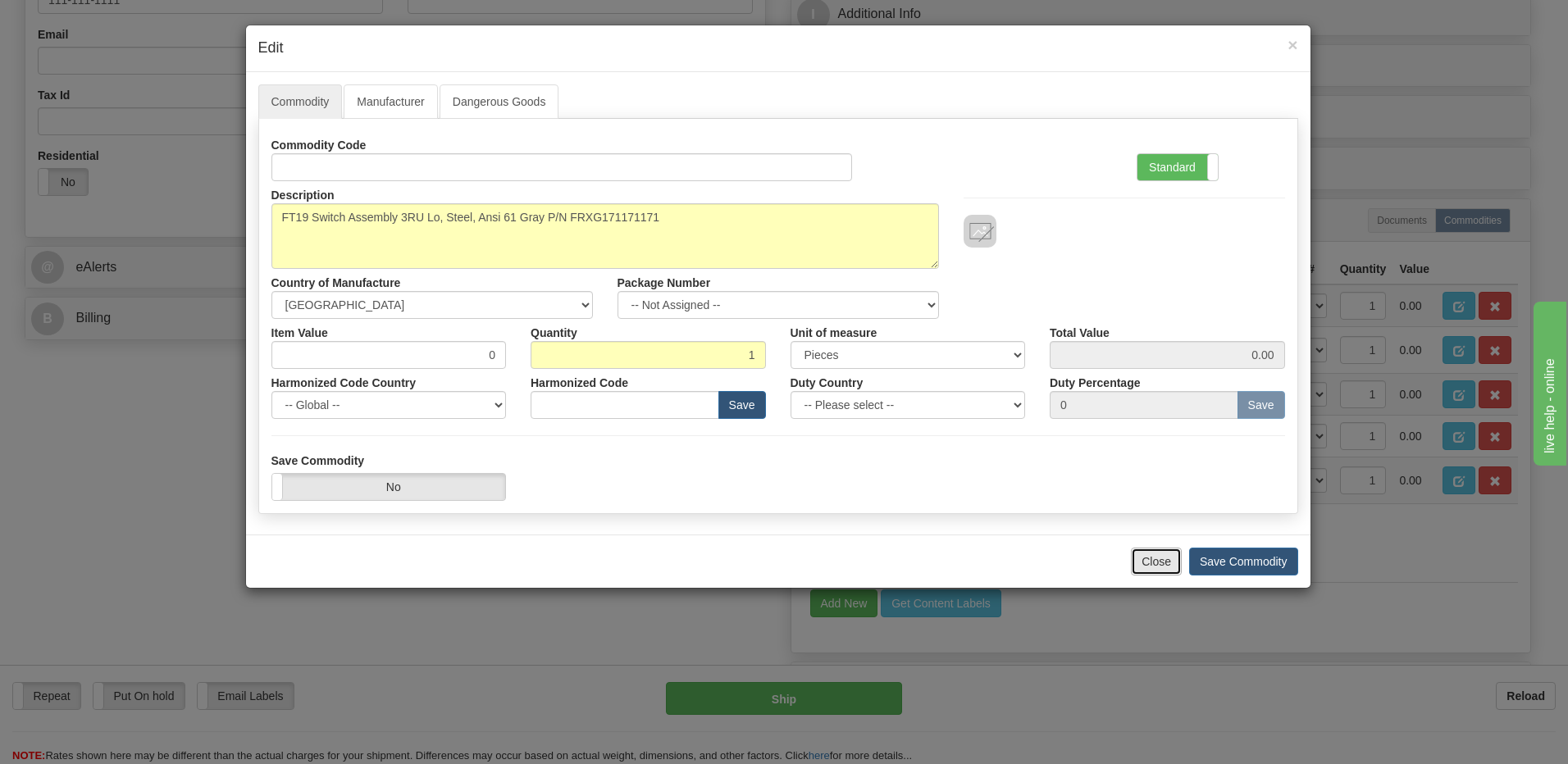
click at [1139, 562] on button "Close" at bounding box center [1155, 561] width 51 height 28
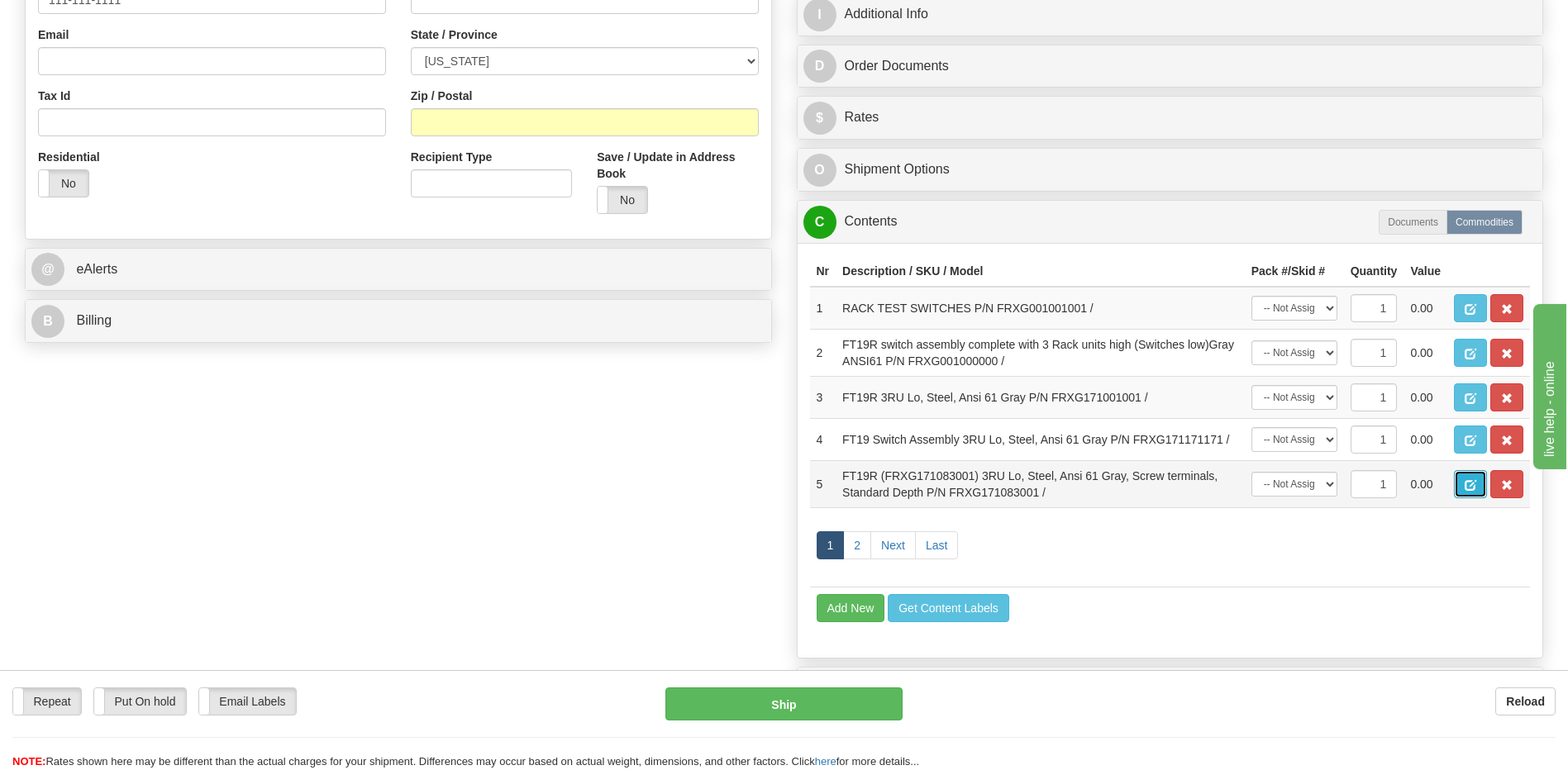
click at [1465, 487] on span "button" at bounding box center [1470, 486] width 12 height 11
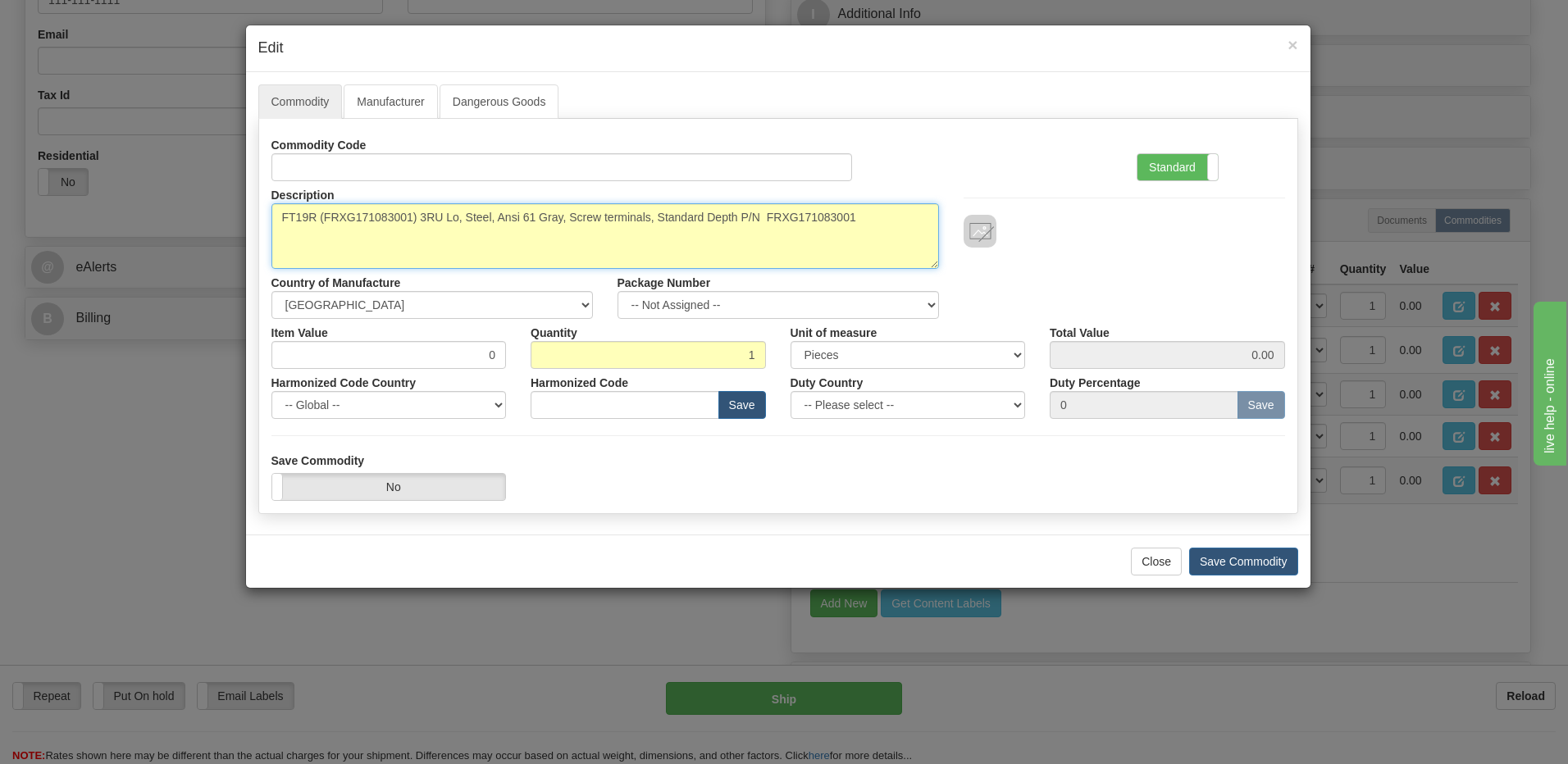
click at [826, 221] on textarea "FT19R (FRXG171083001) 3RU Lo, Steel, Ansi 61 Gray, Screw terminals, Standard De…" at bounding box center [605, 236] width 667 height 66
drag, startPoint x: 737, startPoint y: 218, endPoint x: 269, endPoint y: 217, distance: 468.0
click at [269, 217] on div "Description FT19R (FRXG171083001) 3RU Lo, Steel, Ansi 61 Gray, Screw terminals,…" at bounding box center [605, 224] width 692 height 88
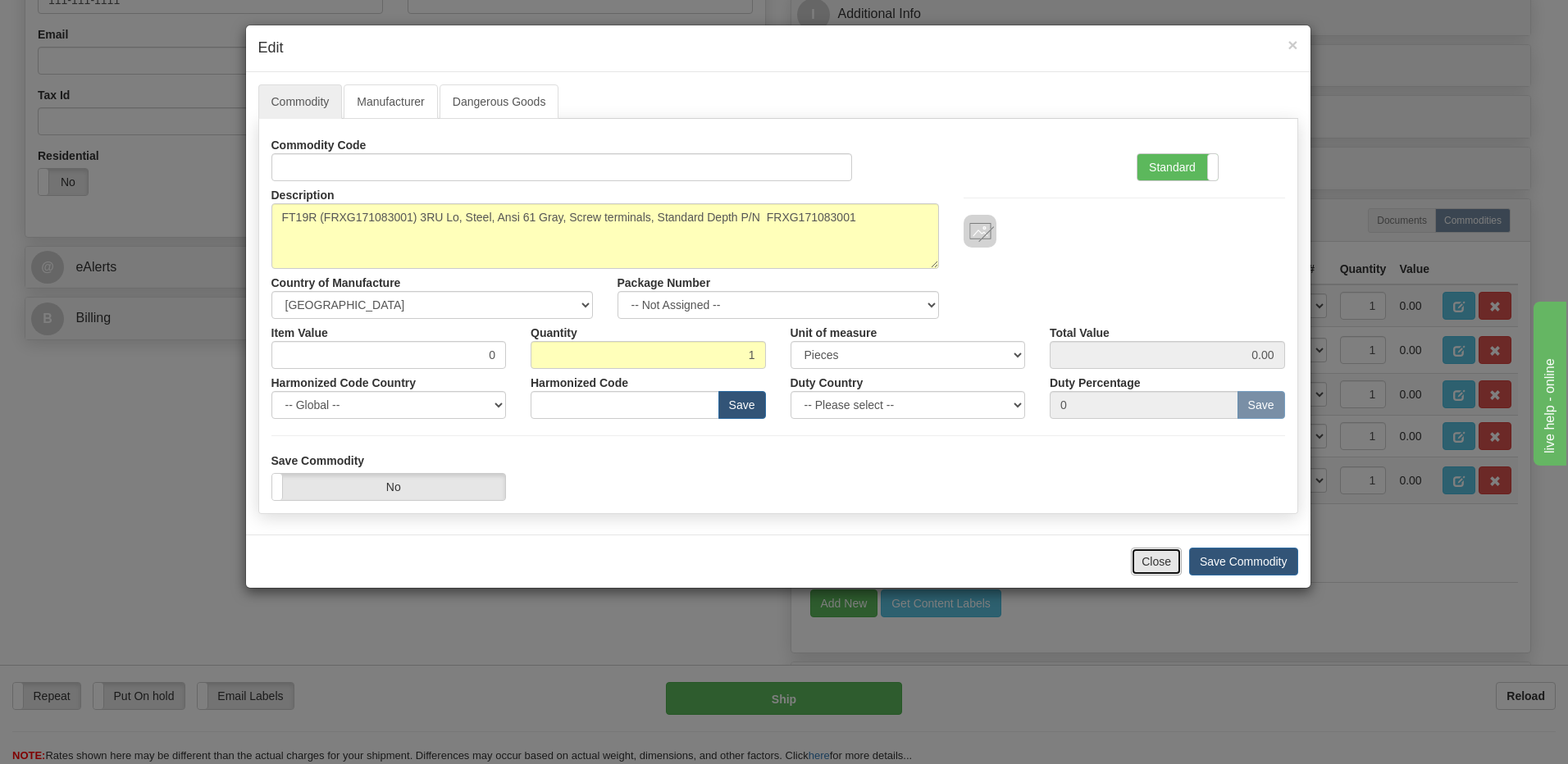
click at [1146, 555] on button "Close" at bounding box center [1155, 561] width 51 height 28
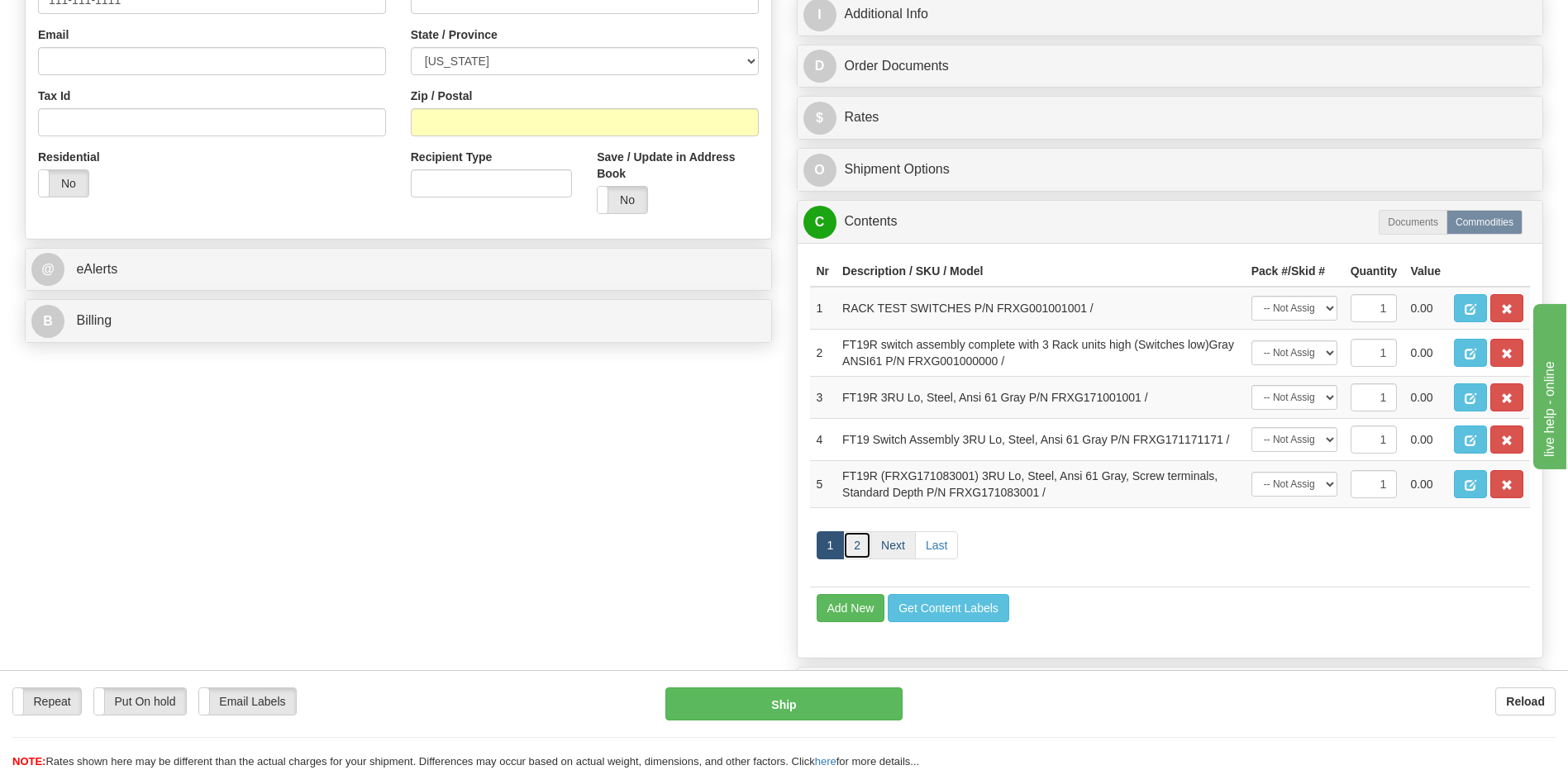
drag, startPoint x: 858, startPoint y: 541, endPoint x: 882, endPoint y: 548, distance: 25.0
click at [858, 541] on link "2" at bounding box center [856, 545] width 28 height 28
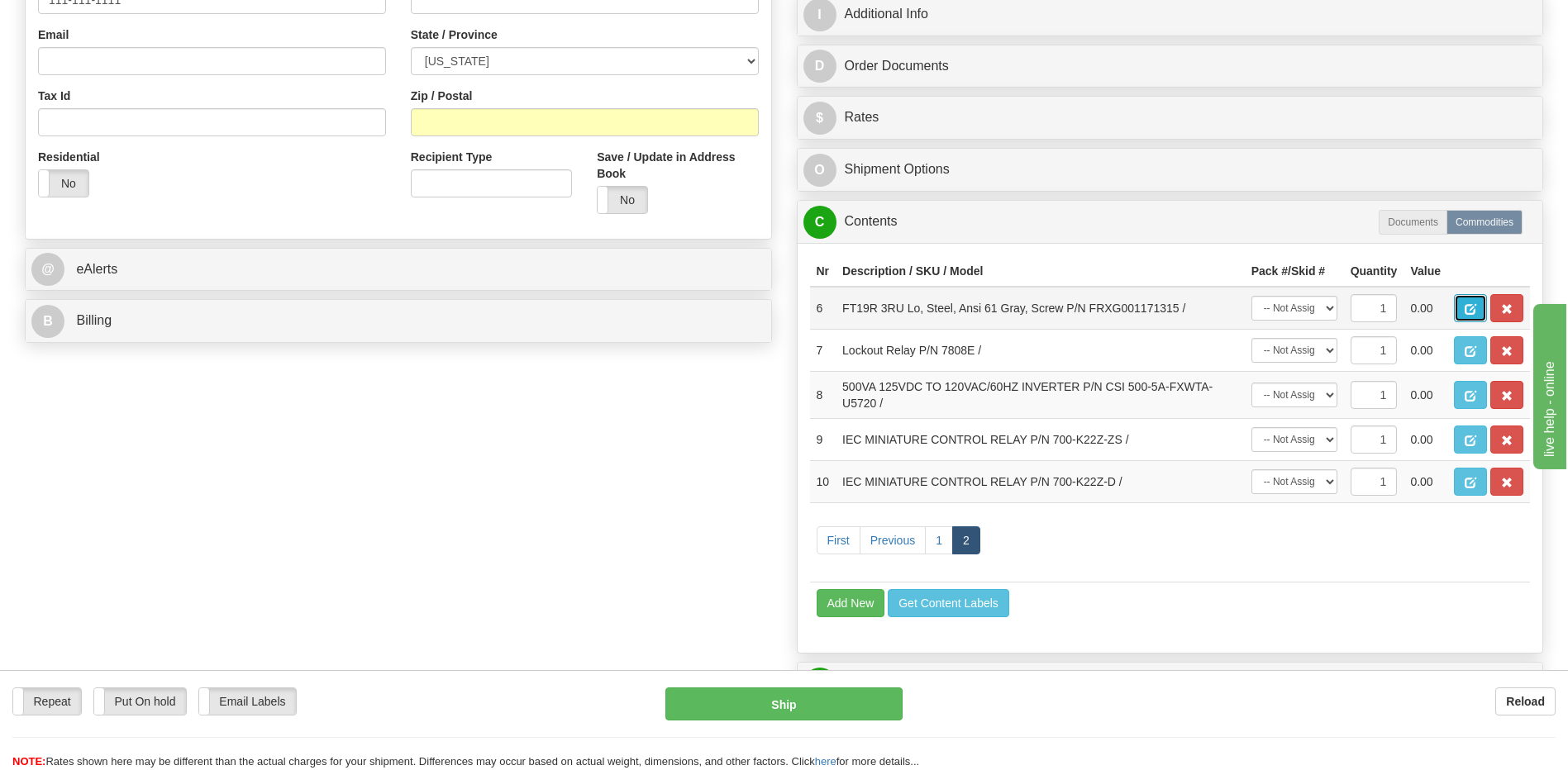
click at [1465, 312] on span "button" at bounding box center [1470, 309] width 12 height 11
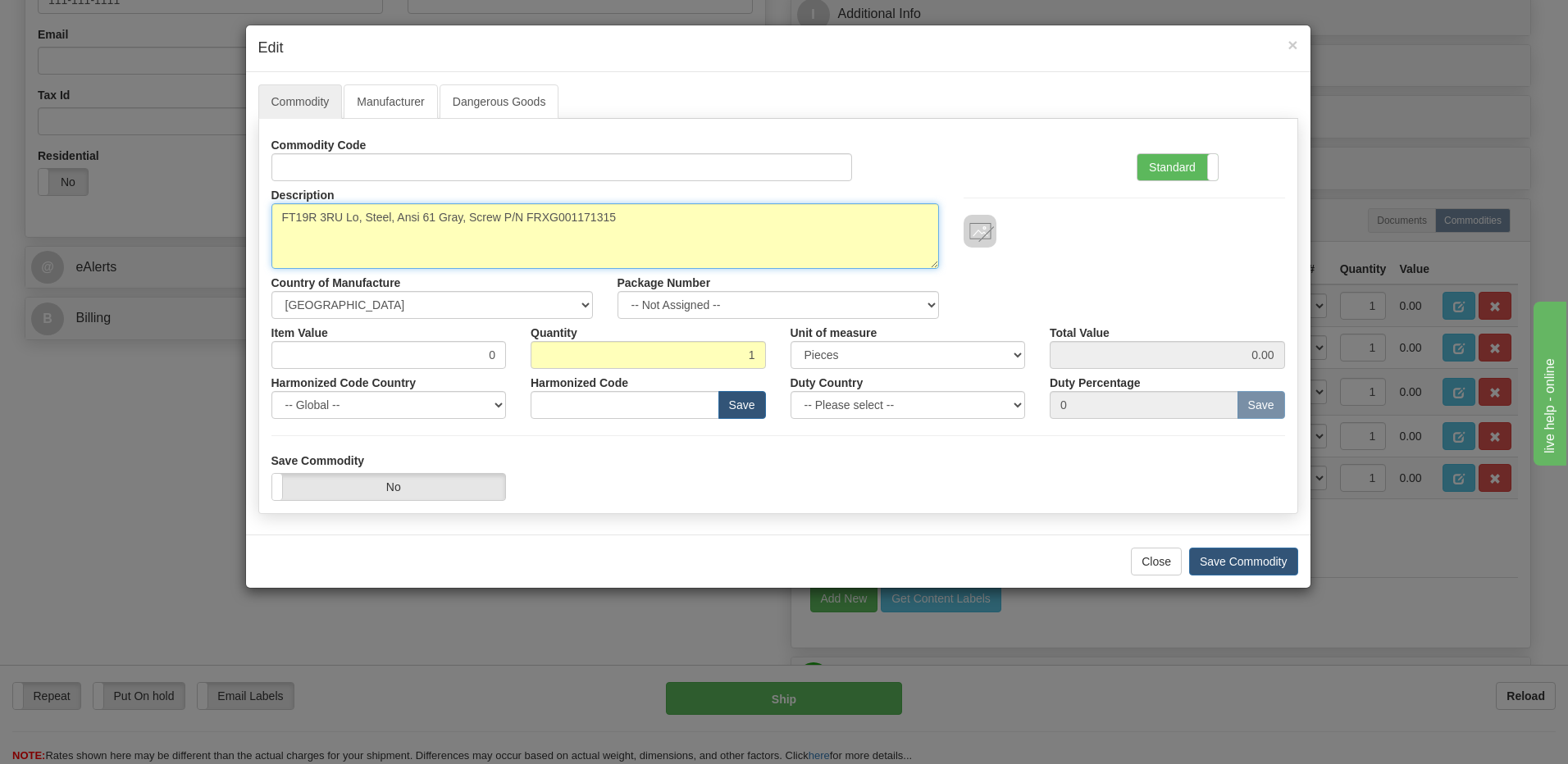
click at [548, 219] on textarea "FT19R 3RU Lo, Steel, Ansi 61 Gray, Screw P/N FRXG001171315" at bounding box center [605, 236] width 667 height 66
drag, startPoint x: 499, startPoint y: 217, endPoint x: 254, endPoint y: 217, distance: 245.0
click at [254, 217] on div "Commodity Manufacturer Dangerous Goods Commodity Code Standard Advanced Descrip…" at bounding box center [777, 303] width 1064 height 462
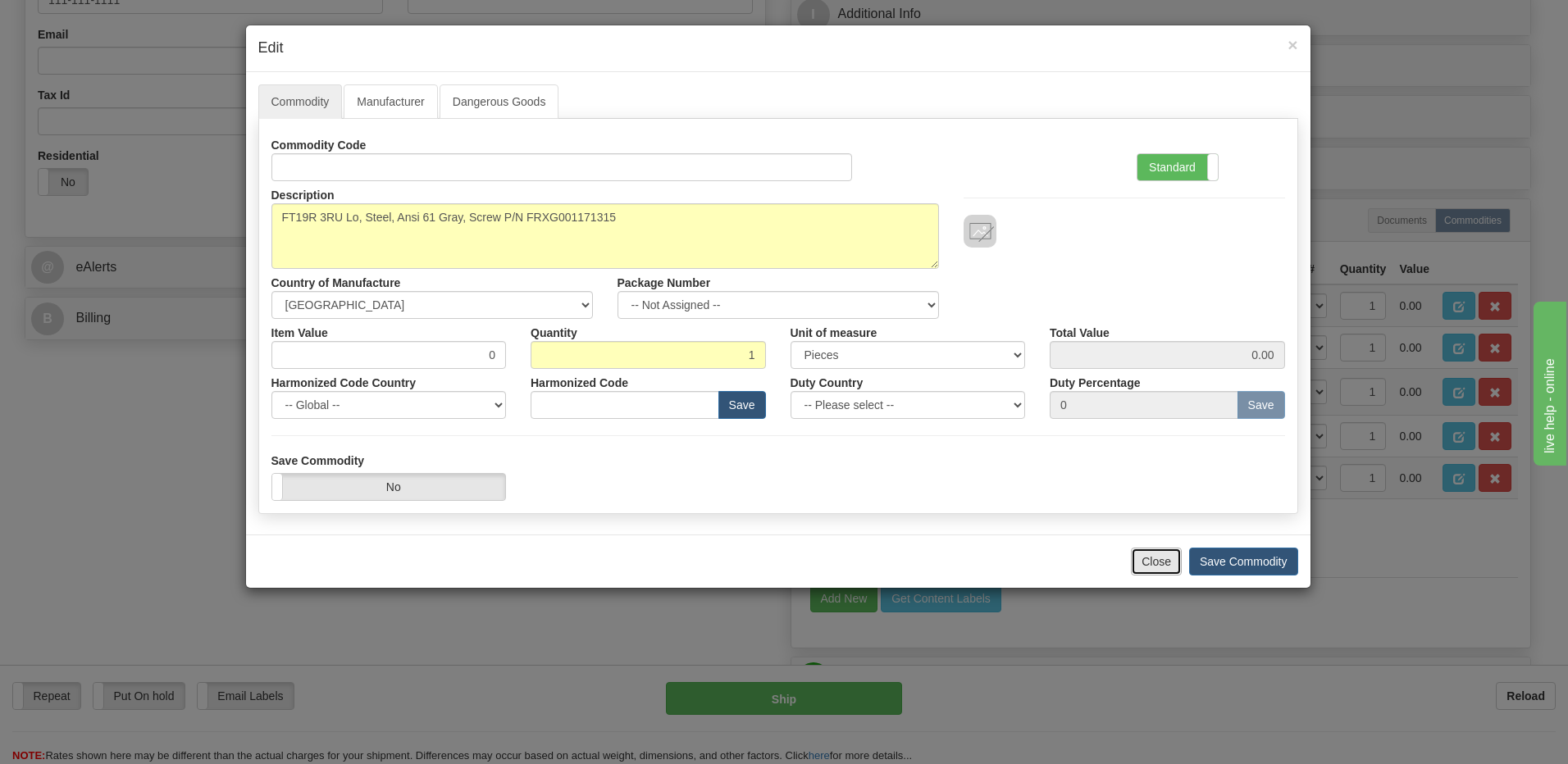
click at [1154, 566] on button "Close" at bounding box center [1155, 561] width 51 height 28
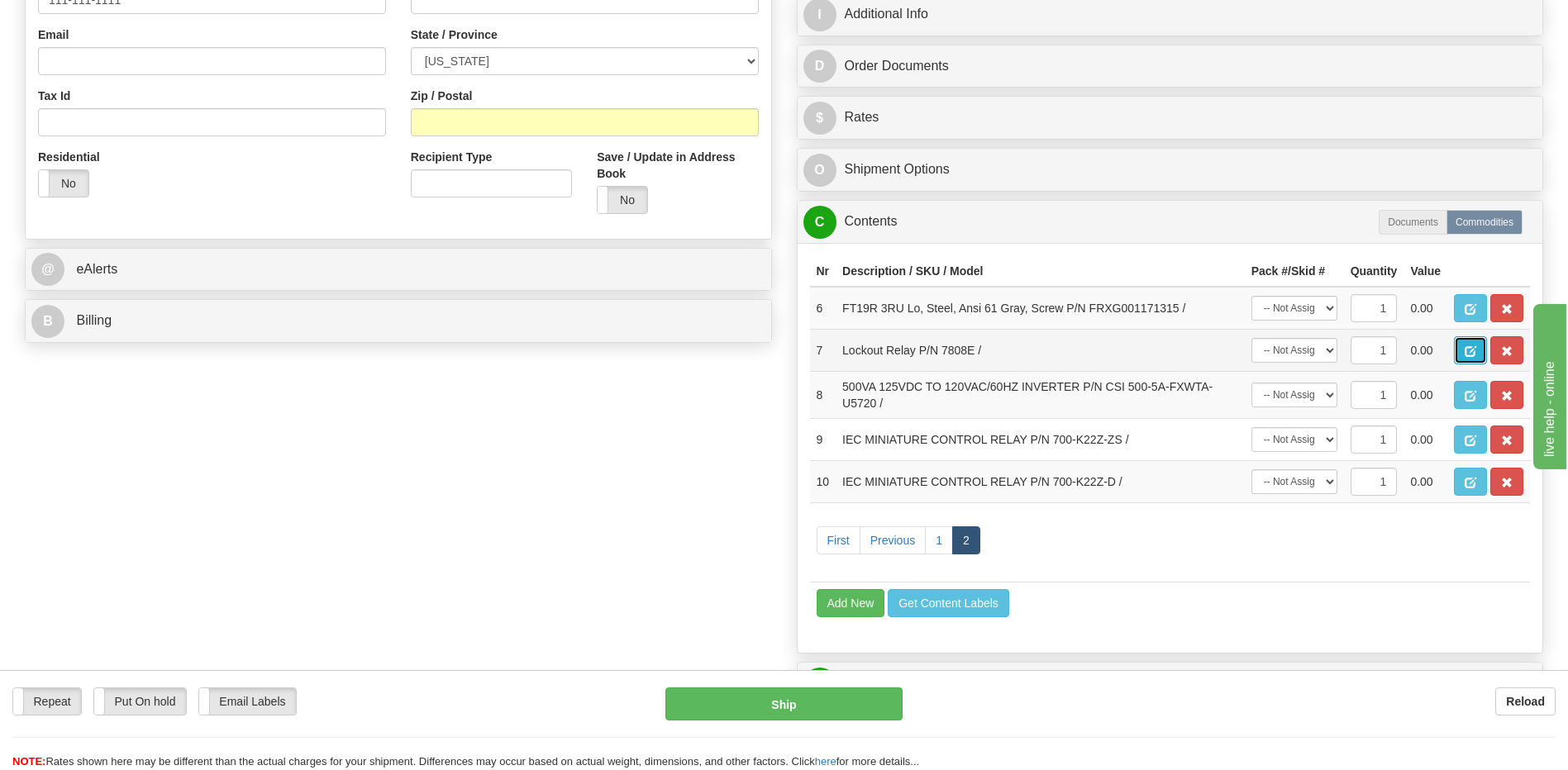
click at [1464, 351] on span "button" at bounding box center [1470, 351] width 12 height 11
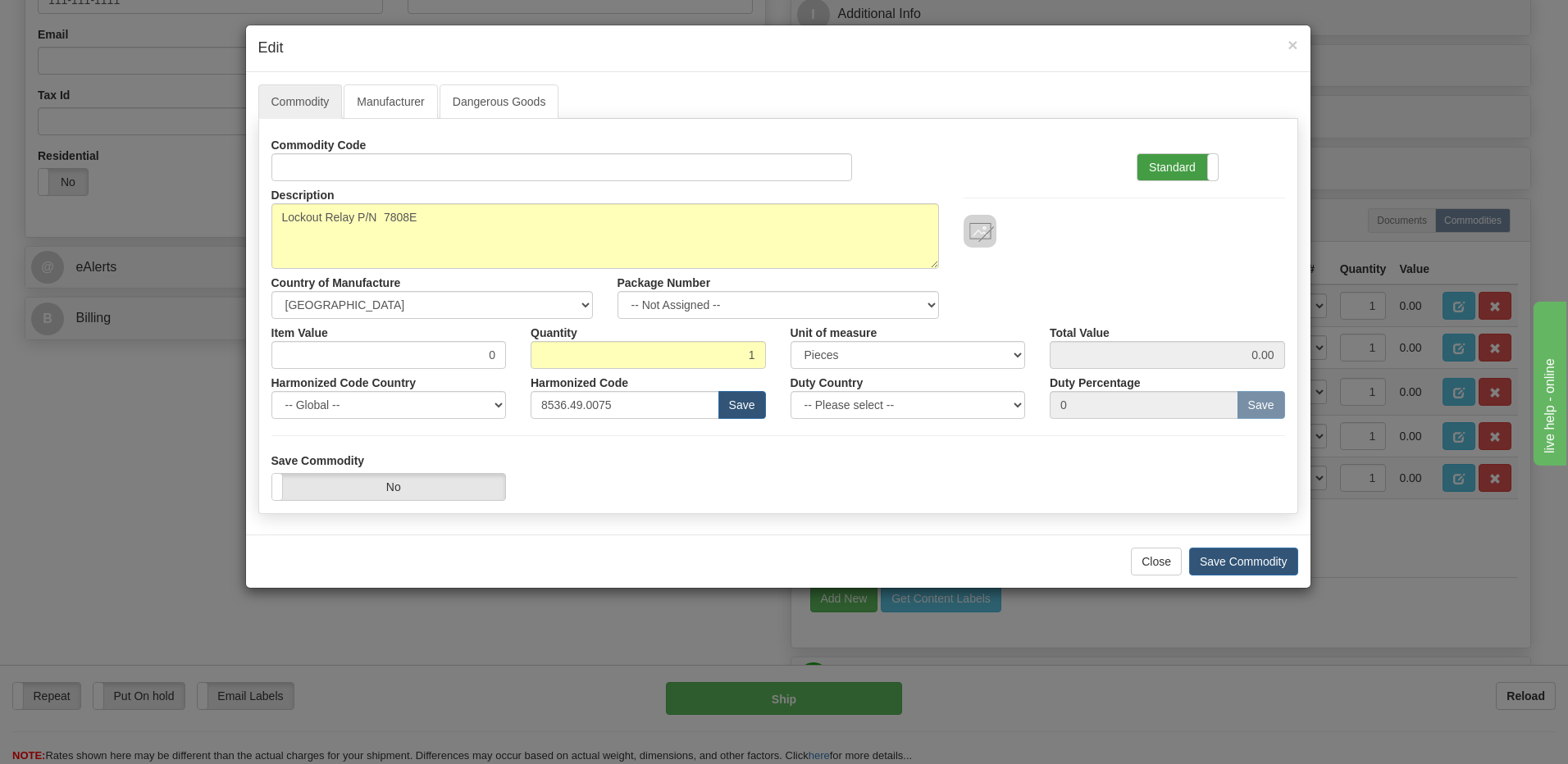
click at [1170, 170] on label "Standard" at bounding box center [1178, 168] width 81 height 27
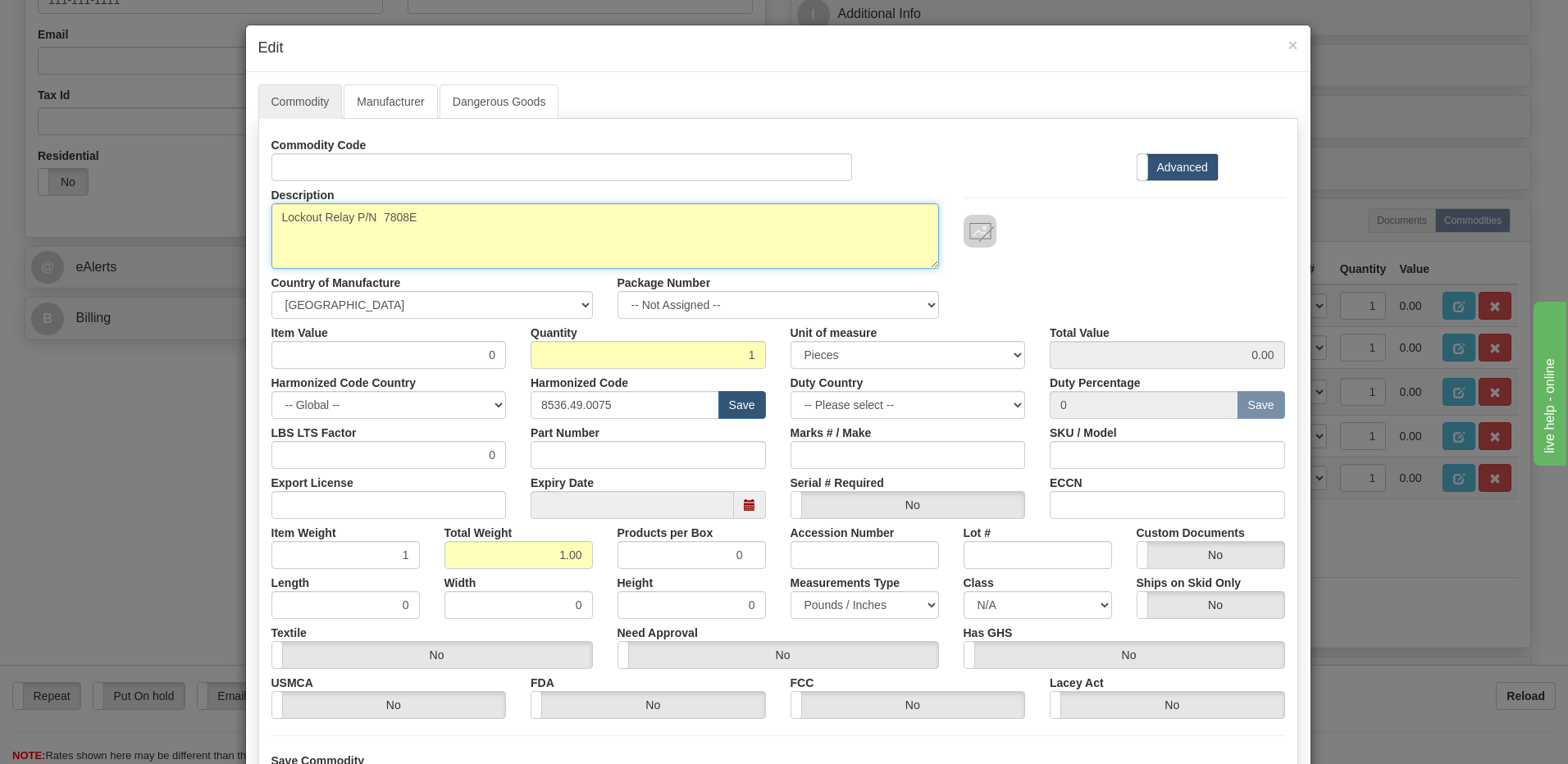
click at [390, 219] on textarea "Lockout Relay P/N 7808E" at bounding box center [605, 236] width 667 height 66
drag, startPoint x: 348, startPoint y: 217, endPoint x: 270, endPoint y: 227, distance: 78.6
click at [272, 227] on textarea "Lockout Relay P/N 7808E" at bounding box center [605, 236] width 667 height 66
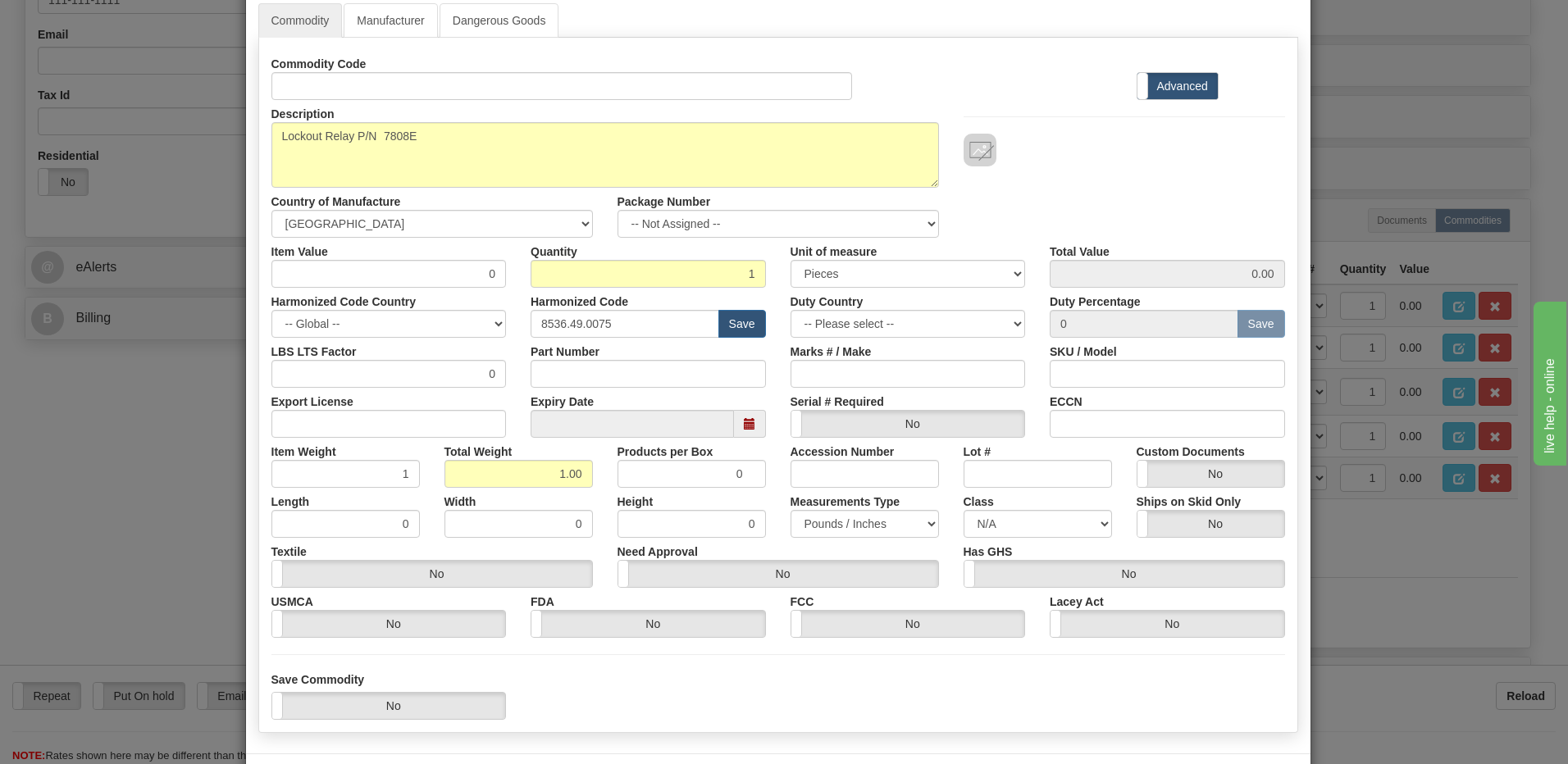
scroll to position [149, 0]
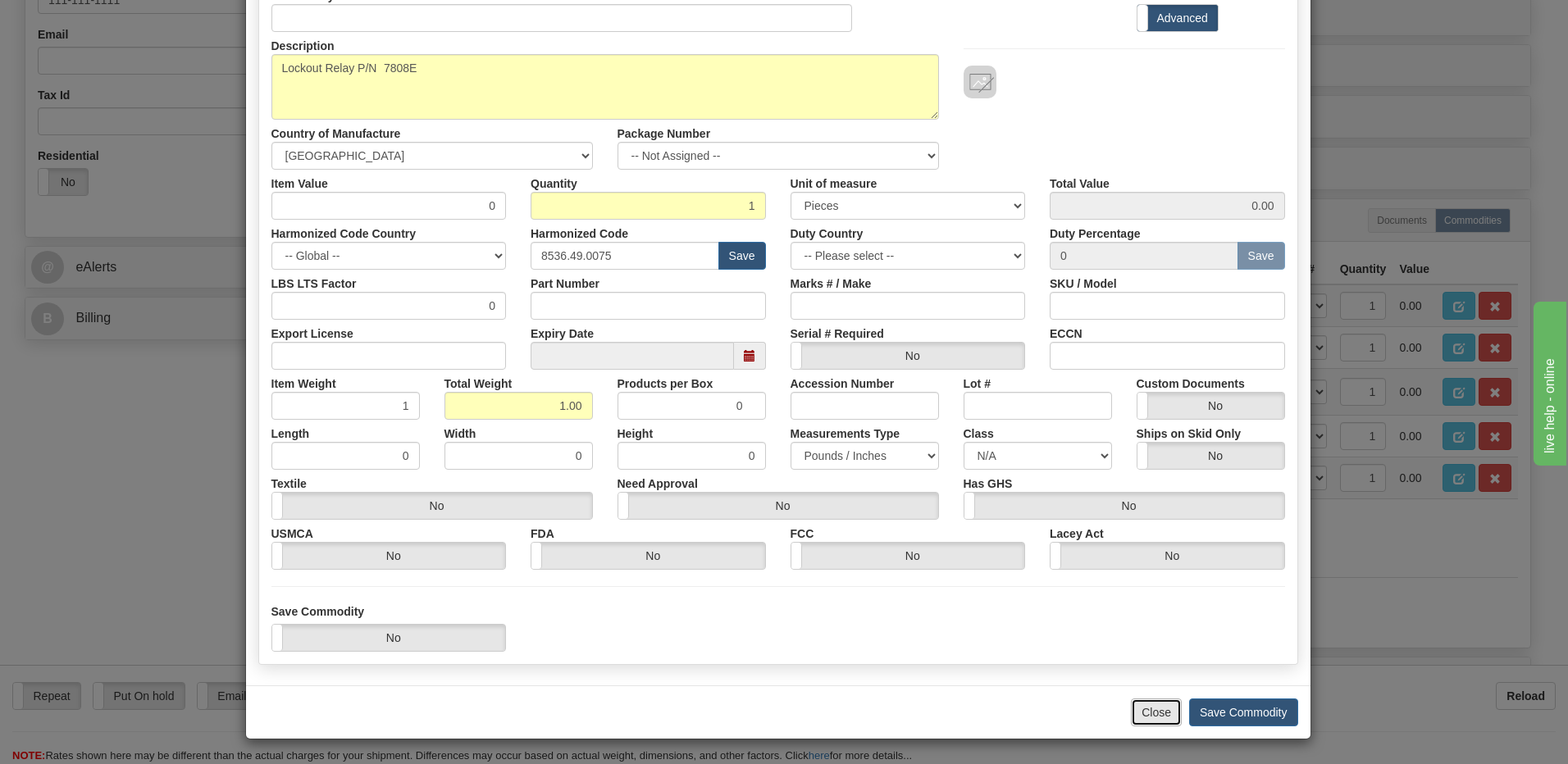
click at [1145, 718] on button "Close" at bounding box center [1155, 712] width 51 height 28
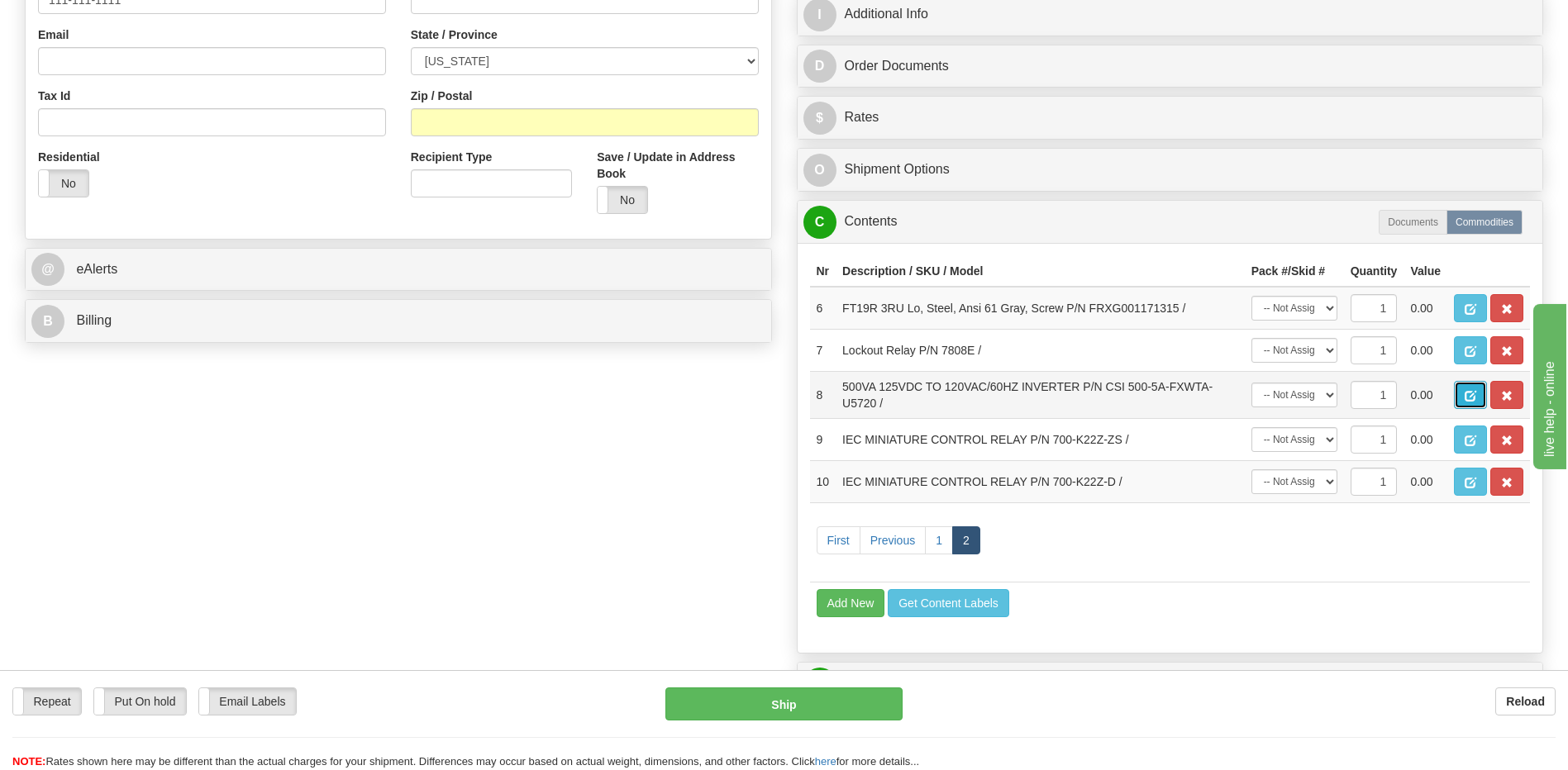
click at [1461, 397] on button "button" at bounding box center [1470, 394] width 33 height 28
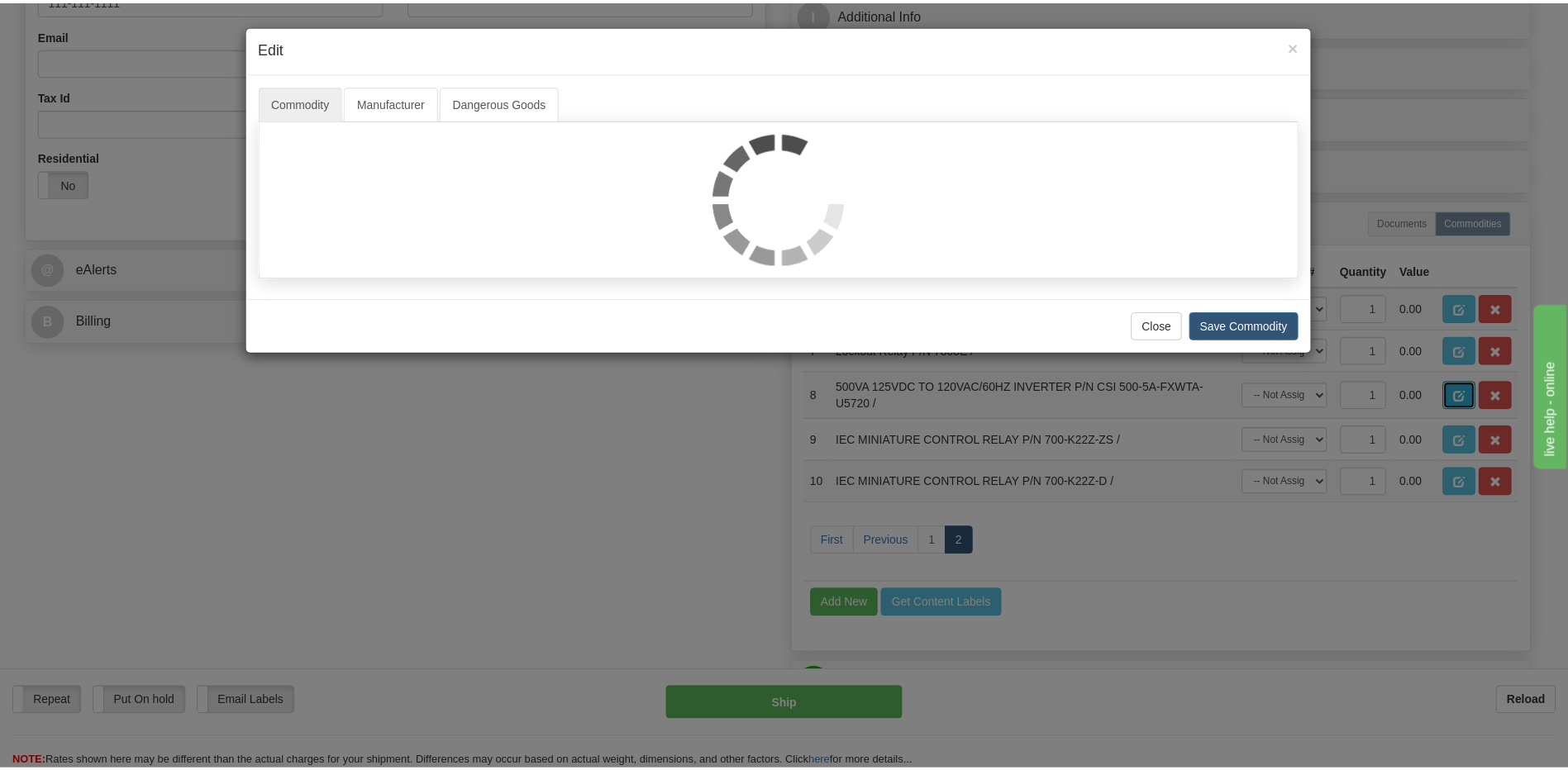
scroll to position [0, 0]
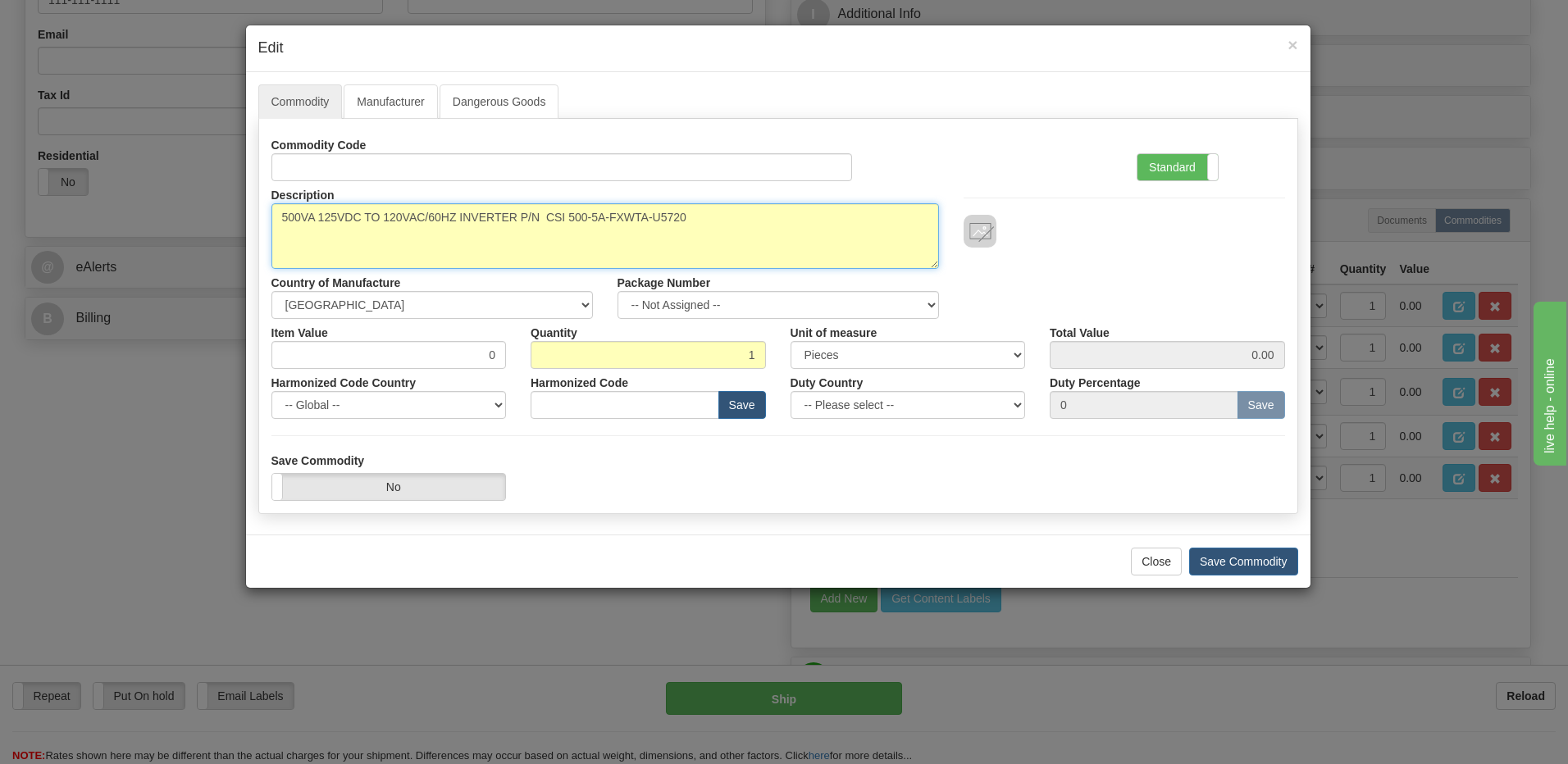
drag, startPoint x: 687, startPoint y: 217, endPoint x: 545, endPoint y: 222, distance: 142.1
click at [545, 222] on textarea "500VA 125VDC TO 120VAC/60HZ INVERTER P/N CSI 500-5A-FXWTA-U5720" at bounding box center [605, 236] width 667 height 66
drag, startPoint x: 516, startPoint y: 221, endPoint x: 302, endPoint y: 218, distance: 214.0
click at [278, 218] on textarea "500VA 125VDC TO 120VAC/60HZ INVERTER P/N CSI 500-5A-FXWTA-U5720" at bounding box center [605, 236] width 667 height 66
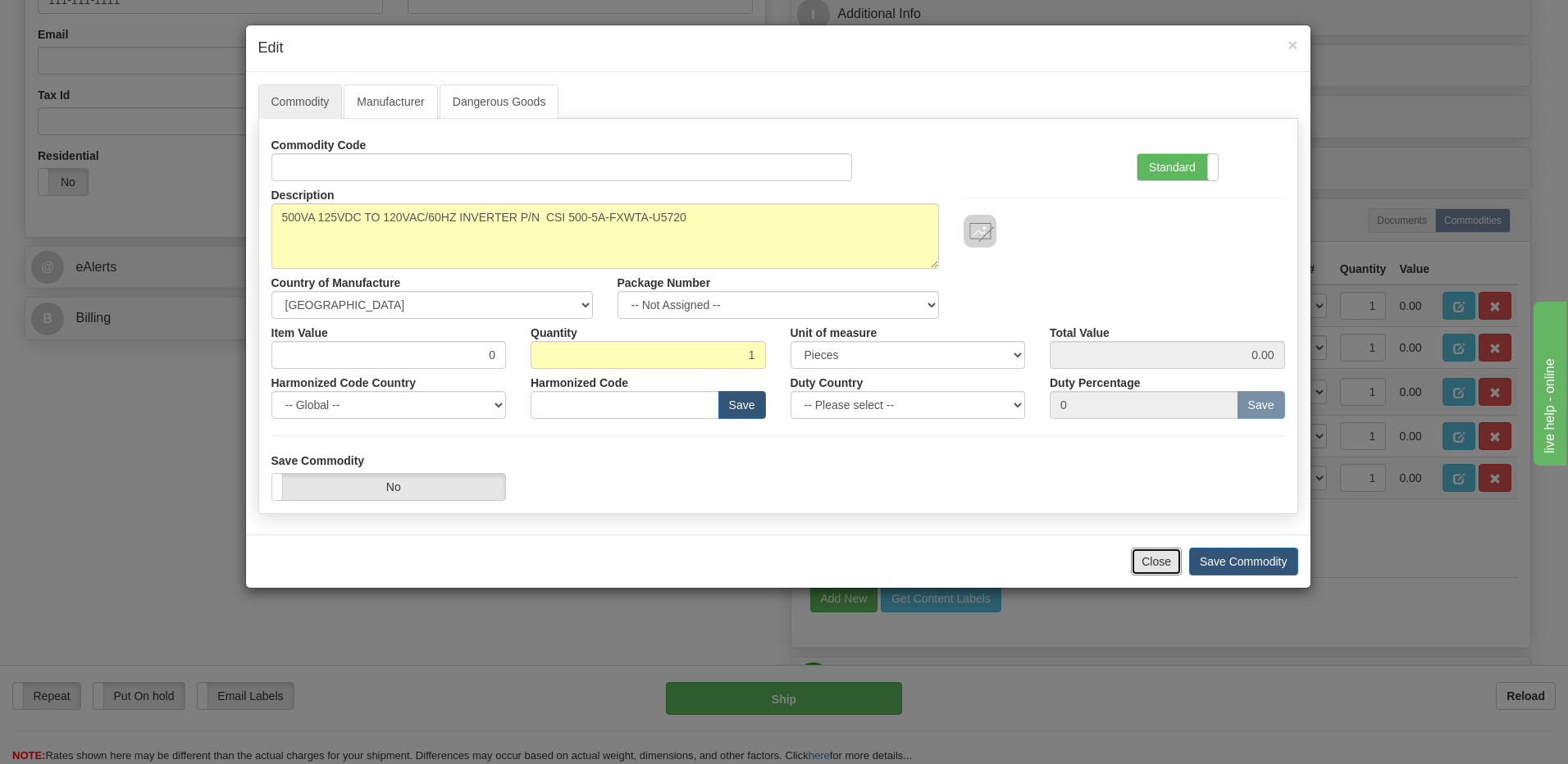
drag, startPoint x: 1166, startPoint y: 563, endPoint x: 1267, endPoint y: 552, distance: 101.6
click at [1165, 563] on button "Close" at bounding box center [1155, 561] width 51 height 28
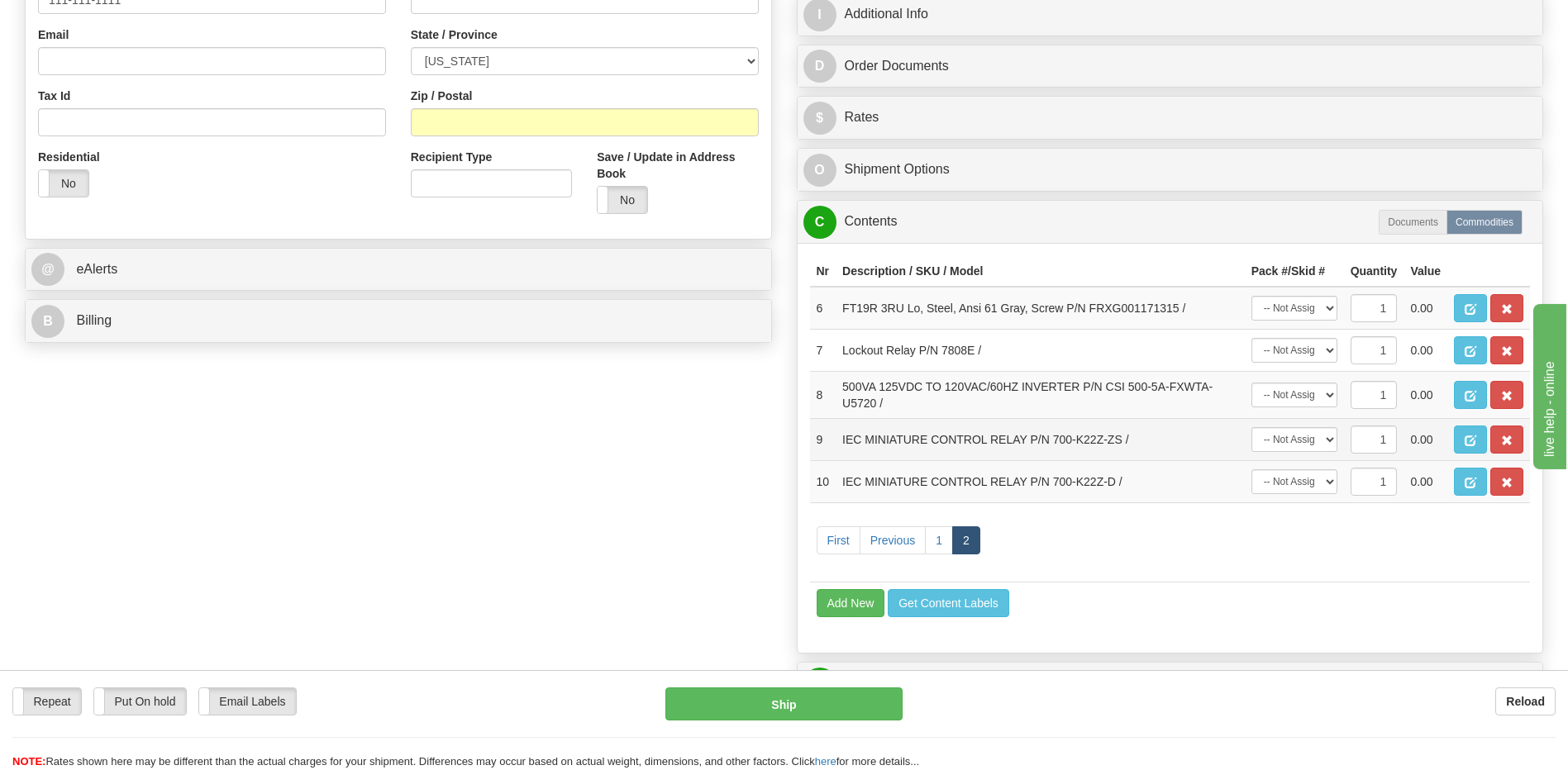
click at [1076, 442] on td "IEC MINIATURE CONTROL RELAY P/N 700-K22Z-ZS /" at bounding box center [1039, 439] width 409 height 42
click at [1475, 440] on span "button" at bounding box center [1470, 441] width 12 height 11
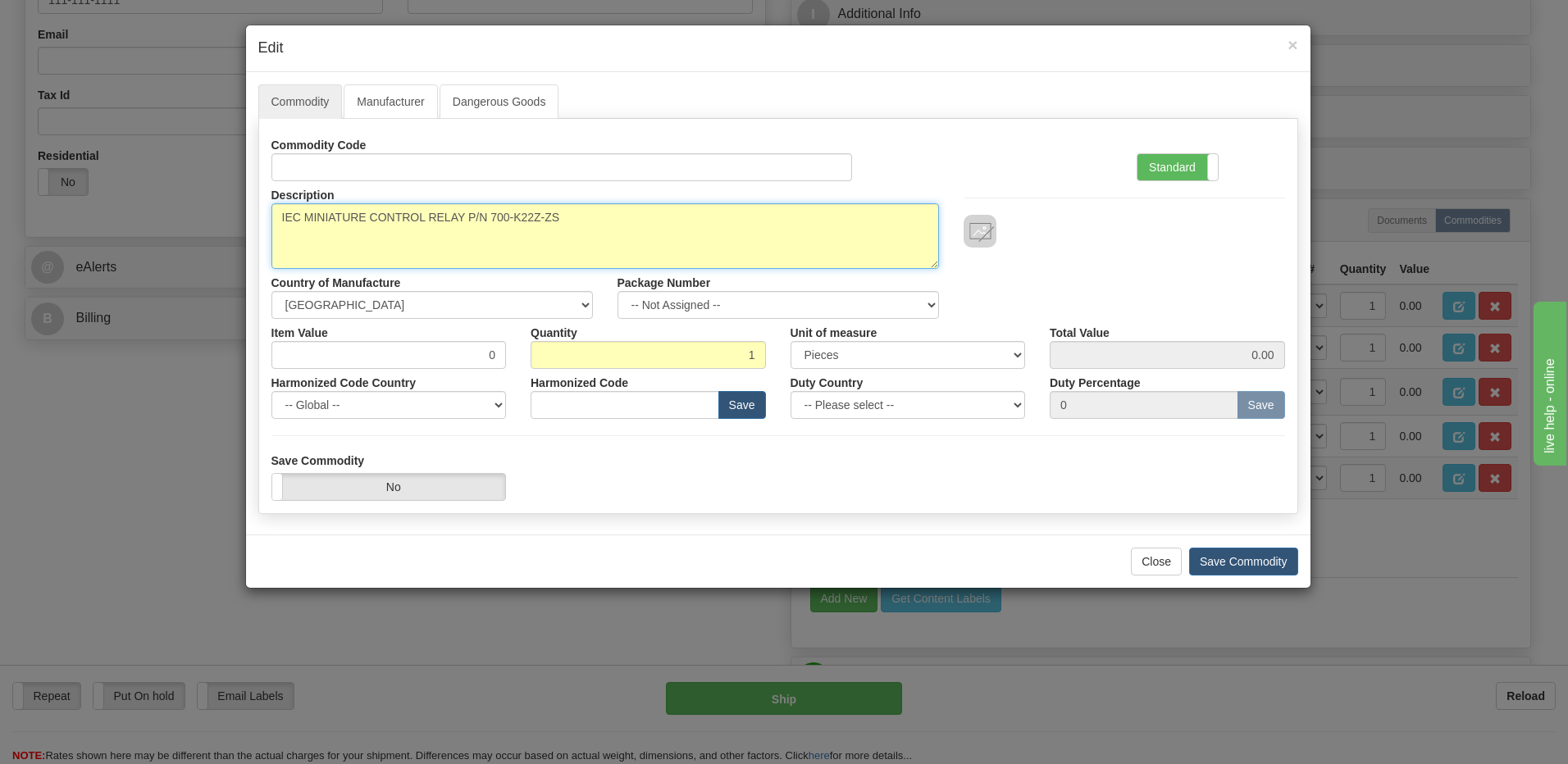
drag, startPoint x: 566, startPoint y: 219, endPoint x: 501, endPoint y: 220, distance: 65.0
click at [498, 220] on textarea "IEC MINIATURE CONTROL RELAY P/N 700-K22Z-ZS" at bounding box center [605, 236] width 667 height 66
drag, startPoint x: 519, startPoint y: 219, endPoint x: 530, endPoint y: 242, distance: 25.5
click at [478, 250] on textarea "IEC MINIATURE CONTROL RELAY P/N 700-K22Z-ZS" at bounding box center [605, 236] width 667 height 66
drag, startPoint x: 559, startPoint y: 215, endPoint x: 492, endPoint y: 217, distance: 67.0
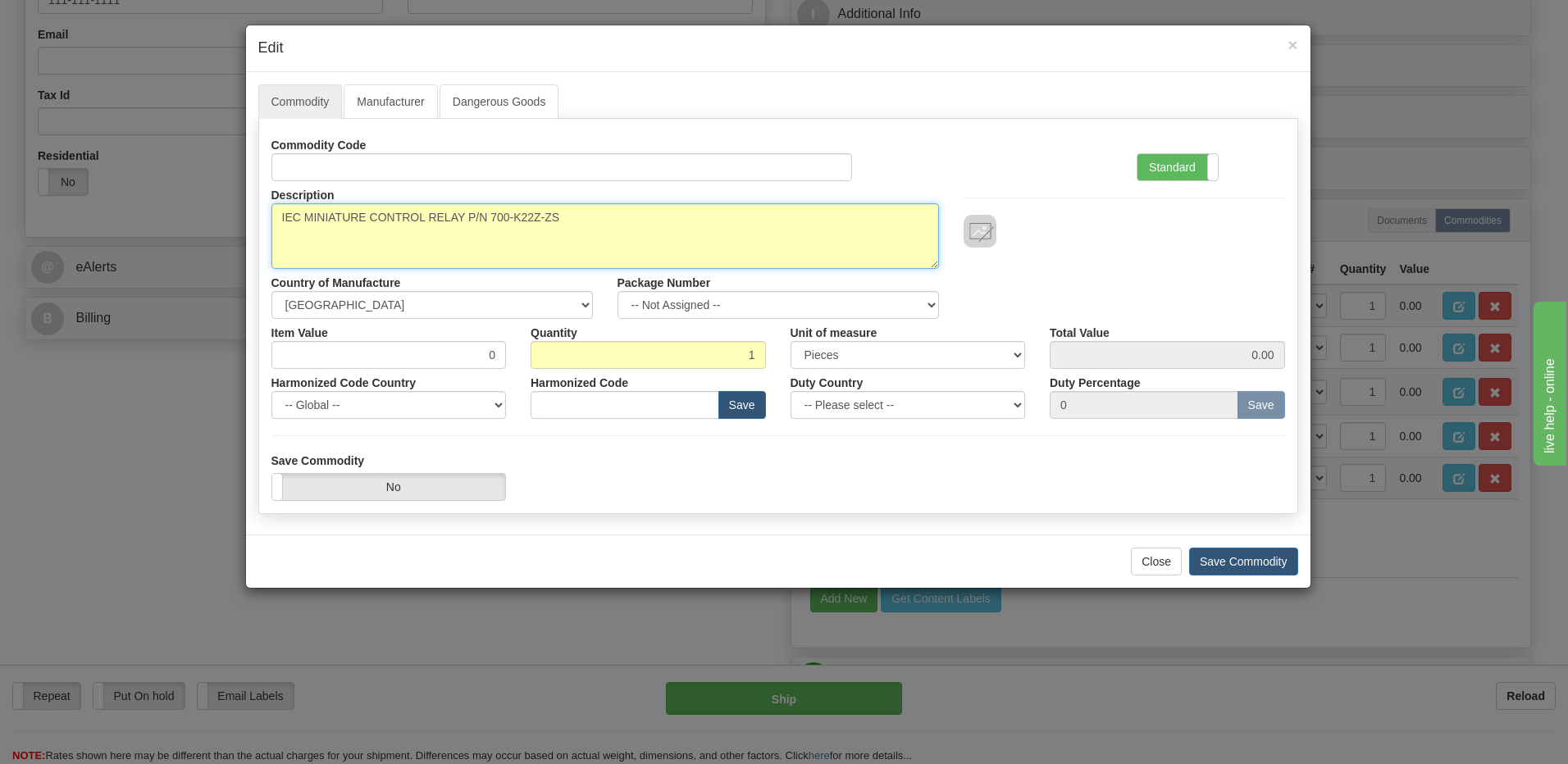
click at [492, 217] on textarea "IEC MINIATURE CONTROL RELAY P/N 700-K22Z-ZS" at bounding box center [605, 236] width 667 height 66
drag, startPoint x: 465, startPoint y: 214, endPoint x: 268, endPoint y: 223, distance: 197.2
click at [268, 223] on div "Description IEC MINIATURE CONTROL RELAY P/N 700-K22Z-ZS" at bounding box center [605, 224] width 692 height 88
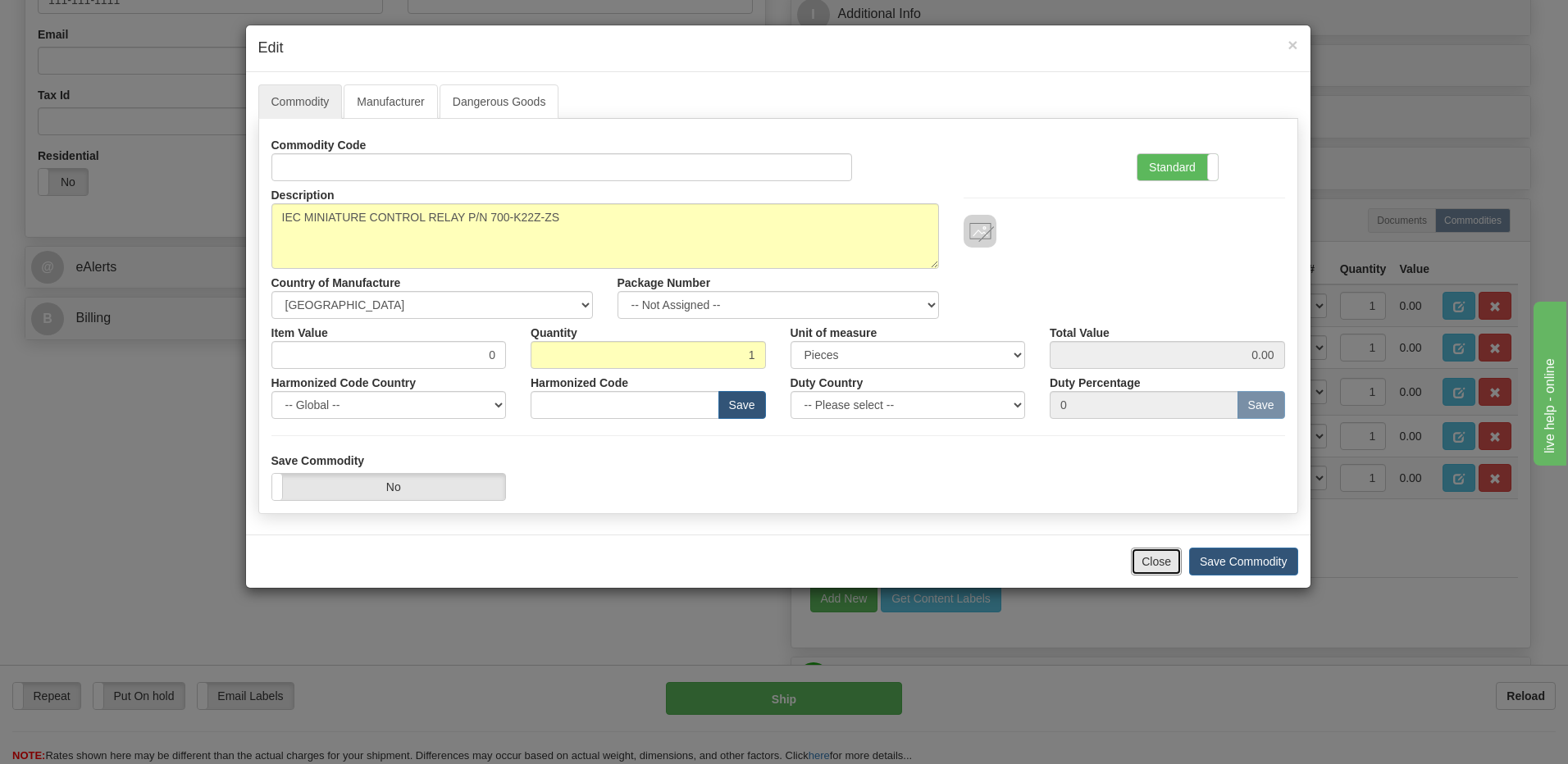
drag, startPoint x: 1143, startPoint y: 573, endPoint x: 1276, endPoint y: 560, distance: 133.6
click at [1143, 573] on button "Close" at bounding box center [1155, 561] width 51 height 28
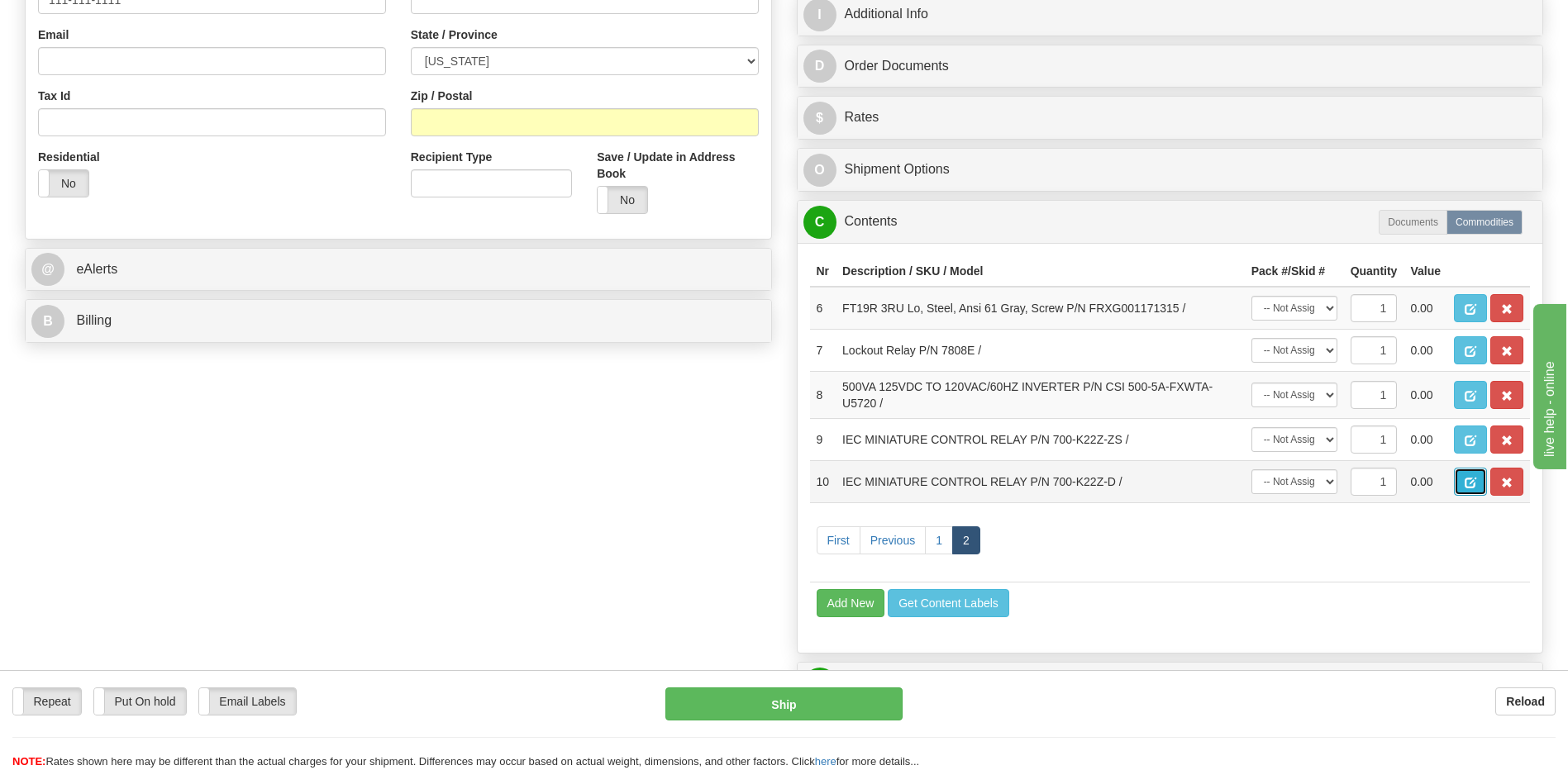
click at [1465, 484] on span "button" at bounding box center [1470, 483] width 12 height 11
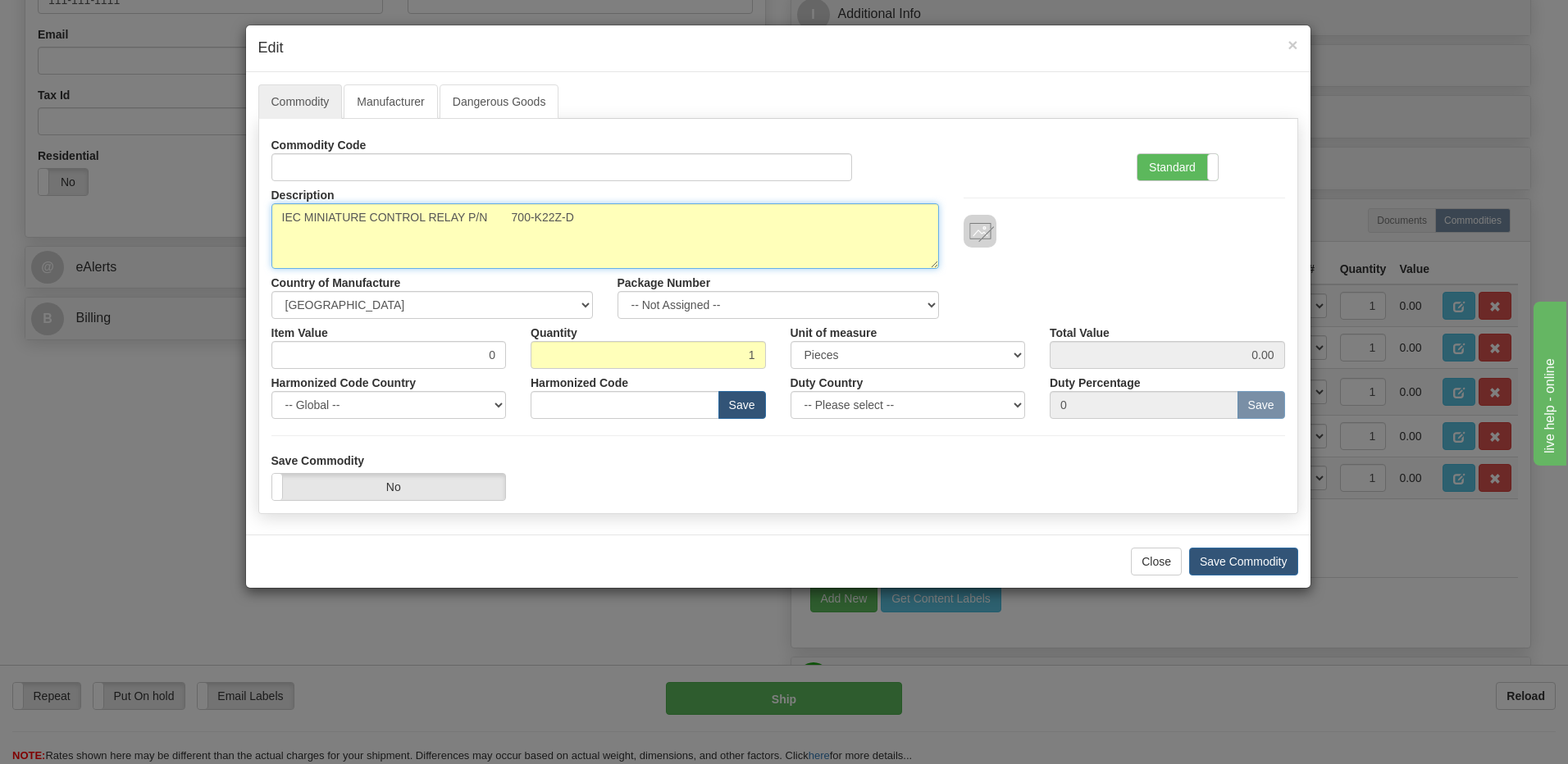
drag, startPoint x: 576, startPoint y: 217, endPoint x: 510, endPoint y: 218, distance: 66.0
click at [510, 218] on textarea "IEC MINIATURE CONTROL RELAY P/N 700-K22Z-D" at bounding box center [605, 236] width 667 height 66
drag, startPoint x: 464, startPoint y: 213, endPoint x: 293, endPoint y: 217, distance: 171.0
click at [278, 217] on textarea "IEC MINIATURE CONTROL RELAY P/N 700-K22Z-D" at bounding box center [605, 236] width 667 height 66
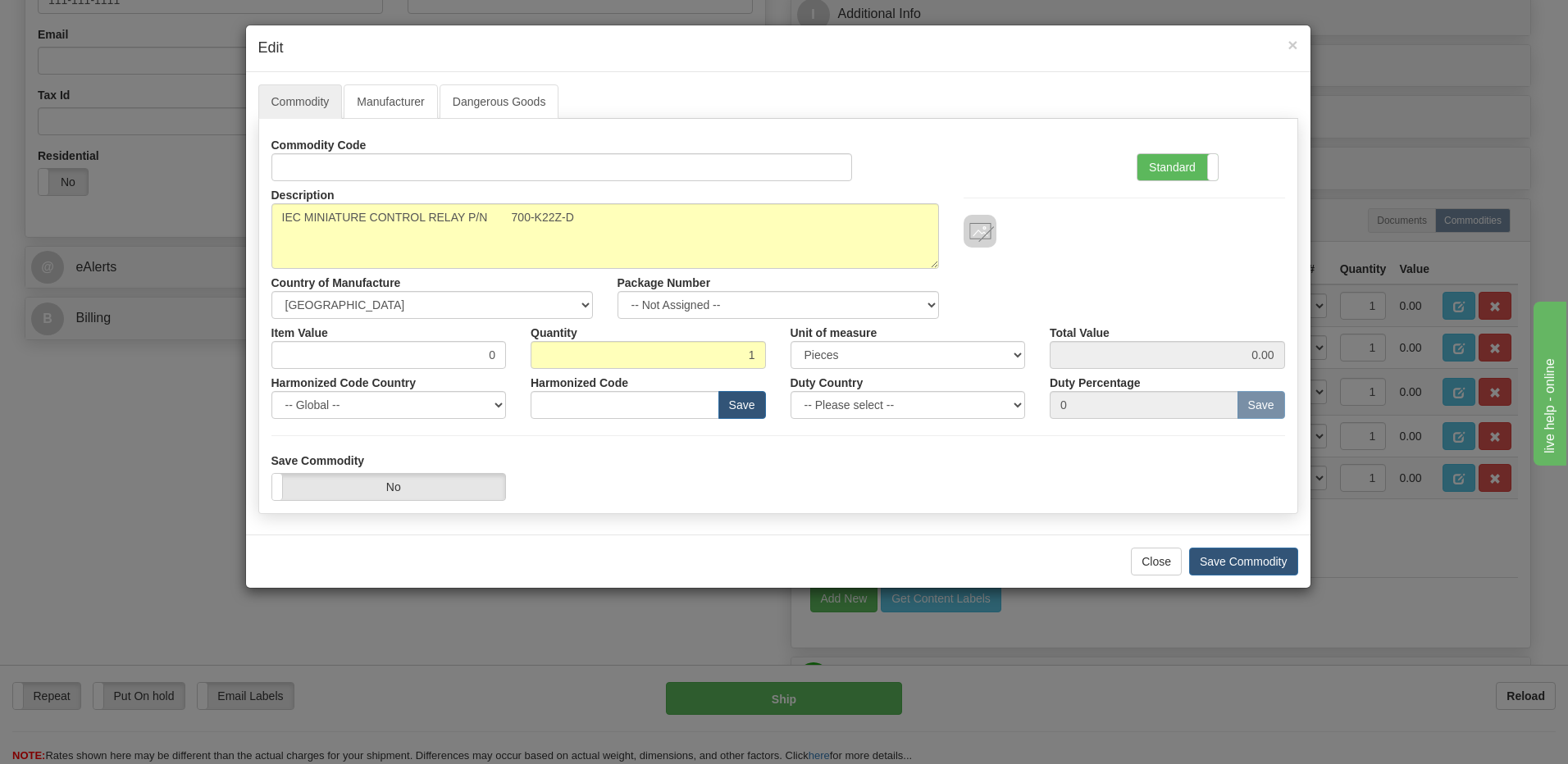
click at [476, 626] on div "× Edit Commodity Manufacturer Dangerous Goods Commodity Code Standard Advanced …" at bounding box center [784, 382] width 1568 height 764
